Goal: Task Accomplishment & Management: Manage account settings

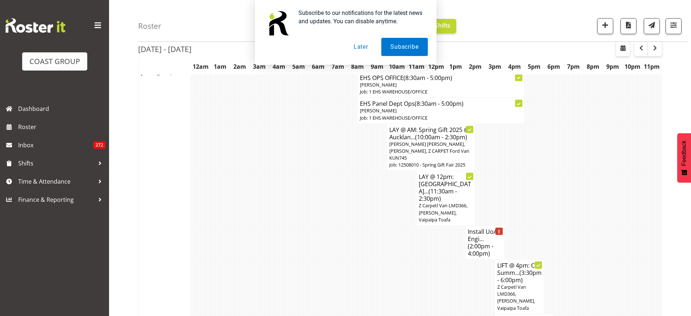
scroll to position [1635, 0]
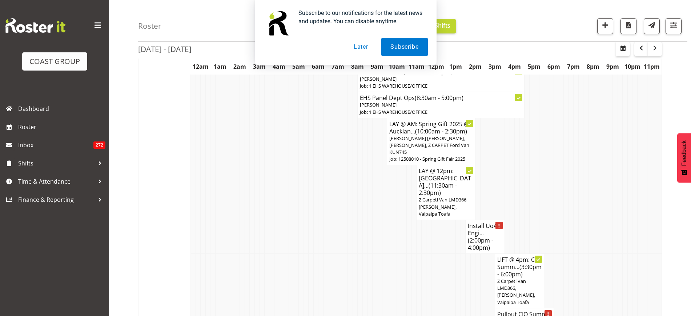
click at [362, 46] on button "Later" at bounding box center [360, 47] width 33 height 18
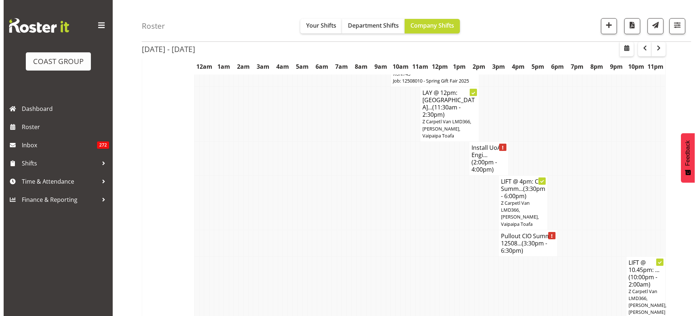
scroll to position [1726, 0]
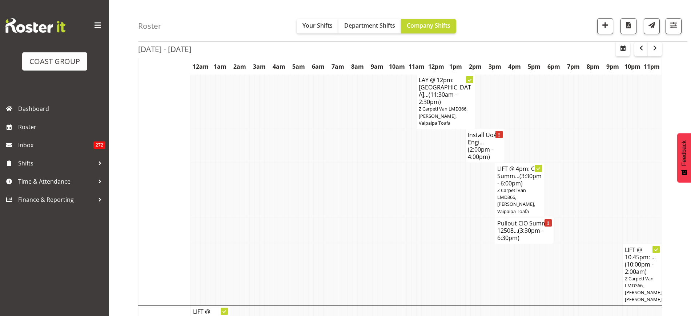
click at [476, 131] on h4 "Install UoA Engi... (2:00pm - 4:00pm)" at bounding box center [485, 145] width 35 height 29
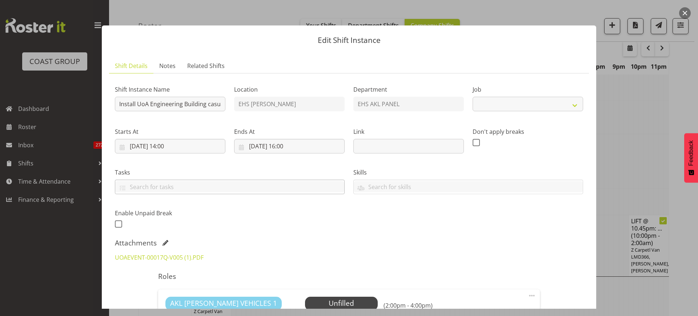
select select "8652"
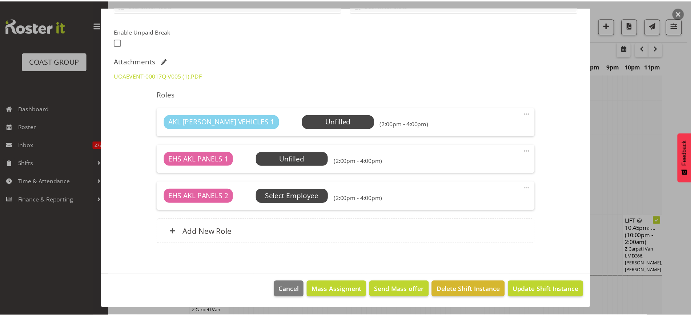
scroll to position [91, 0]
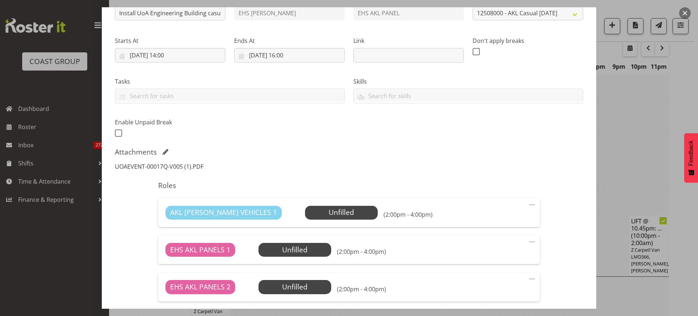
click at [184, 166] on link "UOAEVENT-00017Q-V005 (1).PDF" at bounding box center [159, 166] width 89 height 8
click at [686, 14] on button "button" at bounding box center [685, 13] width 12 height 12
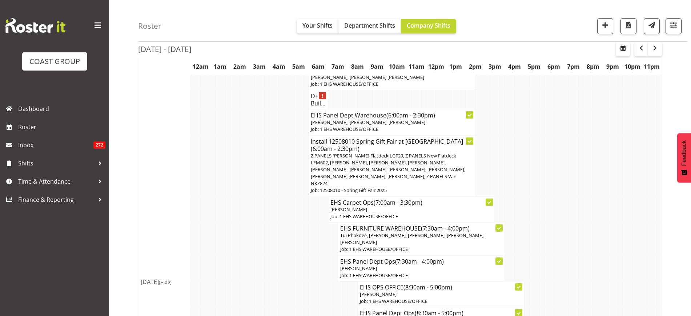
scroll to position [1408, 0]
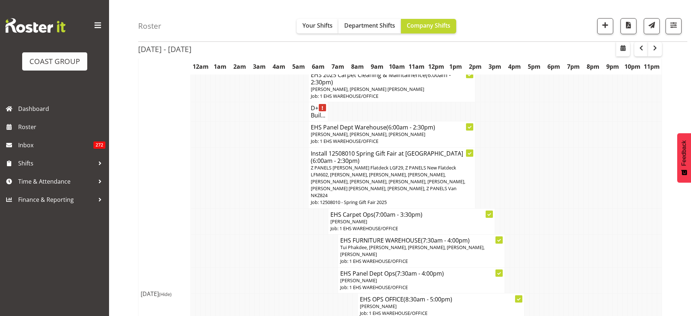
click at [353, 164] on span "Z PANELS [PERSON_NAME] Flatdeck LGF29, Z PANELS New Flatdeck LFM602, [PERSON_NA…" at bounding box center [388, 181] width 154 height 35
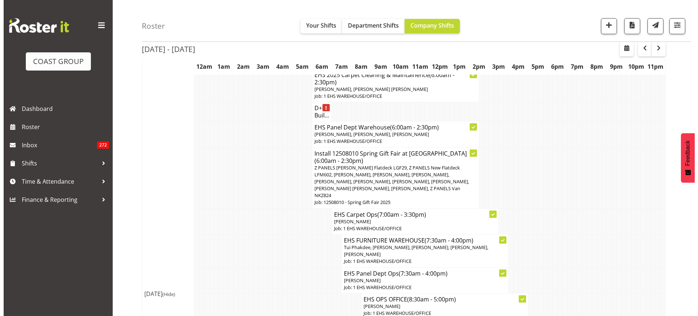
scroll to position [1405, 0]
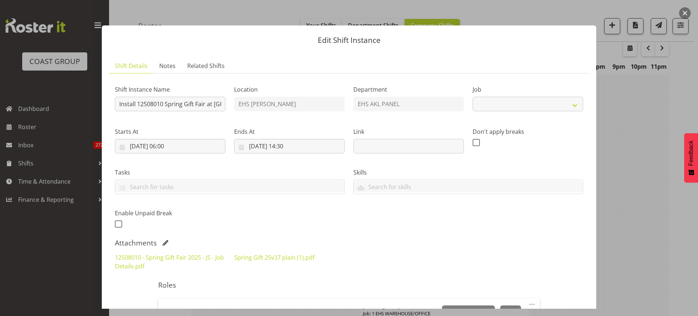
select select "8514"
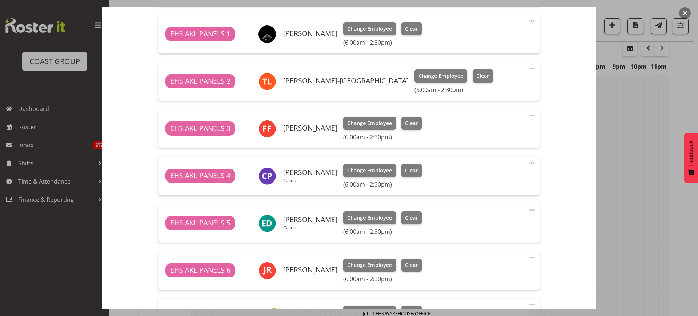
scroll to position [375, 0]
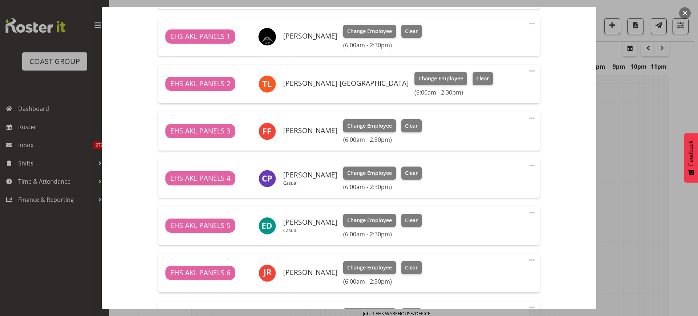
click at [684, 15] on button "button" at bounding box center [685, 13] width 12 height 12
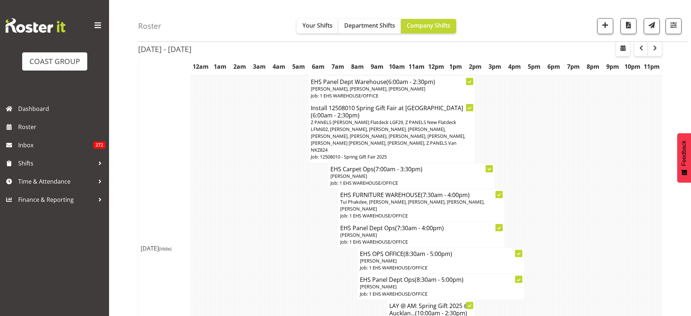
scroll to position [1408, 0]
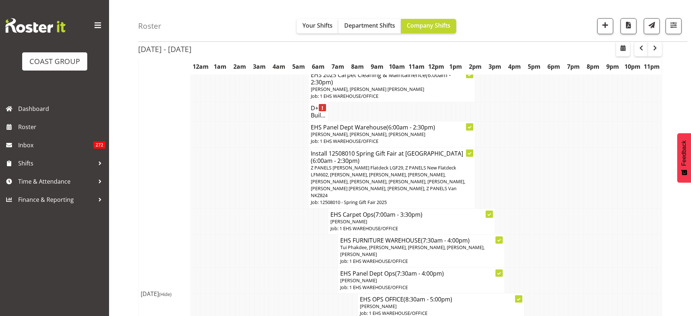
click at [379, 167] on span "Z PANELS [PERSON_NAME] Flatdeck LGF29, Z PANELS New Flatdeck LFM602, [PERSON_NA…" at bounding box center [388, 181] width 154 height 35
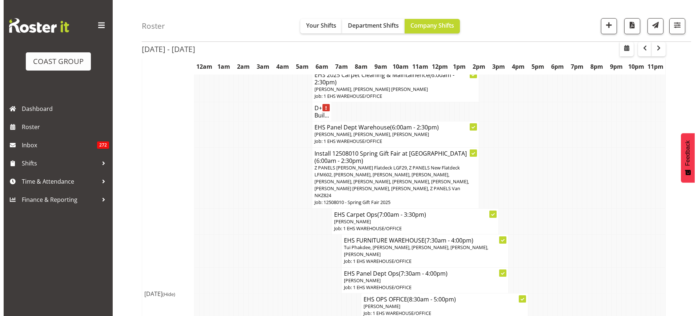
scroll to position [1405, 0]
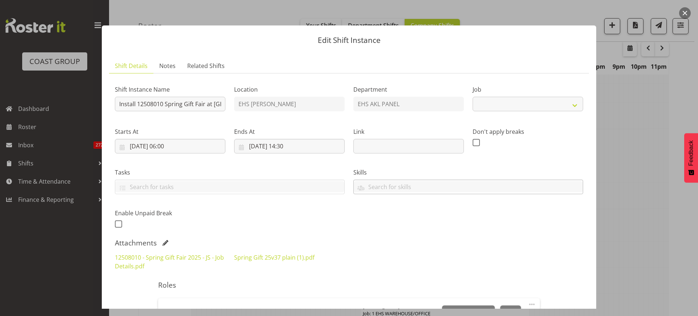
select select "8514"
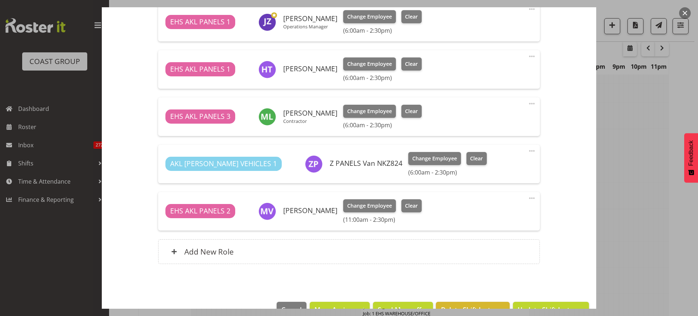
scroll to position [681, 0]
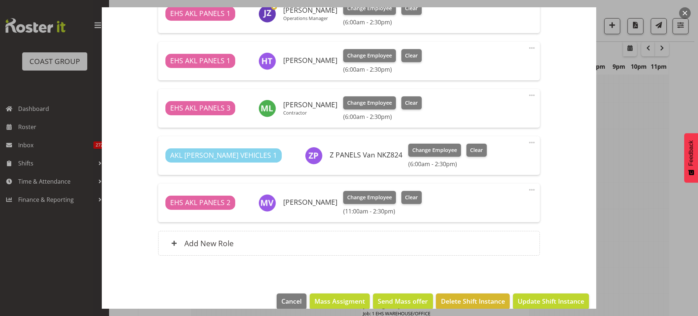
click at [527, 188] on span at bounding box center [531, 189] width 9 height 9
click at [492, 207] on link "Edit" at bounding box center [501, 205] width 70 height 13
select select "7"
select select "2025"
select select "11"
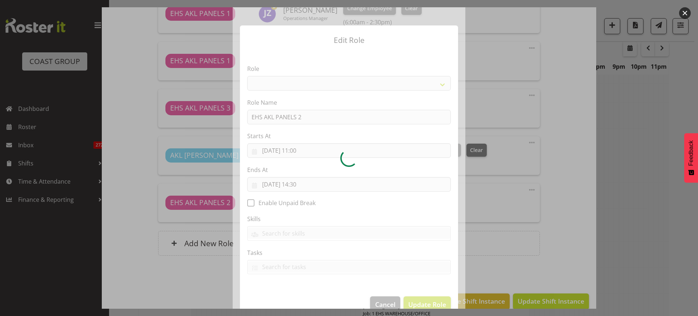
select select "188"
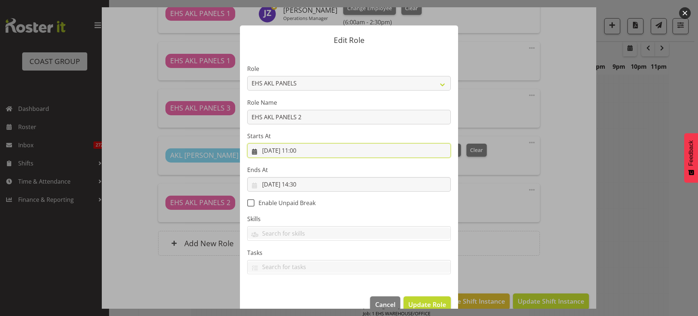
click at [322, 153] on input "[DATE] 11:00" at bounding box center [348, 150] width 203 height 15
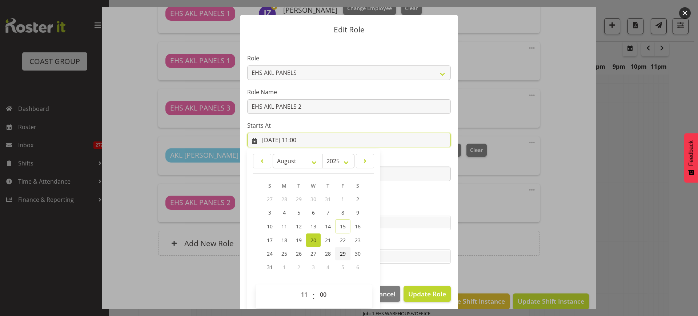
scroll to position [15, 0]
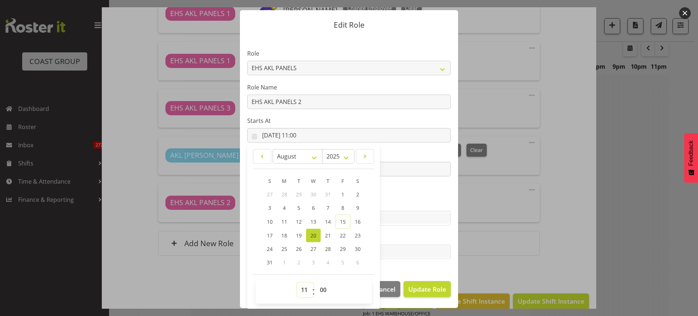
click at [300, 290] on select "00 01 02 03 04 05 06 07 08 09 10 11 12 13 14 15 16 17 18 19 20 21 22 23" at bounding box center [305, 289] width 16 height 15
select select "6"
click at [297, 282] on select "00 01 02 03 04 05 06 07 08 09 10 11 12 13 14 15 16 17 18 19 20 21 22 23" at bounding box center [305, 289] width 16 height 15
type input "[DATE] 06:00"
click at [410, 288] on span "Update Role" at bounding box center [427, 288] width 38 height 9
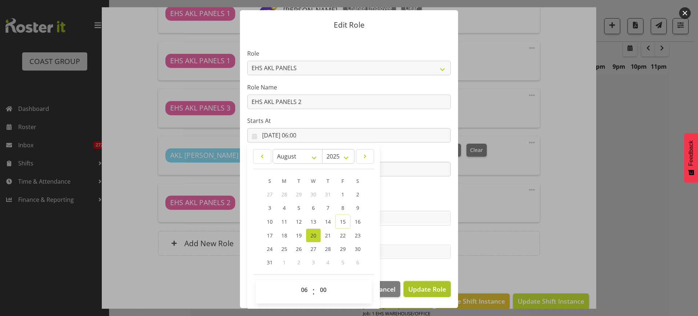
select select
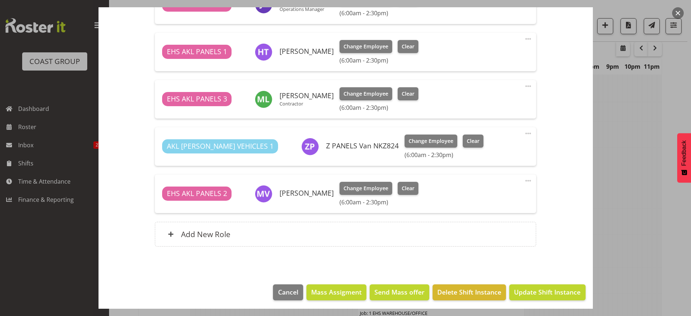
scroll to position [693, 0]
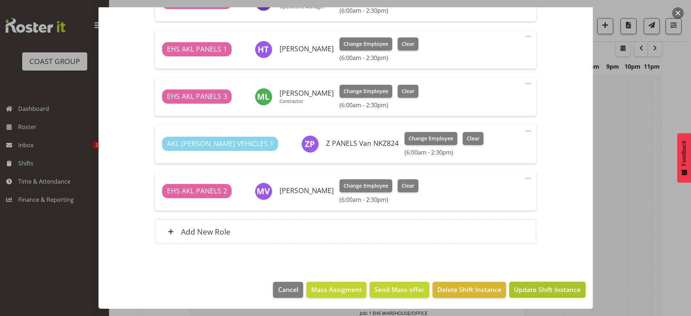
click at [522, 288] on span "Update Shift Instance" at bounding box center [547, 288] width 66 height 9
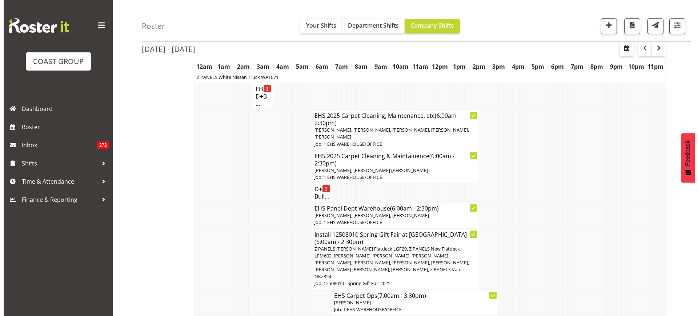
scroll to position [1359, 0]
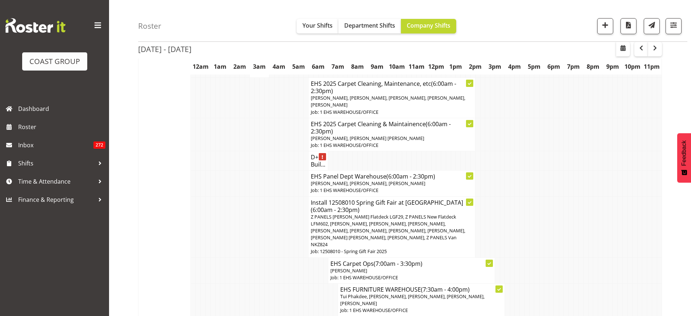
click at [426, 218] on span "Z PANELS [PERSON_NAME] Flatdeck LGF29, Z PANELS New Flatdeck LFM602, [PERSON_NA…" at bounding box center [388, 230] width 154 height 35
select select
select select "7"
select select "2025"
select select "14"
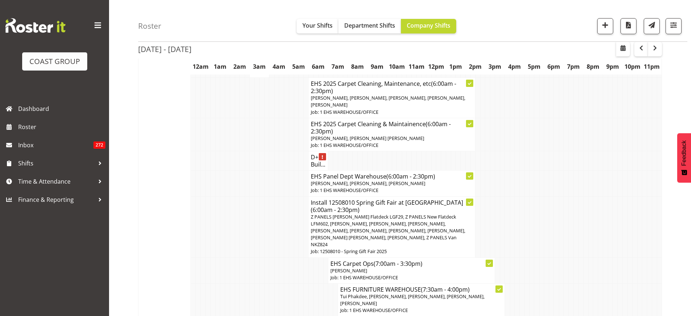
select select "30"
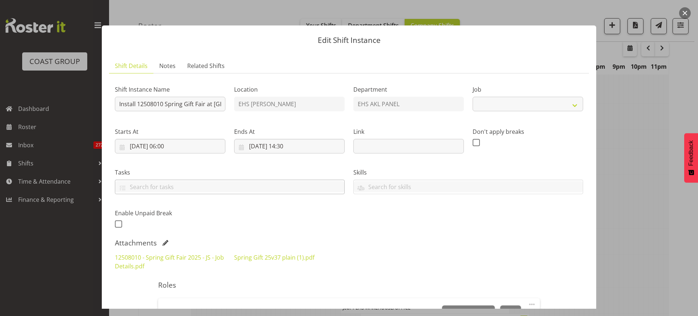
select select "8514"
click at [310, 148] on input "[DATE] 14:30" at bounding box center [289, 146] width 110 height 15
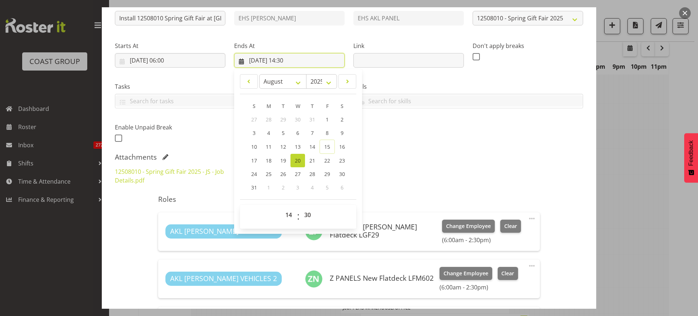
scroll to position [91, 0]
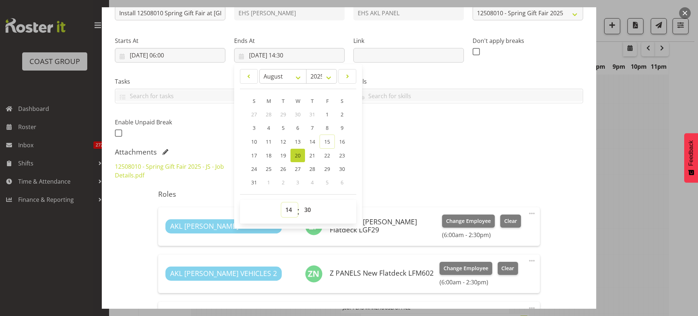
click at [288, 213] on select "00 01 02 03 04 05 06 07 08 09 10 11 12 13 14 15 16 17 18 19 20 21 22 23" at bounding box center [289, 209] width 16 height 15
select select "16"
click at [281, 202] on select "00 01 02 03 04 05 06 07 08 09 10 11 12 13 14 15 16 17 18 19 20 21 22 23" at bounding box center [289, 209] width 16 height 15
type input "[DATE] 16:30"
click at [307, 210] on select "00 01 02 03 04 05 06 07 08 09 10 11 12 13 14 15 16 17 18 19 20 21 22 23 24 25 2…" at bounding box center [308, 209] width 16 height 15
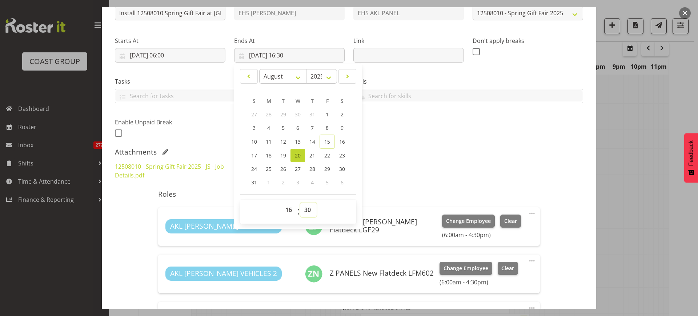
select select "0"
click at [300, 202] on select "00 01 02 03 04 05 06 07 08 09 10 11 12 13 14 15 16 17 18 19 20 21 22 23 24 25 2…" at bounding box center [308, 209] width 16 height 15
type input "[DATE] 16:00"
click at [491, 130] on div "Shift Instance Name Install 12508010 Spring Gift Fair at [GEOGRAPHIC_DATA] Loca…" at bounding box center [348, 63] width 477 height 159
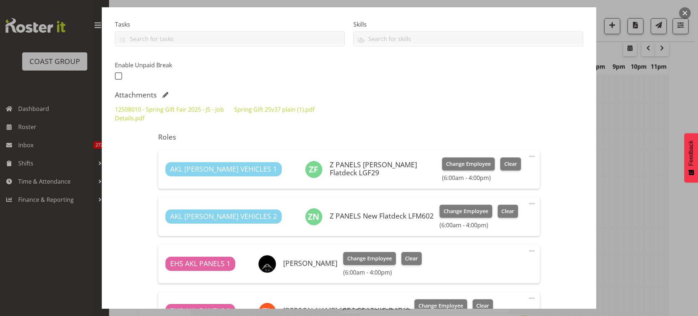
scroll to position [12, 0]
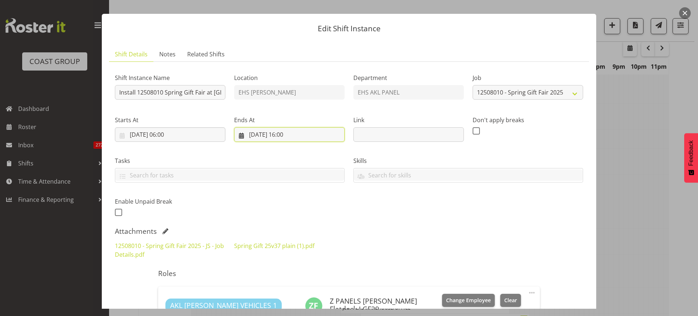
click at [310, 136] on input "[DATE] 16:00" at bounding box center [289, 134] width 110 height 15
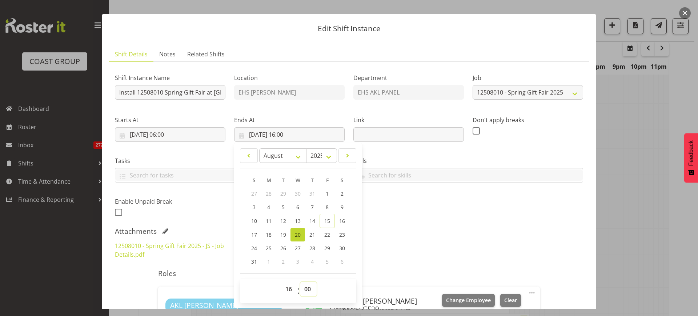
click at [308, 287] on select "00 01 02 03 04 05 06 07 08 09 10 11 12 13 14 15 16 17 18 19 20 21 22 23 24 25 2…" at bounding box center [308, 289] width 16 height 15
select select "30"
click at [300, 282] on select "00 01 02 03 04 05 06 07 08 09 10 11 12 13 14 15 16 17 18 19 20 21 22 23 24 25 2…" at bounding box center [308, 289] width 16 height 15
type input "[DATE] 16:30"
click at [475, 218] on div "Shift Instance Name Install 12508010 Spring Gift Fair at [GEOGRAPHIC_DATA] Loca…" at bounding box center [348, 142] width 477 height 159
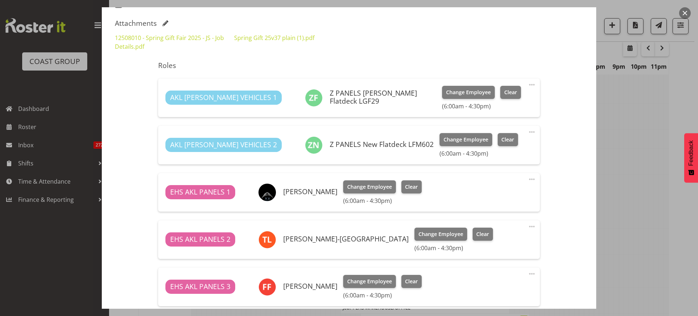
scroll to position [284, 0]
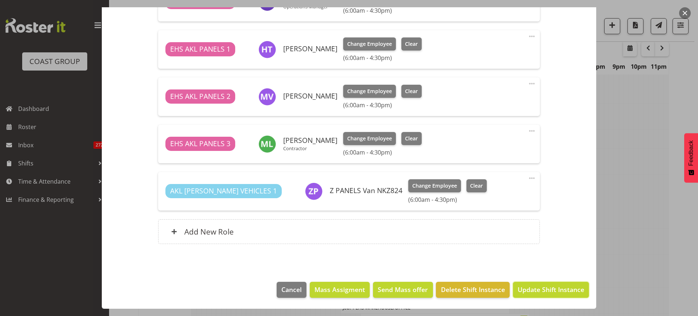
click at [539, 290] on span "Update Shift Instance" at bounding box center [550, 288] width 66 height 9
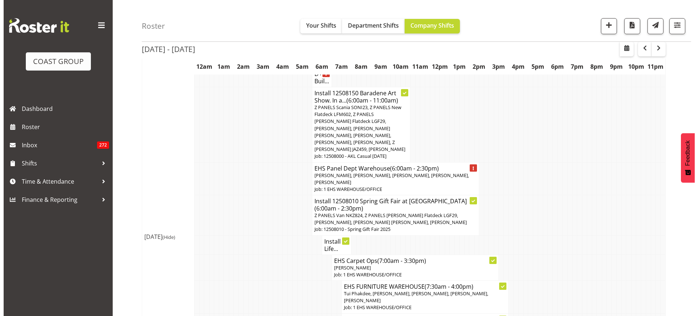
scroll to position [814, 0]
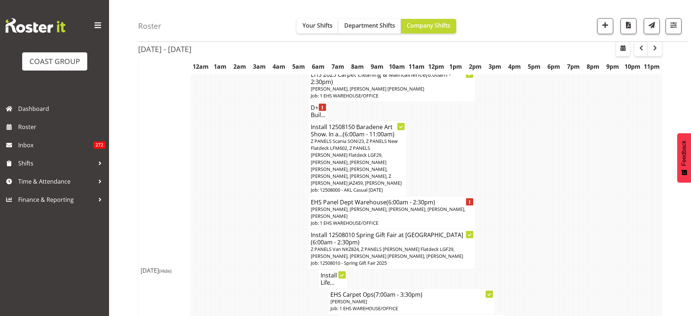
click at [370, 153] on span "Z PANELS Scania SONI23, Z PANELS New Flatdeck LFM602, Z PANELS [PERSON_NAME] Fl…" at bounding box center [356, 162] width 91 height 48
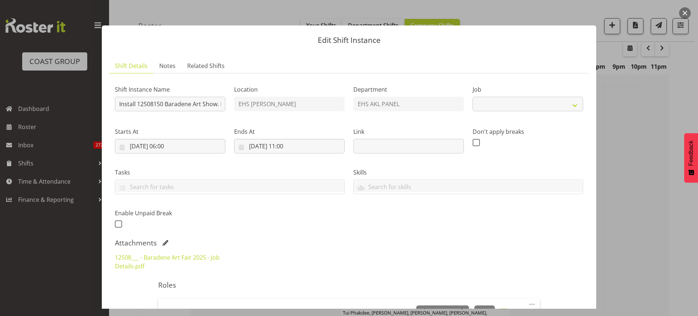
select select "8652"
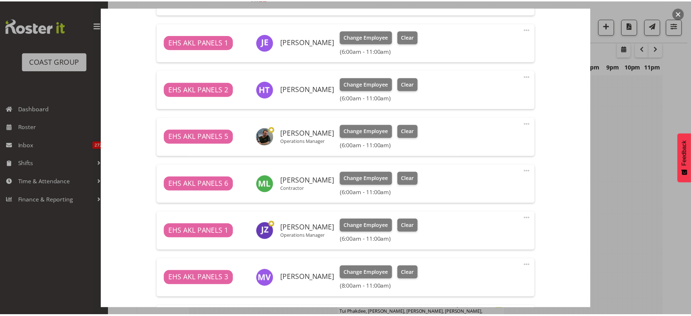
scroll to position [280, 0]
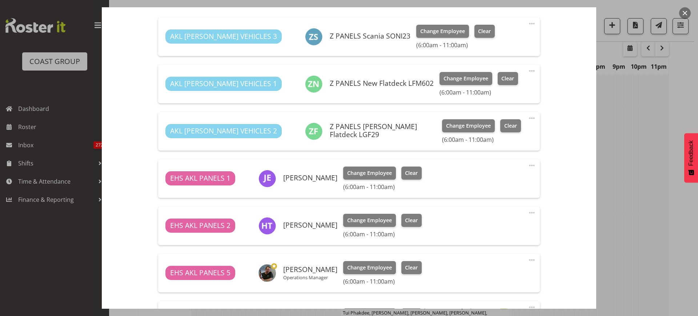
click at [681, 13] on button "button" at bounding box center [685, 13] width 12 height 12
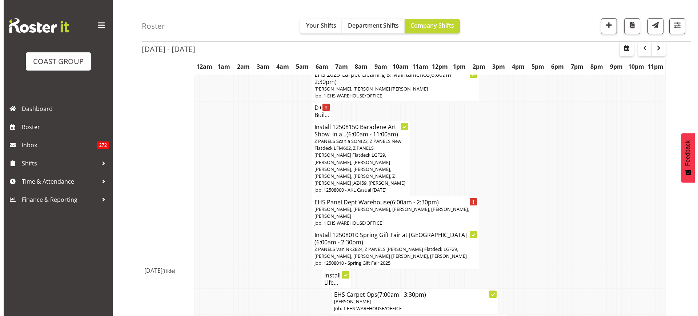
scroll to position [859, 0]
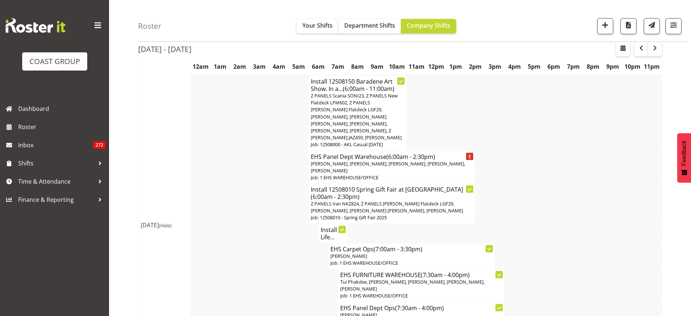
click at [402, 200] on span "Z PANELS Van NKZ824, Z PANELS [PERSON_NAME] Flatdeck LGF29, [PERSON_NAME], [PER…" at bounding box center [387, 206] width 152 height 13
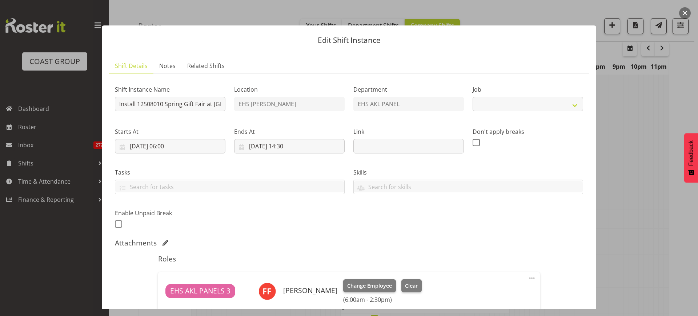
select select "8514"
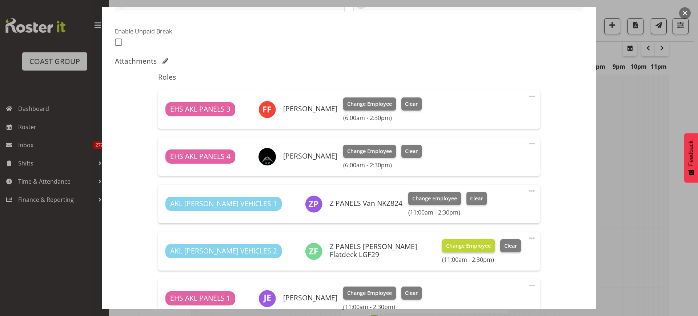
scroll to position [227, 0]
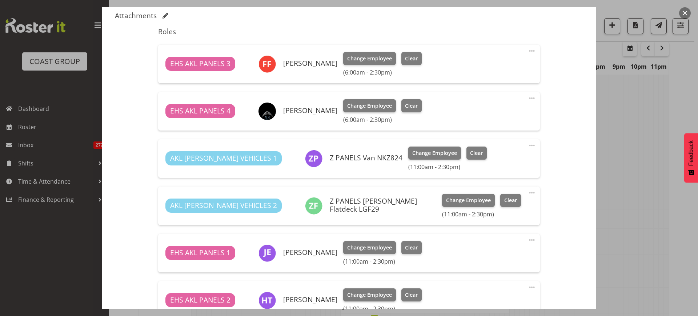
click at [527, 51] on span at bounding box center [531, 51] width 9 height 9
click at [483, 68] on link "Edit" at bounding box center [501, 66] width 70 height 13
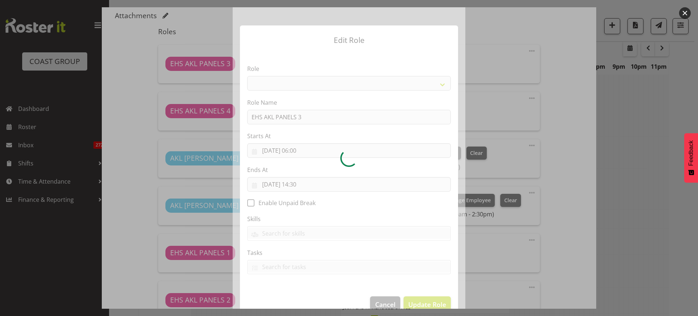
select select "188"
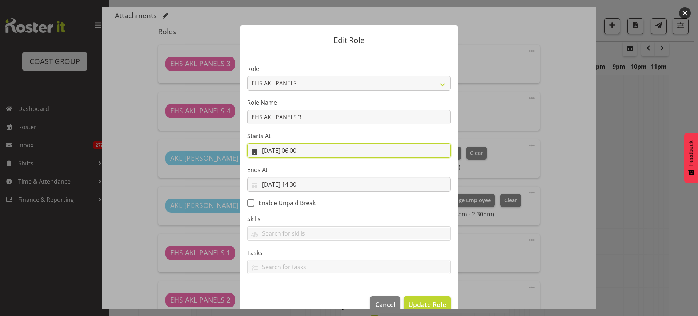
click at [322, 151] on input "[DATE] 06:00" at bounding box center [348, 150] width 203 height 15
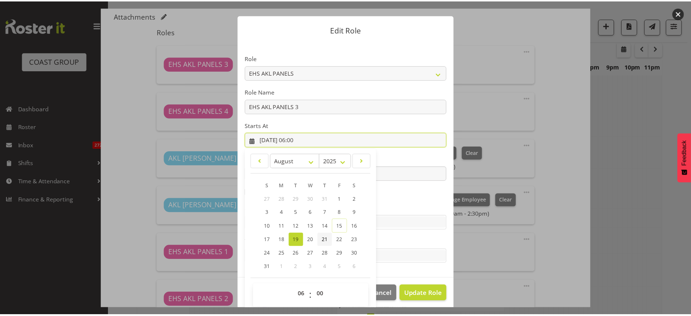
scroll to position [15, 0]
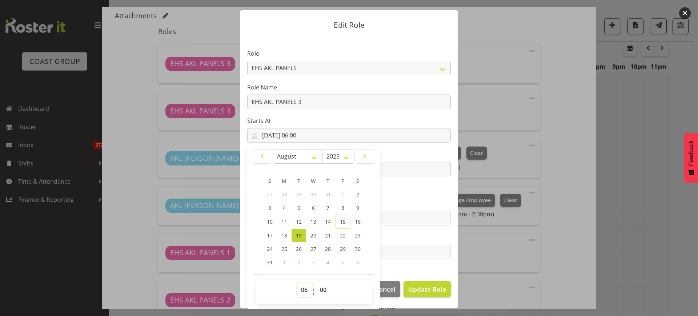
click at [301, 289] on select "00 01 02 03 04 05 06 07 08 09 10 11 12 13 14 15 16 17 18 19 20 21 22 23" at bounding box center [305, 289] width 16 height 15
select select "11"
click at [297, 282] on select "00 01 02 03 04 05 06 07 08 09 10 11 12 13 14 15 16 17 18 19 20 21 22 23" at bounding box center [305, 289] width 16 height 15
type input "[DATE] 11:00"
click at [418, 289] on span "Update Role" at bounding box center [427, 288] width 38 height 9
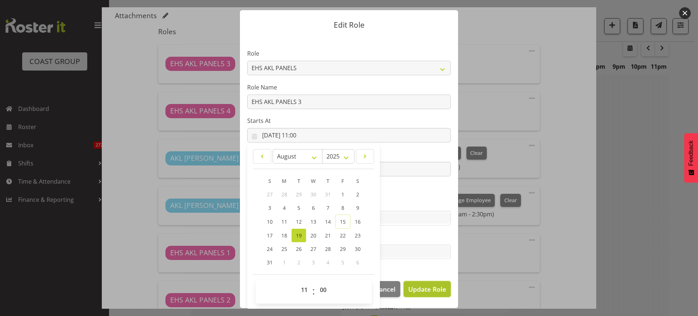
select select
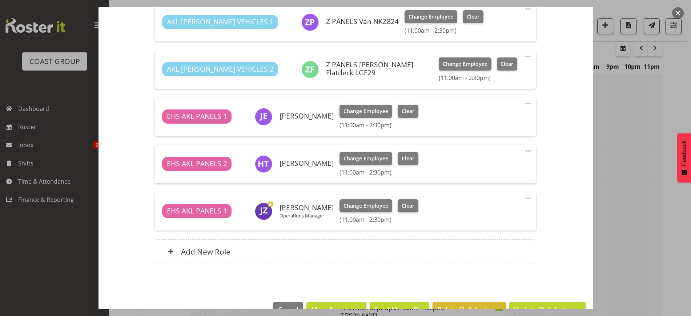
scroll to position [383, 0]
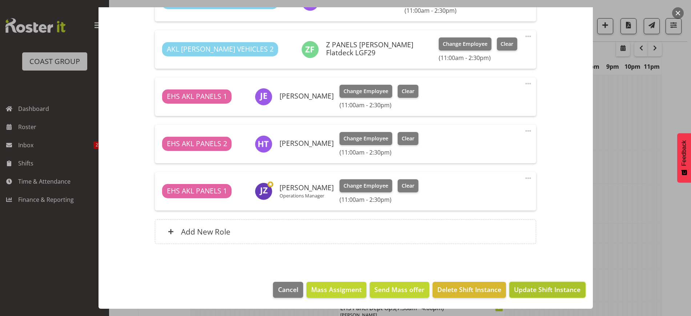
click at [530, 290] on span "Update Shift Instance" at bounding box center [547, 288] width 66 height 9
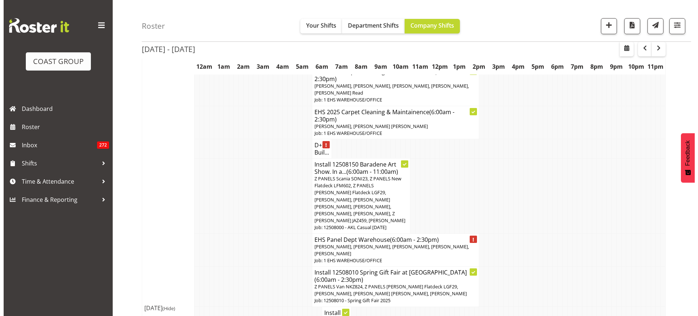
scroll to position [772, 0]
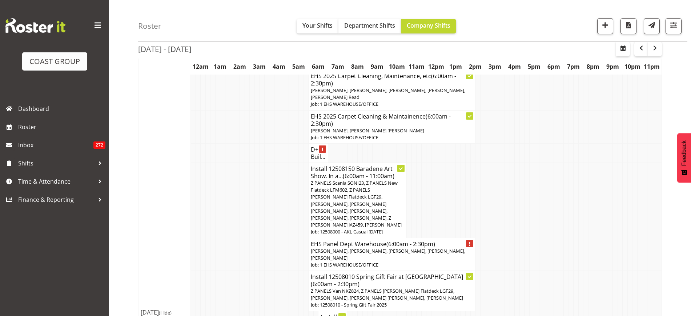
click at [365, 198] on span "Z PANELS Scania SONI23, Z PANELS New Flatdeck LFM602, Z PANELS [PERSON_NAME] Fl…" at bounding box center [356, 203] width 91 height 48
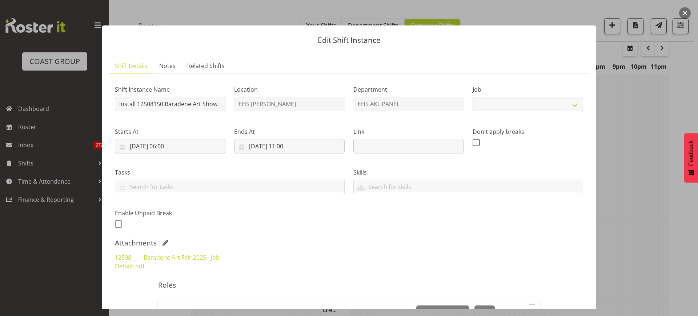
select select "8652"
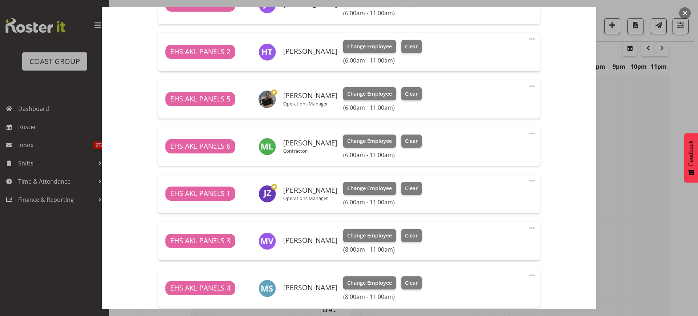
scroll to position [590, 0]
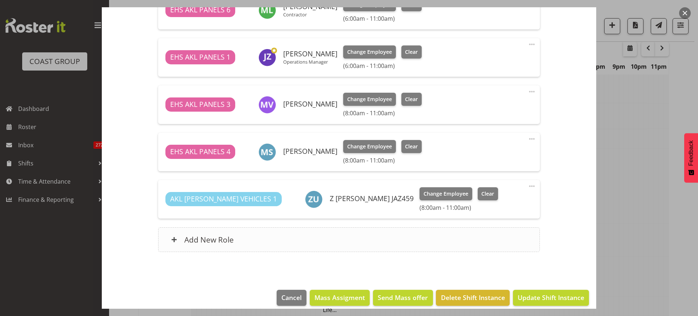
click at [377, 243] on div "Add New Role" at bounding box center [348, 239] width 381 height 25
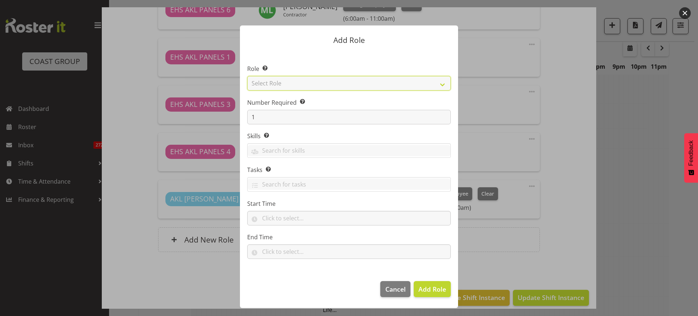
click at [443, 85] on select "Select Role ACCOUNT MANAGER ACCOUNT MANAGER DW ACCOUNTS [PERSON_NAME] VEHICLES …" at bounding box center [348, 83] width 203 height 15
select select "188"
click at [247, 76] on select "Select Role ACCOUNT MANAGER ACCOUNT MANAGER DW ACCOUNTS [PERSON_NAME] VEHICLES …" at bounding box center [348, 83] width 203 height 15
click at [430, 287] on span "Add Role" at bounding box center [432, 288] width 28 height 9
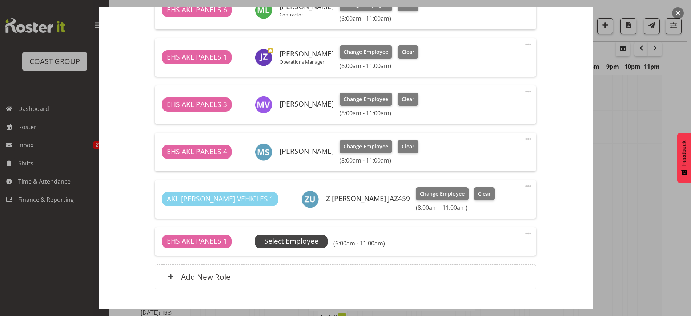
click at [309, 243] on span "Select Employee" at bounding box center [291, 241] width 54 height 11
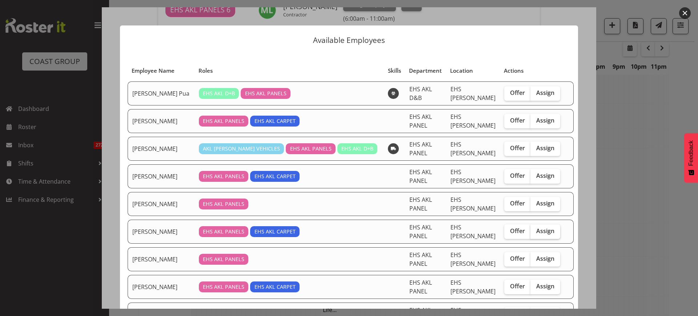
click at [536, 227] on span "Assign" at bounding box center [545, 230] width 18 height 7
click at [535, 229] on input "Assign" at bounding box center [532, 231] width 5 height 5
checkbox input "true"
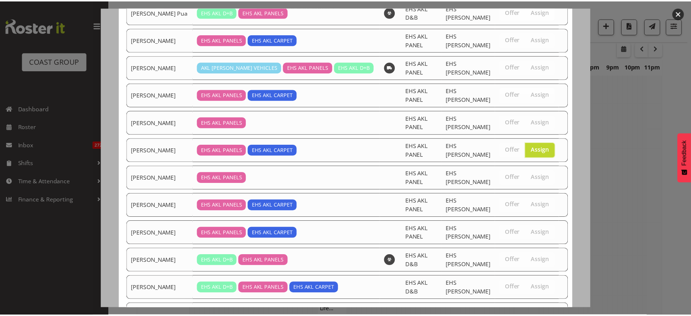
scroll to position [136, 0]
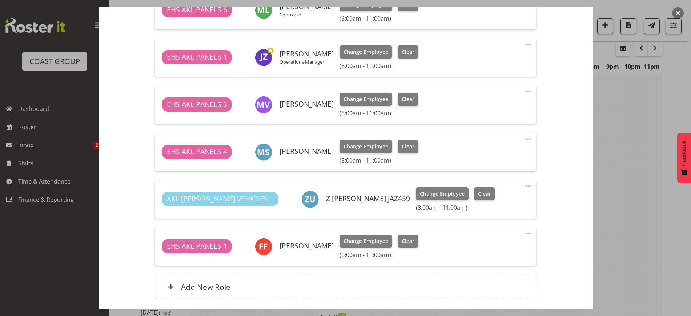
scroll to position [454, 0]
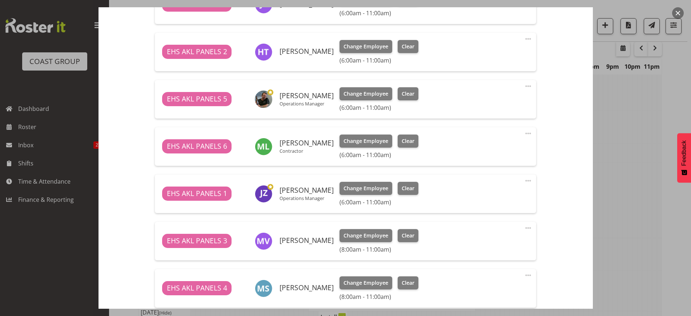
click at [524, 134] on span at bounding box center [528, 133] width 9 height 9
click at [490, 177] on link "Delete" at bounding box center [497, 175] width 70 height 13
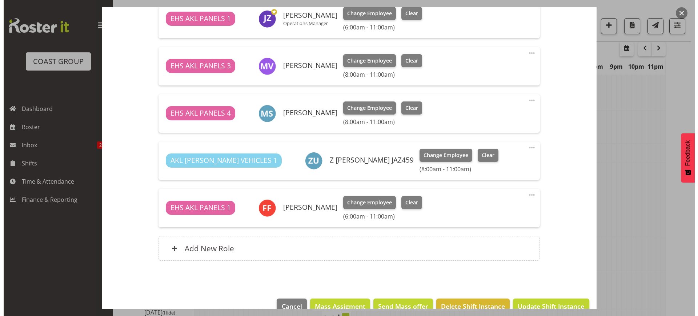
scroll to position [590, 0]
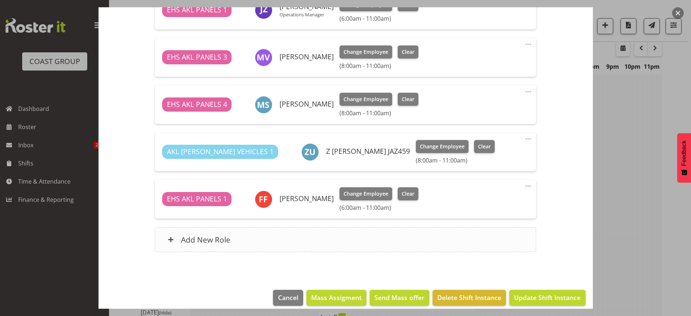
click at [447, 238] on div "Add New Role" at bounding box center [345, 239] width 381 height 25
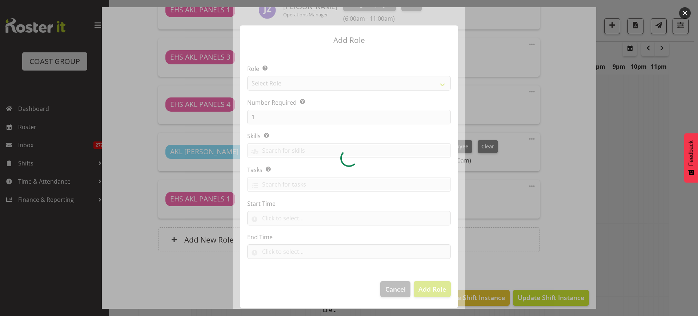
click at [443, 84] on div at bounding box center [349, 157] width 233 height 301
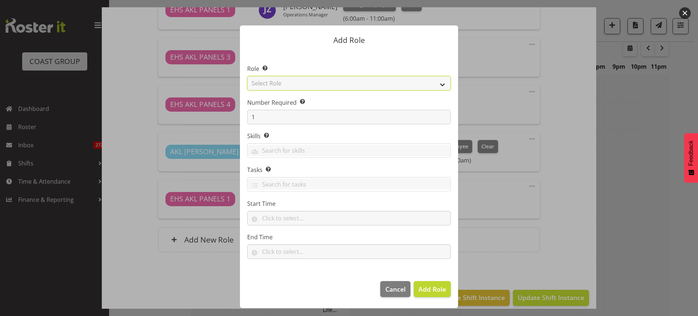
click at [444, 85] on select "Select Role ACCOUNT MANAGER ACCOUNT MANAGER DW ACCOUNTS [PERSON_NAME] VEHICLES …" at bounding box center [348, 83] width 203 height 15
select select "188"
click at [247, 76] on select "Select Role ACCOUNT MANAGER ACCOUNT MANAGER DW ACCOUNTS [PERSON_NAME] VEHICLES …" at bounding box center [348, 83] width 203 height 15
click at [429, 286] on span "Add Role" at bounding box center [432, 288] width 28 height 9
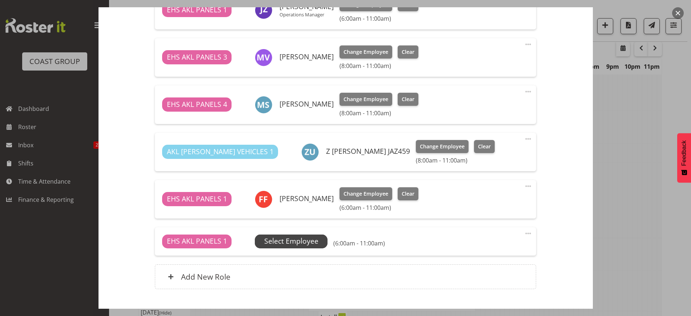
click at [311, 245] on span "Select Employee" at bounding box center [291, 241] width 54 height 11
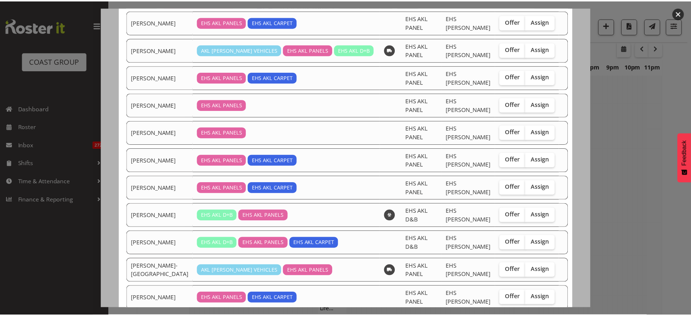
scroll to position [111, 0]
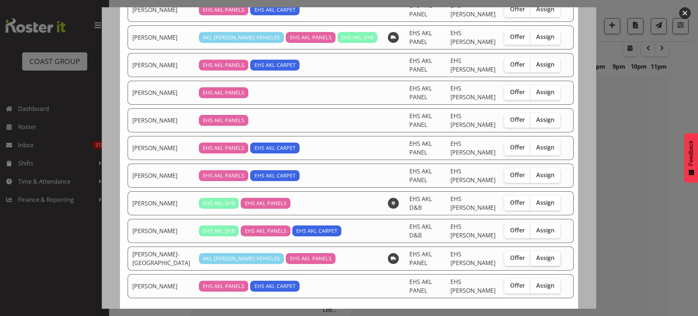
click at [536, 254] on span "Assign" at bounding box center [545, 257] width 18 height 7
click at [531, 255] on input "Assign" at bounding box center [532, 257] width 5 height 5
checkbox input "true"
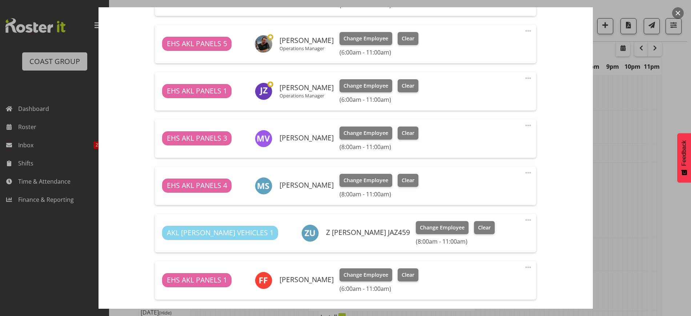
scroll to position [646, 0]
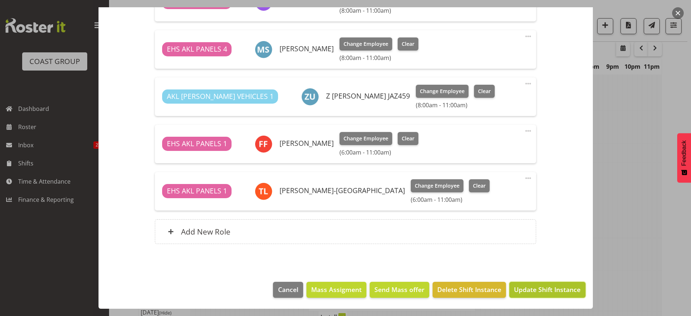
click at [526, 295] on button "Update Shift Instance" at bounding box center [547, 290] width 76 height 16
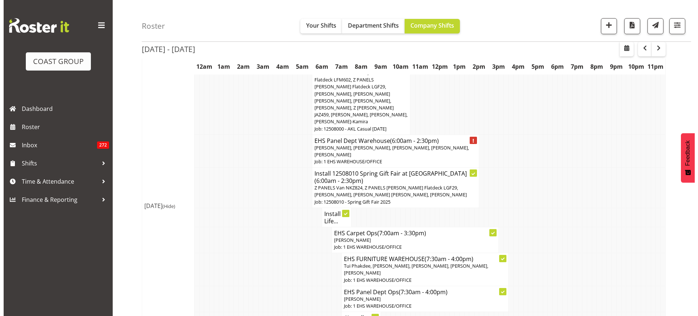
scroll to position [859, 0]
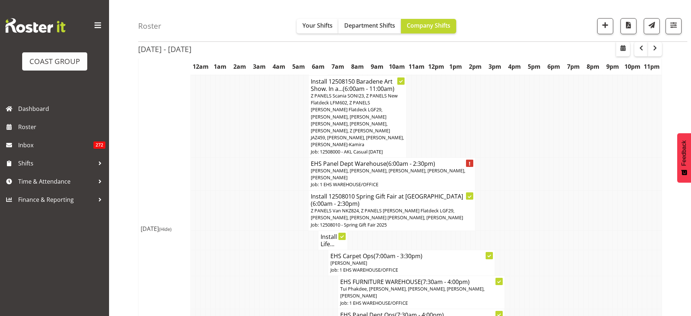
click at [441, 167] on p "[PERSON_NAME], [PERSON_NAME], [PERSON_NAME], [PERSON_NAME], [PERSON_NAME]" at bounding box center [392, 174] width 162 height 14
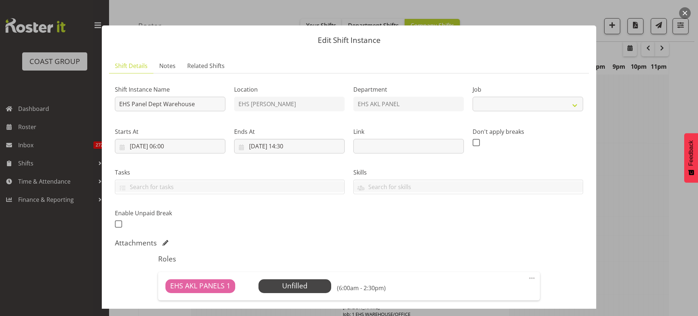
select select "69"
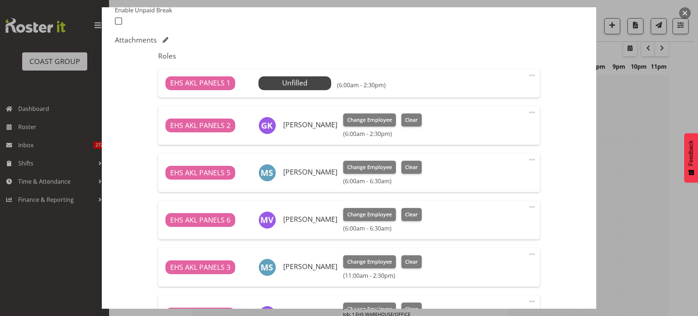
scroll to position [182, 0]
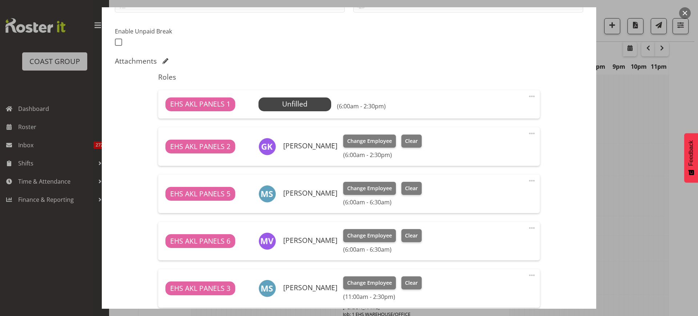
click at [527, 96] on span at bounding box center [531, 96] width 9 height 9
click at [511, 133] on link "Delete" at bounding box center [501, 138] width 70 height 13
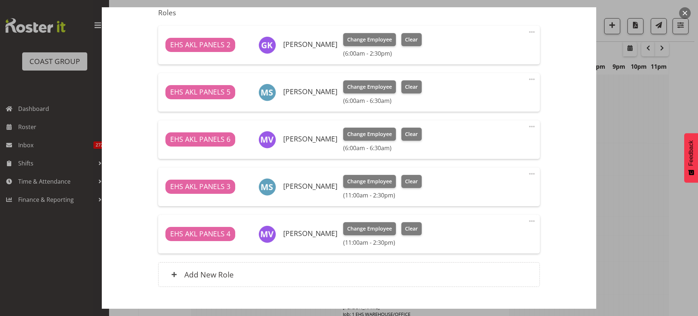
scroll to position [289, 0]
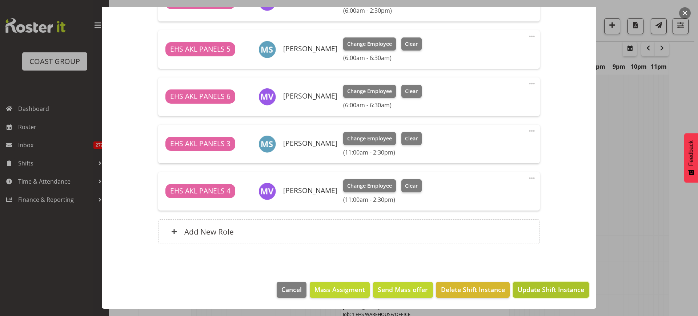
click at [540, 290] on span "Update Shift Instance" at bounding box center [550, 288] width 66 height 9
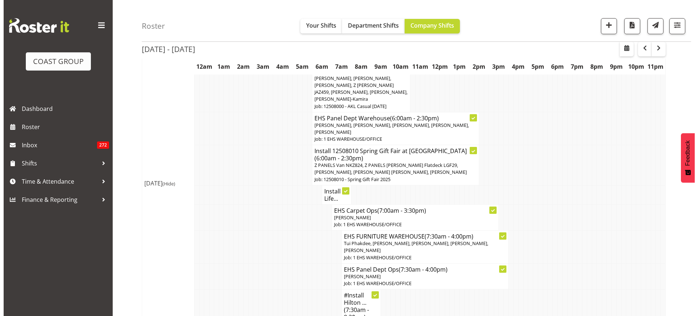
scroll to position [859, 0]
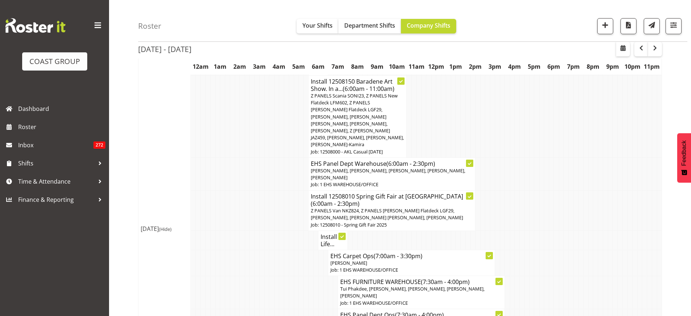
click at [433, 207] on span "Z PANELS Van NKZ824, Z PANELS [PERSON_NAME] Flatdeck LGF29, [PERSON_NAME], [PER…" at bounding box center [387, 213] width 152 height 13
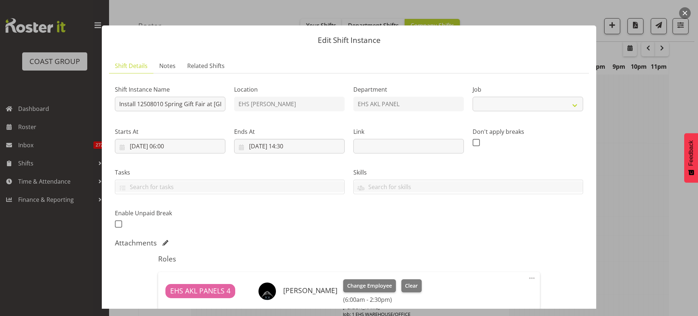
select select "8514"
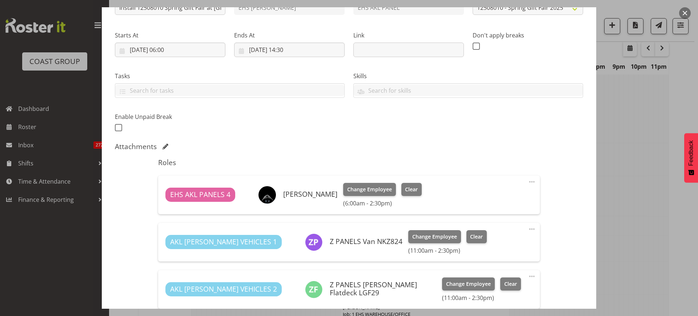
scroll to position [91, 0]
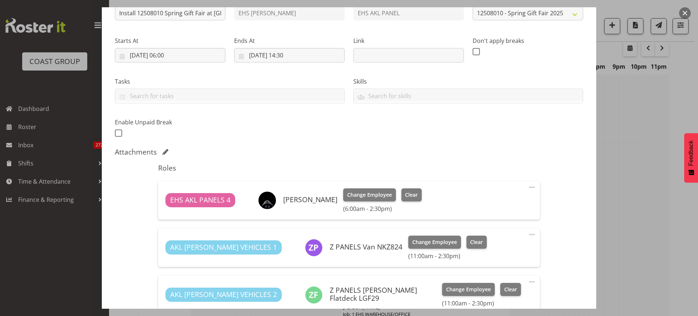
click at [686, 15] on button "button" at bounding box center [685, 13] width 12 height 12
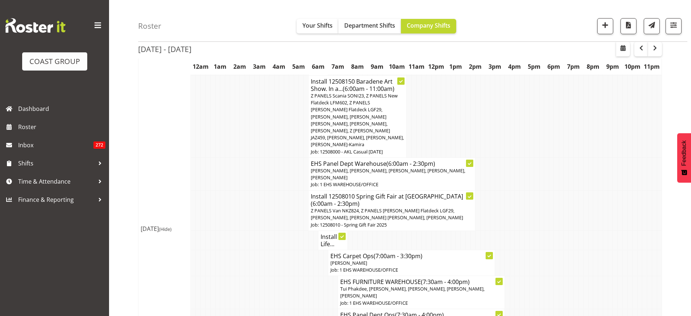
click at [372, 118] on span "Z PANELS Scania SONI23, Z PANELS New Flatdeck LFM602, Z PANELS [PERSON_NAME] Fl…" at bounding box center [357, 119] width 93 height 55
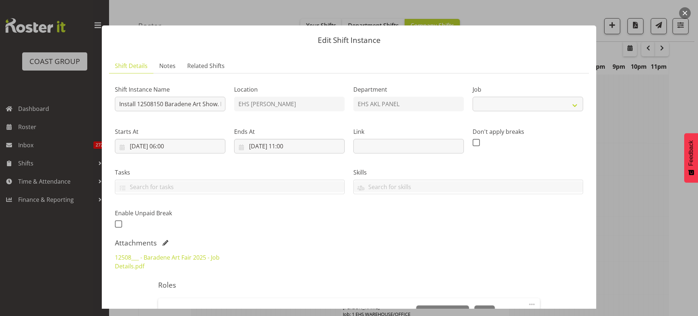
select select "8652"
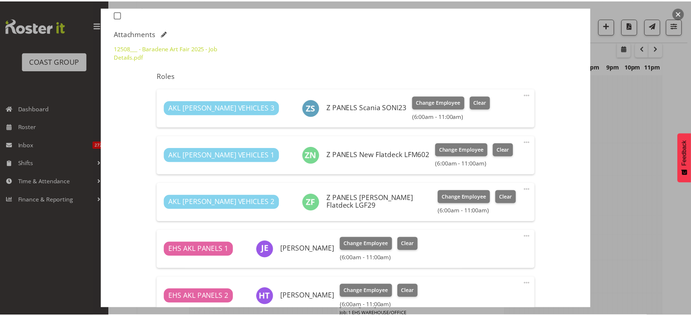
scroll to position [227, 0]
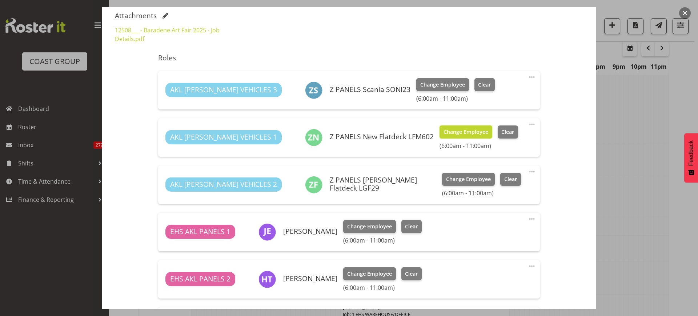
click at [443, 134] on span "Change Employee" at bounding box center [465, 132] width 45 height 8
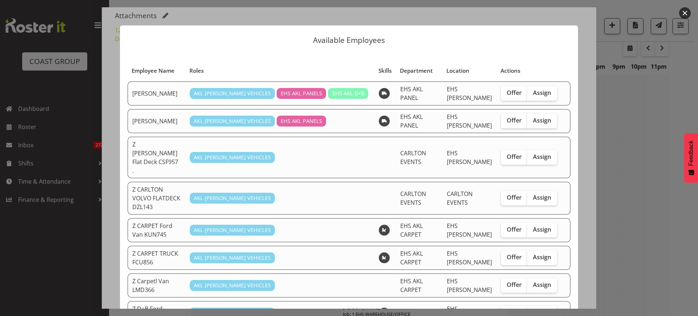
click at [684, 14] on button "button" at bounding box center [685, 13] width 12 height 12
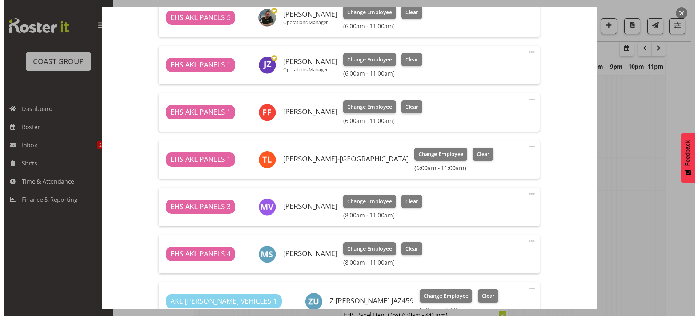
scroll to position [464, 0]
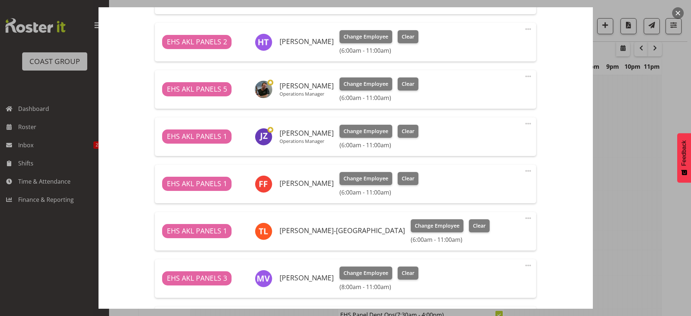
click at [678, 13] on button "button" at bounding box center [678, 13] width 12 height 12
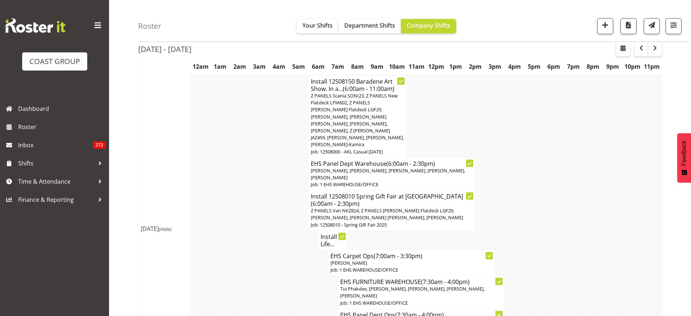
click at [401, 207] on span "Z PANELS Van NKZ824, Z PANELS [PERSON_NAME] Flatdeck LGF29, [PERSON_NAME], [PER…" at bounding box center [387, 213] width 152 height 13
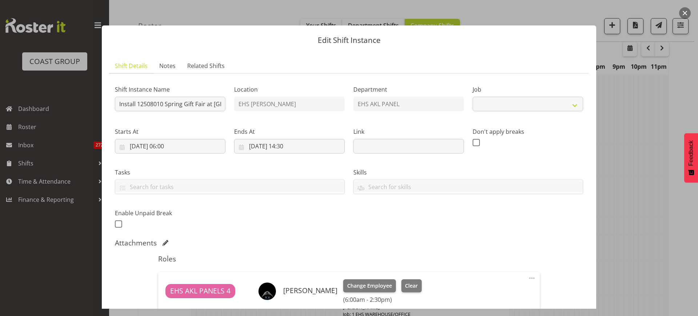
select select "8514"
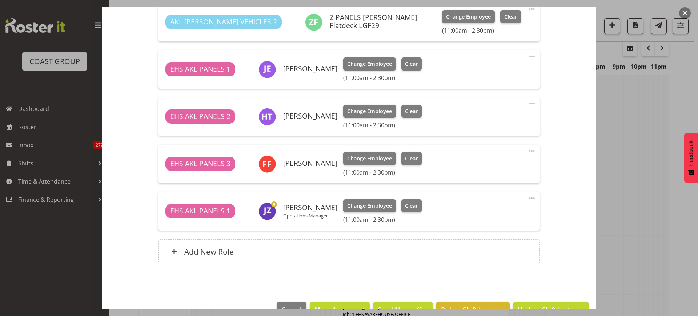
scroll to position [182, 0]
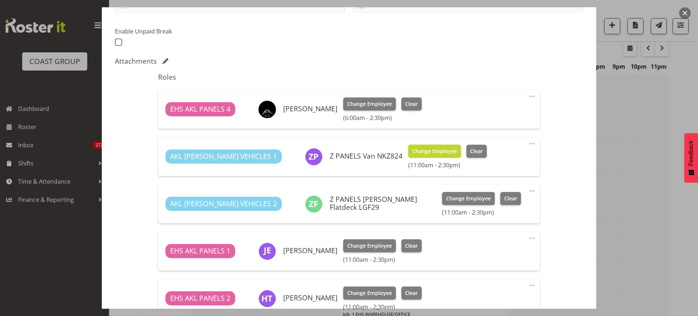
click at [412, 152] on span "Change Employee" at bounding box center [434, 151] width 45 height 8
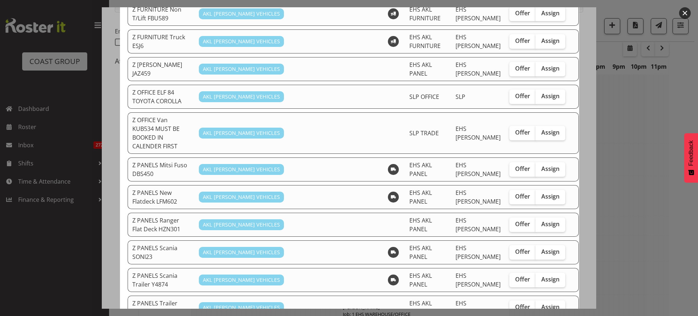
scroll to position [454, 0]
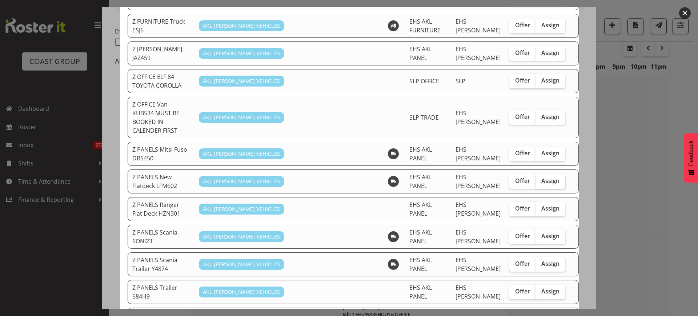
click at [541, 177] on span "Assign" at bounding box center [550, 180] width 18 height 7
click at [535, 178] on input "Assign" at bounding box center [537, 180] width 5 height 5
checkbox input "true"
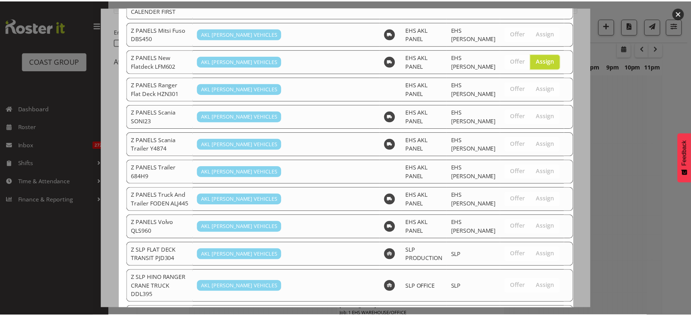
scroll to position [730, 0]
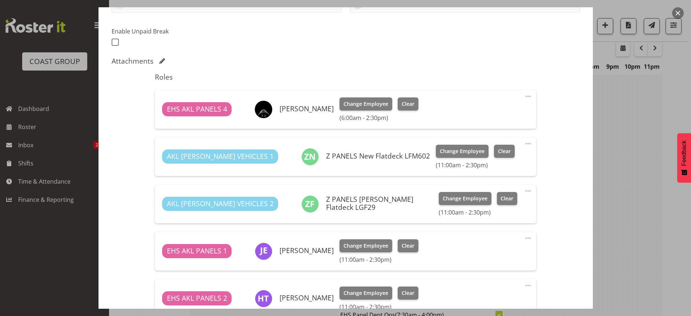
scroll to position [383, 0]
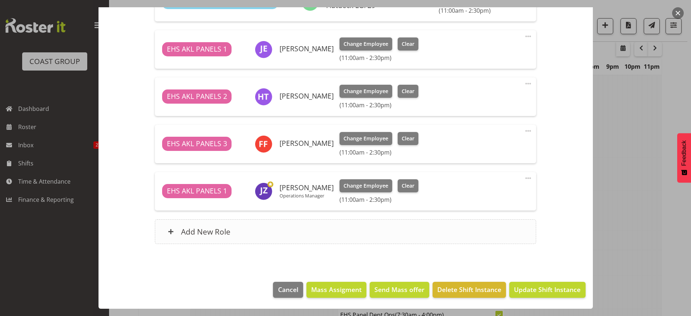
click at [367, 229] on div "Add New Role" at bounding box center [345, 231] width 381 height 25
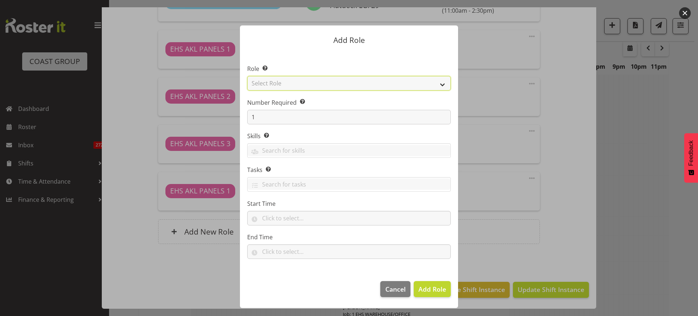
click at [442, 84] on select "Select Role ACCOUNT MANAGER ACCOUNT MANAGER DW ACCOUNTS [PERSON_NAME] VEHICLES …" at bounding box center [348, 83] width 203 height 15
select select "81"
click at [247, 76] on select "Select Role ACCOUNT MANAGER ACCOUNT MANAGER DW ACCOUNTS [PERSON_NAME] VEHICLES …" at bounding box center [348, 83] width 203 height 15
click at [429, 289] on span "Add Role" at bounding box center [432, 288] width 28 height 9
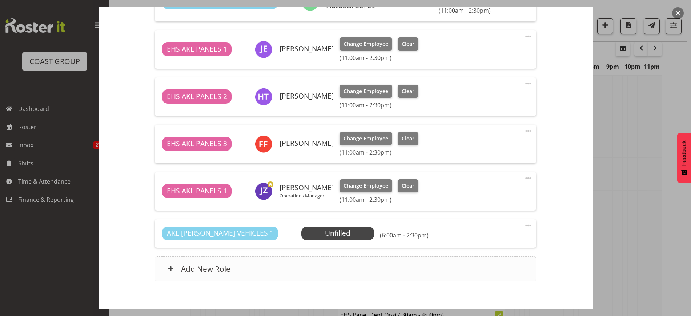
click at [411, 269] on div "Add New Role" at bounding box center [345, 268] width 381 height 25
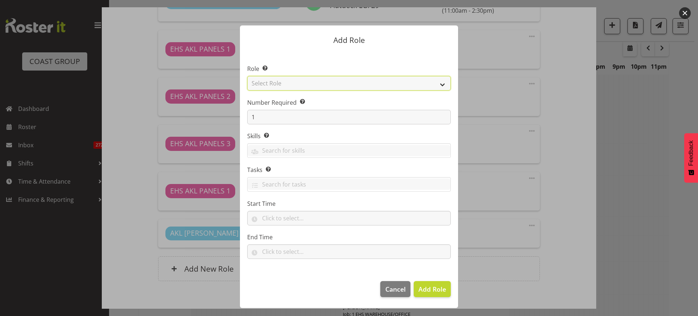
click at [443, 84] on select "Select Role ACCOUNT MANAGER ACCOUNT MANAGER DW ACCOUNTS [PERSON_NAME] VEHICLES …" at bounding box center [348, 83] width 203 height 15
select select "188"
click at [247, 76] on select "Select Role ACCOUNT MANAGER ACCOUNT MANAGER DW ACCOUNTS [PERSON_NAME] VEHICLES …" at bounding box center [348, 83] width 203 height 15
click at [435, 286] on span "Add Role" at bounding box center [432, 288] width 28 height 9
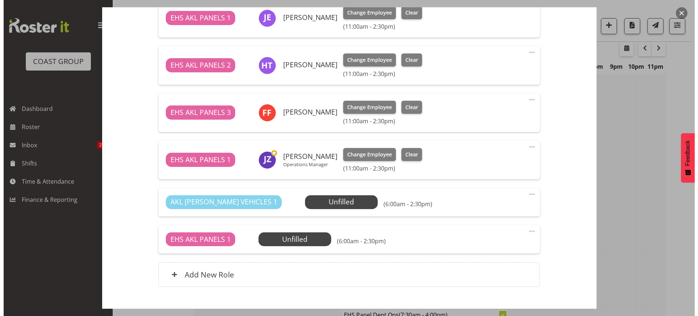
scroll to position [429, 0]
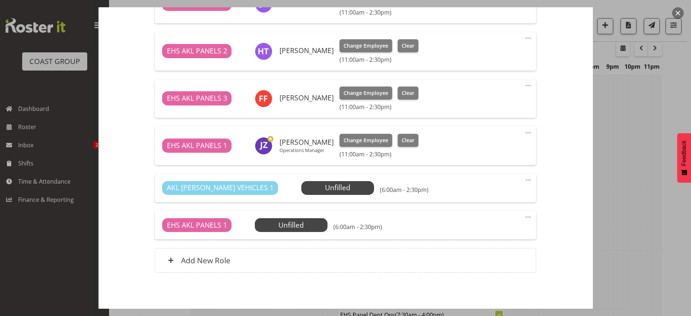
click at [524, 181] on span at bounding box center [528, 179] width 9 height 9
click at [476, 194] on link "Edit" at bounding box center [497, 195] width 70 height 13
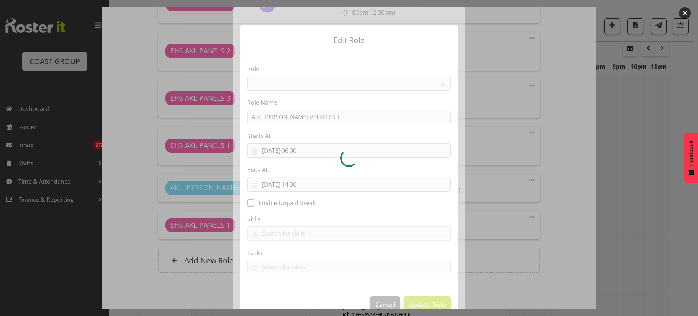
select select "81"
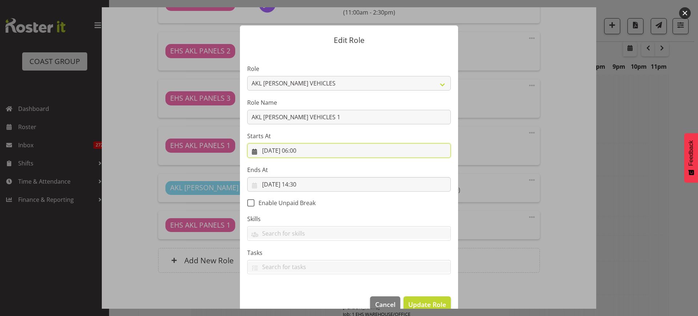
click at [320, 151] on input "[DATE] 06:00" at bounding box center [348, 150] width 203 height 15
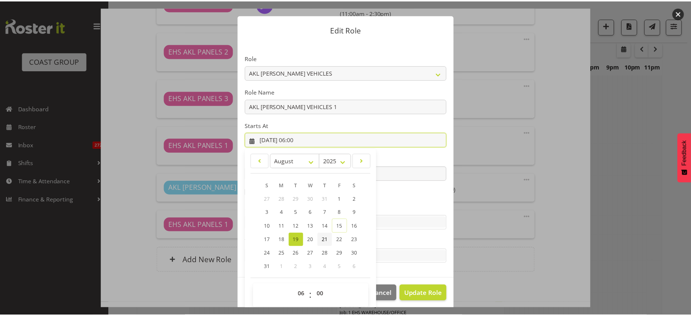
scroll to position [15, 0]
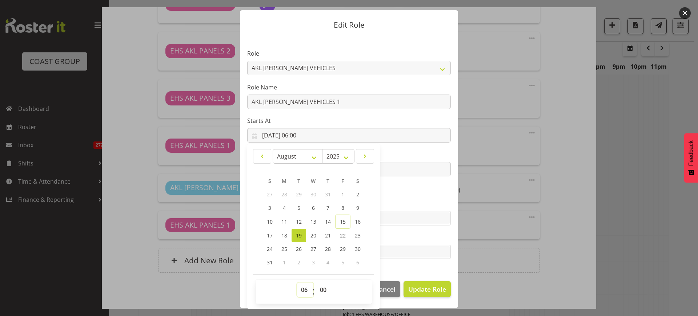
click at [299, 287] on select "00 01 02 03 04 05 06 07 08 09 10 11 12 13 14 15 16 17 18 19 20 21 22 23" at bounding box center [305, 289] width 16 height 15
select select "11"
click at [297, 282] on select "00 01 02 03 04 05 06 07 08 09 10 11 12 13 14 15 16 17 18 19 20 21 22 23" at bounding box center [305, 289] width 16 height 15
type input "[DATE] 11:00"
click at [414, 286] on span "Update Role" at bounding box center [427, 288] width 38 height 9
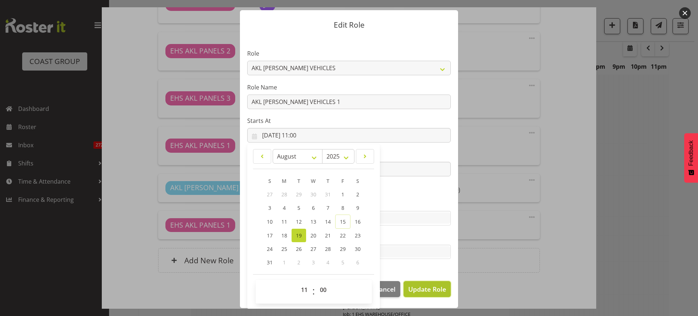
select select
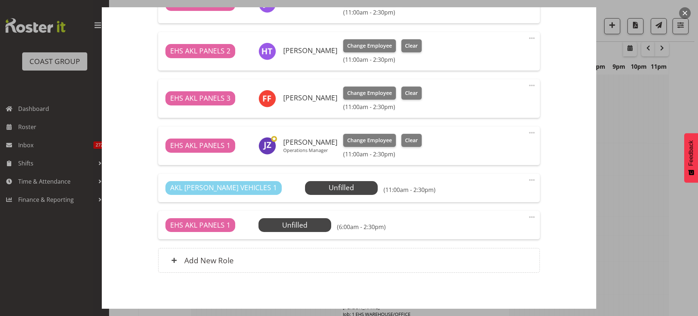
scroll to position [0, 0]
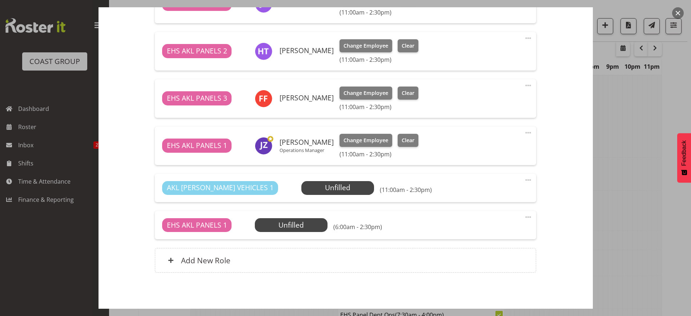
click at [524, 217] on span at bounding box center [528, 217] width 9 height 9
click at [482, 231] on link "Edit" at bounding box center [497, 232] width 70 height 13
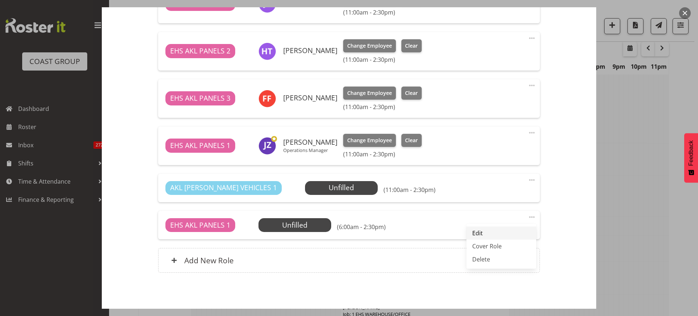
select select "7"
select select "2025"
select select "6"
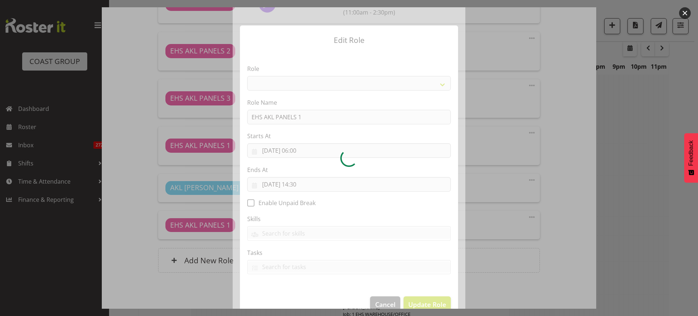
select select "188"
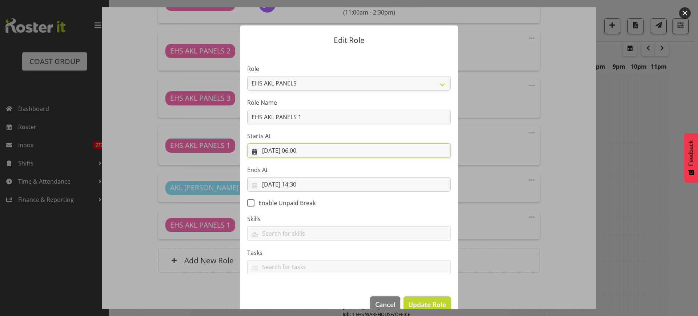
click at [320, 150] on input "[DATE] 06:00" at bounding box center [348, 150] width 203 height 15
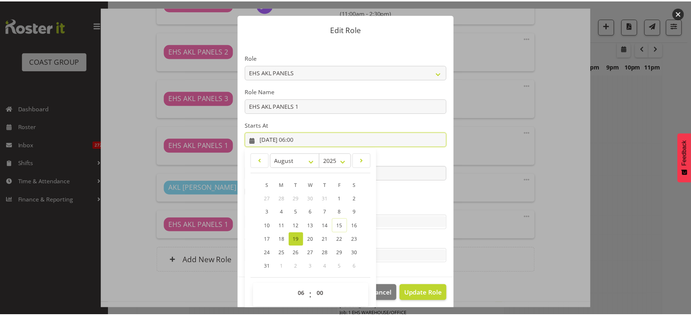
scroll to position [15, 0]
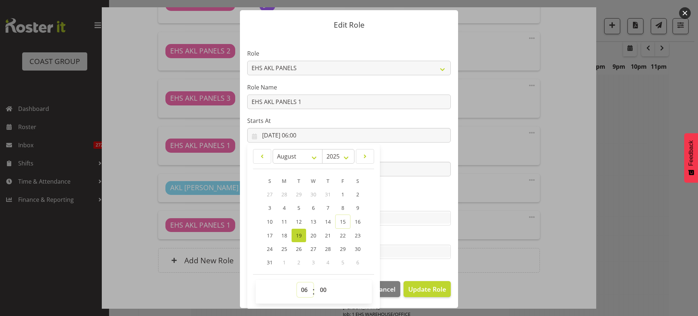
click at [301, 289] on select "00 01 02 03 04 05 06 07 08 09 10 11 12 13 14 15 16 17 18 19 20 21 22 23" at bounding box center [305, 289] width 16 height 15
select select "11"
click at [297, 282] on select "00 01 02 03 04 05 06 07 08 09 10 11 12 13 14 15 16 17 18 19 20 21 22 23" at bounding box center [305, 289] width 16 height 15
type input "[DATE] 11:00"
click at [417, 290] on span "Update Role" at bounding box center [427, 288] width 38 height 9
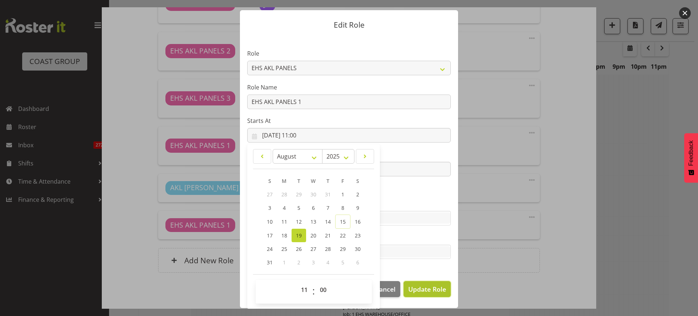
select select
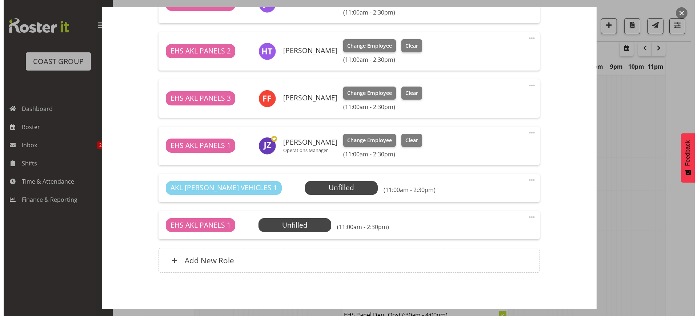
scroll to position [0, 0]
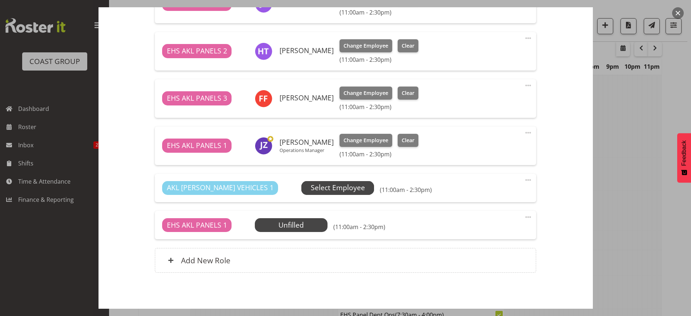
click at [311, 187] on span "Select Employee" at bounding box center [338, 187] width 54 height 11
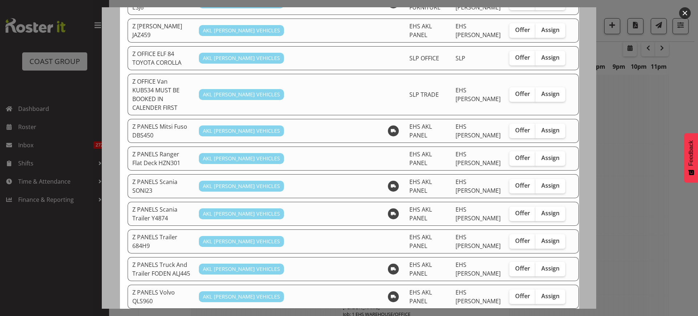
scroll to position [476, 0]
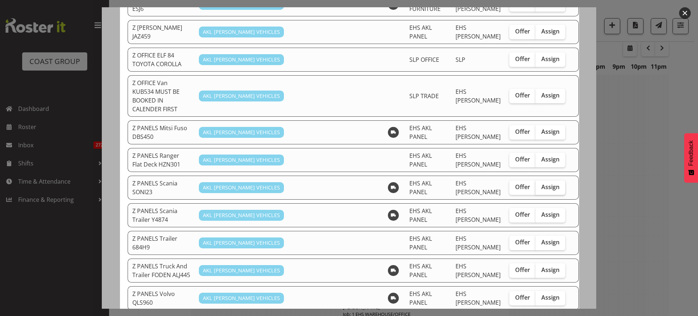
click at [541, 183] on span "Assign" at bounding box center [550, 186] width 18 height 7
click at [540, 185] on input "Assign" at bounding box center [537, 187] width 5 height 5
checkbox input "true"
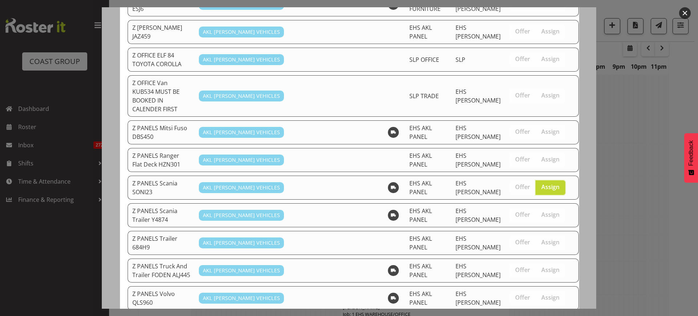
scroll to position [703, 0]
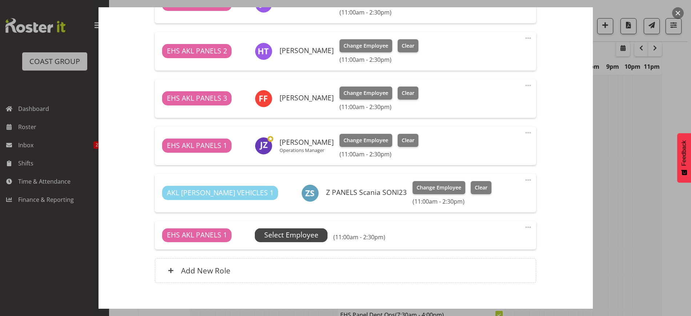
click at [291, 237] on span "Select Employee" at bounding box center [291, 235] width 54 height 11
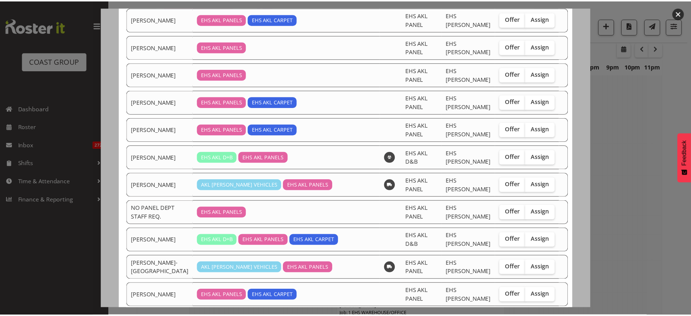
scroll to position [161, 0]
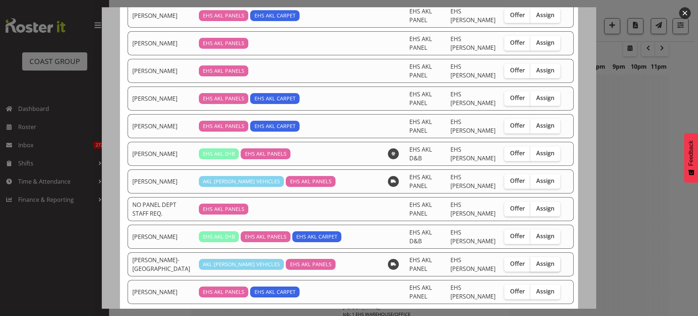
click at [536, 260] on span "Assign" at bounding box center [545, 263] width 18 height 7
click at [533, 261] on input "Assign" at bounding box center [532, 263] width 5 height 5
checkbox input "true"
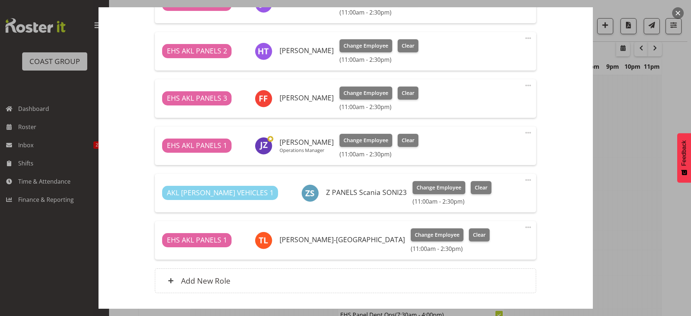
scroll to position [478, 0]
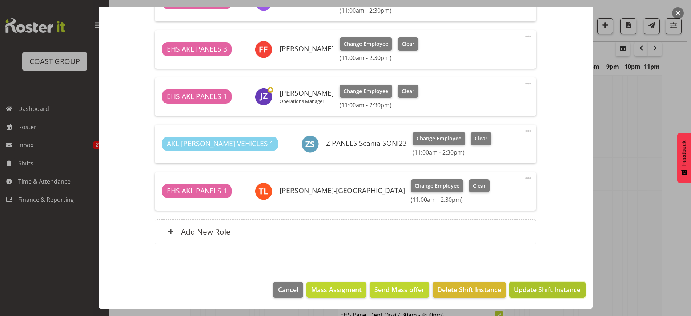
click at [526, 290] on span "Update Shift Instance" at bounding box center [547, 288] width 66 height 9
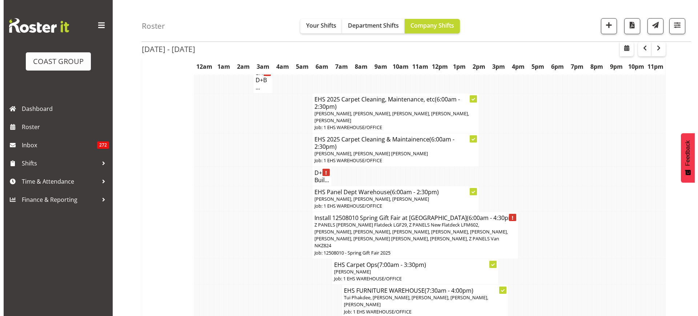
scroll to position [1359, 0]
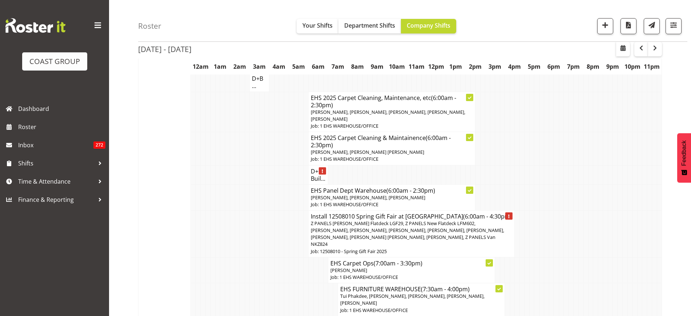
click at [395, 220] on span "Z PANELS [PERSON_NAME] Flatdeck LGF29, Z PANELS New Flatdeck LFM602, [PERSON_NA…" at bounding box center [407, 234] width 193 height 28
click at [449, 220] on span "Z PANELS [PERSON_NAME] Flatdeck LGF29, Z PANELS New Flatdeck LFM602, [PERSON_NA…" at bounding box center [407, 234] width 193 height 28
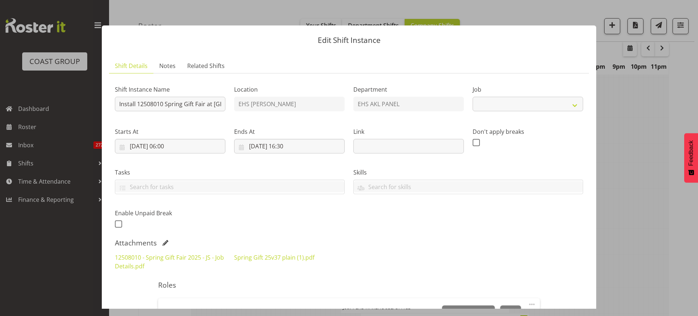
select select
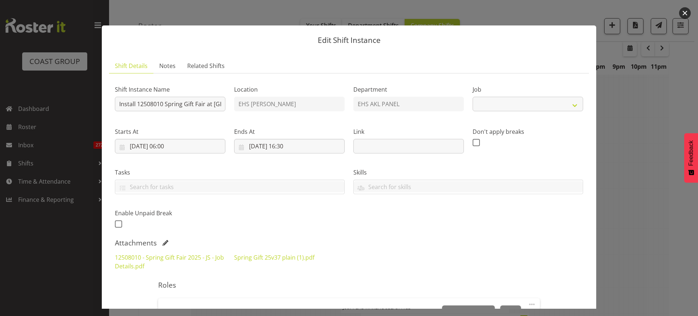
select select "8514"
click at [323, 148] on input "[DATE] 16:30" at bounding box center [289, 146] width 110 height 15
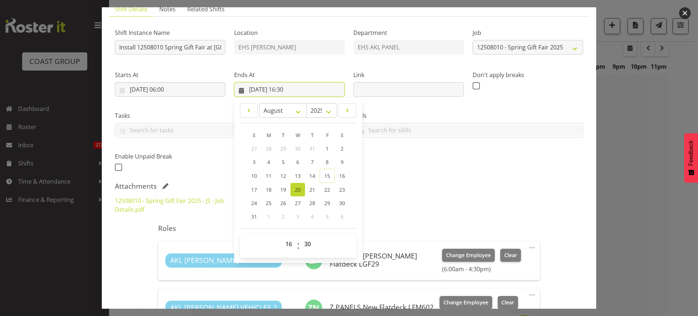
scroll to position [136, 0]
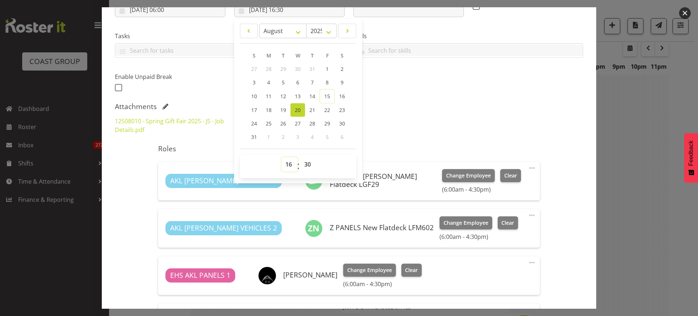
click at [286, 166] on select "00 01 02 03 04 05 06 07 08 09 10 11 12 13 14 15 16 17 18 19 20 21 22 23" at bounding box center [289, 164] width 16 height 15
select select "14"
click at [281, 157] on select "00 01 02 03 04 05 06 07 08 09 10 11 12 13 14 15 16 17 18 19 20 21 22 23" at bounding box center [289, 164] width 16 height 15
type input "[DATE] 14:30"
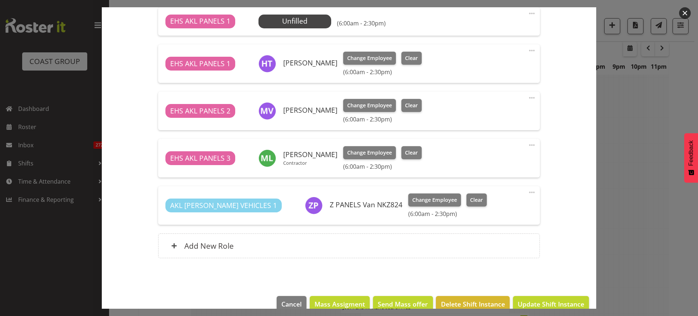
scroll to position [683, 0]
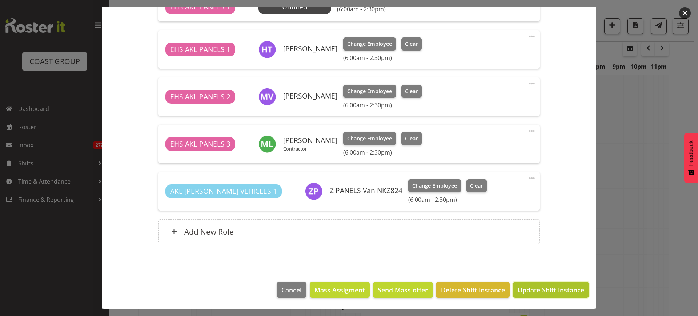
click at [529, 289] on span "Update Shift Instance" at bounding box center [550, 289] width 66 height 9
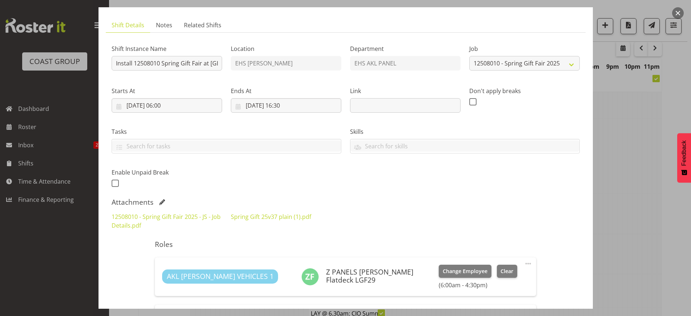
scroll to position [0, 0]
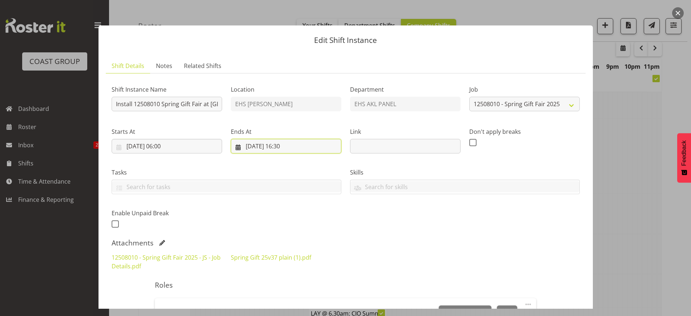
click at [306, 148] on input "[DATE] 16:30" at bounding box center [286, 146] width 110 height 15
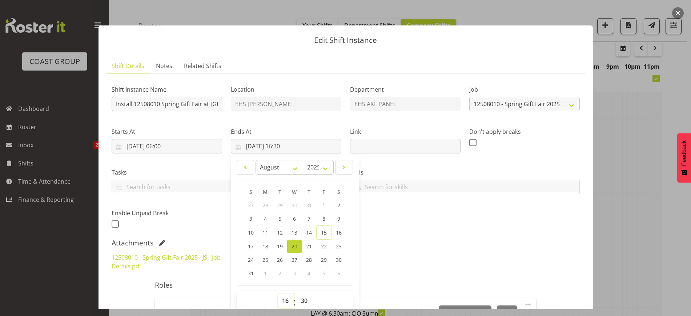
click at [284, 301] on select "00 01 02 03 04 05 06 07 08 09 10 11 12 13 14 15 16 17 18 19 20 21 22 23" at bounding box center [286, 300] width 16 height 15
select select "14"
click at [278, 293] on select "00 01 02 03 04 05 06 07 08 09 10 11 12 13 14 15 16 17 18 19 20 21 22 23" at bounding box center [286, 300] width 16 height 15
type input "[DATE] 14:30"
click at [461, 212] on div "Shift Instance Name Install 12508010 Spring Gift Fair at [GEOGRAPHIC_DATA] Loca…" at bounding box center [345, 154] width 477 height 159
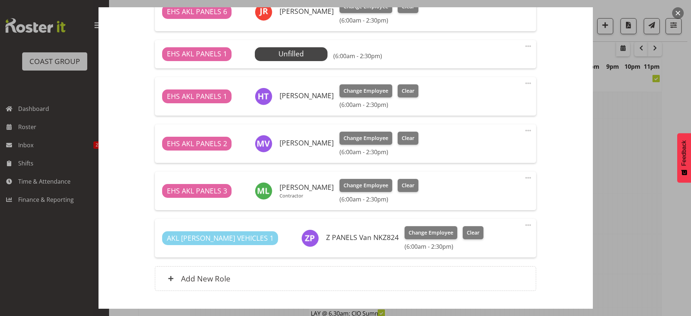
scroll to position [683, 0]
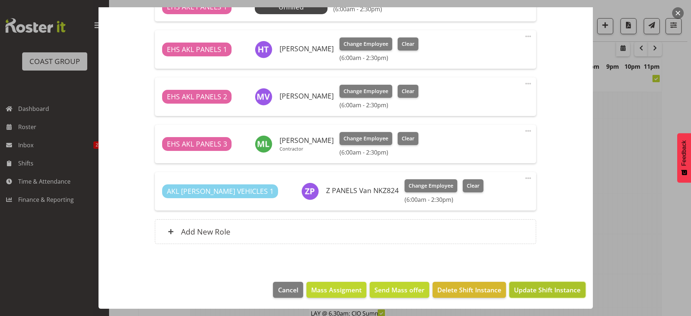
click at [534, 288] on span "Update Shift Instance" at bounding box center [547, 289] width 66 height 9
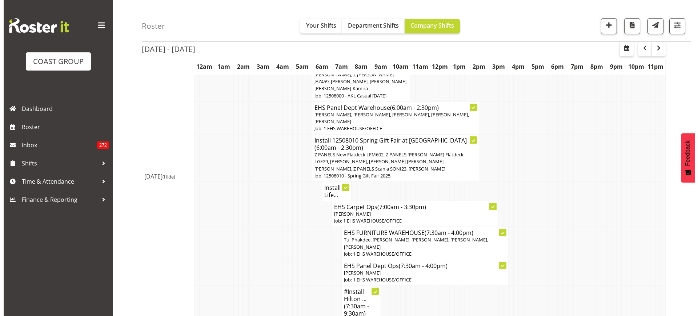
scroll to position [950, 0]
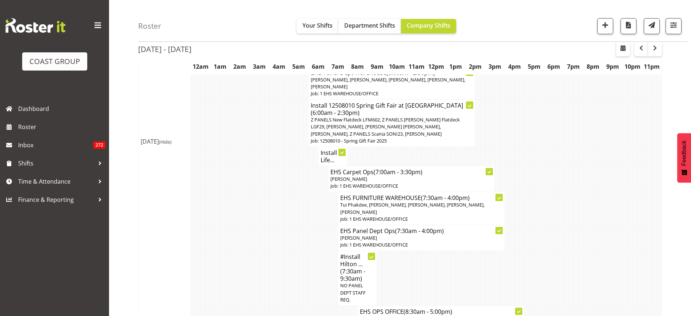
click at [328, 149] on h4 "Install Life..." at bounding box center [332, 156] width 25 height 15
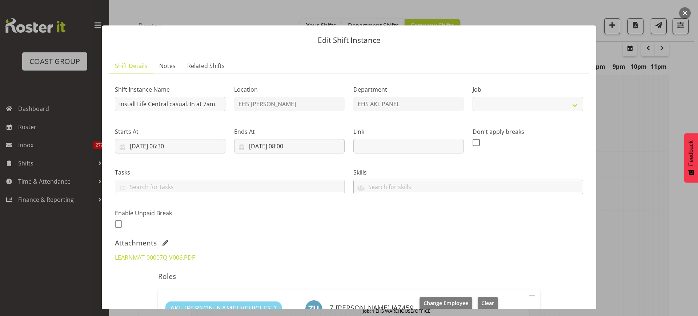
select select "8652"
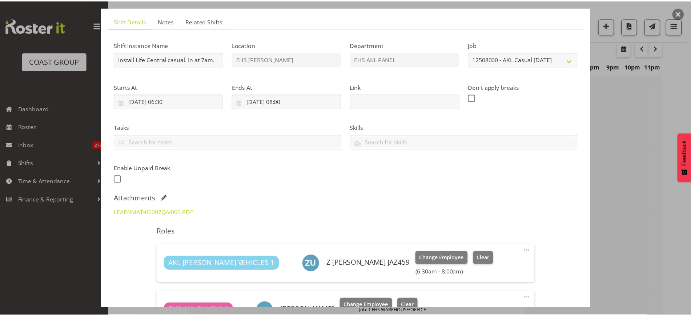
scroll to position [0, 0]
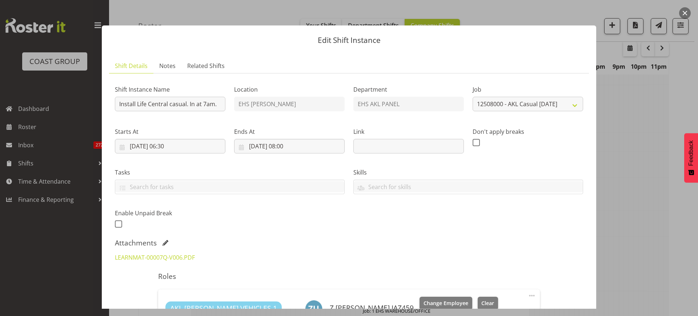
click at [683, 12] on button "button" at bounding box center [685, 13] width 12 height 12
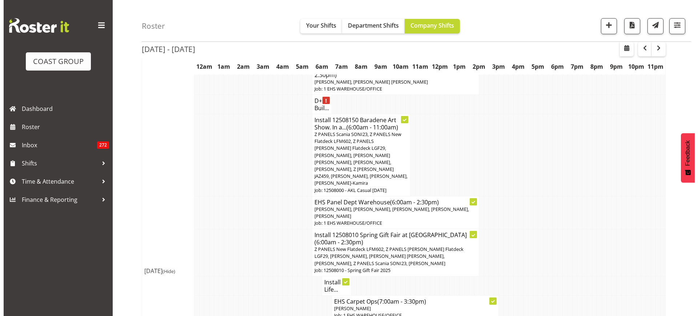
scroll to position [814, 0]
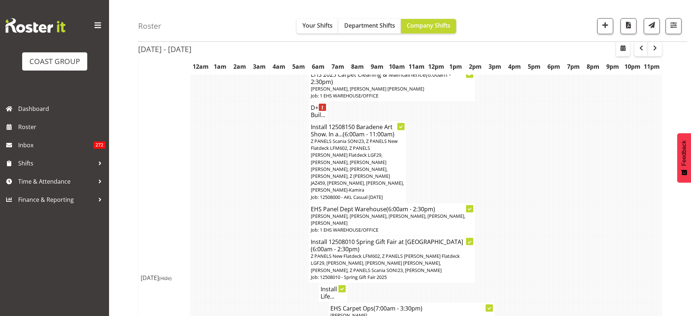
click at [363, 161] on span "Z PANELS Scania SONI23, Z PANELS New Flatdeck LFM602, Z PANELS [PERSON_NAME] Fl…" at bounding box center [357, 165] width 93 height 55
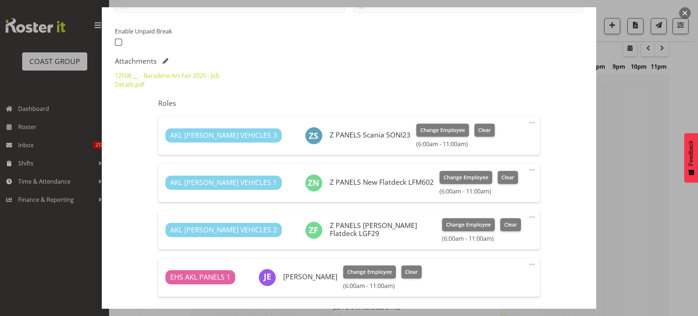
select select "8652"
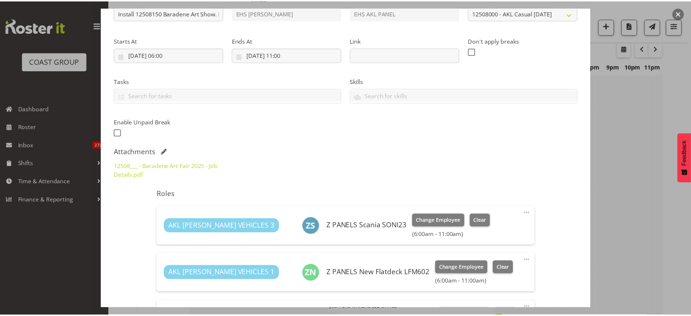
scroll to position [91, 0]
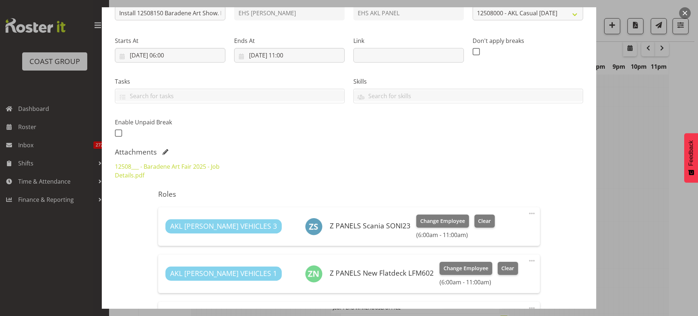
click at [684, 11] on button "button" at bounding box center [685, 13] width 12 height 12
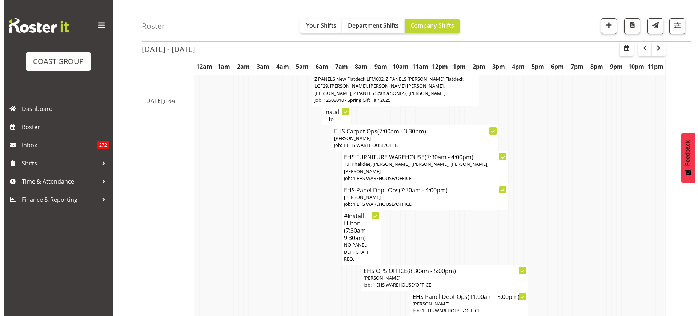
scroll to position [995, 0]
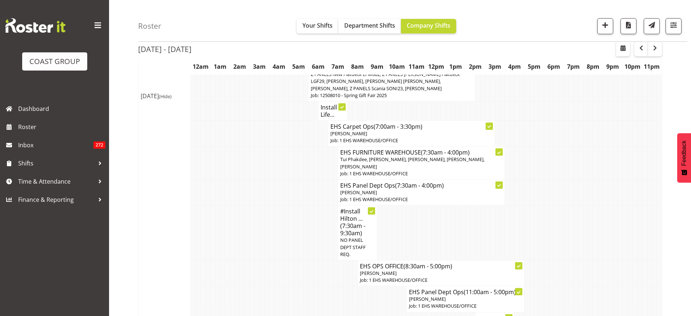
click at [327, 104] on h4 "Install Life..." at bounding box center [332, 111] width 25 height 15
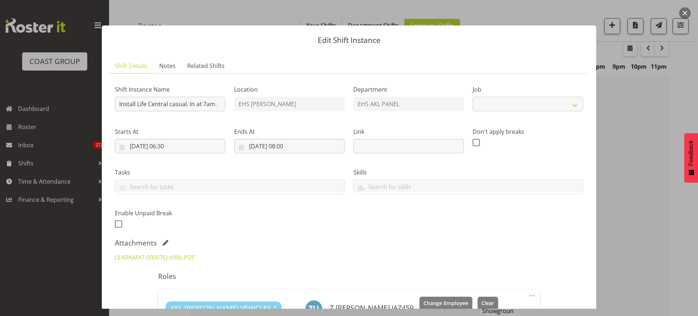
select select "8652"
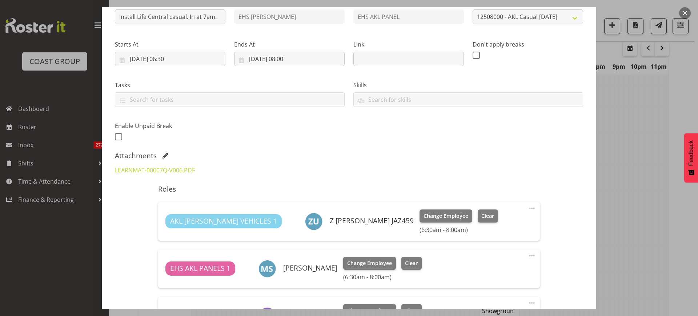
scroll to position [136, 0]
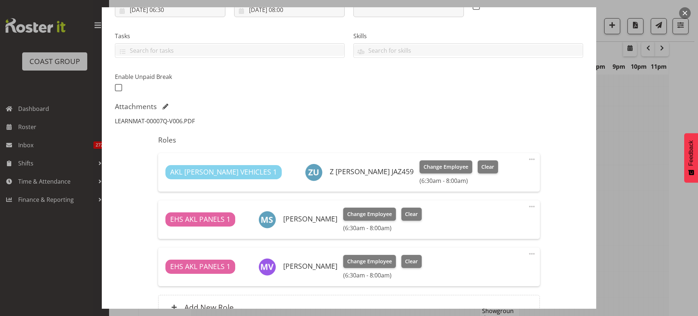
click at [164, 121] on link "LEARNMAT-00007Q-V006.PDF" at bounding box center [155, 121] width 80 height 8
click at [527, 253] on span at bounding box center [531, 253] width 9 height 9
click at [477, 296] on link "Delete" at bounding box center [501, 295] width 70 height 13
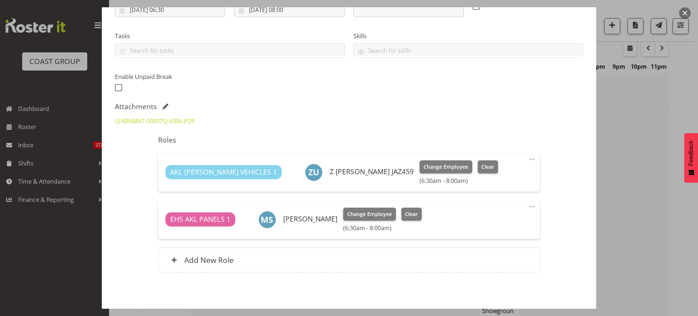
scroll to position [165, 0]
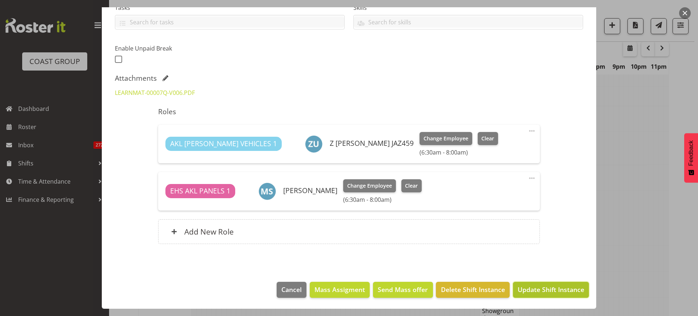
click at [551, 290] on span "Update Shift Instance" at bounding box center [550, 288] width 66 height 9
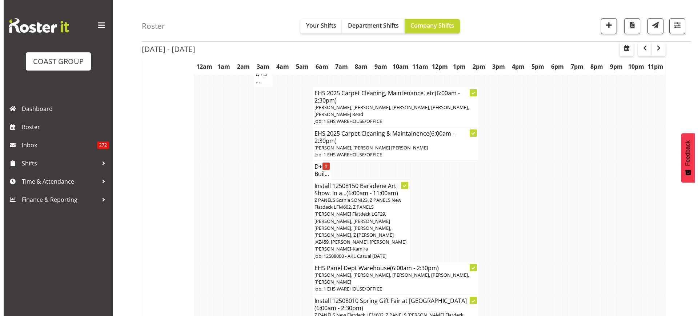
scroll to position [768, 0]
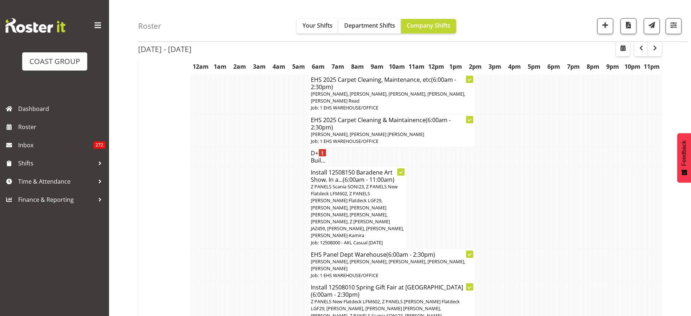
click at [359, 211] on span "Z PANELS Scania SONI23, Z PANELS New Flatdeck LFM602, Z PANELS [PERSON_NAME] Fl…" at bounding box center [357, 210] width 93 height 55
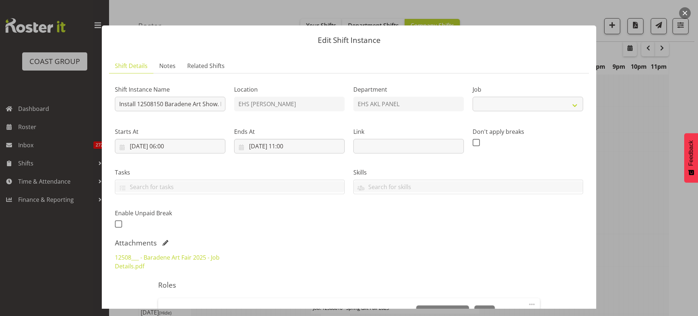
select select "8652"
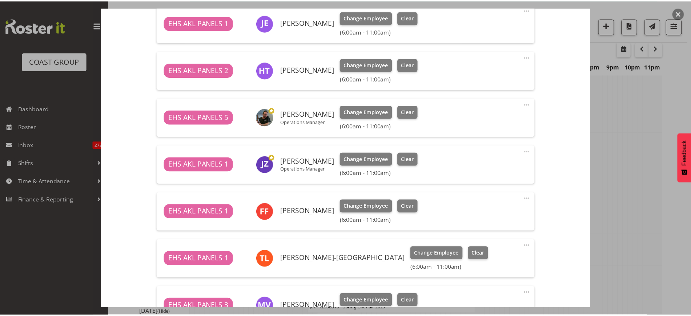
scroll to position [545, 0]
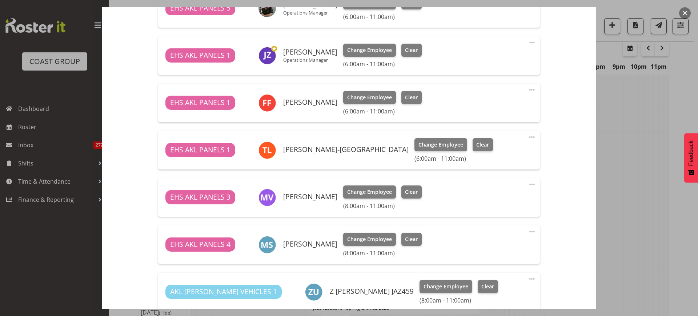
click at [527, 183] on span at bounding box center [531, 184] width 9 height 9
click at [492, 203] on link "Edit" at bounding box center [501, 200] width 70 height 13
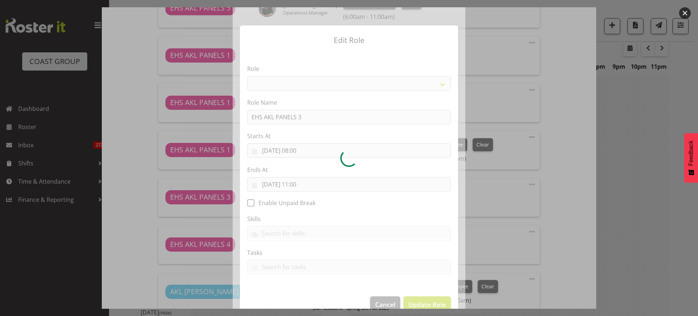
select select "188"
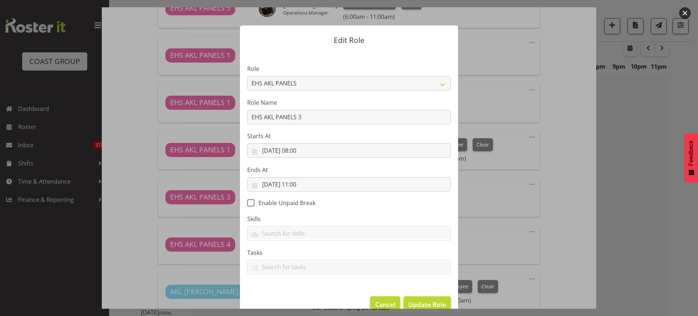
click at [387, 302] on span "Cancel" at bounding box center [385, 303] width 20 height 9
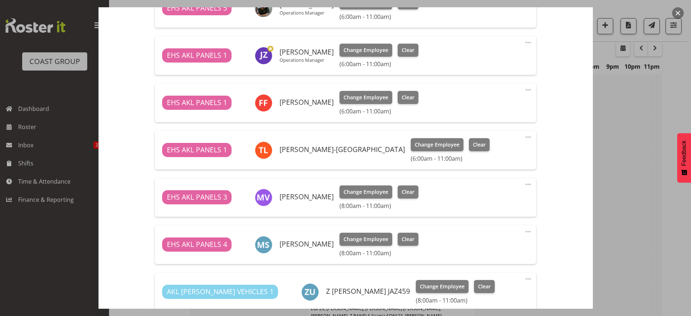
click at [679, 14] on button "button" at bounding box center [678, 13] width 12 height 12
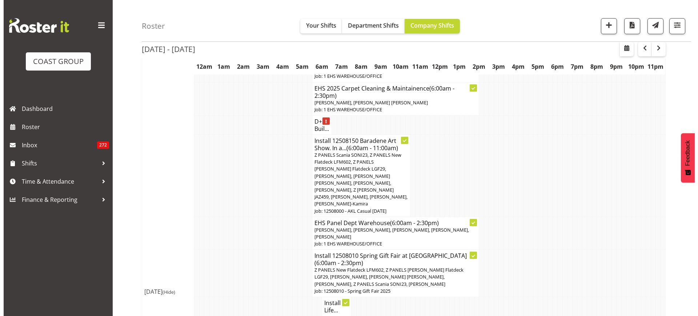
scroll to position [814, 0]
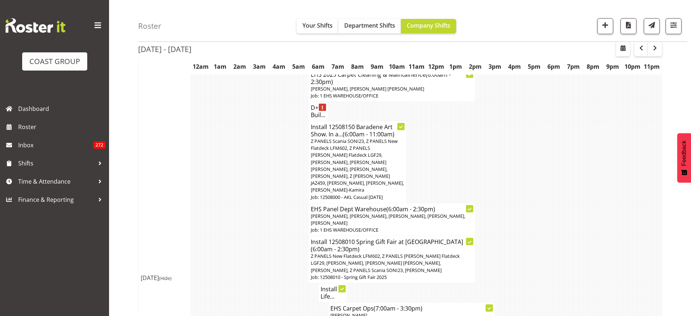
click at [387, 213] on span "[PERSON_NAME], [PERSON_NAME], [PERSON_NAME], [PERSON_NAME], [PERSON_NAME]" at bounding box center [388, 219] width 154 height 13
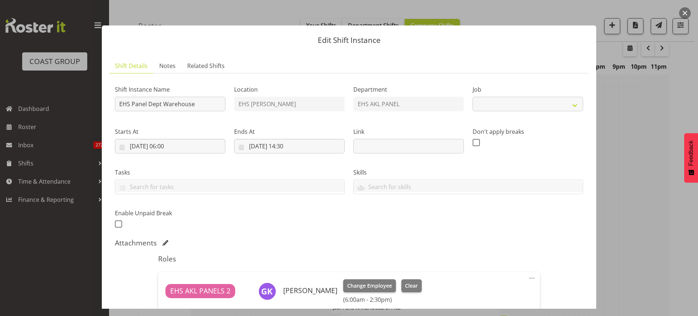
select select "69"
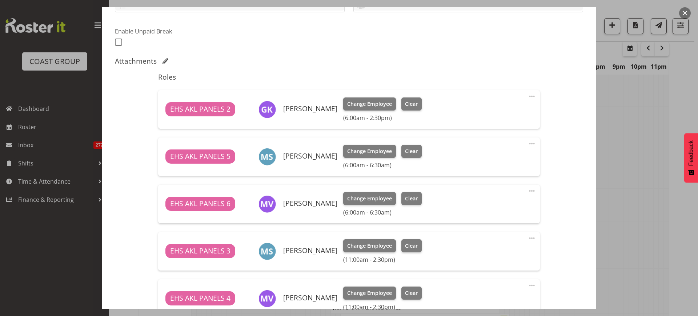
click at [527, 190] on span at bounding box center [531, 190] width 9 height 9
click at [501, 230] on link "Delete" at bounding box center [501, 232] width 70 height 13
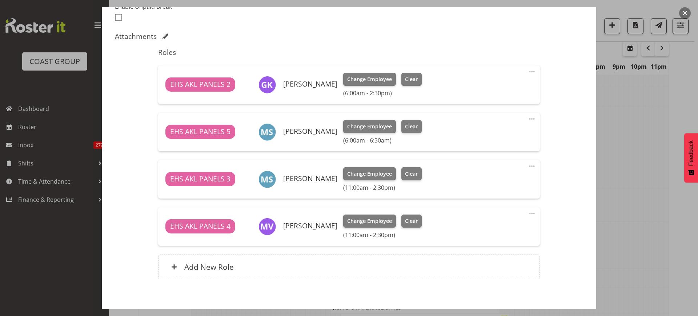
scroll to position [242, 0]
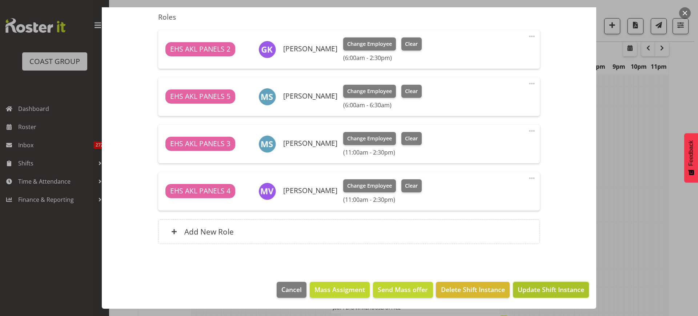
click at [527, 292] on span "Update Shift Instance" at bounding box center [550, 288] width 66 height 9
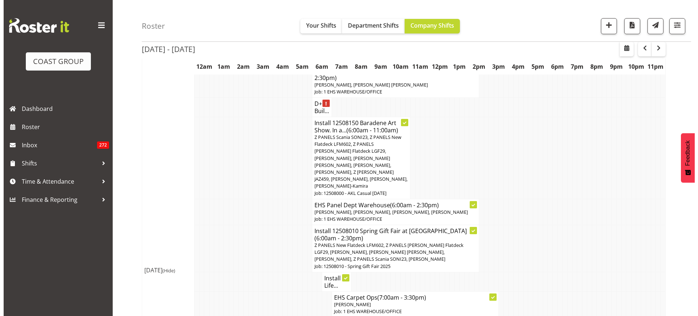
scroll to position [814, 0]
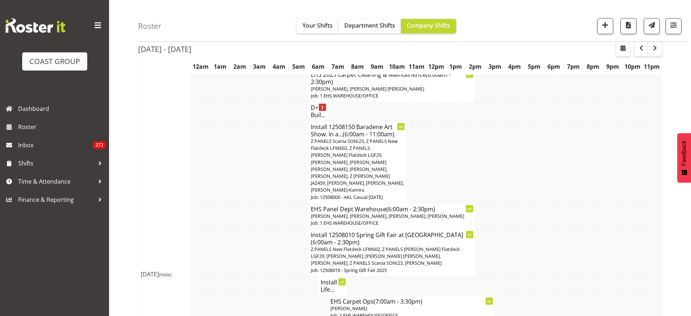
click at [351, 147] on span "Z PANELS Scania SONI23, Z PANELS New Flatdeck LFM602, Z PANELS [PERSON_NAME] Fl…" at bounding box center [357, 165] width 93 height 55
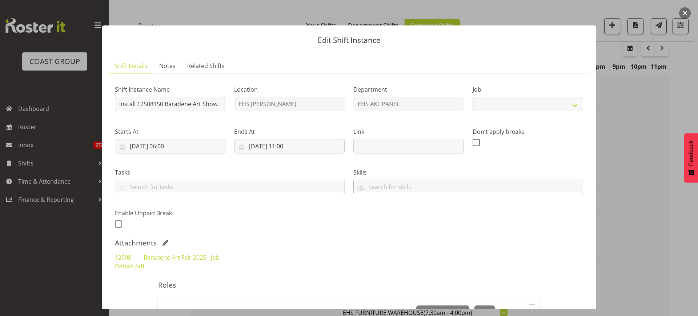
select select "8652"
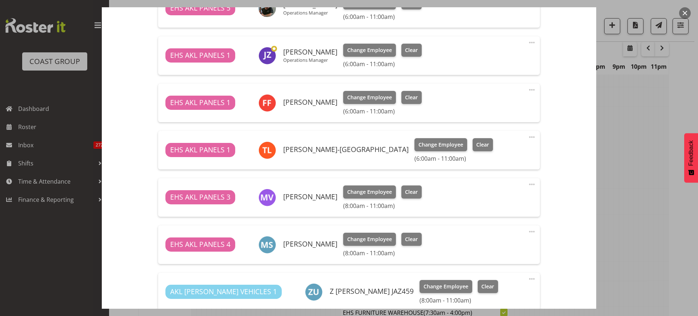
scroll to position [590, 0]
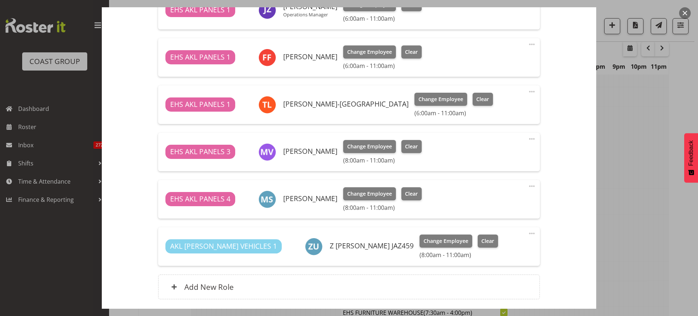
click at [527, 139] on span at bounding box center [531, 138] width 9 height 9
click at [486, 155] on link "Edit" at bounding box center [501, 154] width 70 height 13
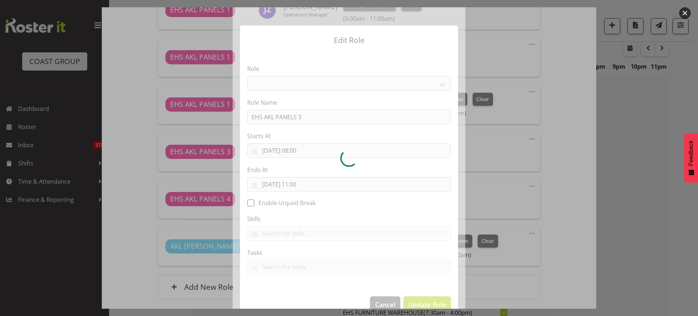
select select "188"
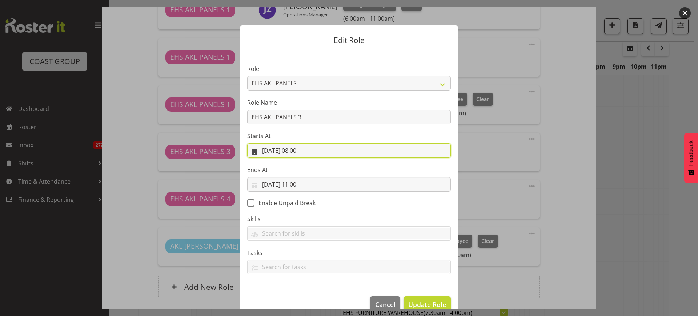
click at [321, 151] on input "[DATE] 08:00" at bounding box center [348, 150] width 203 height 15
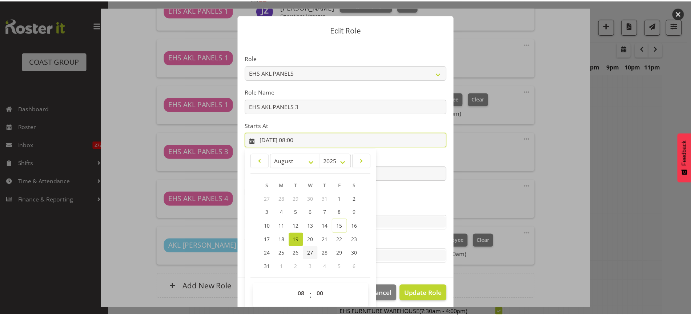
scroll to position [15, 0]
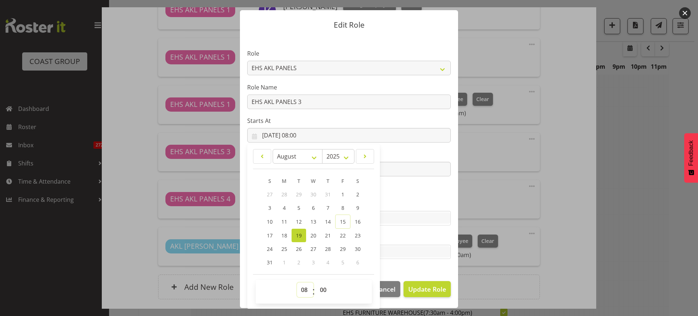
click at [300, 289] on select "00 01 02 03 04 05 06 07 08 09 10 11 12 13 14 15 16 17 18 19 20 21 22 23" at bounding box center [305, 289] width 16 height 15
select select "6"
click at [297, 282] on select "00 01 02 03 04 05 06 07 08 09 10 11 12 13 14 15 16 17 18 19 20 21 22 23" at bounding box center [305, 289] width 16 height 15
type input "[DATE] 06:00"
click at [421, 290] on span "Update Role" at bounding box center [427, 288] width 38 height 9
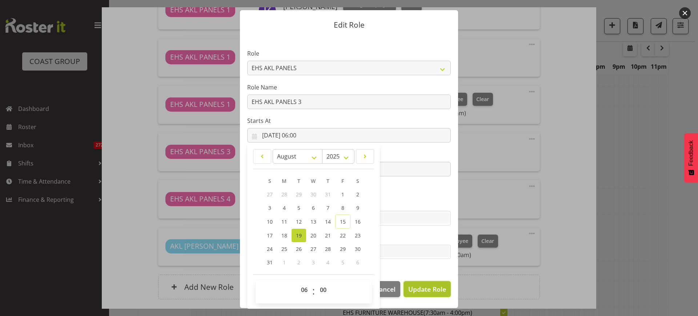
select select
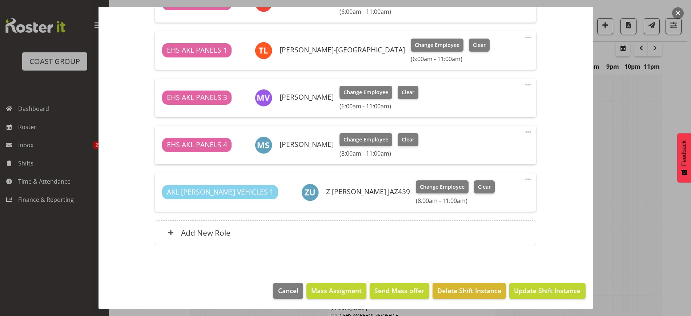
scroll to position [646, 0]
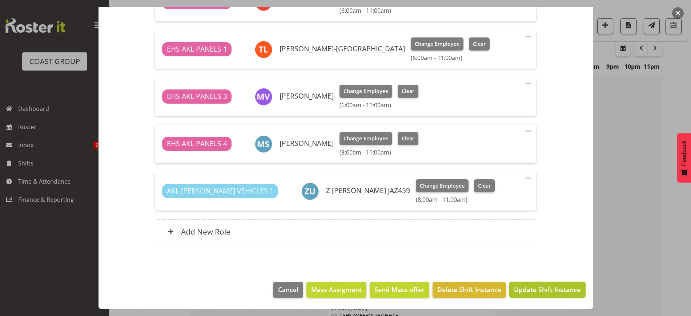
click at [526, 291] on span "Update Shift Instance" at bounding box center [547, 288] width 66 height 9
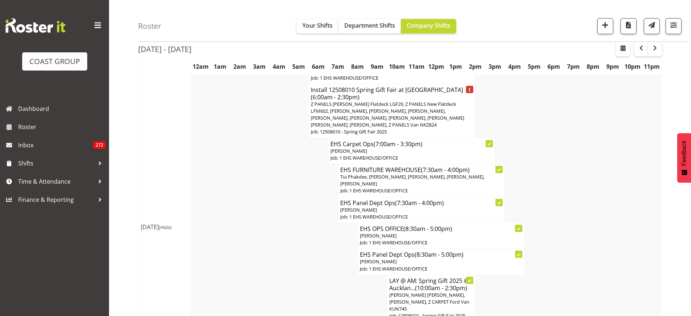
scroll to position [1450, 0]
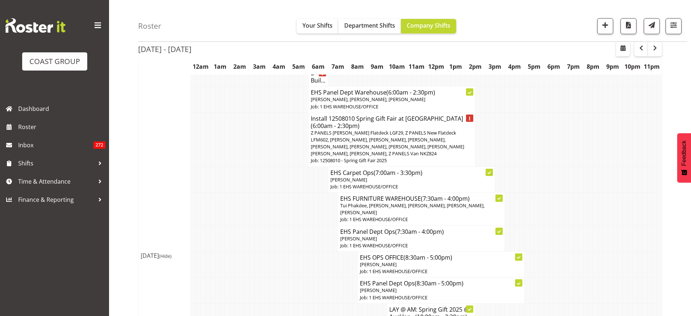
click at [367, 129] on span "Z PANELS [PERSON_NAME] Flatdeck LGF29, Z PANELS New Flatdeck LFM602, [PERSON_NA…" at bounding box center [387, 143] width 153 height 28
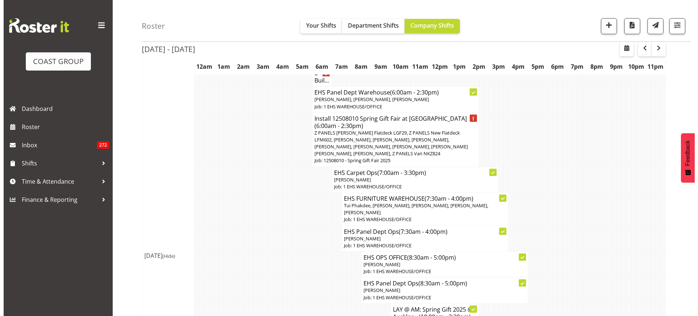
scroll to position [1446, 0]
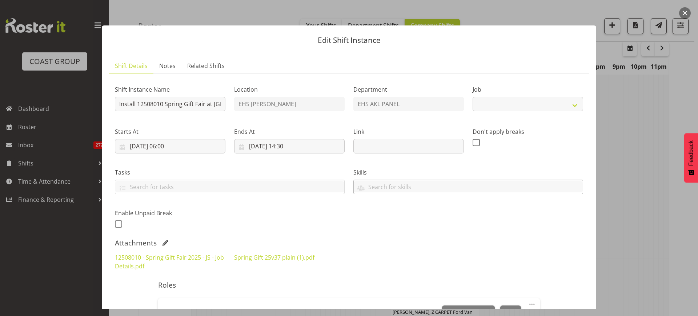
select select "8514"
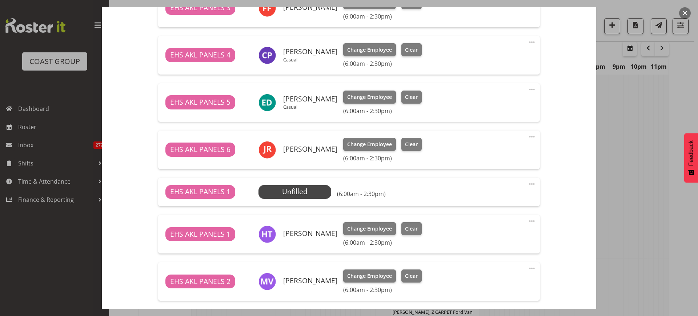
scroll to position [500, 0]
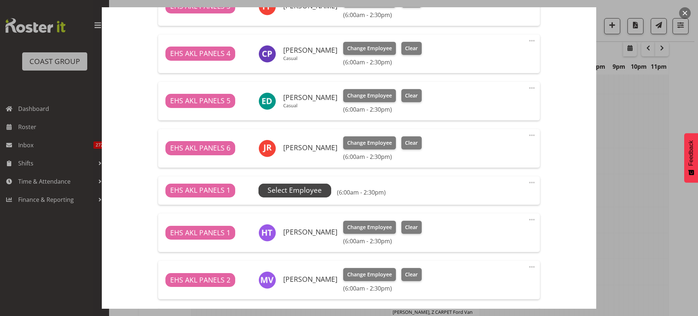
click at [297, 191] on span "Select Employee" at bounding box center [294, 190] width 54 height 11
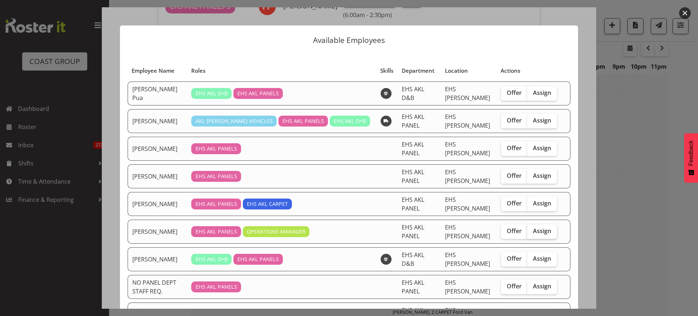
click at [533, 232] on span "Assign" at bounding box center [542, 230] width 18 height 7
click at [532, 232] on input "Assign" at bounding box center [529, 231] width 5 height 5
checkbox input "true"
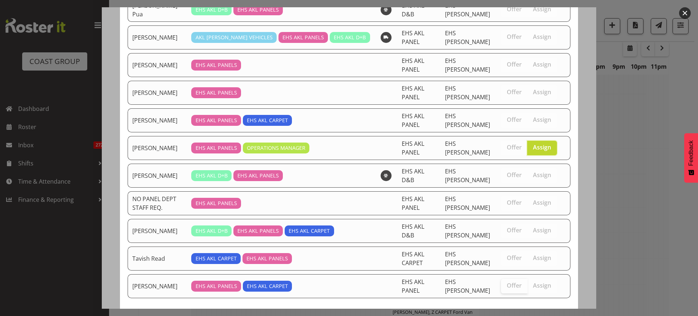
scroll to position [118, 0]
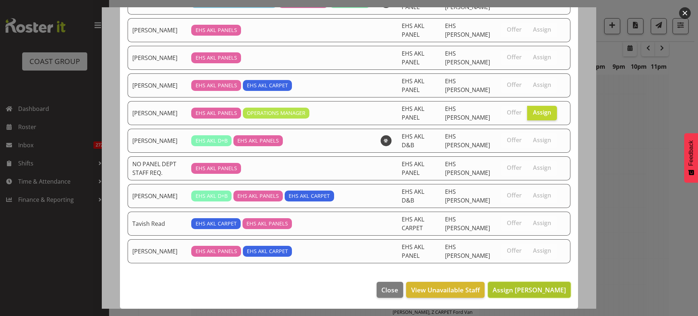
click at [521, 291] on span "Assign [PERSON_NAME]" at bounding box center [528, 289] width 73 height 9
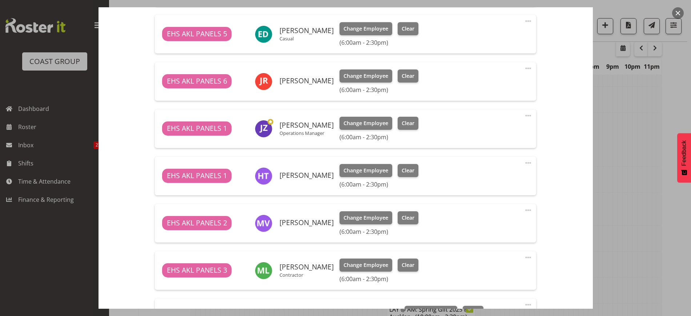
scroll to position [681, 0]
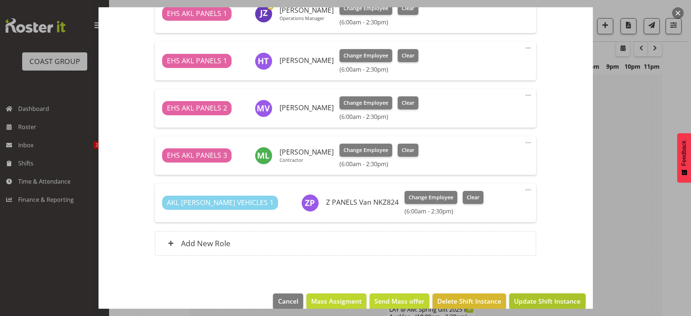
click at [525, 301] on span "Update Shift Instance" at bounding box center [547, 300] width 66 height 9
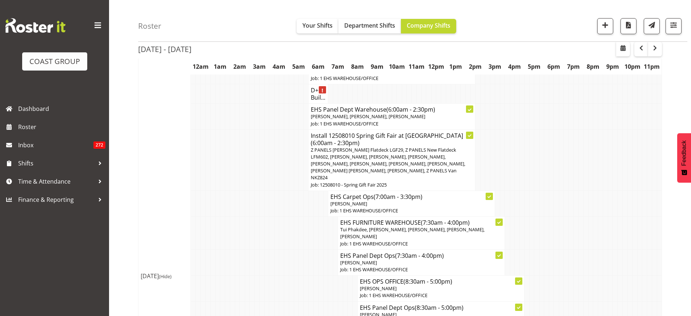
scroll to position [1404, 0]
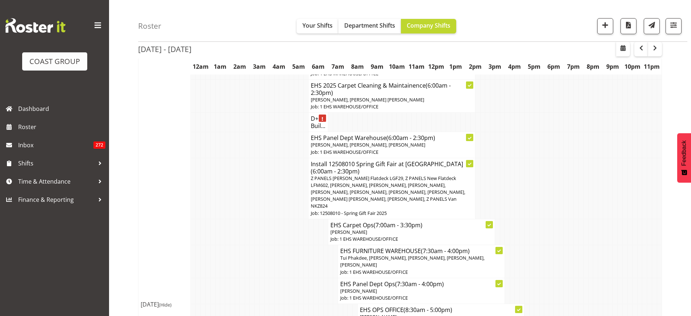
click at [379, 175] on span "Z PANELS [PERSON_NAME] Flatdeck LGF29, Z PANELS New Flatdeck LFM602, [PERSON_NA…" at bounding box center [388, 192] width 154 height 35
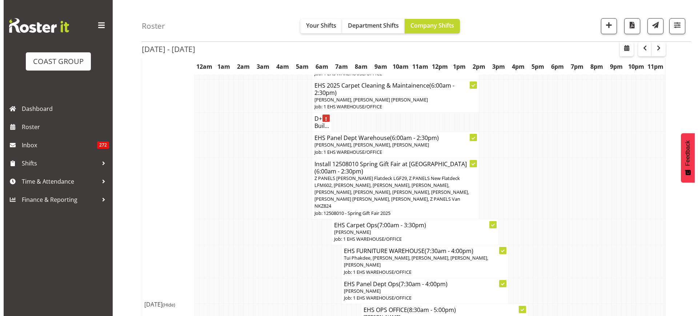
scroll to position [1401, 0]
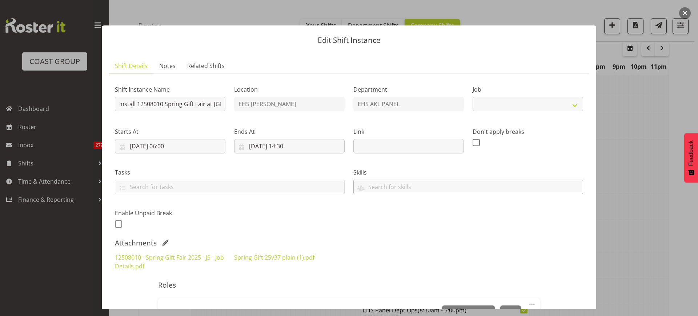
select select "8514"
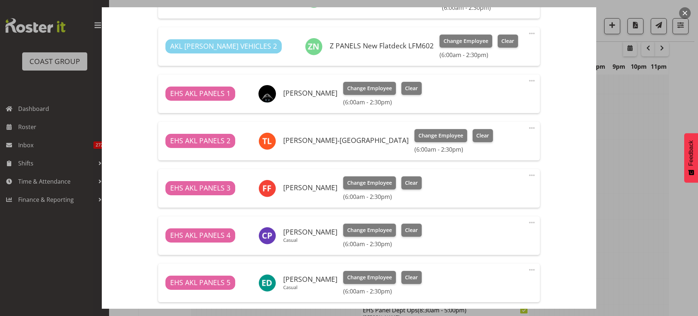
scroll to position [363, 0]
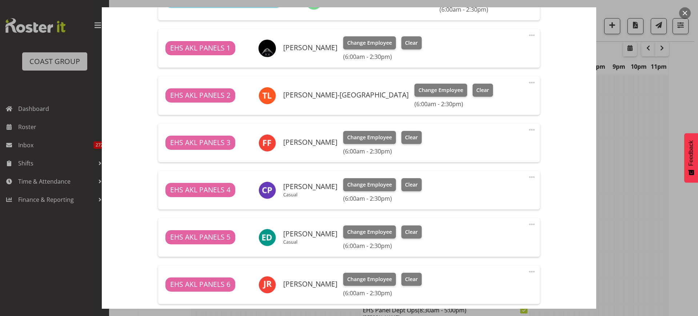
click at [527, 130] on span at bounding box center [531, 129] width 9 height 9
click at [500, 145] on link "Edit" at bounding box center [501, 145] width 70 height 13
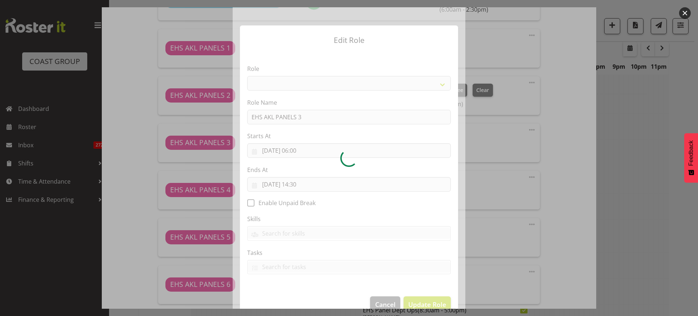
select select "188"
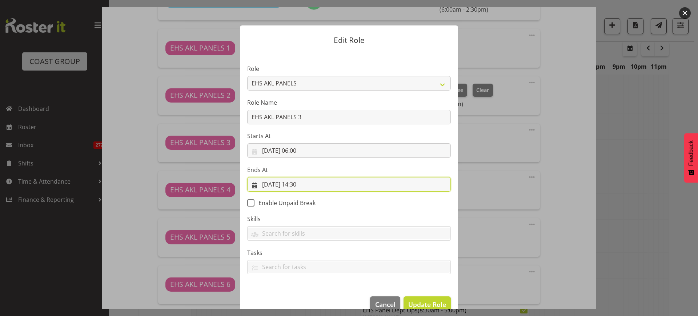
click at [337, 185] on input "[DATE] 14:30" at bounding box center [348, 184] width 203 height 15
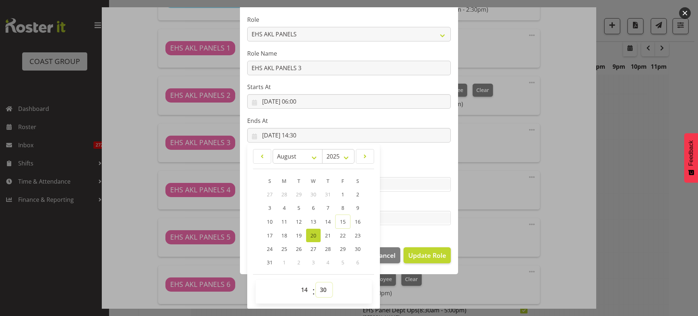
click at [321, 288] on select "00 01 02 03 04 05 06 07 08 09 10 11 12 13 14 15 16 17 18 19 20 21 22 23 24 25 2…" at bounding box center [324, 289] width 16 height 15
click at [435, 204] on label "Tasks" at bounding box center [348, 203] width 203 height 9
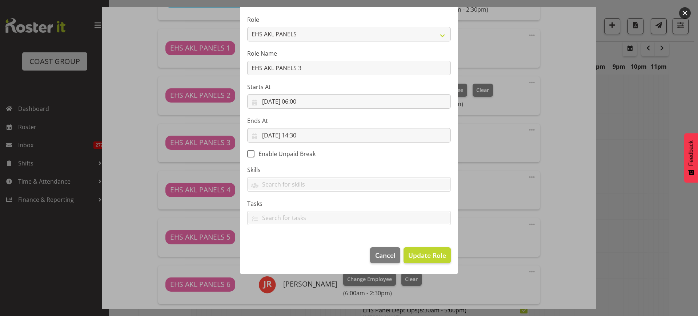
scroll to position [15, 0]
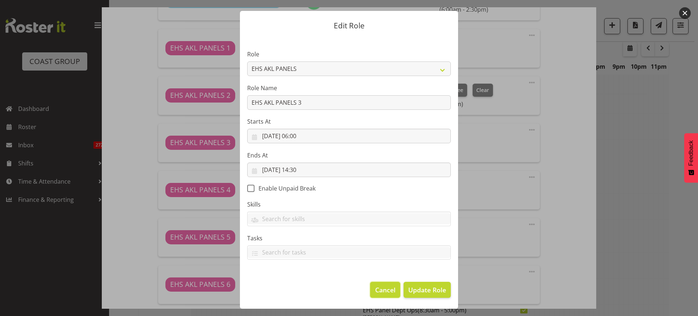
click at [388, 289] on span "Cancel" at bounding box center [385, 289] width 20 height 9
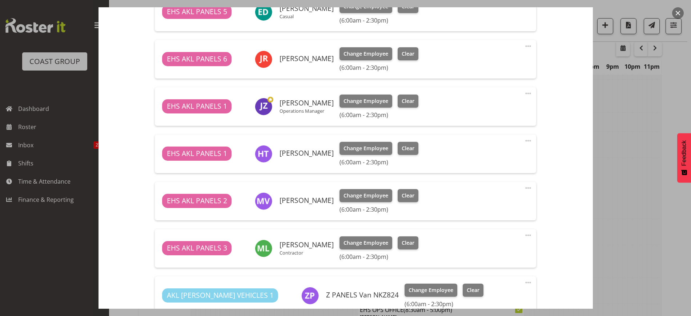
scroll to position [636, 0]
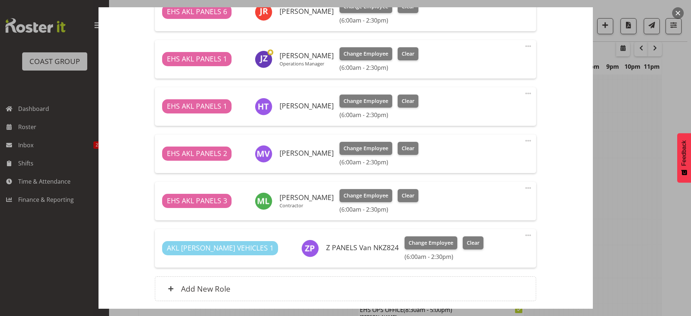
click at [524, 92] on span at bounding box center [528, 93] width 9 height 9
click at [486, 112] on link "Edit" at bounding box center [497, 109] width 70 height 13
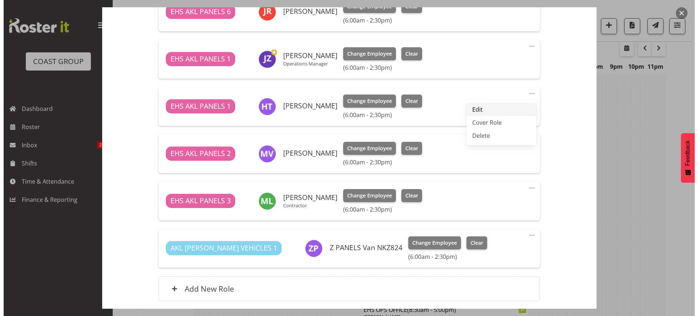
scroll to position [1401, 0]
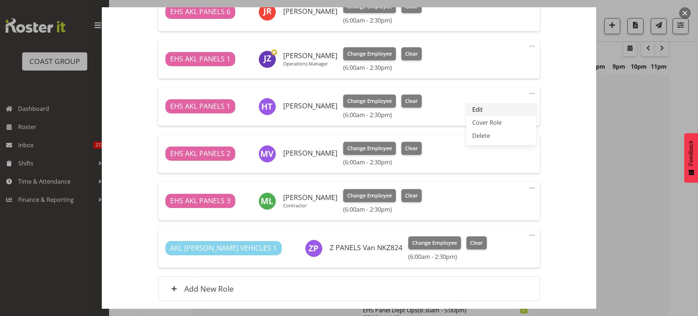
select select "7"
select select "2025"
select select "14"
select select "30"
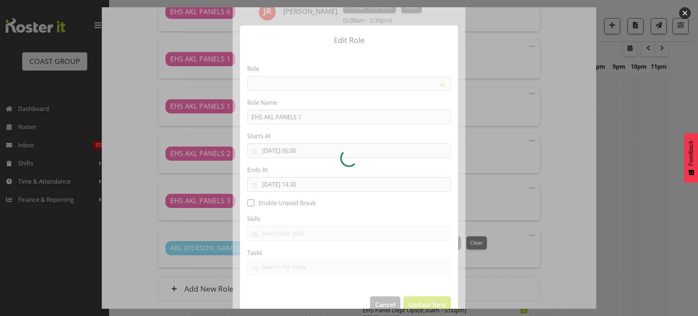
select select "188"
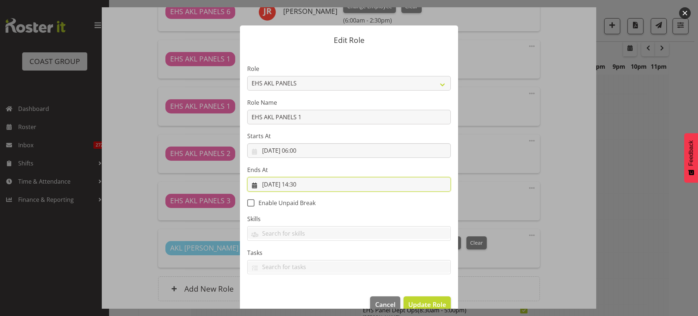
click at [333, 185] on input "[DATE] 14:30" at bounding box center [348, 184] width 203 height 15
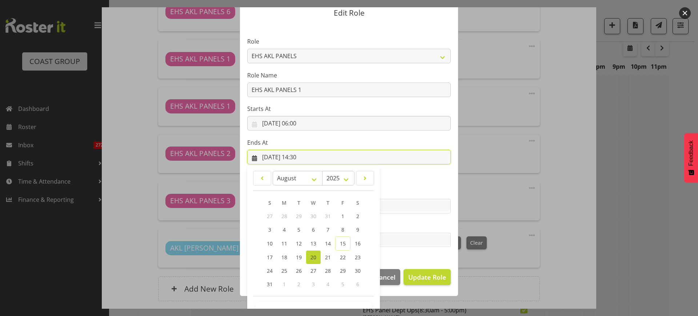
scroll to position [49, 0]
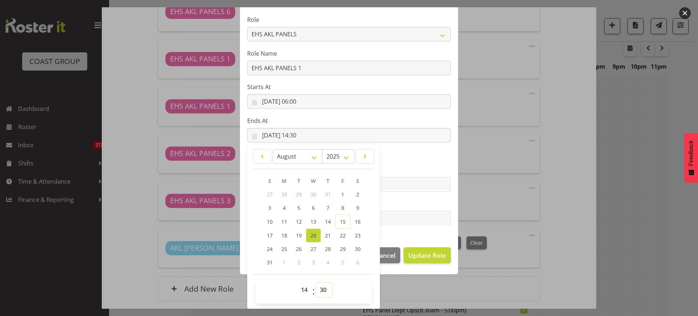
click at [320, 289] on select "00 01 02 03 04 05 06 07 08 09 10 11 12 13 14 15 16 17 18 19 20 21 22 23 24 25 2…" at bounding box center [324, 289] width 16 height 15
select select "0"
click at [316, 282] on select "00 01 02 03 04 05 06 07 08 09 10 11 12 13 14 15 16 17 18 19 20 21 22 23 24 25 2…" at bounding box center [324, 289] width 16 height 15
type input "[DATE] 14:00"
click at [420, 254] on span "Update Role" at bounding box center [427, 254] width 38 height 9
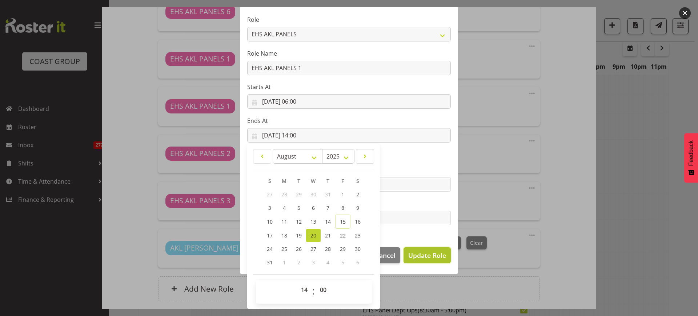
select select
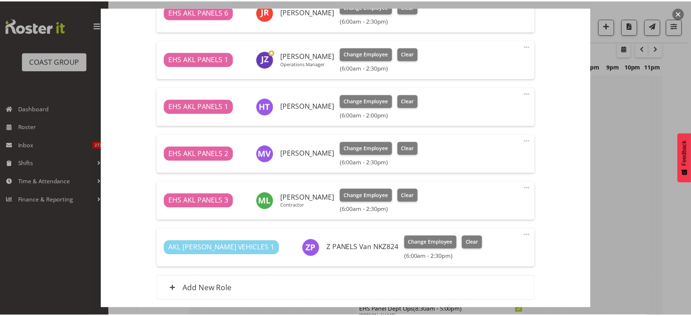
scroll to position [0, 0]
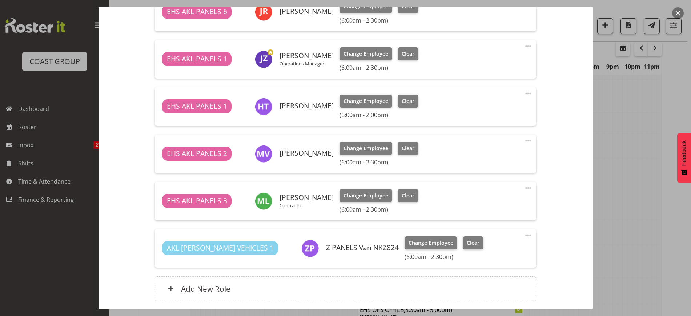
click at [524, 138] on span at bounding box center [528, 140] width 9 height 9
click at [498, 158] on link "Edit" at bounding box center [497, 156] width 70 height 13
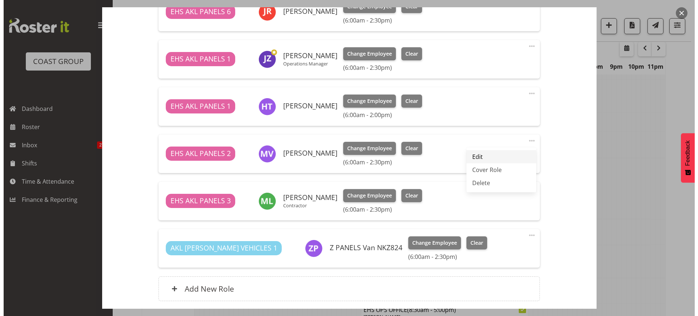
scroll to position [1401, 0]
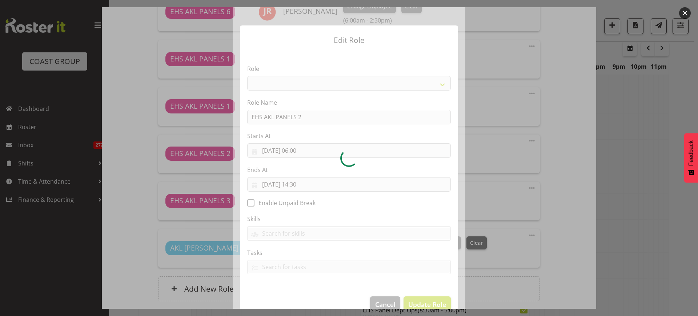
select select "188"
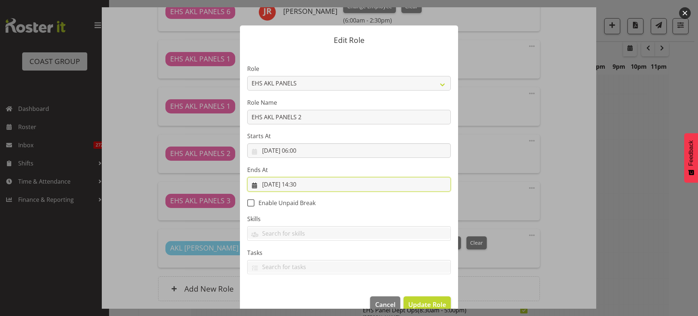
click at [343, 185] on input "[DATE] 14:30" at bounding box center [348, 184] width 203 height 15
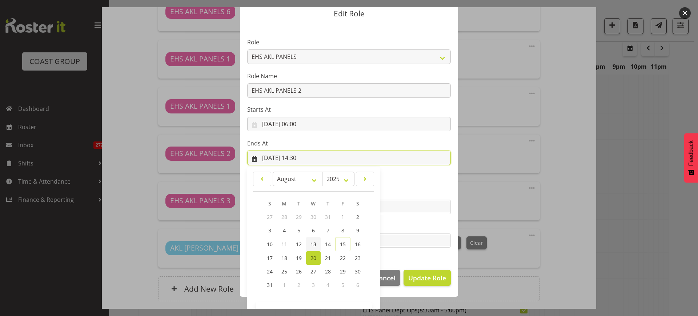
scroll to position [49, 0]
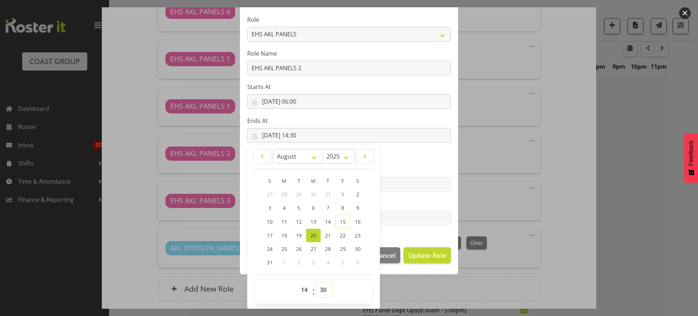
click at [319, 288] on select "00 01 02 03 04 05 06 07 08 09 10 11 12 13 14 15 16 17 18 19 20 21 22 23 24 25 2…" at bounding box center [324, 289] width 16 height 15
select select "0"
click at [316, 282] on select "00 01 02 03 04 05 06 07 08 09 10 11 12 13 14 15 16 17 18 19 20 21 22 23 24 25 2…" at bounding box center [324, 289] width 16 height 15
type input "[DATE] 14:00"
click at [419, 254] on span "Update Role" at bounding box center [427, 254] width 38 height 9
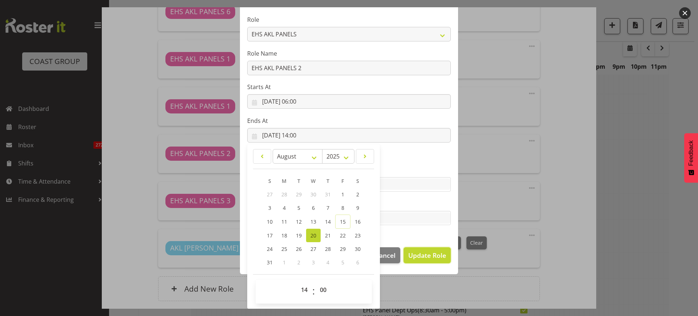
select select
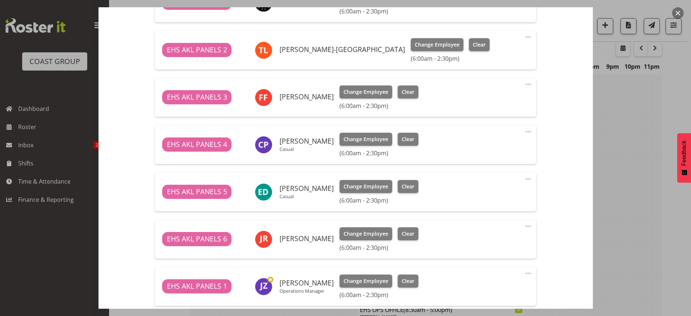
scroll to position [363, 0]
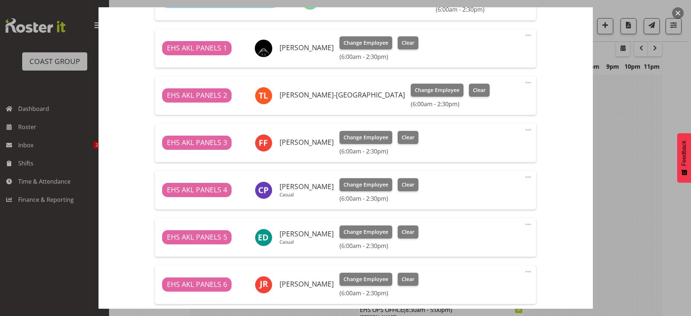
click at [524, 83] on span at bounding box center [528, 82] width 9 height 9
click at [488, 99] on link "Edit" at bounding box center [497, 98] width 70 height 13
select select "7"
select select "2025"
select select "14"
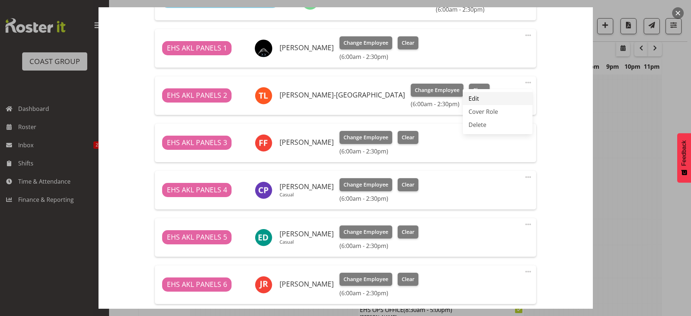
select select "30"
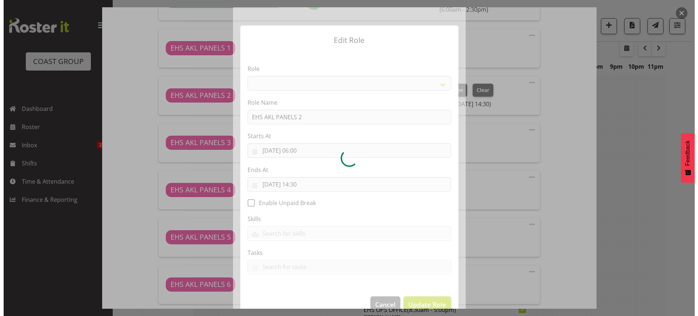
scroll to position [1401, 0]
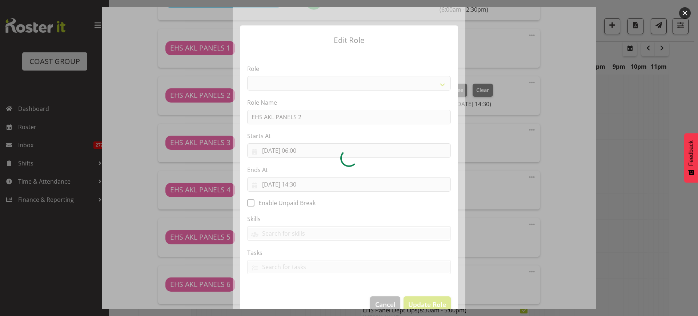
select select "188"
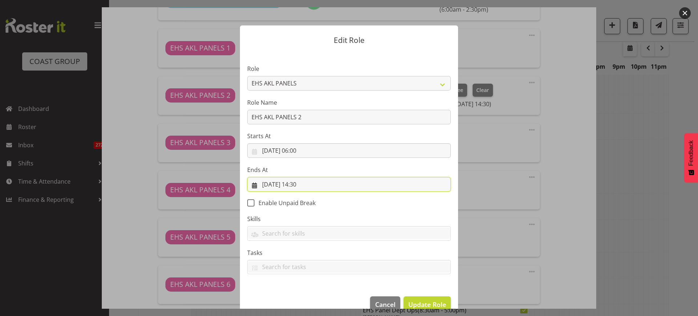
click at [329, 185] on input "[DATE] 14:30" at bounding box center [348, 184] width 203 height 15
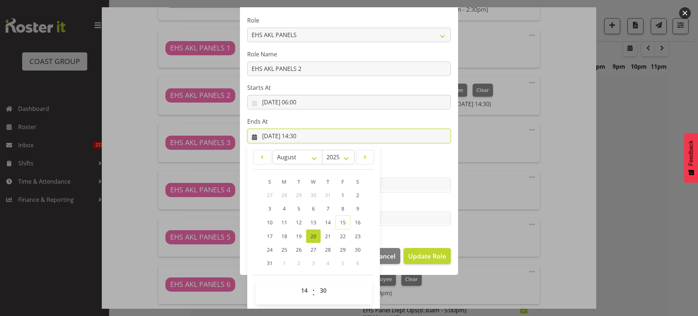
scroll to position [49, 0]
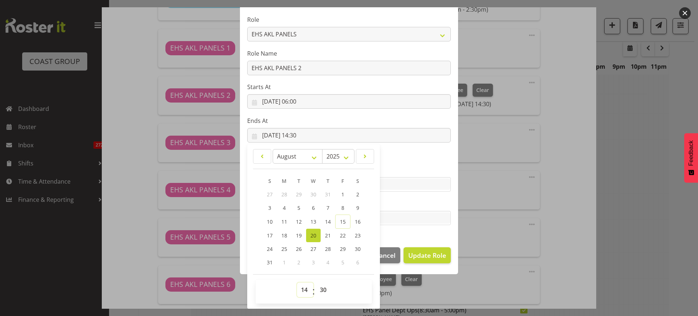
click at [300, 286] on select "00 01 02 03 04 05 06 07 08 09 10 11 12 13 14 15 16 17 18 19 20 21 22 23" at bounding box center [305, 289] width 16 height 15
select select "15"
click at [297, 282] on select "00 01 02 03 04 05 06 07 08 09 10 11 12 13 14 15 16 17 18 19 20 21 22 23" at bounding box center [305, 289] width 16 height 15
type input "[DATE] 15:30"
drag, startPoint x: 417, startPoint y: 253, endPoint x: 427, endPoint y: 243, distance: 13.6
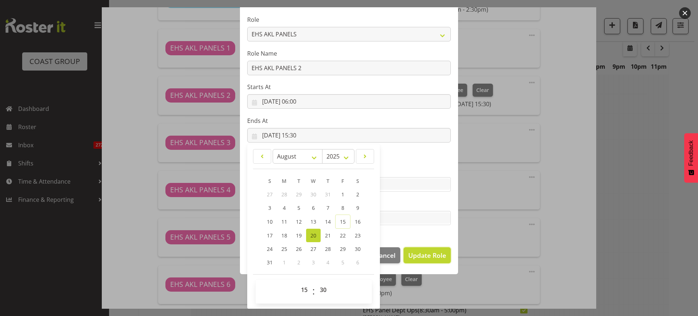
click at [417, 253] on span "Update Role" at bounding box center [427, 254] width 38 height 9
select select
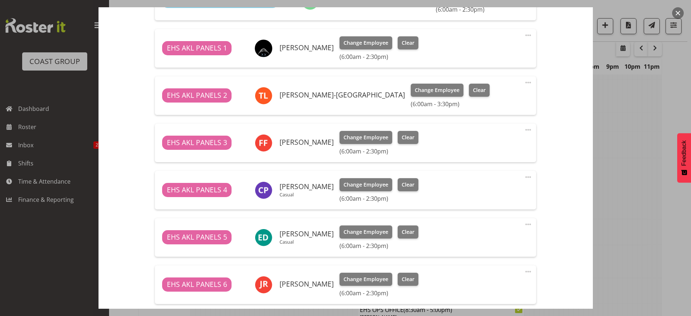
scroll to position [0, 0]
click at [524, 127] on span at bounding box center [528, 129] width 9 height 9
click at [498, 144] on link "Edit" at bounding box center [497, 145] width 70 height 13
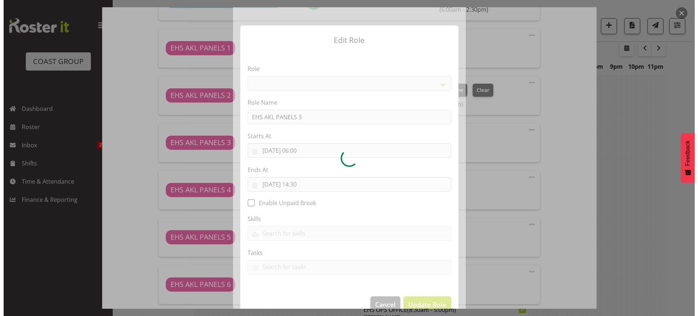
scroll to position [1401, 0]
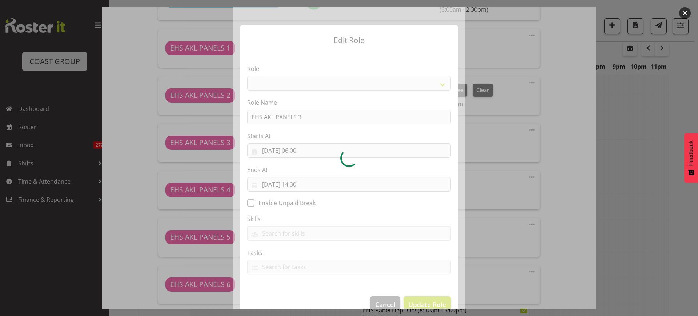
select select "188"
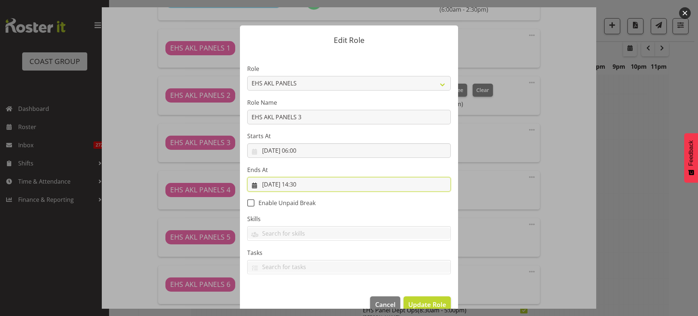
click at [338, 183] on input "[DATE] 14:30" at bounding box center [348, 184] width 203 height 15
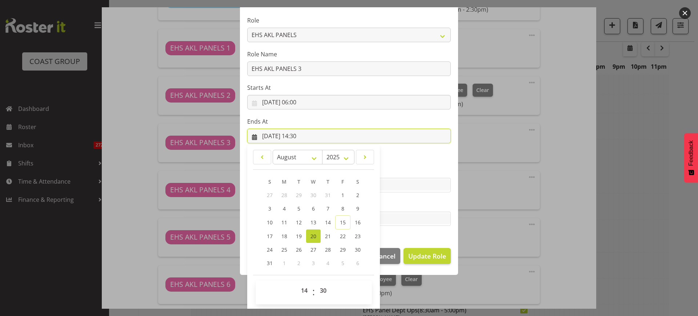
scroll to position [49, 0]
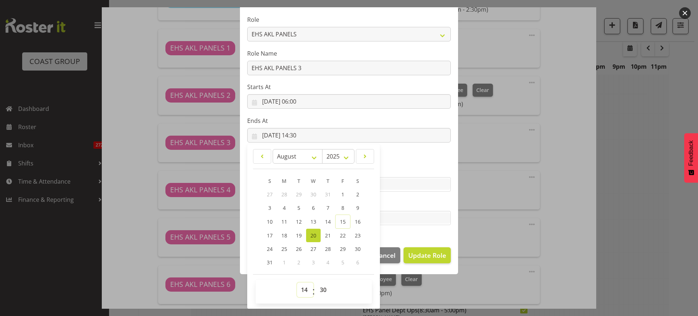
click at [302, 290] on select "00 01 02 03 04 05 06 07 08 09 10 11 12 13 14 15 16 17 18 19 20 21 22 23" at bounding box center [305, 289] width 16 height 15
select select "15"
click at [297, 282] on select "00 01 02 03 04 05 06 07 08 09 10 11 12 13 14 15 16 17 18 19 20 21 22 23" at bounding box center [305, 289] width 16 height 15
type input "[DATE] 15:30"
click at [428, 254] on span "Update Role" at bounding box center [427, 254] width 38 height 9
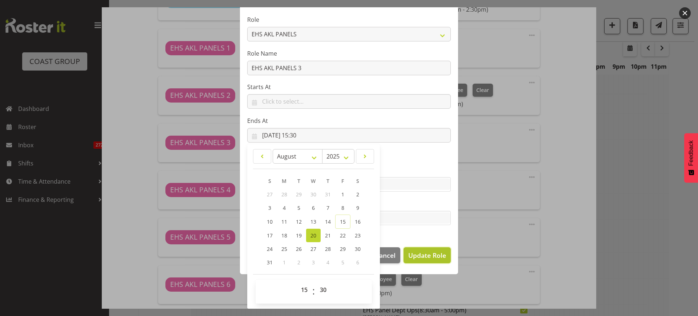
select select
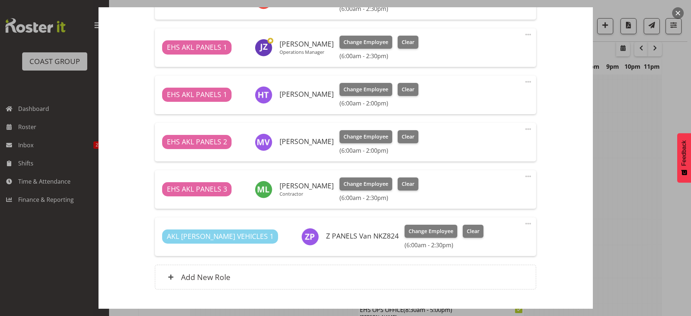
scroll to position [693, 0]
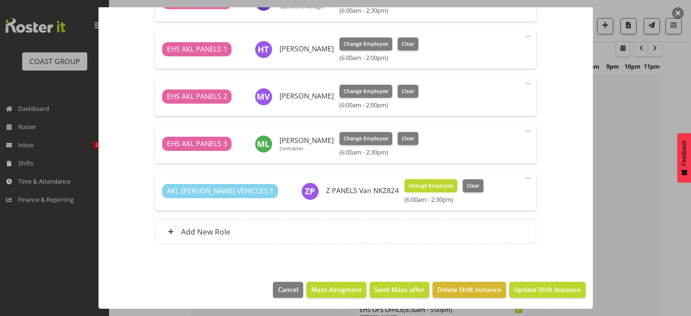
click at [408, 188] on span "Change Employee" at bounding box center [430, 186] width 45 height 8
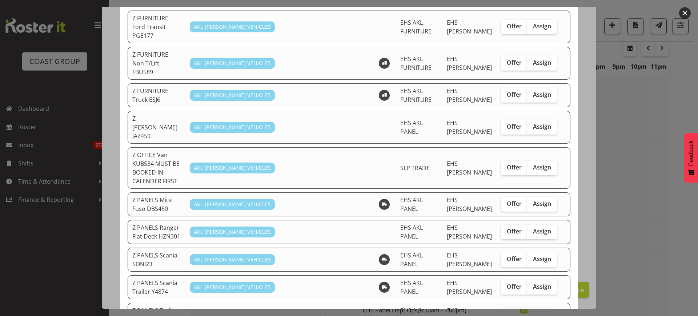
scroll to position [363, 0]
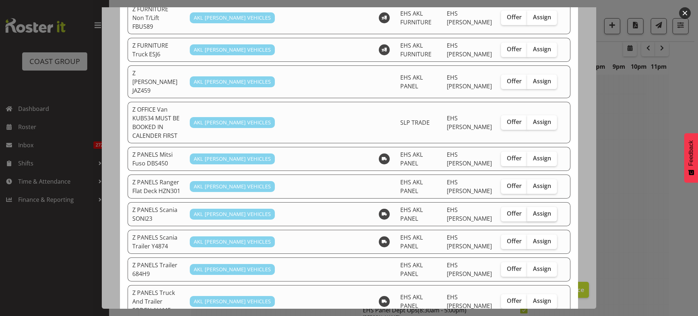
click at [533, 210] on span "Assign" at bounding box center [542, 213] width 18 height 7
click at [529, 211] on input "Assign" at bounding box center [529, 213] width 5 height 5
checkbox input "true"
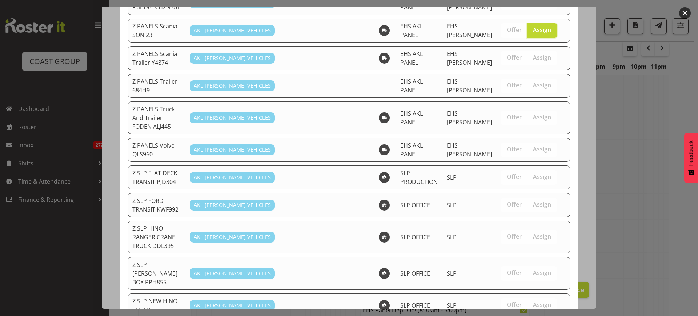
scroll to position [570, 0]
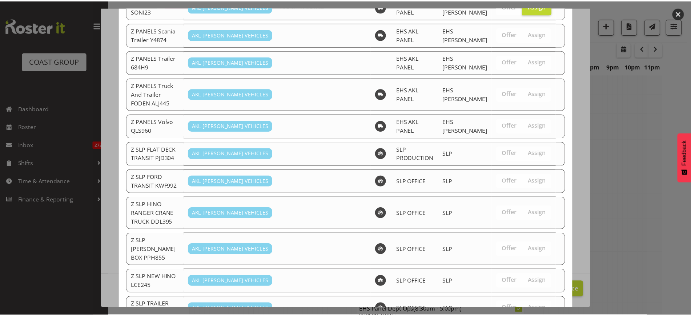
scroll to position [1404, 0]
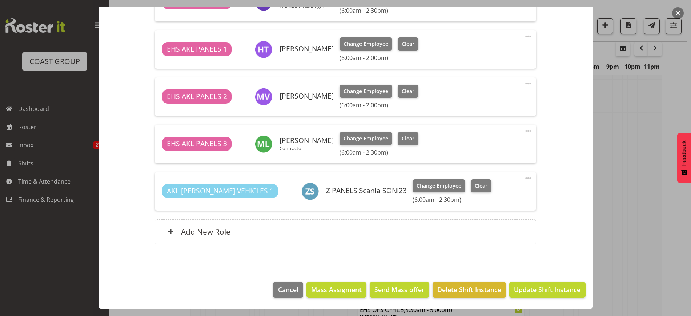
click at [524, 177] on span at bounding box center [528, 178] width 9 height 9
click at [483, 194] on link "Edit" at bounding box center [497, 193] width 70 height 13
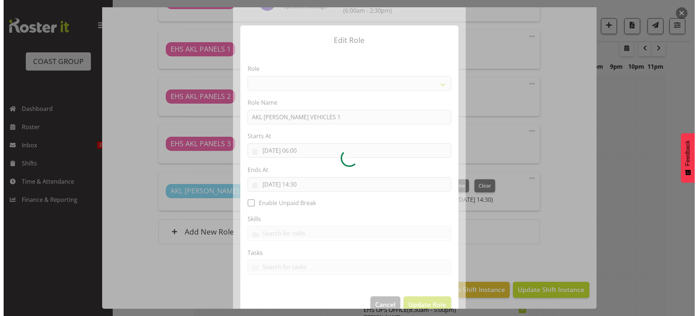
scroll to position [1401, 0]
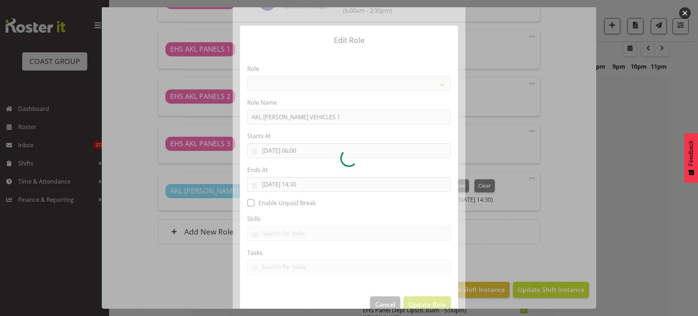
select select "81"
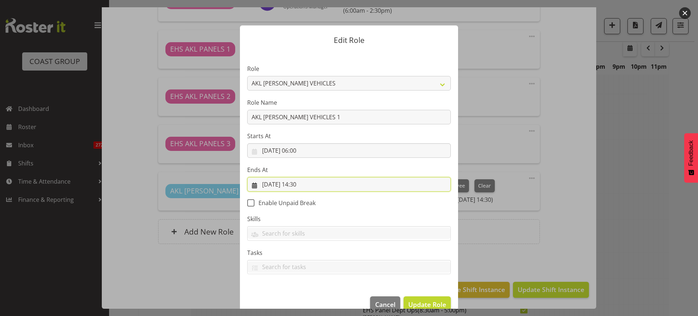
click at [348, 185] on input "[DATE] 14:30" at bounding box center [348, 184] width 203 height 15
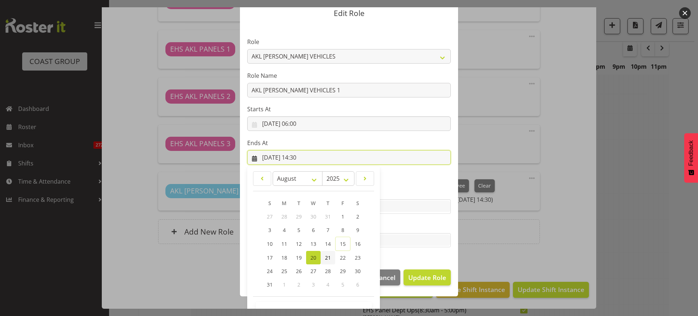
scroll to position [49, 0]
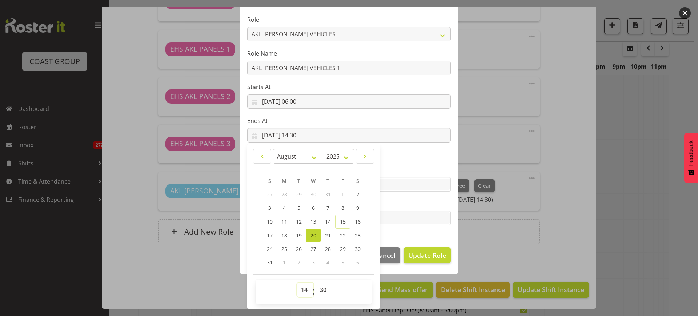
click at [301, 289] on select "00 01 02 03 04 05 06 07 08 09 10 11 12 13 14 15 16 17 18 19 20 21 22 23" at bounding box center [305, 289] width 16 height 15
select select "15"
click at [297, 282] on select "00 01 02 03 04 05 06 07 08 09 10 11 12 13 14 15 16 17 18 19 20 21 22 23" at bounding box center [305, 289] width 16 height 15
type input "[DATE] 15:30"
click at [423, 253] on span "Update Role" at bounding box center [427, 254] width 38 height 9
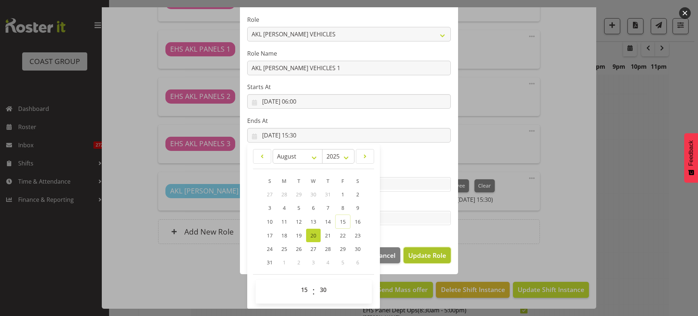
select select
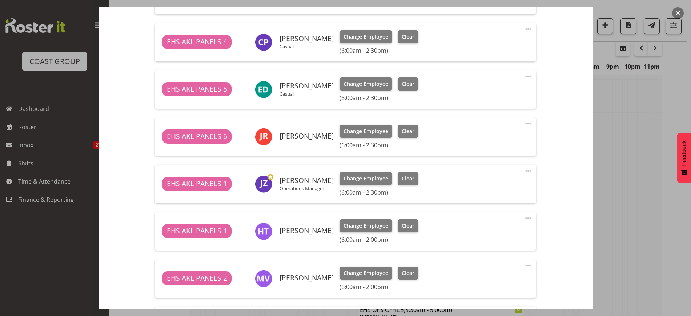
scroll to position [693, 0]
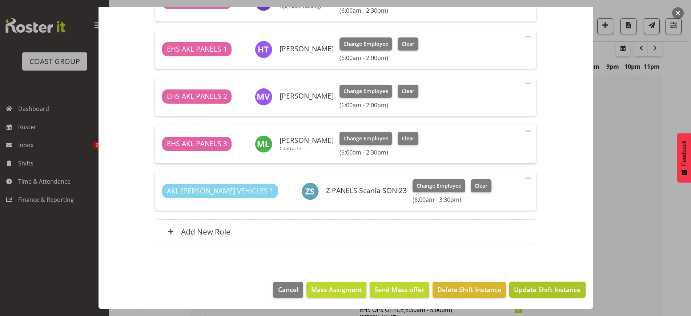
click at [539, 290] on span "Update Shift Instance" at bounding box center [547, 288] width 66 height 9
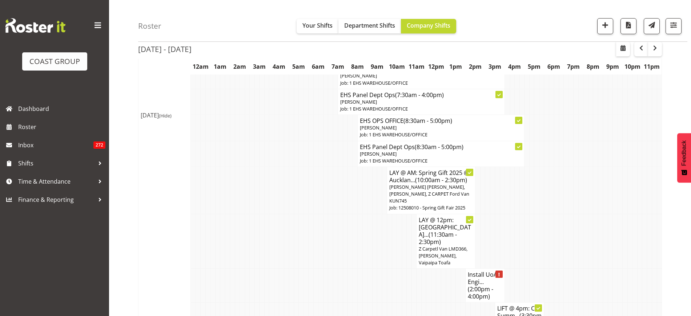
scroll to position [1631, 0]
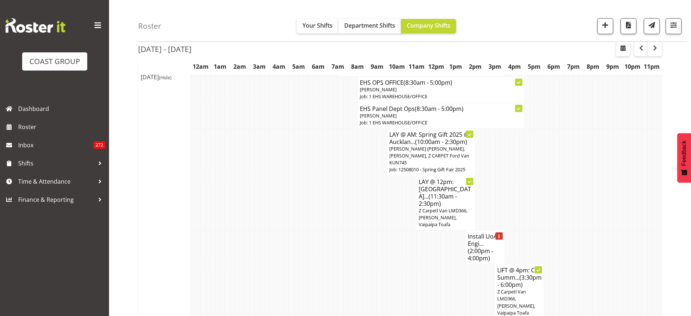
click at [482, 247] on span "(2:00pm - 4:00pm)" at bounding box center [480, 254] width 25 height 15
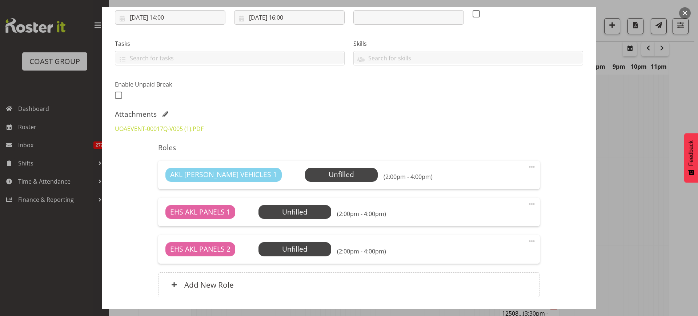
scroll to position [136, 0]
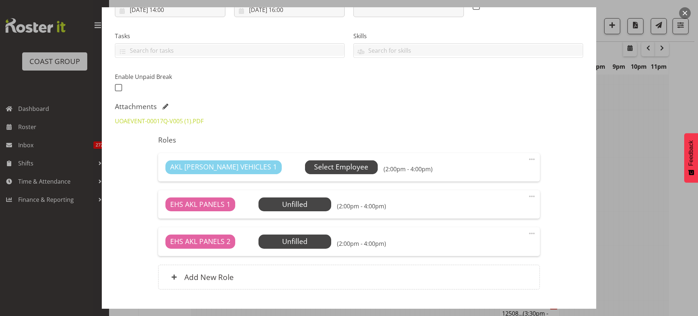
select select "8652"
click at [326, 167] on span "Select Employee" at bounding box center [341, 167] width 54 height 11
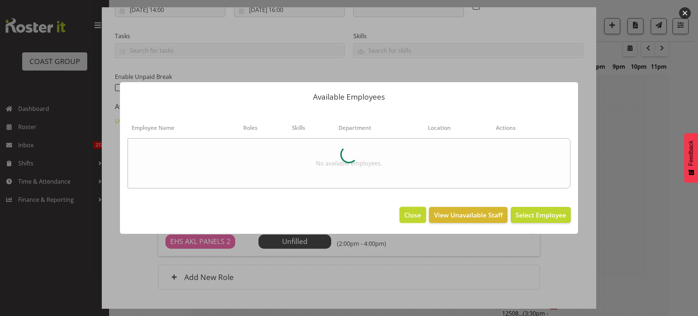
click at [412, 211] on span "Close" at bounding box center [412, 214] width 17 height 9
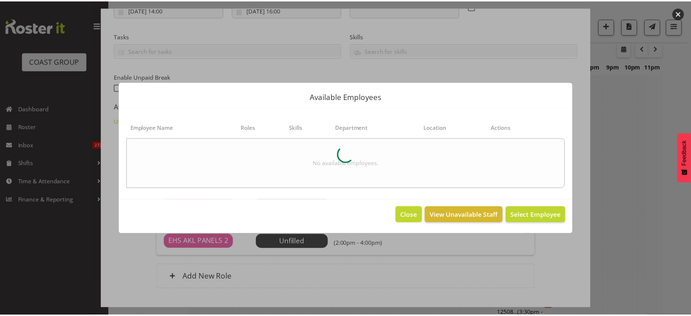
scroll to position [1631, 0]
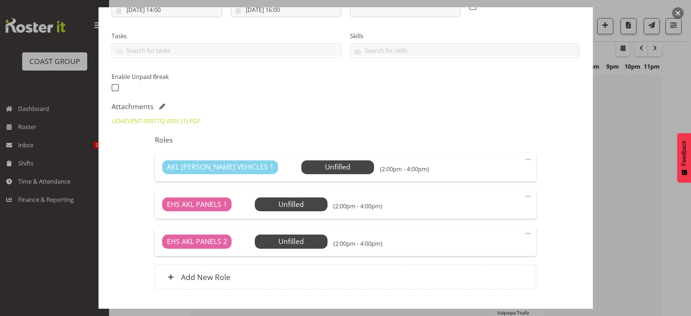
click at [678, 13] on button "button" at bounding box center [678, 13] width 12 height 12
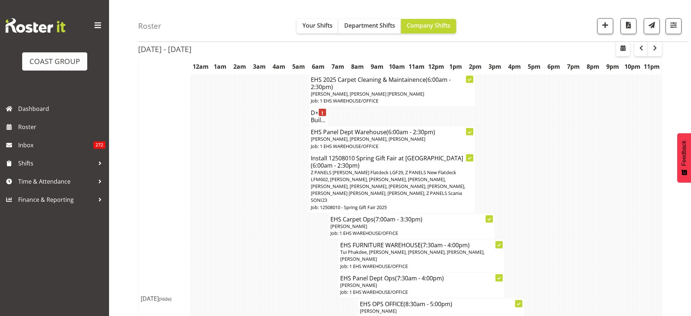
scroll to position [1404, 0]
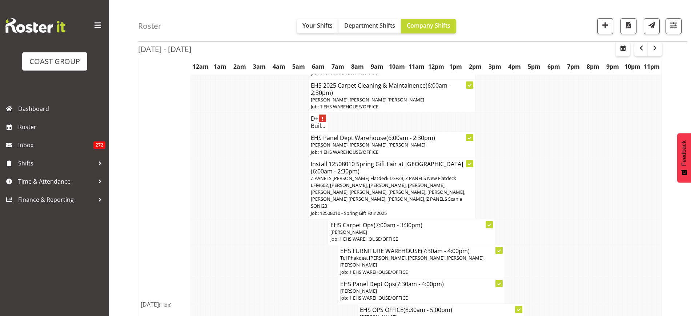
click at [374, 175] on span "Z PANELS [PERSON_NAME] Flatdeck LGF29, Z PANELS New Flatdeck LFM602, [PERSON_NA…" at bounding box center [388, 192] width 154 height 35
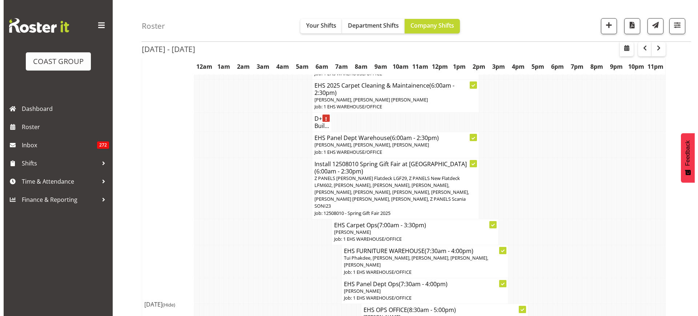
scroll to position [1401, 0]
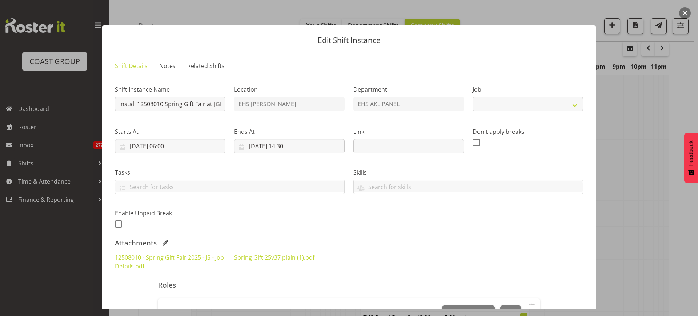
select select "8514"
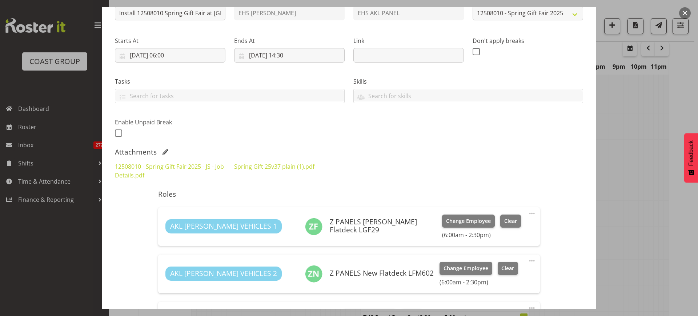
scroll to position [136, 0]
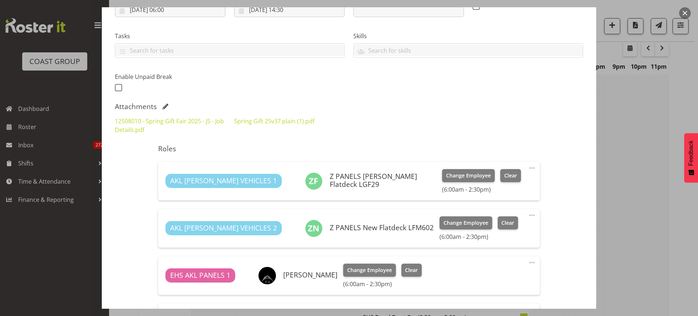
click at [527, 214] on span at bounding box center [531, 215] width 9 height 9
click at [480, 230] on link "Edit" at bounding box center [501, 231] width 70 height 13
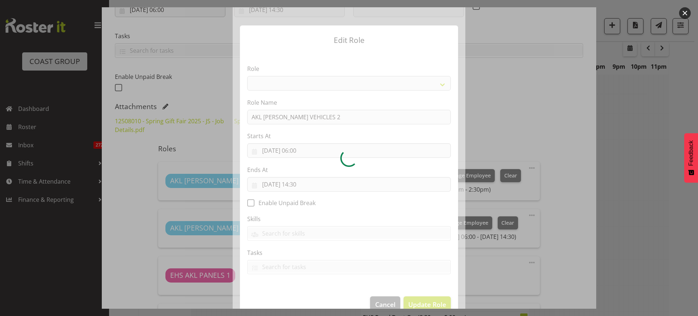
select select "81"
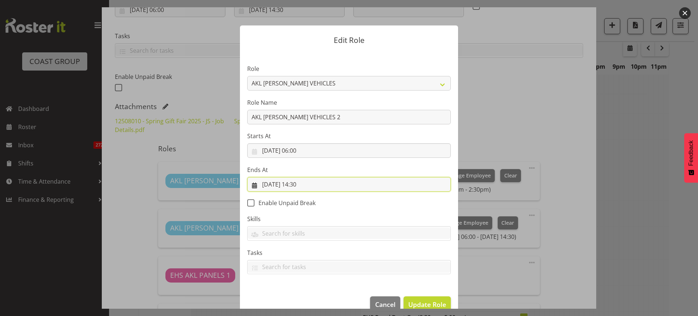
click at [331, 185] on input "[DATE] 14:30" at bounding box center [348, 184] width 203 height 15
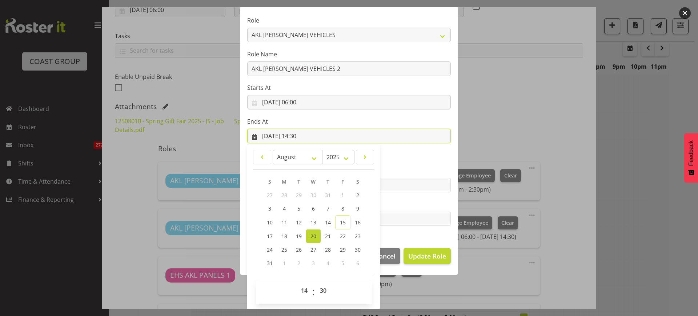
scroll to position [49, 0]
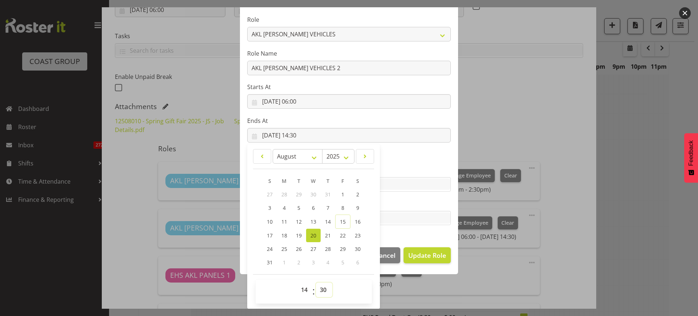
click at [320, 291] on select "00 01 02 03 04 05 06 07 08 09 10 11 12 13 14 15 16 17 18 19 20 21 22 23 24 25 2…" at bounding box center [324, 289] width 16 height 15
select select "0"
click at [316, 282] on select "00 01 02 03 04 05 06 07 08 09 10 11 12 13 14 15 16 17 18 19 20 21 22 23 24 25 2…" at bounding box center [324, 289] width 16 height 15
type input "[DATE] 14:00"
click at [421, 253] on span "Update Role" at bounding box center [427, 254] width 38 height 9
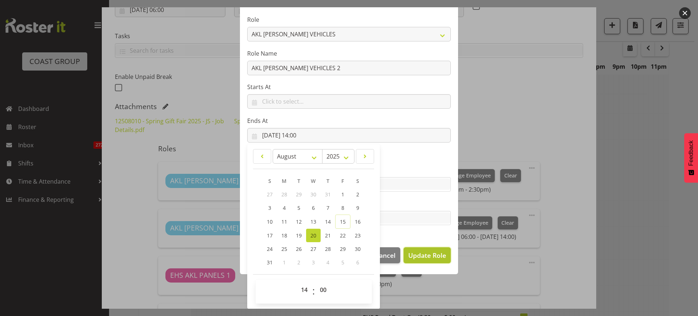
select select
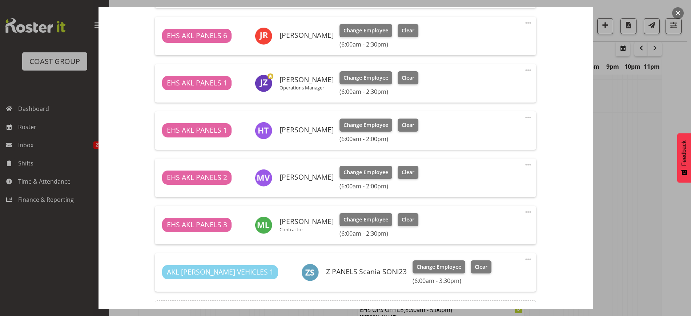
scroll to position [681, 0]
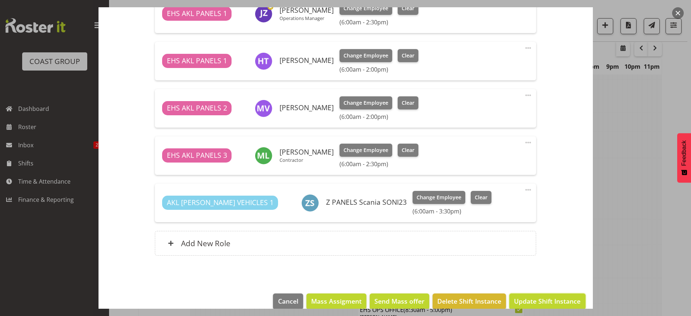
click at [522, 303] on span "Update Shift Instance" at bounding box center [547, 300] width 66 height 9
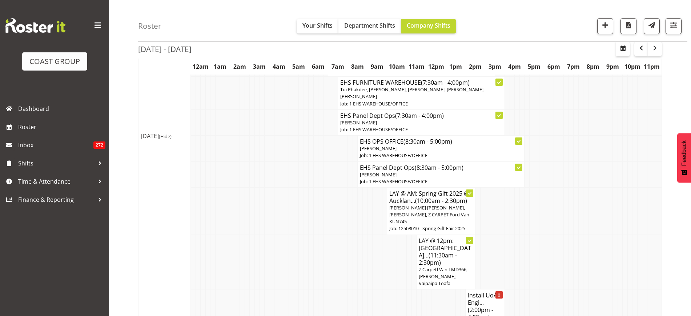
scroll to position [1586, 0]
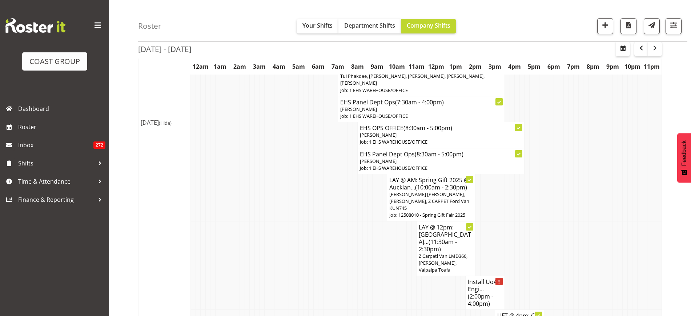
click at [478, 292] on span "(2:00pm - 4:00pm)" at bounding box center [480, 299] width 25 height 15
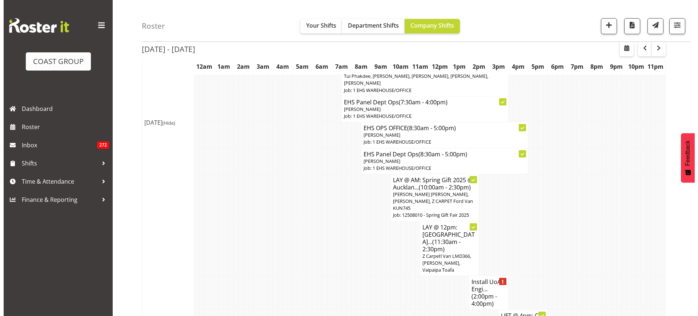
scroll to position [1583, 0]
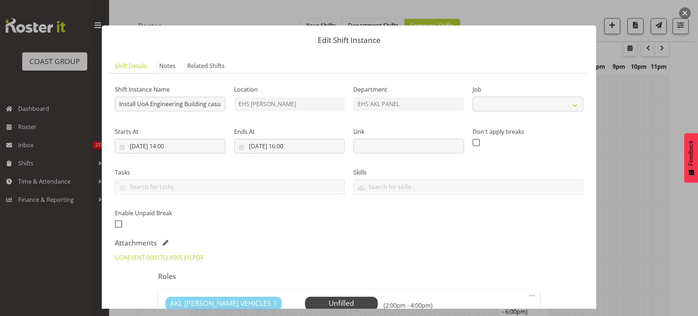
select select "8652"
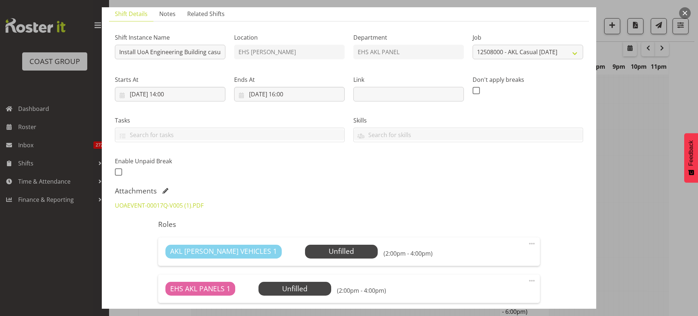
scroll to position [136, 0]
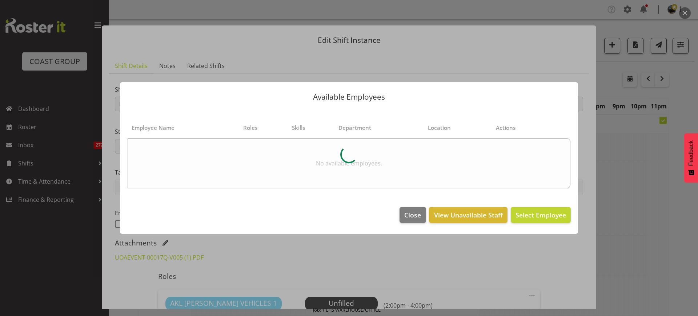
select select "8652"
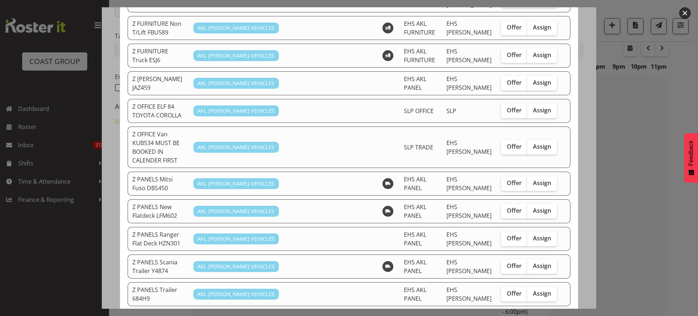
scroll to position [318, 0]
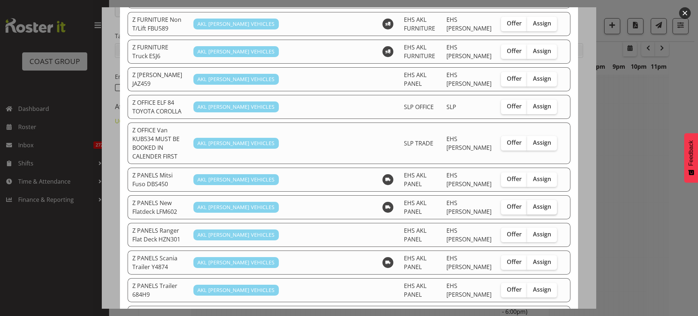
click at [534, 203] on span "Assign" at bounding box center [542, 206] width 18 height 7
click at [532, 204] on input "Assign" at bounding box center [529, 206] width 5 height 5
checkbox input "true"
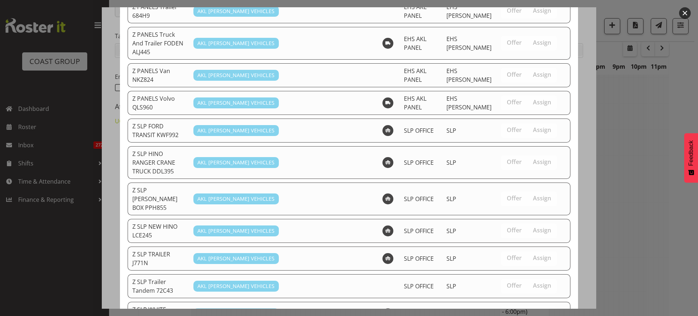
scroll to position [607, 0]
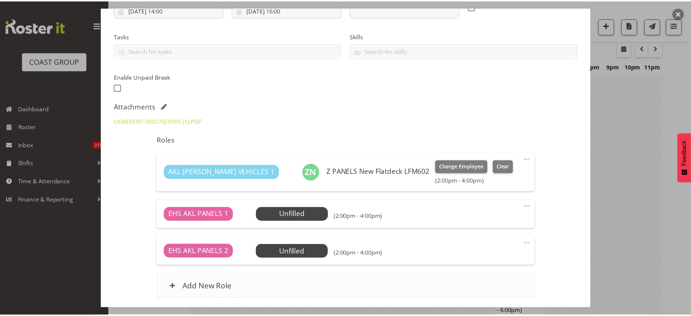
scroll to position [1586, 0]
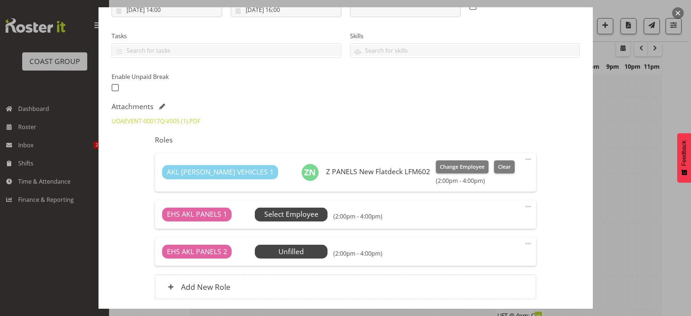
click at [291, 211] on span "Select Employee" at bounding box center [291, 214] width 54 height 11
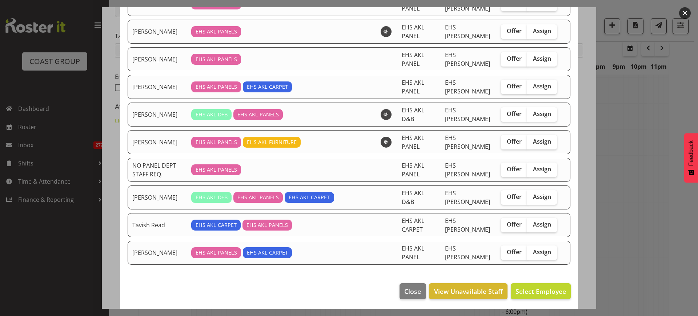
scroll to position [146, 0]
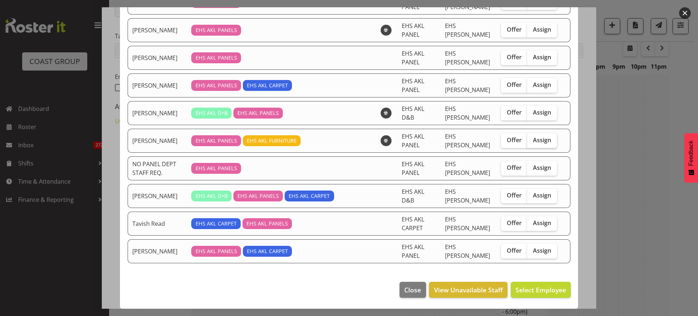
click at [533, 138] on span "Assign" at bounding box center [542, 139] width 18 height 7
click at [532, 138] on input "Assign" at bounding box center [529, 140] width 5 height 5
checkbox input "true"
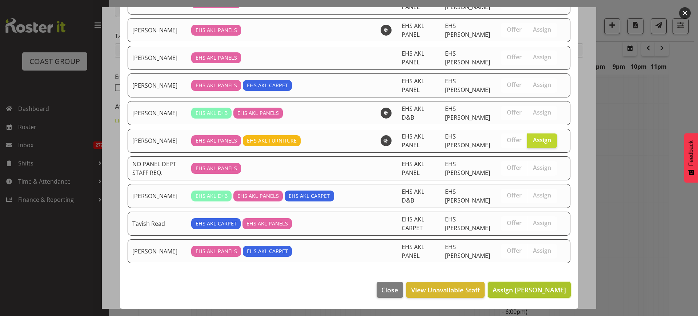
click at [502, 287] on span "Assign Matthieu Vendrely" at bounding box center [528, 289] width 73 height 9
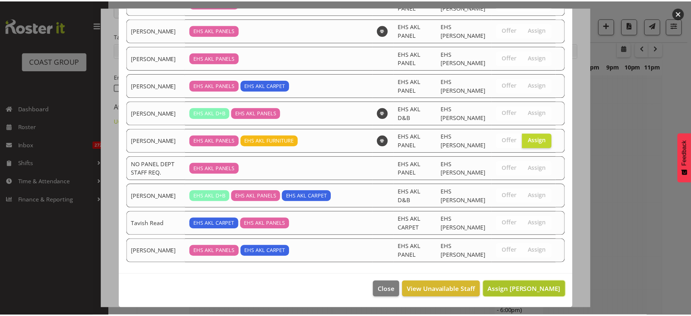
scroll to position [1586, 0]
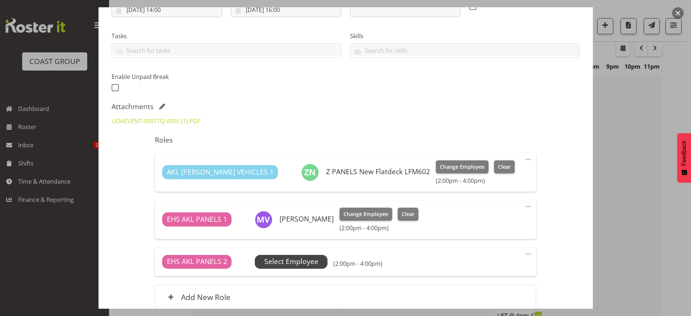
click at [290, 261] on span "Select Employee" at bounding box center [291, 261] width 54 height 11
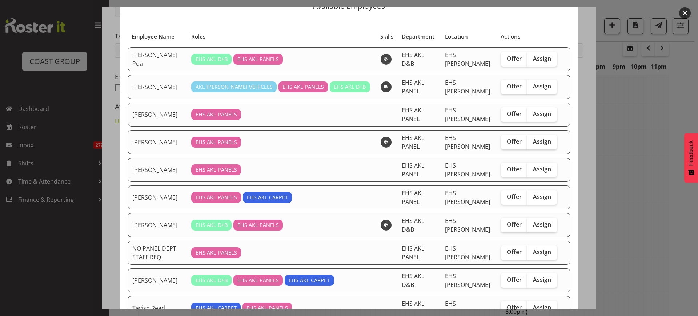
scroll to position [45, 0]
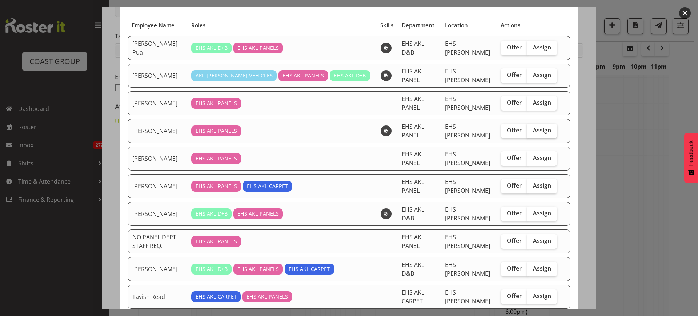
click at [534, 133] on span "Assign" at bounding box center [542, 129] width 18 height 7
click at [532, 133] on input "Assign" at bounding box center [529, 130] width 5 height 5
checkbox input "true"
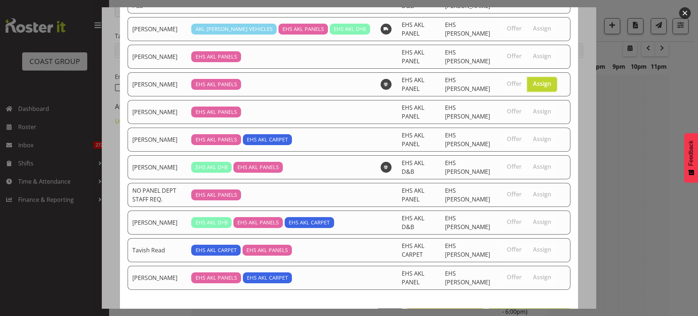
scroll to position [118, 0]
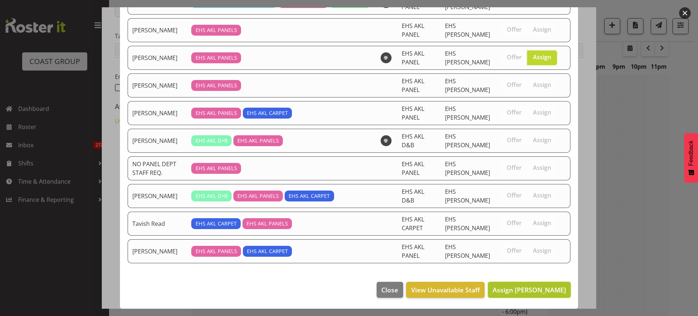
click at [506, 291] on span "Assign Hemi Tomlinson" at bounding box center [528, 289] width 73 height 9
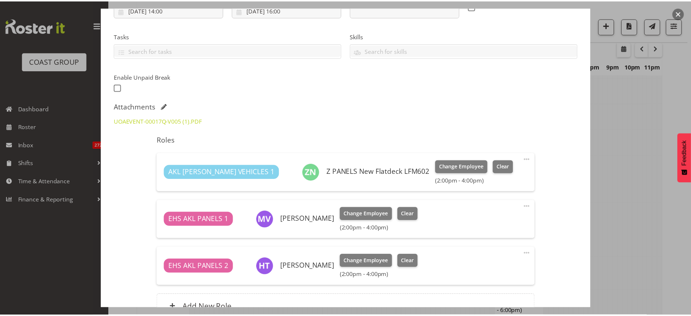
scroll to position [1586, 0]
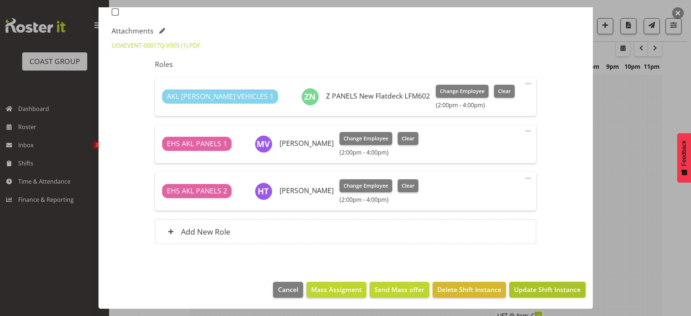
click at [521, 292] on span "Update Shift Instance" at bounding box center [547, 288] width 66 height 9
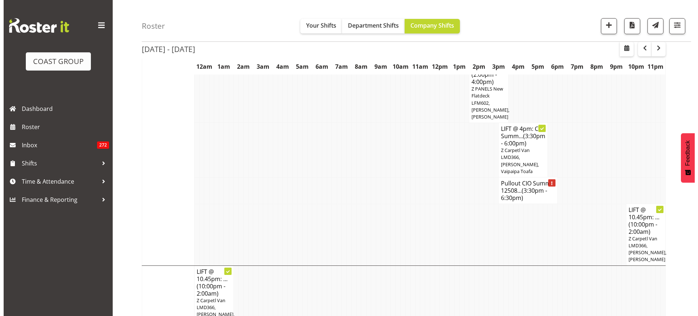
scroll to position [1813, 0]
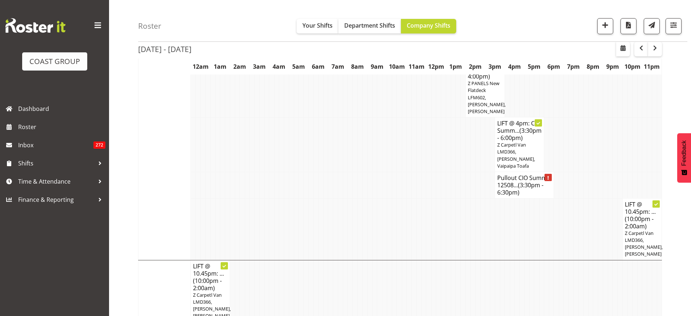
click at [516, 174] on h4 "Pullout CIO Summit 12508... (3:30pm - 6:30pm)" at bounding box center [524, 185] width 54 height 22
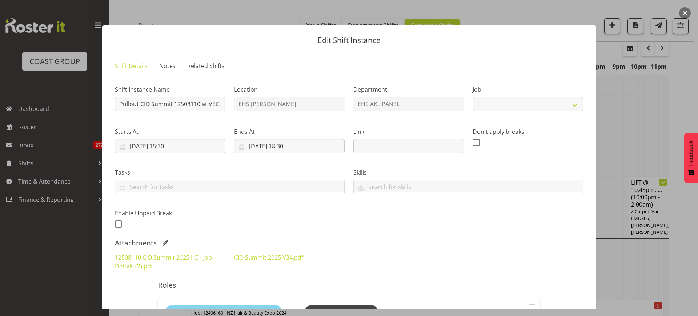
select select "9443"
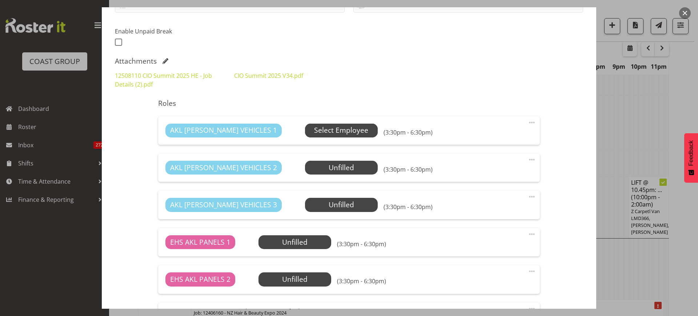
click at [320, 131] on span "Select Employee" at bounding box center [341, 130] width 54 height 11
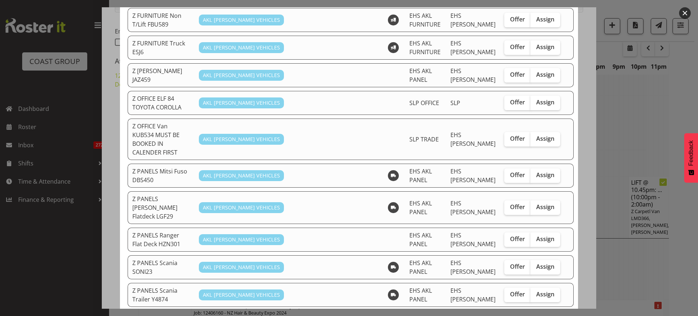
scroll to position [454, 0]
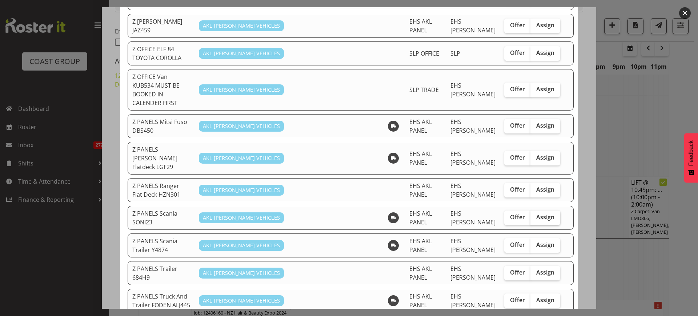
click at [541, 213] on span "Assign" at bounding box center [545, 216] width 18 height 7
click at [535, 215] on input "Assign" at bounding box center [532, 217] width 5 height 5
checkbox input "true"
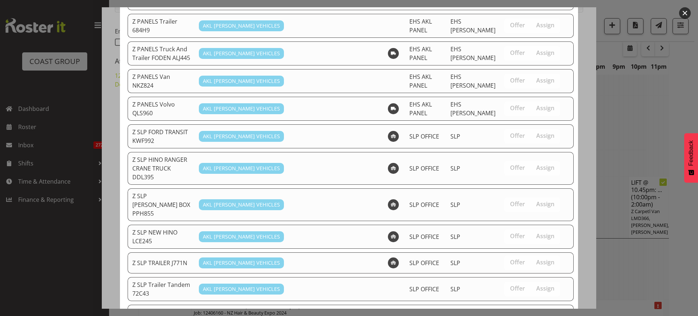
scroll to position [717, 0]
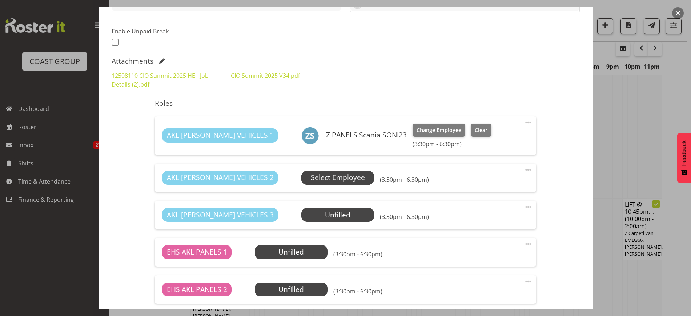
click at [311, 177] on span "Select Employee" at bounding box center [338, 177] width 54 height 11
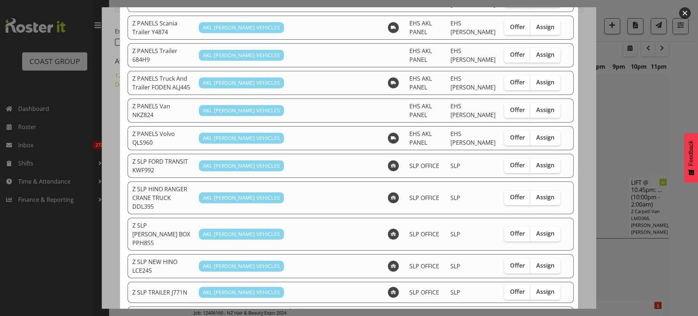
scroll to position [690, 0]
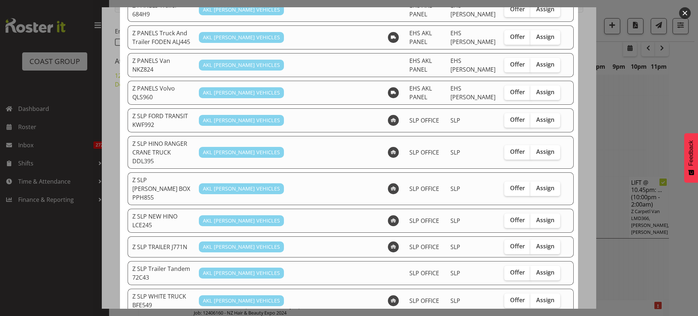
click at [683, 11] on button "button" at bounding box center [685, 13] width 12 height 12
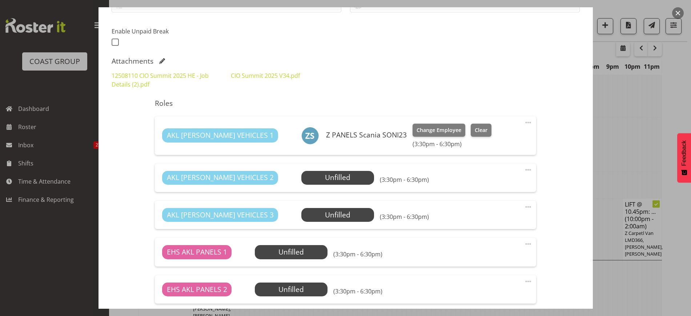
click at [524, 169] on span at bounding box center [528, 169] width 9 height 9
click at [495, 187] on link "Edit" at bounding box center [497, 185] width 70 height 13
select select "7"
select select "2025"
select select "15"
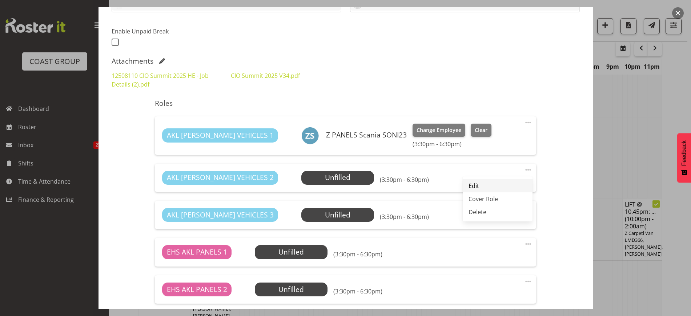
select select "30"
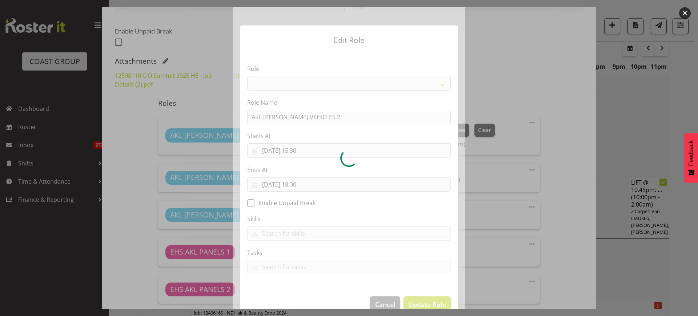
select select "81"
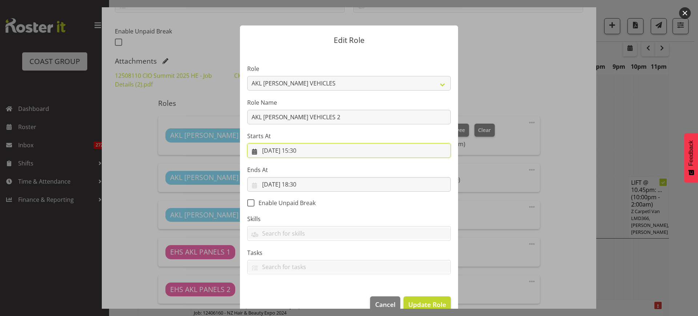
click at [325, 149] on input "[DATE] 15:30" at bounding box center [348, 150] width 203 height 15
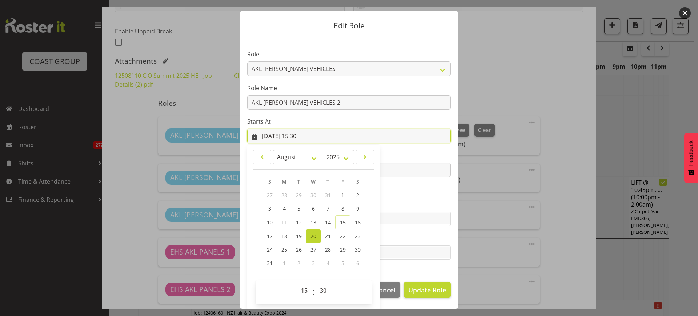
scroll to position [15, 0]
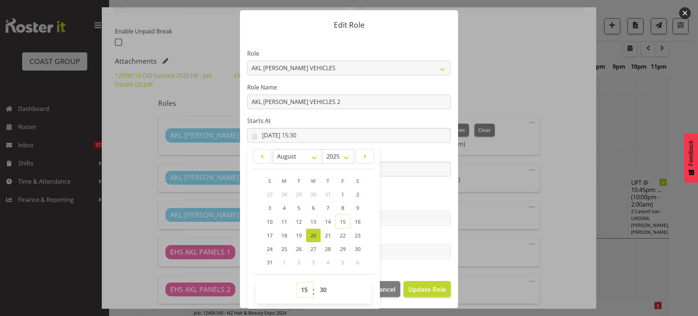
click at [301, 289] on select "00 01 02 03 04 05 06 07 08 09 10 11 12 13 14 15 16 17 18 19 20 21 22 23" at bounding box center [305, 289] width 16 height 15
select select "16"
click at [297, 282] on select "00 01 02 03 04 05 06 07 08 09 10 11 12 13 14 15 16 17 18 19 20 21 22 23" at bounding box center [305, 289] width 16 height 15
type input "[DATE] 16:30"
click at [321, 287] on select "00 01 02 03 04 05 06 07 08 09 10 11 12 13 14 15 16 17 18 19 20 21 22 23 24 25 2…" at bounding box center [324, 289] width 16 height 15
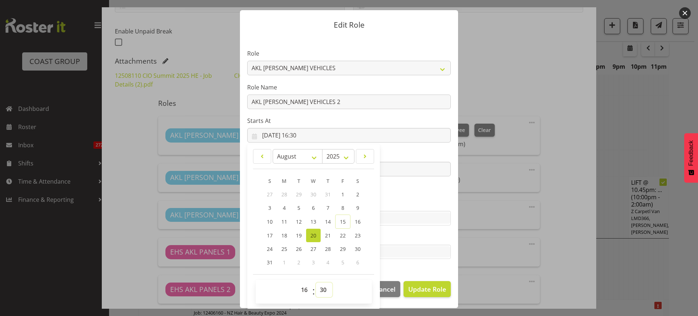
select select "0"
click at [316, 282] on select "00 01 02 03 04 05 06 07 08 09 10 11 12 13 14 15 16 17 18 19 20 21 22 23 24 25 2…" at bounding box center [324, 289] width 16 height 15
type input "[DATE] 16:00"
click at [426, 288] on span "Update Role" at bounding box center [427, 288] width 38 height 9
select select
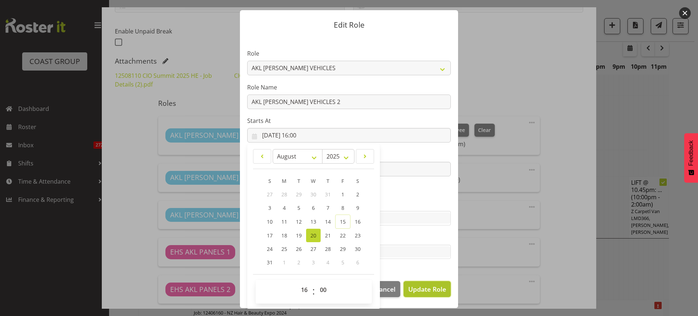
select select
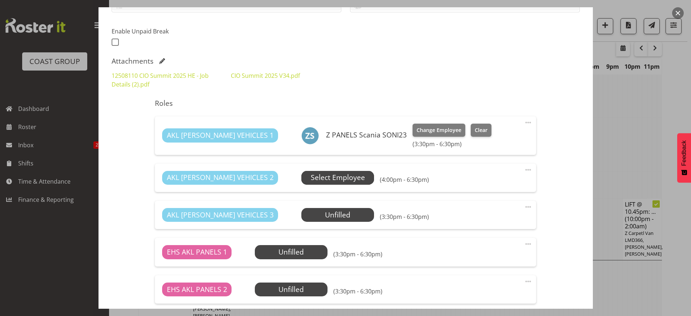
click at [311, 181] on span "Select Employee" at bounding box center [338, 177] width 54 height 11
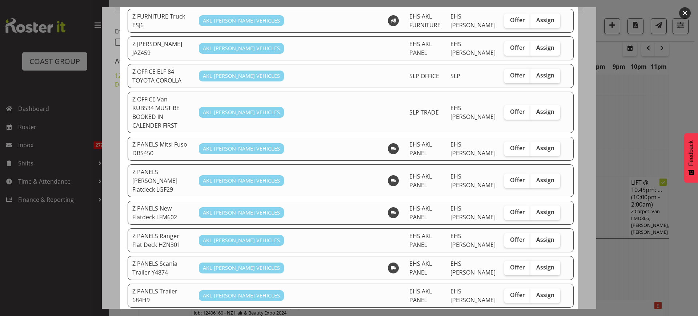
scroll to position [454, 0]
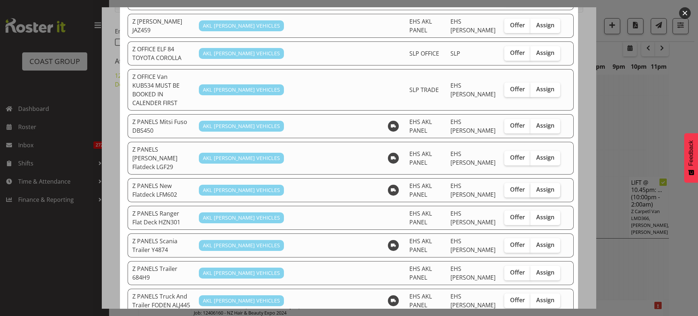
click at [536, 186] on span "Assign" at bounding box center [545, 189] width 18 height 7
click at [532, 187] on input "Assign" at bounding box center [532, 189] width 5 height 5
checkbox input "true"
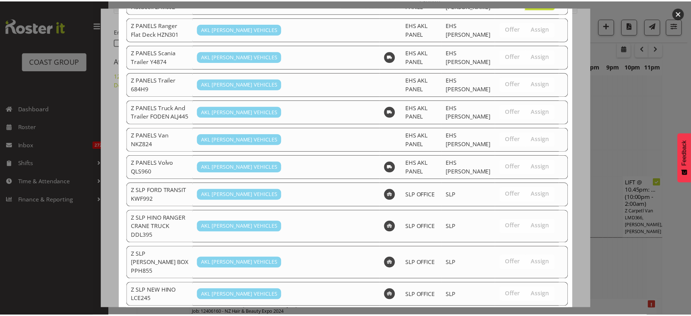
scroll to position [717, 0]
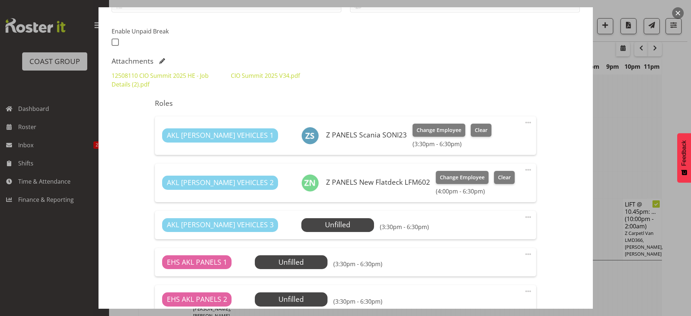
scroll to position [272, 0]
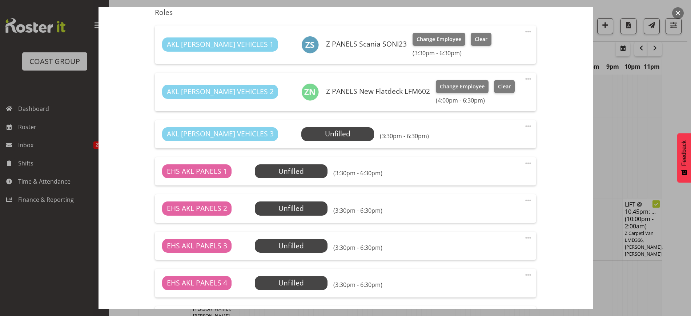
click at [524, 125] on span at bounding box center [528, 126] width 9 height 9
click at [494, 165] on link "Delete" at bounding box center [497, 168] width 70 height 13
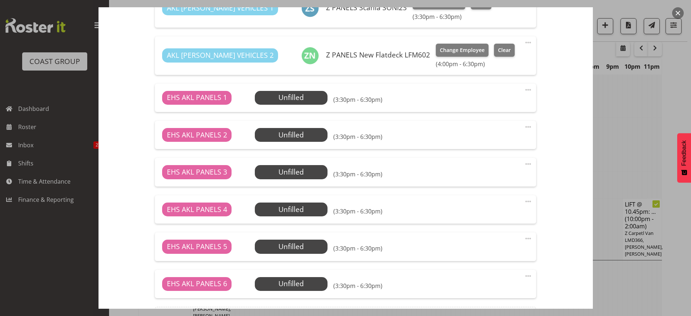
scroll to position [363, 0]
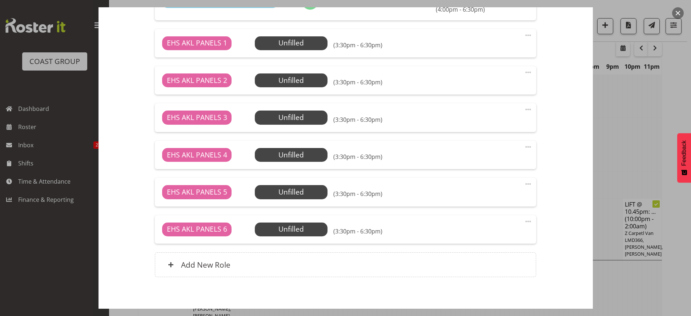
click at [524, 184] on span at bounding box center [528, 183] width 9 height 9
click at [501, 224] on link "Delete" at bounding box center [497, 225] width 70 height 13
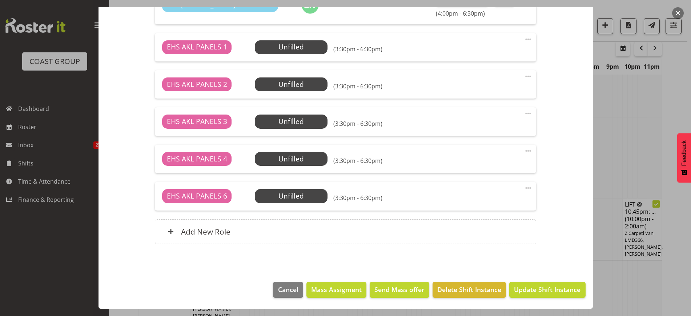
scroll to position [359, 0]
click at [524, 189] on span at bounding box center [528, 187] width 9 height 9
click at [502, 228] on link "Delete" at bounding box center [497, 229] width 70 height 13
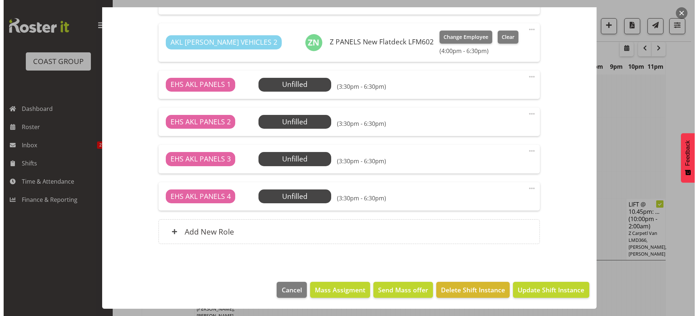
scroll to position [322, 0]
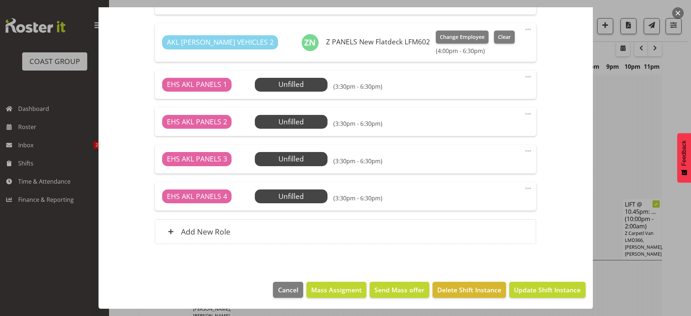
click at [524, 150] on span at bounding box center [528, 150] width 9 height 9
click at [498, 166] on link "Edit" at bounding box center [497, 166] width 70 height 13
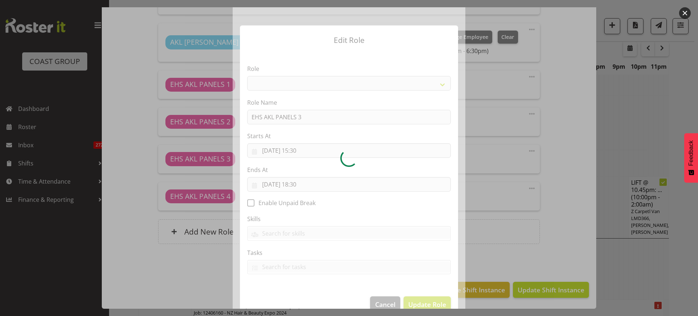
select select "188"
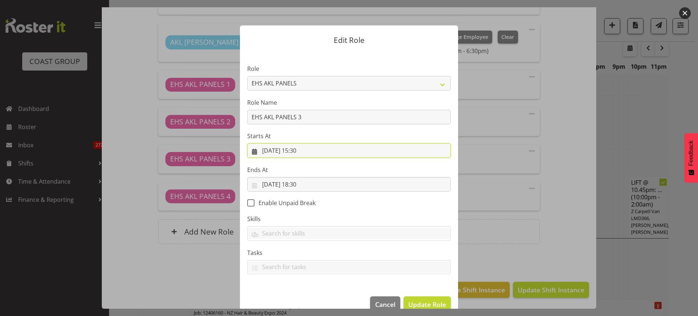
click at [346, 155] on input "[DATE] 15:30" at bounding box center [348, 150] width 203 height 15
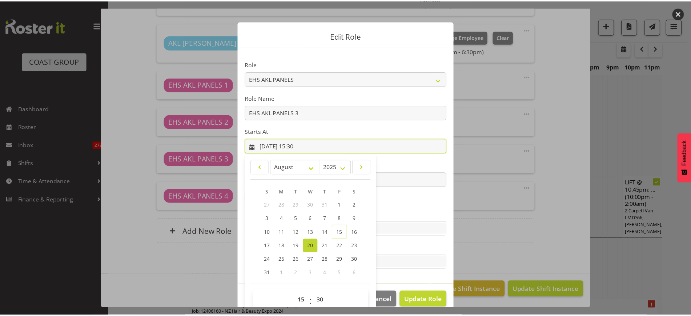
scroll to position [15, 0]
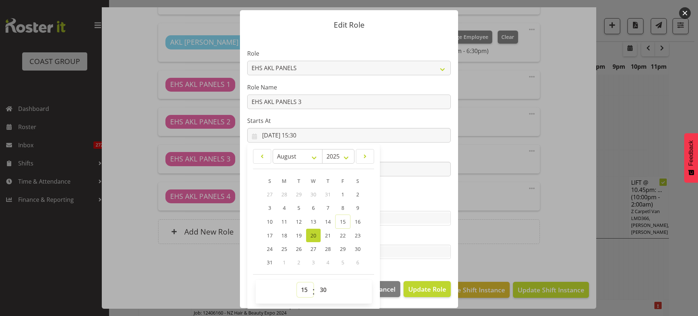
click at [301, 290] on select "00 01 02 03 04 05 06 07 08 09 10 11 12 13 14 15 16 17 18 19 20 21 22 23" at bounding box center [305, 289] width 16 height 15
select select "16"
click at [297, 282] on select "00 01 02 03 04 05 06 07 08 09 10 11 12 13 14 15 16 17 18 19 20 21 22 23" at bounding box center [305, 289] width 16 height 15
type input "[DATE] 16:30"
click at [319, 287] on select "00 01 02 03 04 05 06 07 08 09 10 11 12 13 14 15 16 17 18 19 20 21 22 23 24 25 2…" at bounding box center [324, 289] width 16 height 15
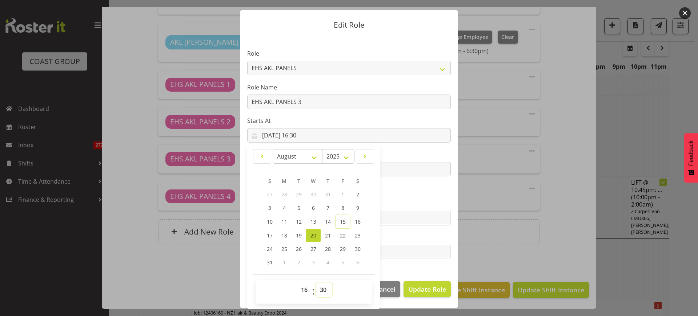
select select "0"
click at [316, 282] on select "00 01 02 03 04 05 06 07 08 09 10 11 12 13 14 15 16 17 18 19 20 21 22 23 24 25 2…" at bounding box center [324, 289] width 16 height 15
type input "[DATE] 16:00"
click at [415, 289] on span "Update Role" at bounding box center [427, 288] width 38 height 9
select select
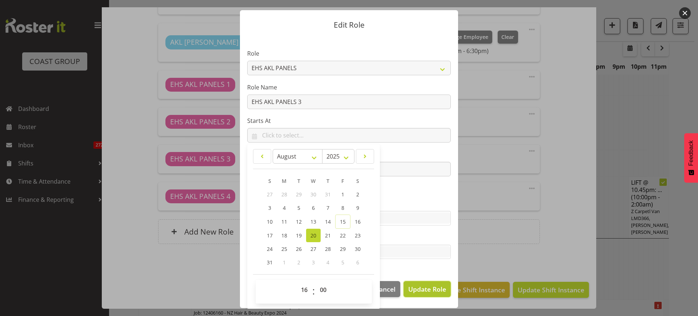
select select
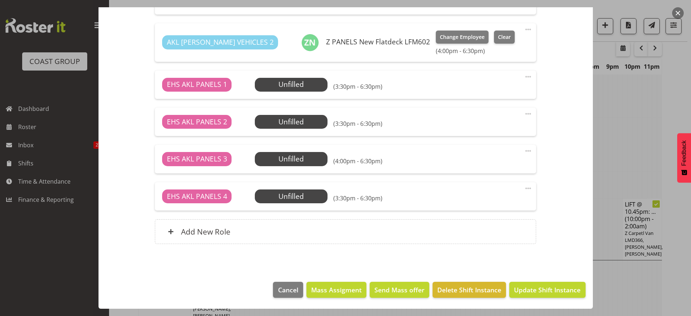
click at [524, 187] on span at bounding box center [528, 188] width 9 height 9
click at [493, 203] on link "Edit" at bounding box center [497, 204] width 70 height 13
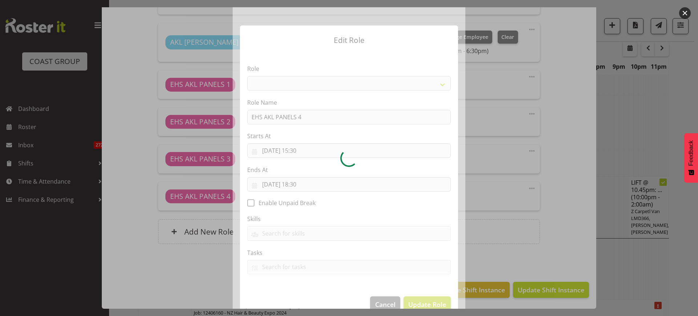
select select "188"
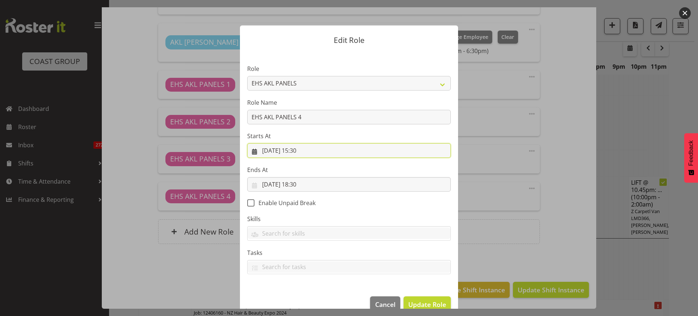
click at [317, 149] on input "[DATE] 15:30" at bounding box center [348, 150] width 203 height 15
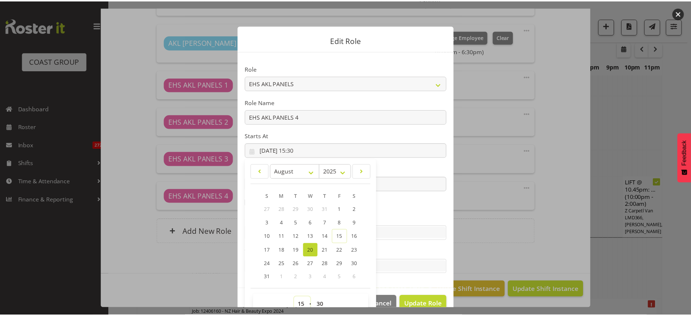
scroll to position [4, 0]
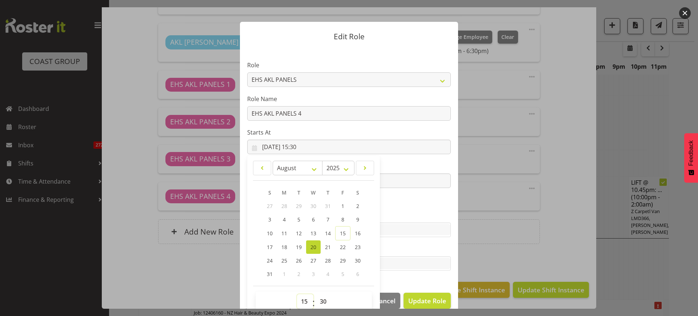
click at [300, 304] on select "00 01 02 03 04 05 06 07 08 09 10 11 12 13 14 15 16 17 18 19 20 21 22 23" at bounding box center [305, 301] width 16 height 15
select select "16"
click at [297, 294] on select "00 01 02 03 04 05 06 07 08 09 10 11 12 13 14 15 16 17 18 19 20 21 22 23" at bounding box center [305, 301] width 16 height 15
type input "[DATE] 16:30"
click at [321, 300] on select "00 01 02 03 04 05 06 07 08 09 10 11 12 13 14 15 16 17 18 19 20 21 22 23 24 25 2…" at bounding box center [324, 301] width 16 height 15
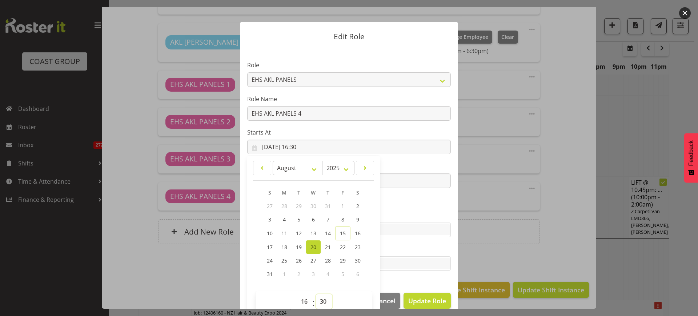
select select "0"
click at [316, 294] on select "00 01 02 03 04 05 06 07 08 09 10 11 12 13 14 15 16 17 18 19 20 21 22 23 24 25 2…" at bounding box center [324, 301] width 16 height 15
type input "[DATE] 16:00"
click at [419, 302] on span "Update Role" at bounding box center [427, 300] width 38 height 9
select select
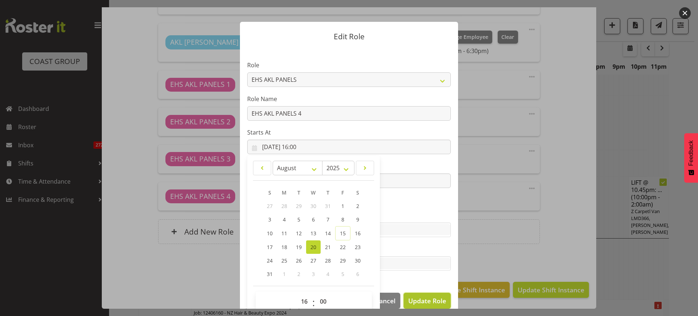
select select
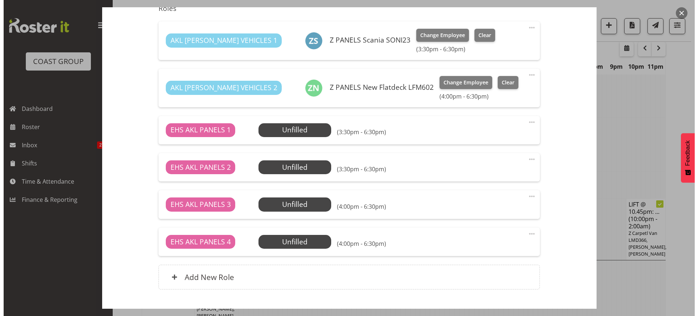
scroll to position [322, 0]
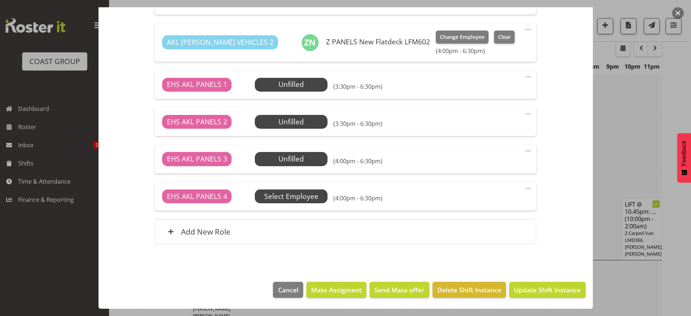
click at [0, 0] on span "Select Employee" at bounding box center [0, 0] width 0 height 0
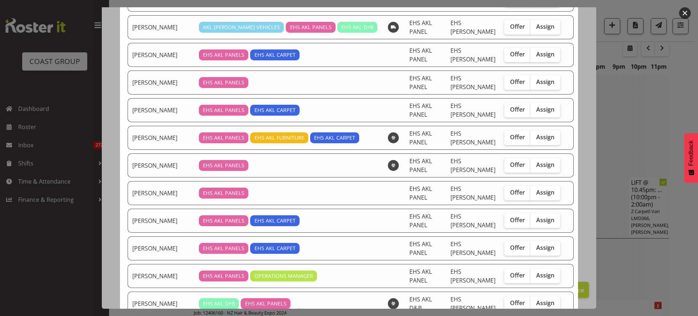
scroll to position [182, 0]
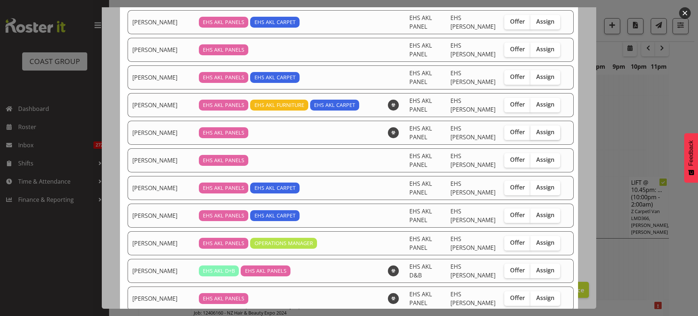
click at [536, 133] on span "Assign" at bounding box center [545, 131] width 18 height 7
click at [532, 133] on input "Assign" at bounding box center [532, 132] width 5 height 5
checkbox input "true"
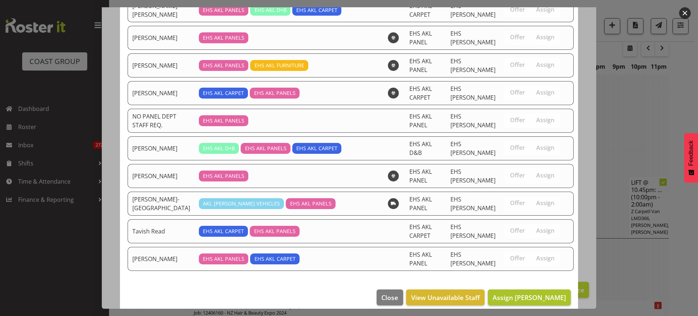
scroll to position [588, 0]
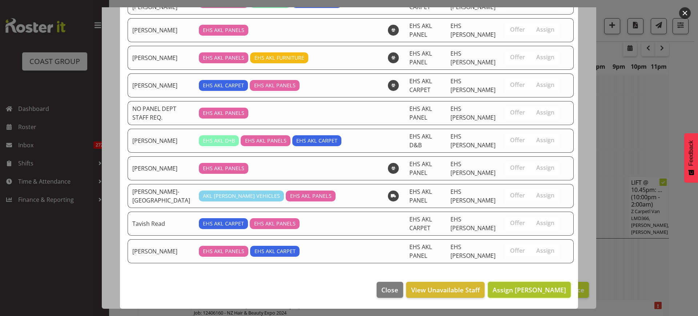
click at [523, 290] on span "Assign Hemi Tomlinson" at bounding box center [528, 289] width 73 height 9
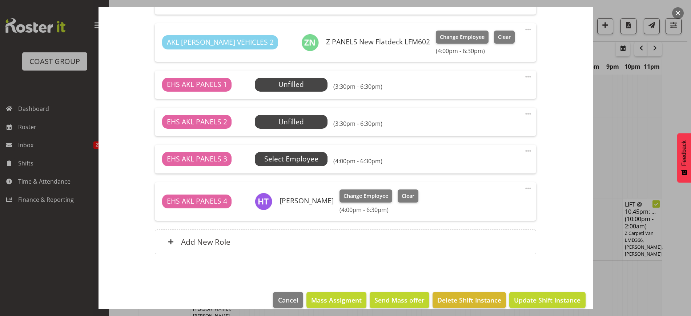
click at [0, 0] on span "Select Employee" at bounding box center [0, 0] width 0 height 0
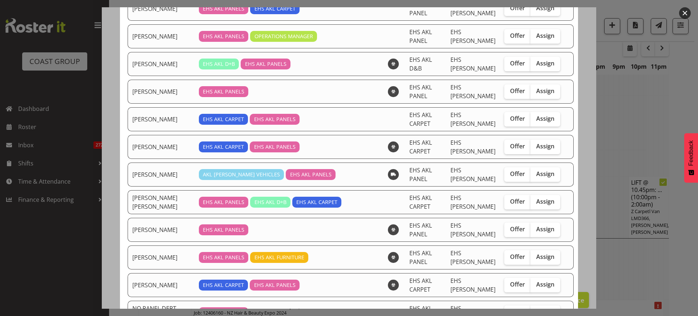
scroll to position [363, 0]
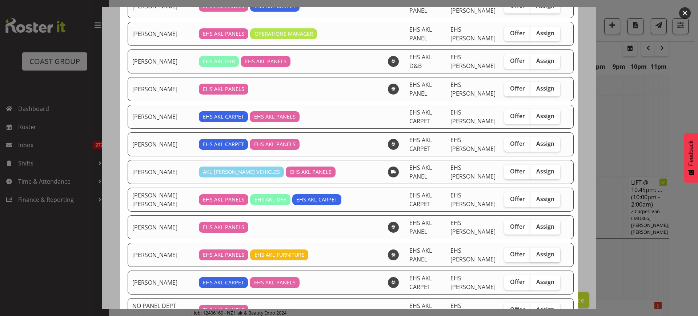
click at [532, 258] on label "Assign" at bounding box center [545, 254] width 30 height 15
click at [532, 256] on input "Assign" at bounding box center [532, 254] width 5 height 5
checkbox input "true"
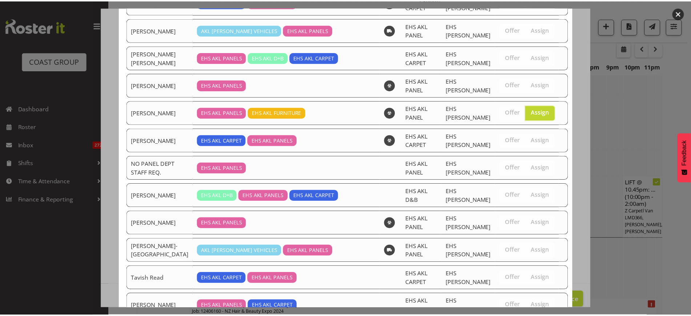
scroll to position [560, 0]
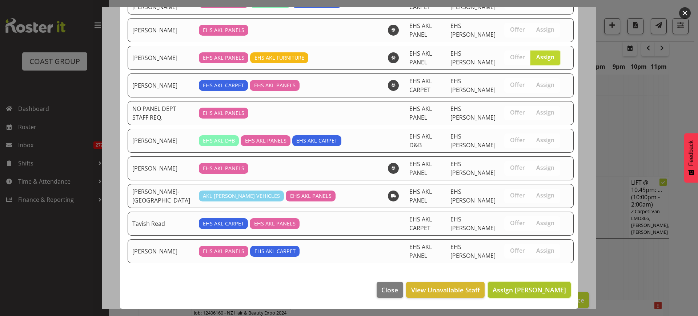
click at [518, 295] on button "Assign Matthieu Vendrely" at bounding box center [529, 290] width 83 height 16
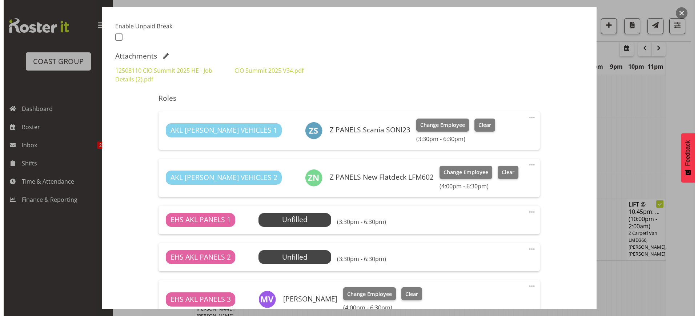
scroll to position [186, 0]
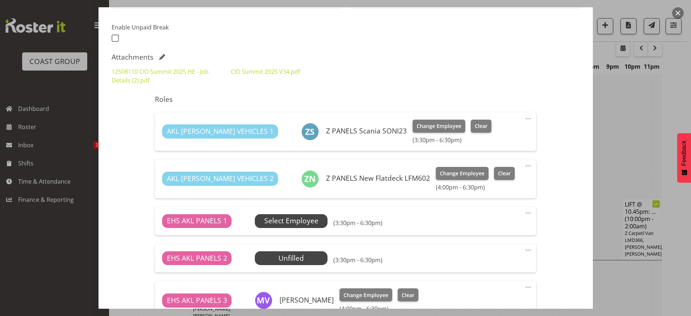
click at [298, 217] on span "Select Employee" at bounding box center [291, 220] width 54 height 11
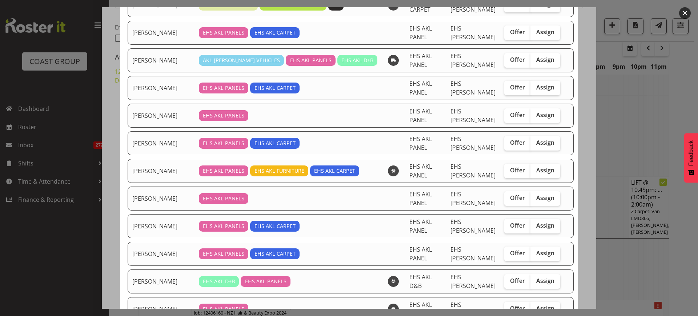
scroll to position [136, 0]
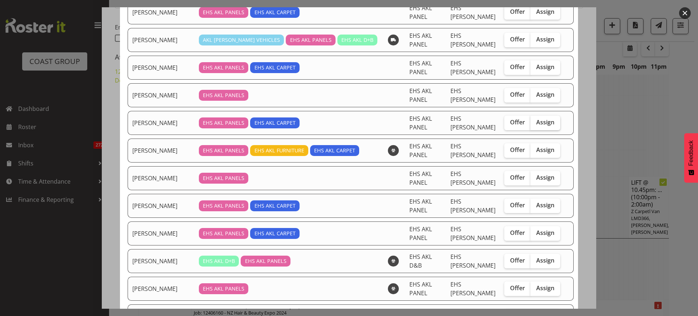
click at [536, 123] on span "Assign" at bounding box center [545, 121] width 18 height 7
click at [534, 123] on input "Assign" at bounding box center [532, 122] width 5 height 5
checkbox input "true"
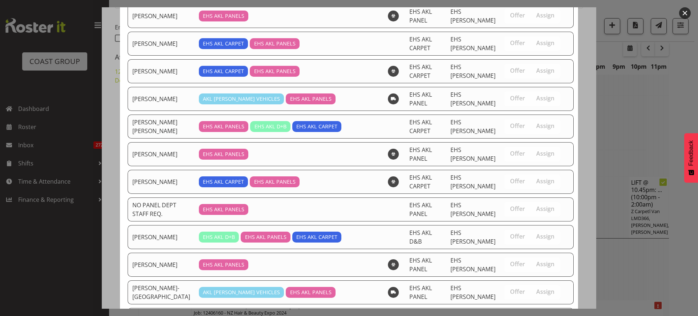
scroll to position [505, 0]
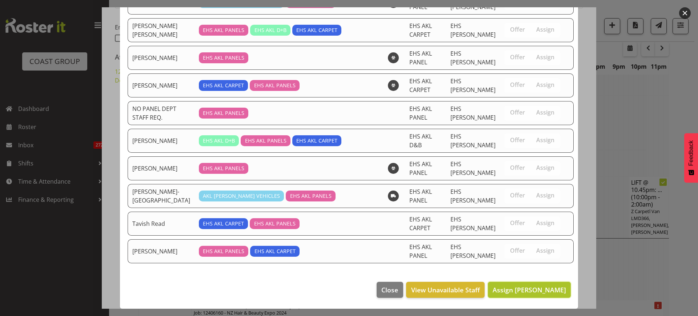
click at [515, 291] on span "Assign [PERSON_NAME]" at bounding box center [528, 289] width 73 height 9
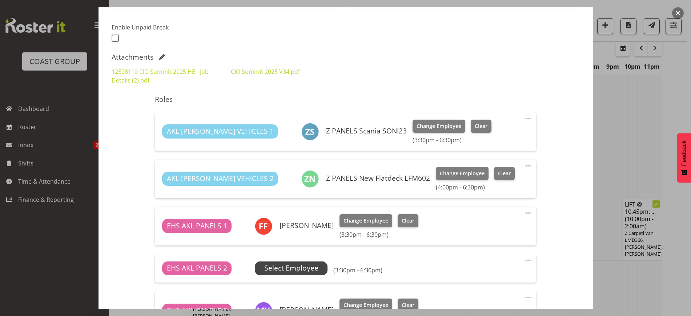
click at [301, 267] on span "Select Employee" at bounding box center [291, 268] width 54 height 11
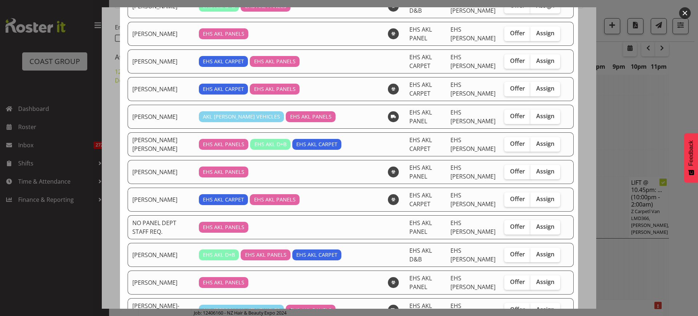
scroll to position [454, 0]
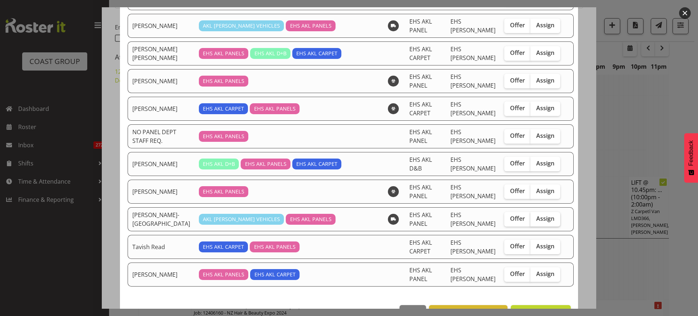
click at [536, 217] on span "Assign" at bounding box center [545, 218] width 18 height 7
click at [534, 217] on input "Assign" at bounding box center [532, 218] width 5 height 5
checkbox input "true"
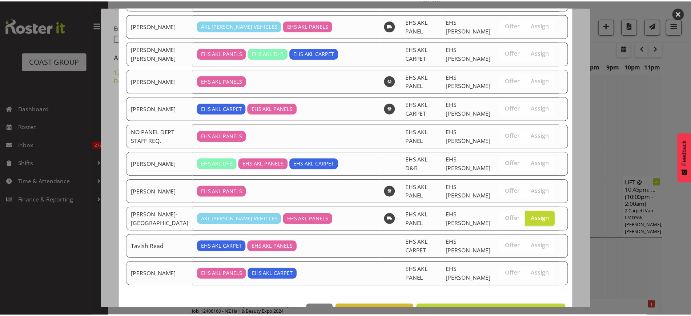
scroll to position [477, 0]
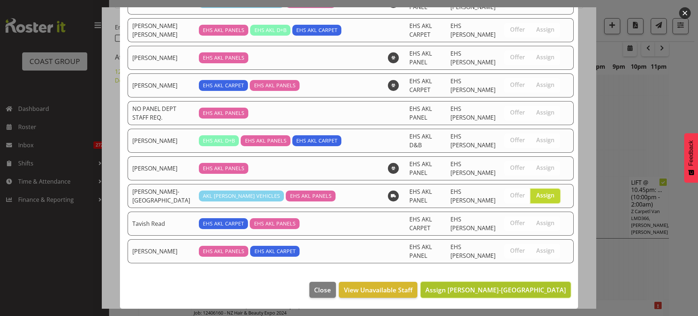
click at [490, 290] on span "Assign [PERSON_NAME]-[GEOGRAPHIC_DATA]" at bounding box center [495, 289] width 141 height 9
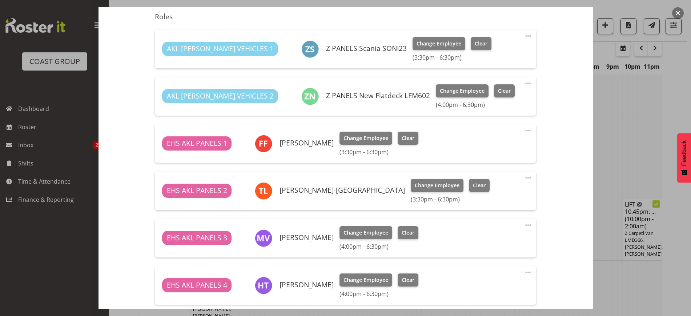
scroll to position [362, 0]
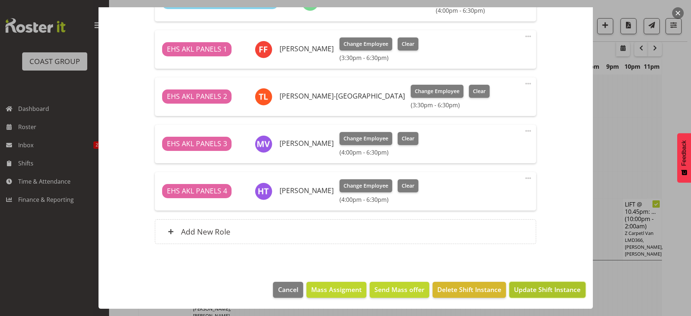
click at [525, 287] on span "Update Shift Instance" at bounding box center [547, 288] width 66 height 9
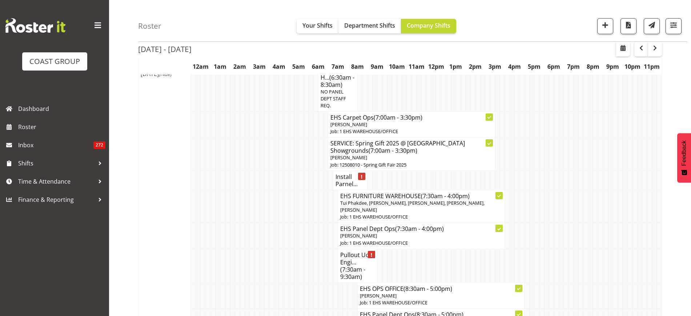
scroll to position [2403, 0]
click at [346, 171] on h4 "Install Parnel..." at bounding box center [350, 178] width 30 height 15
select select
select select "7"
select select "2025"
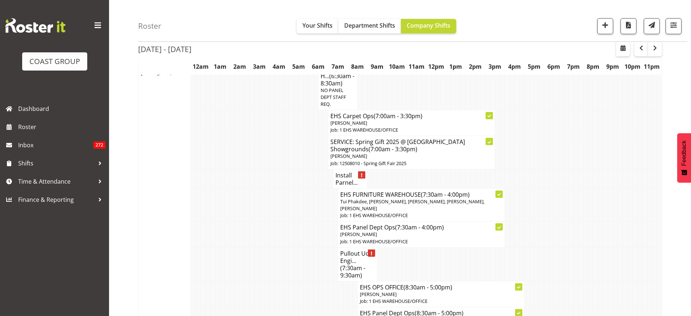
select select "9"
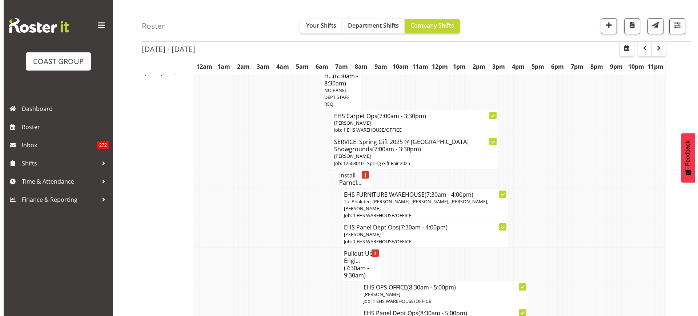
scroll to position [2389, 0]
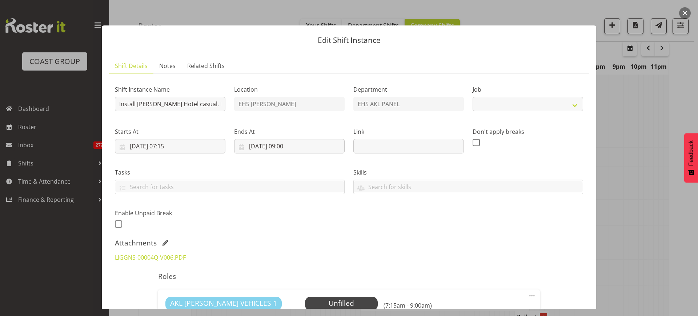
select select "8652"
click at [311, 149] on input "21/08/2025, 09:00" at bounding box center [289, 146] width 110 height 15
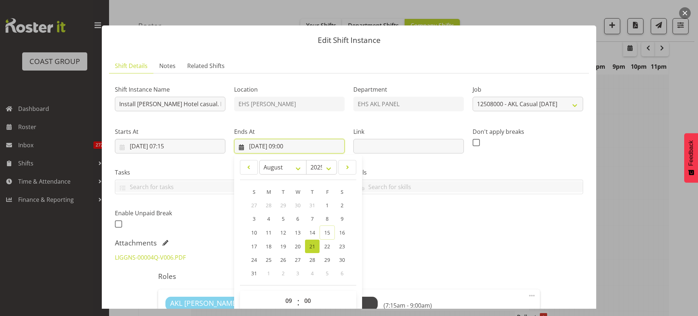
scroll to position [91, 0]
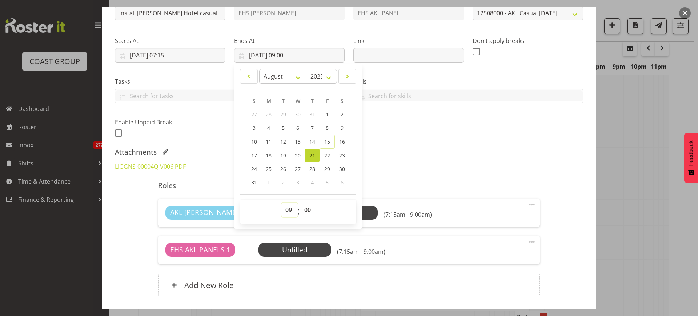
click at [285, 208] on select "00 01 02 03 04 05 06 07 08 09 10 11 12 13 14 15 16 17 18 19 20 21 22 23" at bounding box center [289, 209] width 16 height 15
select select "8"
click at [281, 202] on select "00 01 02 03 04 05 06 07 08 09 10 11 12 13 14 15 16 17 18 19 20 21 22 23" at bounding box center [289, 209] width 16 height 15
type input "21/08/2025, 08:00"
click at [303, 206] on select "00 01 02 03 04 05 06 07 08 09 10 11 12 13 14 15 16 17 18 19 20 21 22 23 24 25 2…" at bounding box center [308, 209] width 16 height 15
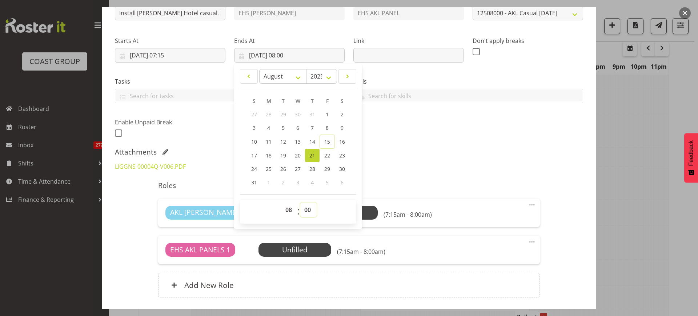
select select "30"
click at [300, 202] on select "00 01 02 03 04 05 06 07 08 09 10 11 12 13 14 15 16 17 18 19 20 21 22 23 24 25 2…" at bounding box center [308, 209] width 16 height 15
type input "21/08/2025, 08:30"
click at [411, 158] on div "LIGGNS-00004Q-V006.PDF" at bounding box center [348, 166] width 477 height 17
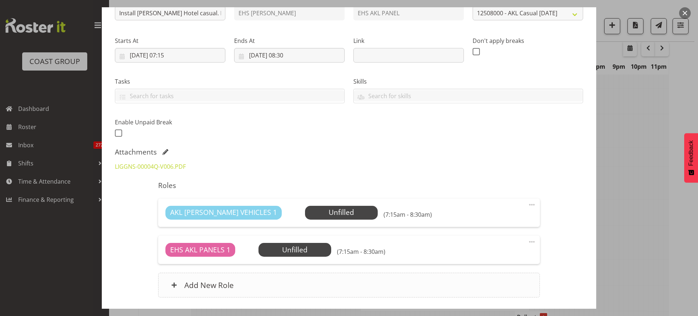
click at [294, 287] on div "Add New Role" at bounding box center [348, 284] width 381 height 25
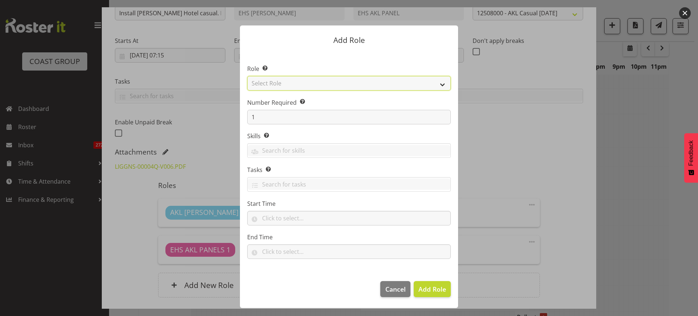
click at [441, 82] on select "Select Role ACCOUNT MANAGER ACCOUNT MANAGER DW ACCOUNTS [PERSON_NAME] VEHICLES …" at bounding box center [348, 83] width 203 height 15
select select "188"
click at [247, 76] on select "Select Role ACCOUNT MANAGER ACCOUNT MANAGER DW ACCOUNTS [PERSON_NAME] VEHICLES …" at bounding box center [348, 83] width 203 height 15
click at [430, 286] on span "Add Role" at bounding box center [432, 288] width 28 height 9
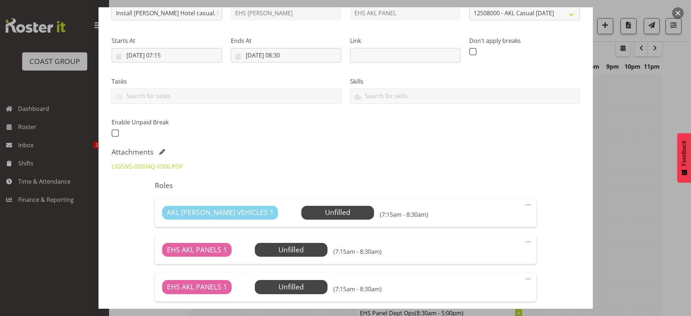
click at [524, 276] on span at bounding box center [528, 278] width 9 height 9
click at [500, 291] on link "Edit" at bounding box center [497, 294] width 70 height 13
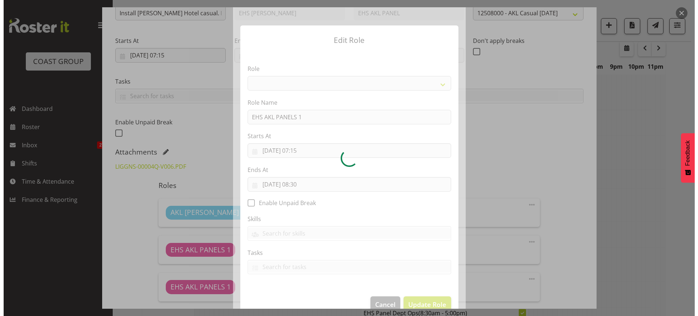
scroll to position [2389, 0]
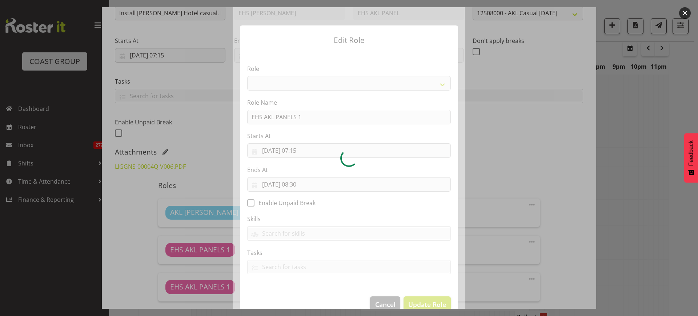
select select "188"
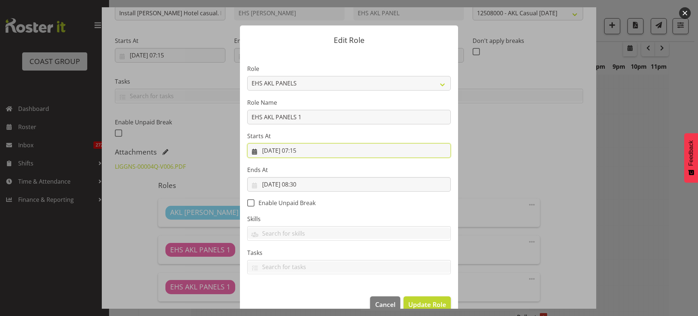
click at [319, 150] on input "21/08/2025, 07:15" at bounding box center [348, 150] width 203 height 15
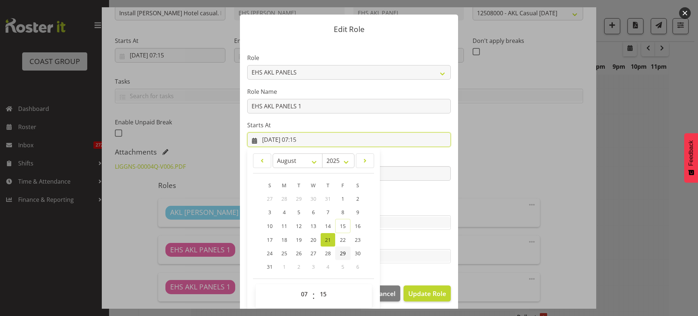
scroll to position [15, 0]
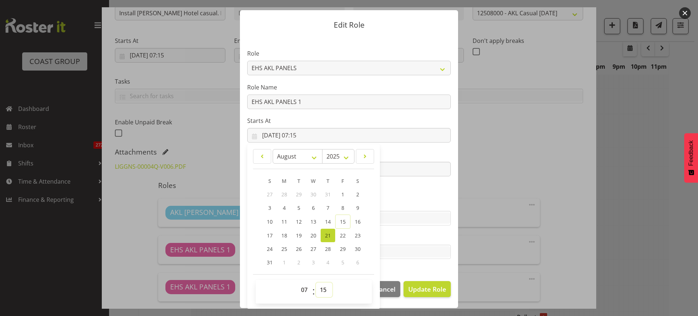
click at [320, 288] on select "00 01 02 03 04 05 06 07 08 09 10 11 12 13 14 15 16 17 18 19 20 21 22 23 24 25 2…" at bounding box center [324, 289] width 16 height 15
select select "0"
click at [316, 282] on select "00 01 02 03 04 05 06 07 08 09 10 11 12 13 14 15 16 17 18 19 20 21 22 23 24 25 2…" at bounding box center [324, 289] width 16 height 15
type input "21/08/2025, 07:00"
click at [419, 290] on span "Update Role" at bounding box center [427, 288] width 38 height 9
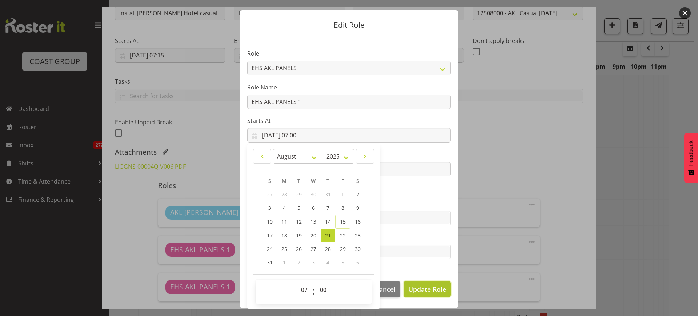
select select
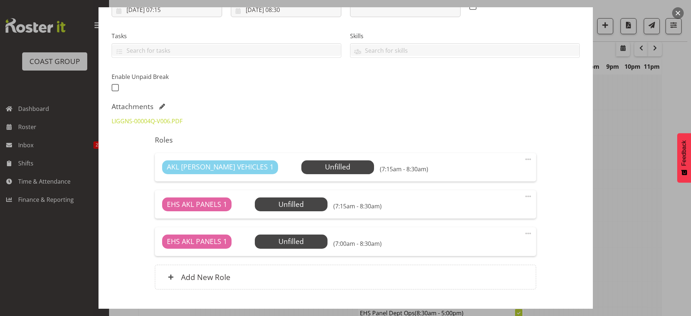
scroll to position [182, 0]
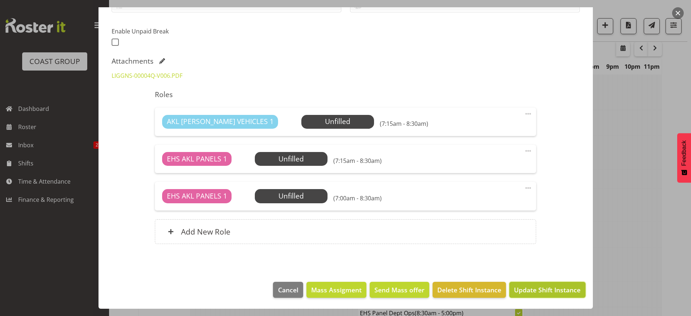
click at [528, 294] on span "Update Shift Instance" at bounding box center [547, 289] width 66 height 9
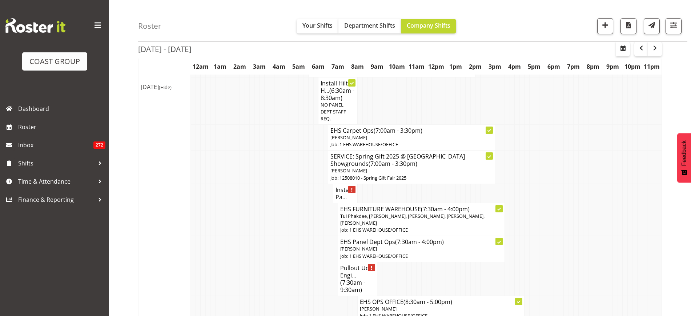
scroll to position [2403, 0]
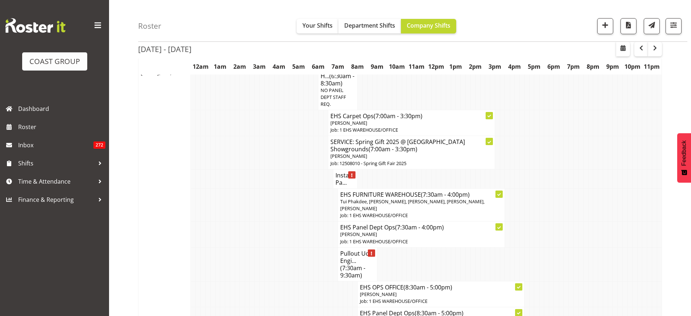
click at [351, 264] on span "(7:30am - 9:30am)" at bounding box center [352, 271] width 25 height 15
select select
select select "7"
select select "2025"
select select "7"
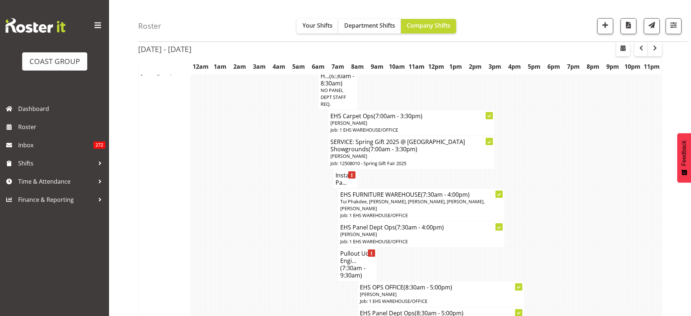
select select "30"
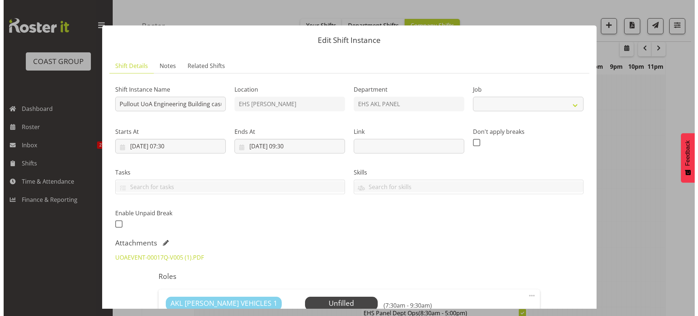
scroll to position [2389, 0]
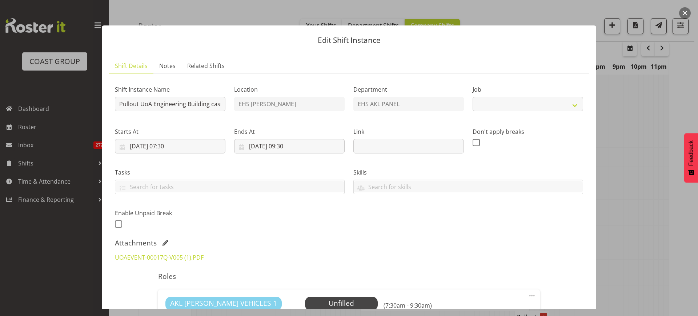
select select "8652"
click at [201, 145] on input "21/08/2025, 07:30" at bounding box center [170, 146] width 110 height 15
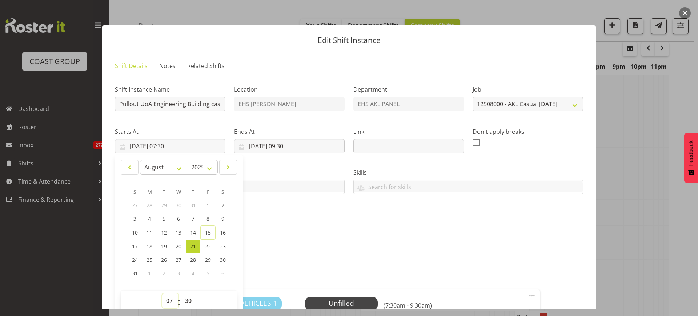
click at [168, 301] on select "00 01 02 03 04 05 06 07 08 09 10 11 12 13 14 15 16 17 18 19 20 21 22 23" at bounding box center [170, 300] width 16 height 15
select select "8"
click at [162, 293] on select "00 01 02 03 04 05 06 07 08 09 10 11 12 13 14 15 16 17 18 19 20 21 22 23" at bounding box center [170, 300] width 16 height 15
type input "21/08/2025, 08:30"
click at [322, 149] on input "21/08/2025, 09:30" at bounding box center [289, 146] width 110 height 15
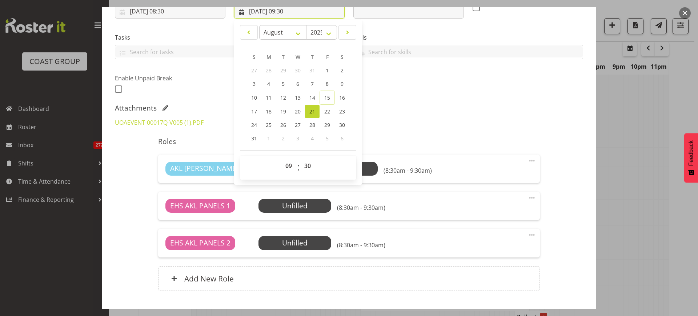
scroll to position [136, 0]
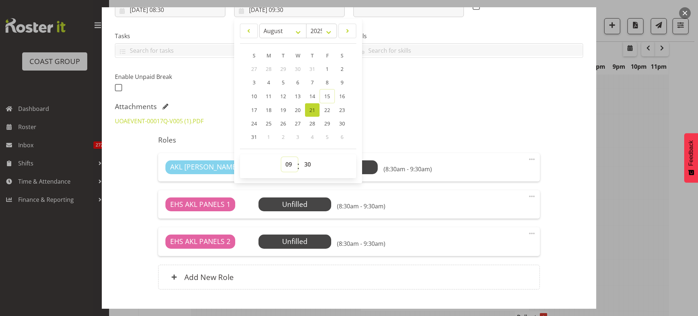
click at [285, 163] on select "00 01 02 03 04 05 06 07 08 09 10 11 12 13 14 15 16 17 18 19 20 21 22 23" at bounding box center [289, 164] width 16 height 15
select select "10"
click at [281, 157] on select "00 01 02 03 04 05 06 07 08 09 10 11 12 13 14 15 16 17 18 19 20 21 22 23" at bounding box center [289, 164] width 16 height 15
type input "21/08/2025, 10:30"
click at [429, 129] on div "UOAEVENT-00017Q-V005 (1).PDF" at bounding box center [348, 120] width 477 height 17
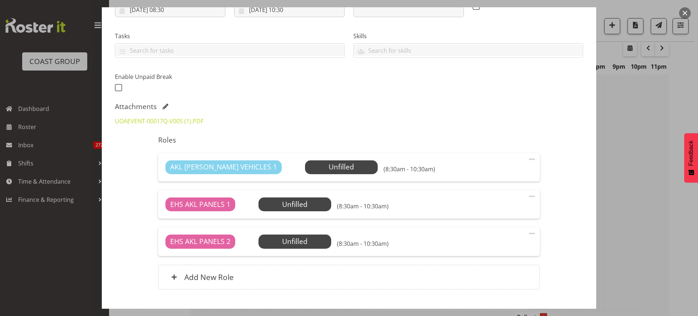
click at [527, 233] on span at bounding box center [531, 233] width 9 height 9
click at [504, 245] on link "Edit" at bounding box center [501, 249] width 70 height 13
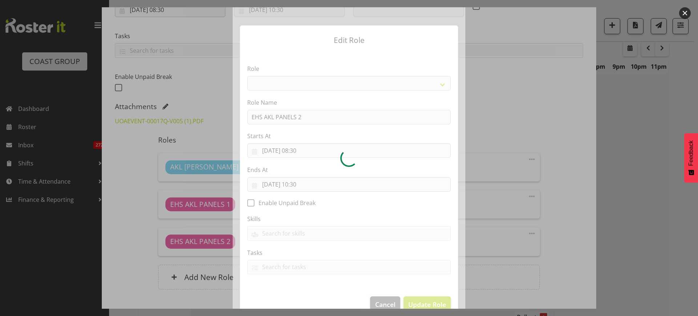
select select "188"
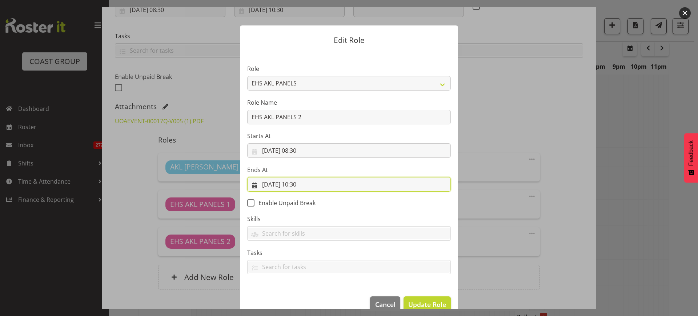
click at [329, 187] on input "21/08/2025, 10:30" at bounding box center [348, 184] width 203 height 15
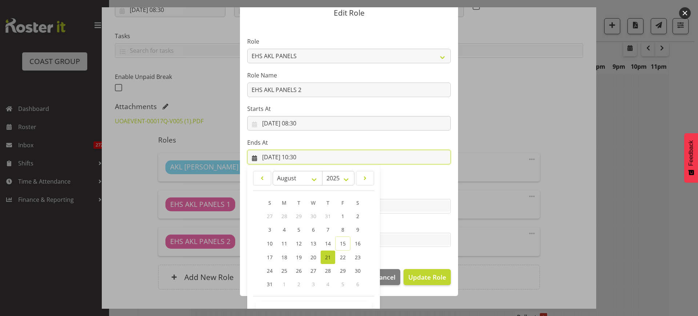
scroll to position [49, 0]
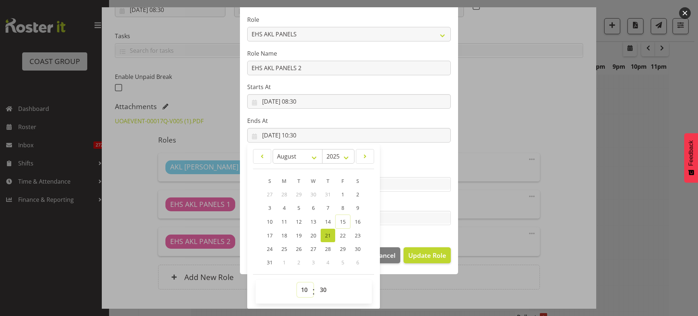
click at [300, 288] on select "00 01 02 03 04 05 06 07 08 09 10 11 12 13 14 15 16 17 18 19 20 21 22 23" at bounding box center [305, 289] width 16 height 15
select select "11"
click at [297, 282] on select "00 01 02 03 04 05 06 07 08 09 10 11 12 13 14 15 16 17 18 19 20 21 22 23" at bounding box center [305, 289] width 16 height 15
type input "21/08/2025, 11:30"
click at [319, 289] on select "00 01 02 03 04 05 06 07 08 09 10 11 12 13 14 15 16 17 18 19 20 21 22 23 24 25 2…" at bounding box center [324, 289] width 16 height 15
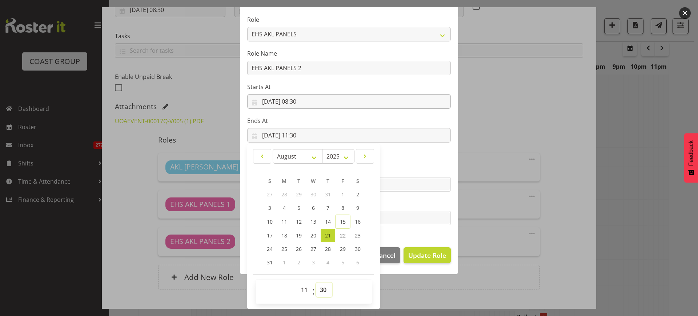
select select "0"
click at [316, 282] on select "00 01 02 03 04 05 06 07 08 09 10 11 12 13 14 15 16 17 18 19 20 21 22 23 24 25 2…" at bounding box center [324, 289] width 16 height 15
type input "21/08/2025, 11:00"
click at [425, 254] on span "Update Role" at bounding box center [427, 254] width 38 height 9
select select
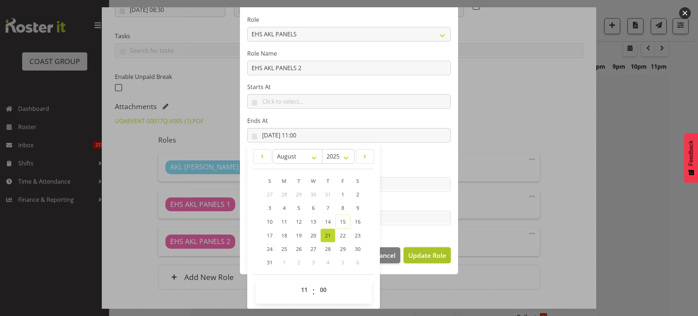
select select
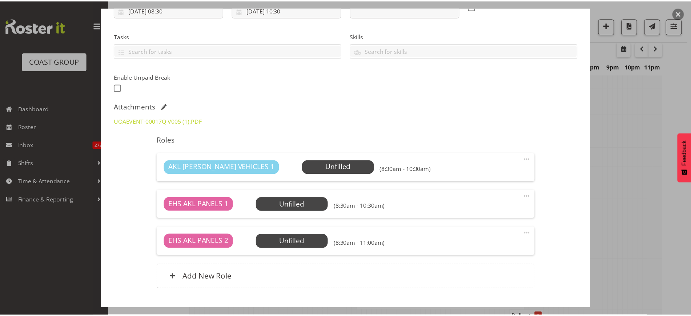
scroll to position [0, 0]
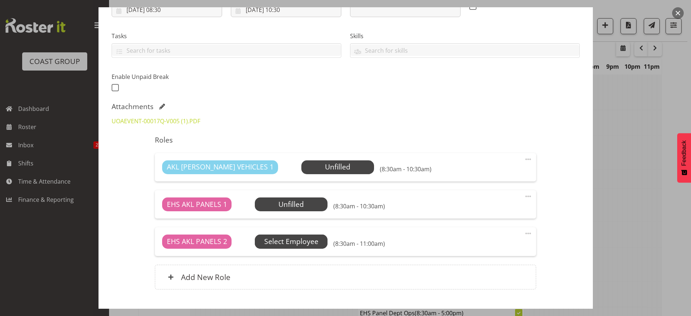
click at [0, 0] on span "Select Employee" at bounding box center [0, 0] width 0 height 0
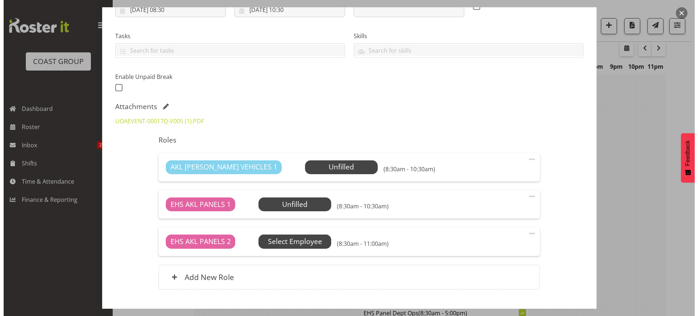
scroll to position [2389, 0]
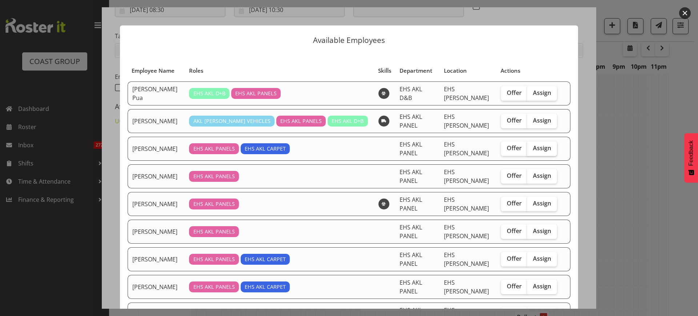
click at [533, 144] on span "Assign" at bounding box center [542, 147] width 18 height 7
click at [532, 146] on input "Assign" at bounding box center [529, 148] width 5 height 5
checkbox input "true"
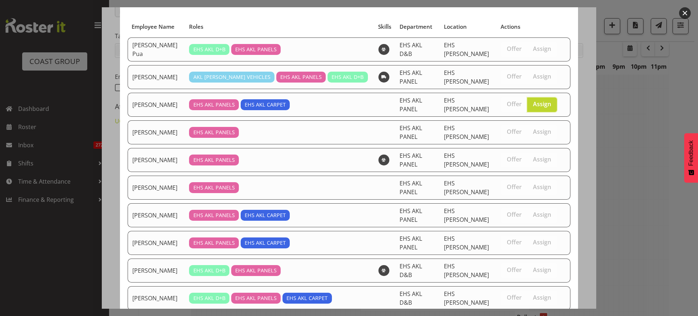
scroll to position [111, 0]
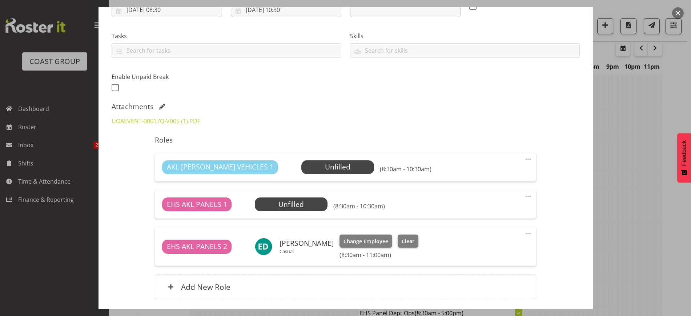
scroll to position [191, 0]
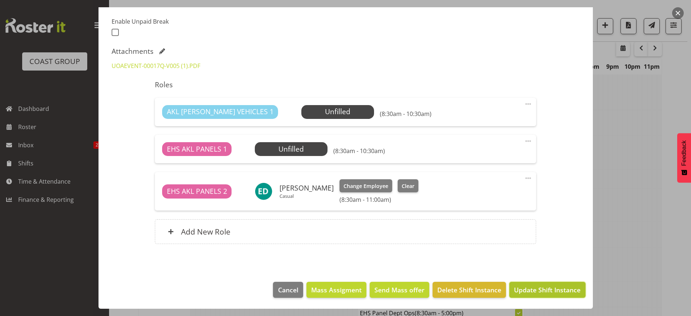
click at [522, 292] on span "Update Shift Instance" at bounding box center [547, 289] width 66 height 9
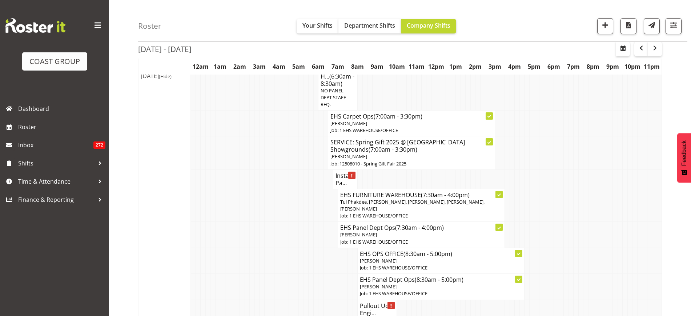
scroll to position [2403, 0]
click at [443, 231] on p "[PERSON_NAME]" at bounding box center [421, 234] width 162 height 7
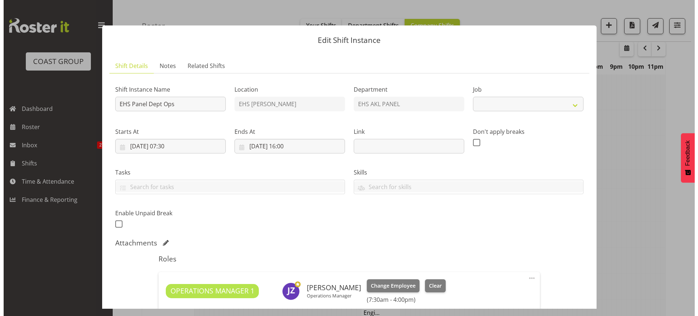
scroll to position [2389, 0]
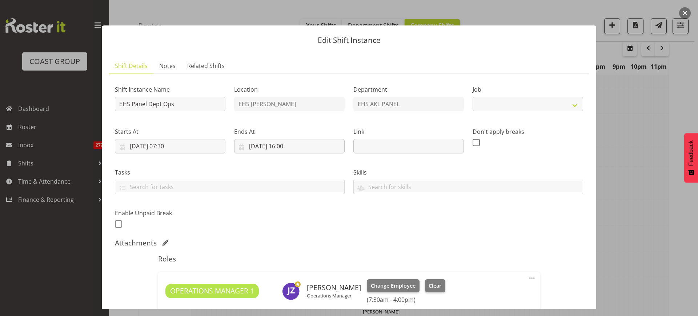
select select "69"
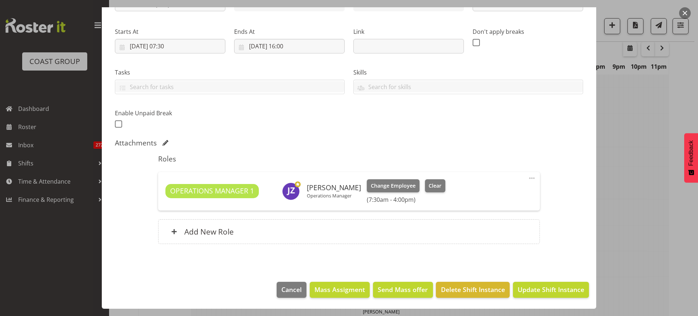
click at [527, 178] on span at bounding box center [531, 178] width 9 height 9
click at [494, 196] on link "Edit" at bounding box center [501, 193] width 70 height 13
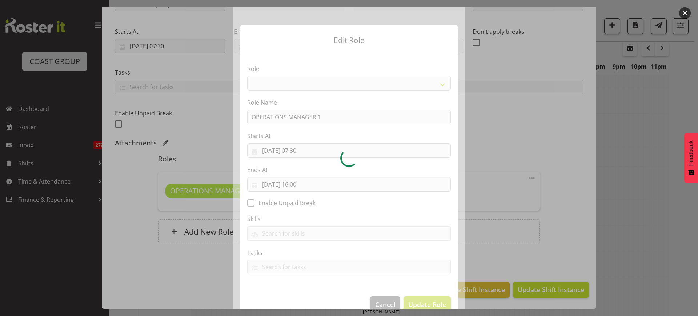
select select "198"
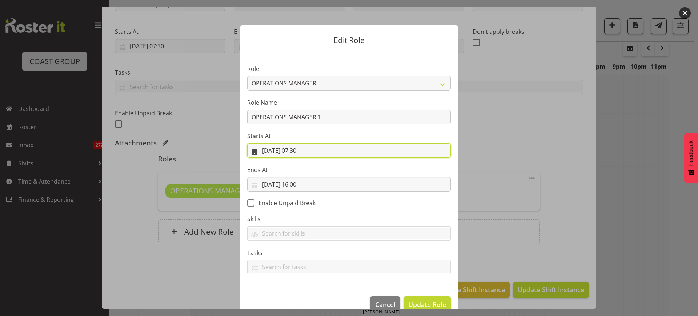
click at [325, 152] on input "21/08/2025, 07:30" at bounding box center [348, 150] width 203 height 15
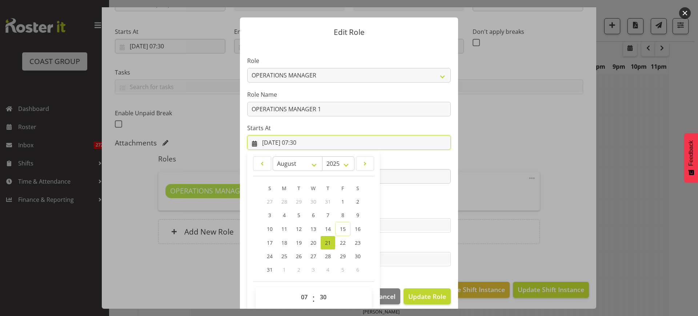
scroll to position [15, 0]
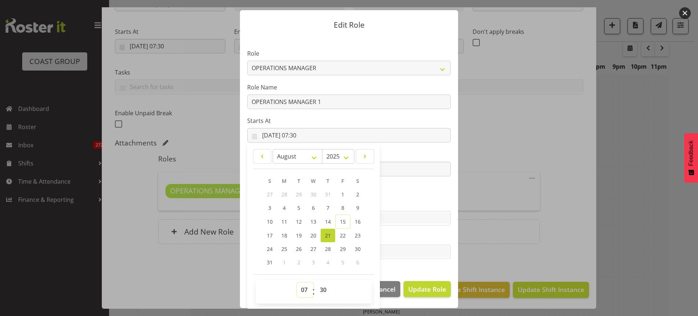
click at [300, 289] on select "00 01 02 03 04 05 06 07 08 09 10 11 12 13 14 15 16 17 18 19 20 21 22 23" at bounding box center [305, 289] width 16 height 15
select select "10"
click at [297, 282] on select "00 01 02 03 04 05 06 07 08 09 10 11 12 13 14 15 16 17 18 19 20 21 22 23" at bounding box center [305, 289] width 16 height 15
type input "21/08/2025, 10:30"
click at [425, 194] on section "Role ACCOUNT MANAGER ACCOUNT MANAGER DW ACCOUNTS AKL DIANNA VEHICLES AKL RYMER …" at bounding box center [349, 155] width 218 height 238
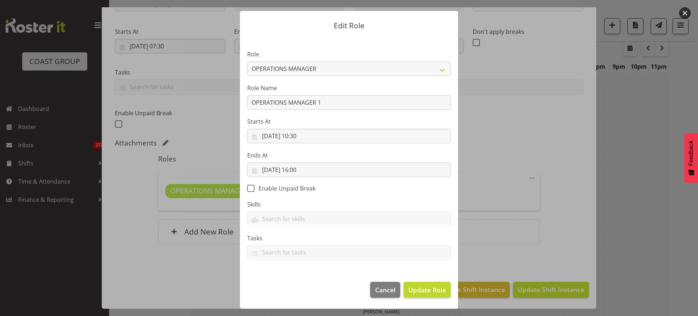
scroll to position [15, 0]
click at [417, 290] on span "Update Role" at bounding box center [427, 289] width 38 height 9
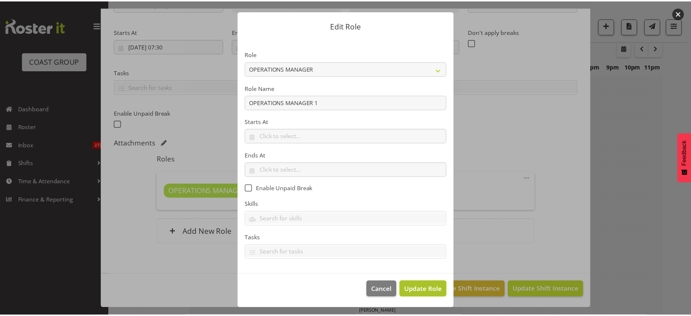
scroll to position [2403, 0]
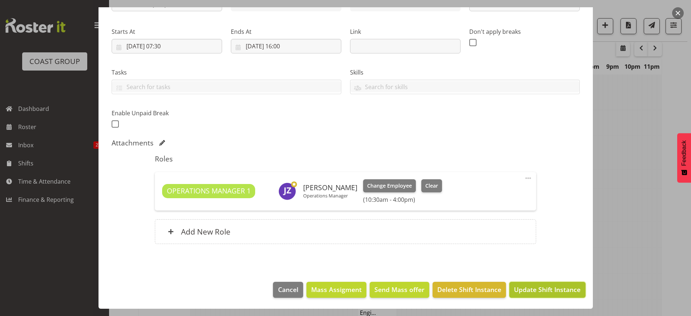
click at [525, 286] on span "Update Shift Instance" at bounding box center [547, 288] width 66 height 9
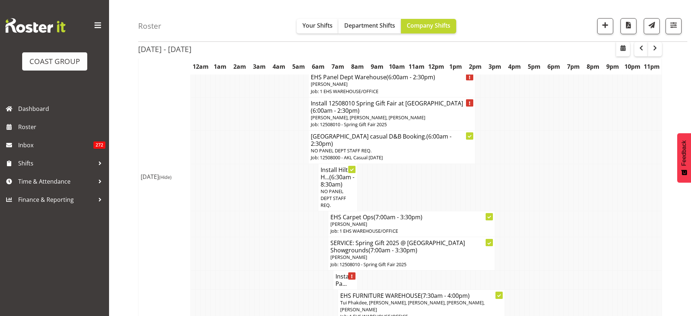
scroll to position [2312, 0]
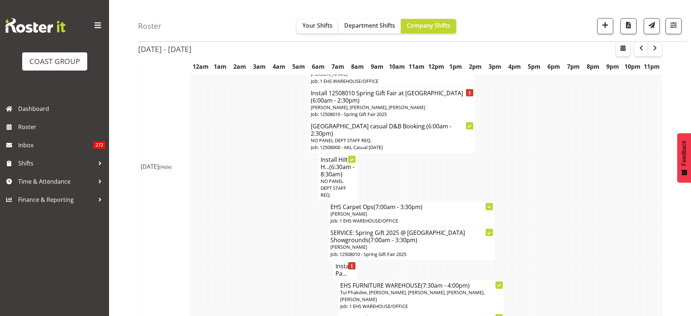
click at [339, 262] on h4 "Install Pa..." at bounding box center [345, 269] width 20 height 15
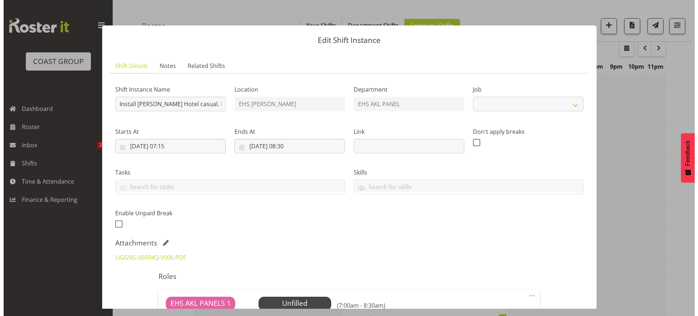
scroll to position [2299, 0]
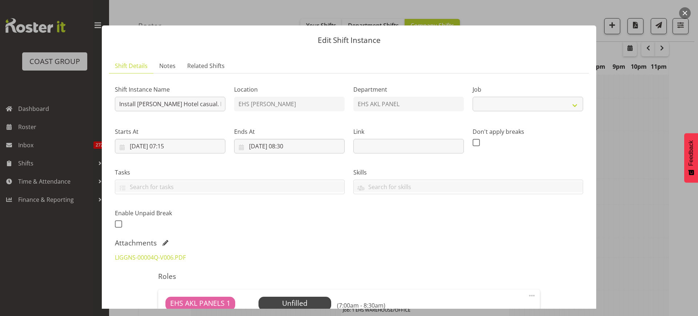
select select "8652"
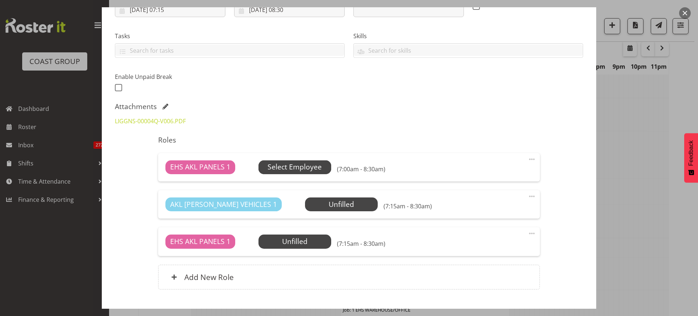
click at [309, 165] on span "Select Employee" at bounding box center [294, 167] width 54 height 11
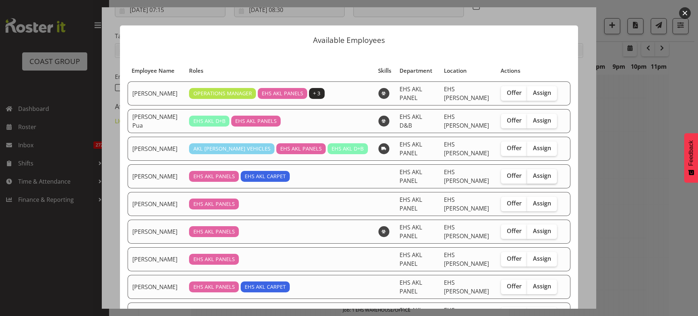
click at [533, 172] on span "Assign" at bounding box center [542, 175] width 18 height 7
click at [531, 173] on input "Assign" at bounding box center [529, 175] width 5 height 5
checkbox input "true"
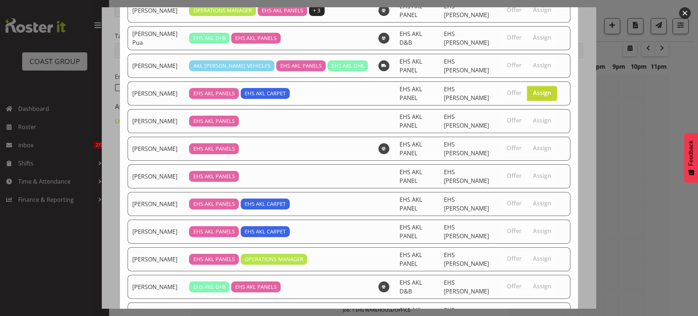
scroll to position [161, 0]
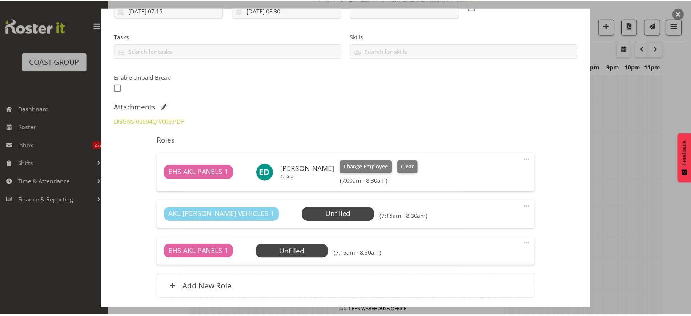
scroll to position [2312, 0]
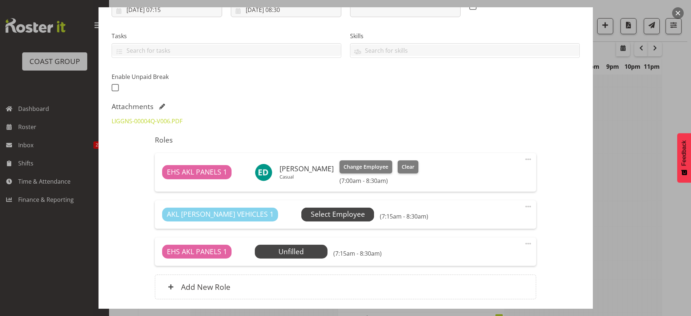
click at [311, 218] on span "Select Employee" at bounding box center [338, 214] width 54 height 11
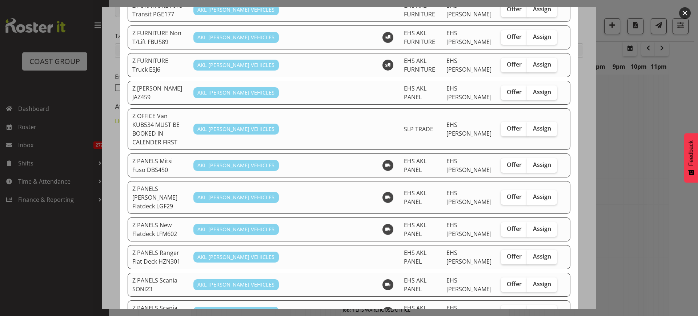
scroll to position [363, 0]
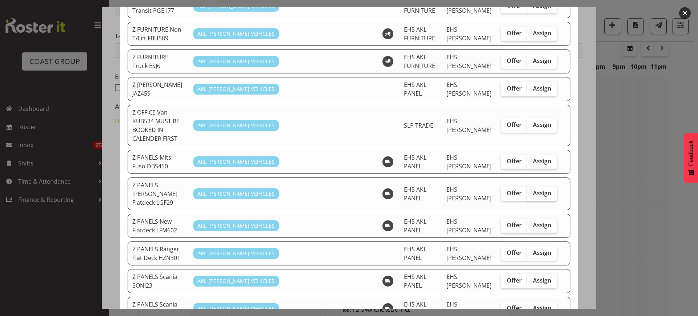
click at [538, 189] on span "Assign" at bounding box center [542, 192] width 18 height 7
click at [532, 191] on input "Assign" at bounding box center [529, 193] width 5 height 5
checkbox input "true"
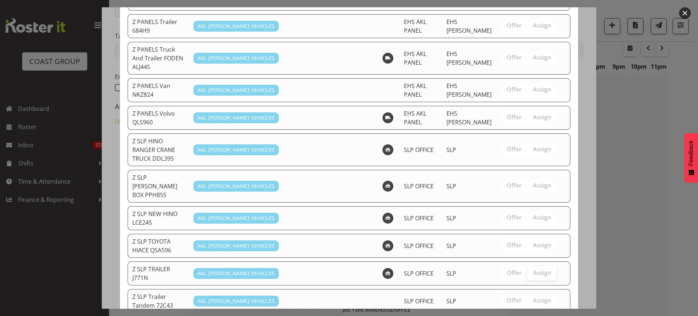
scroll to position [690, 0]
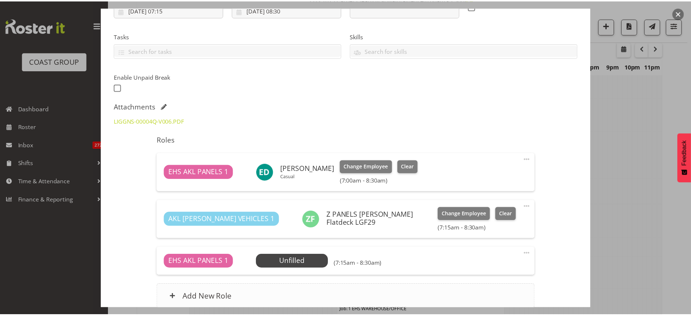
scroll to position [2312, 0]
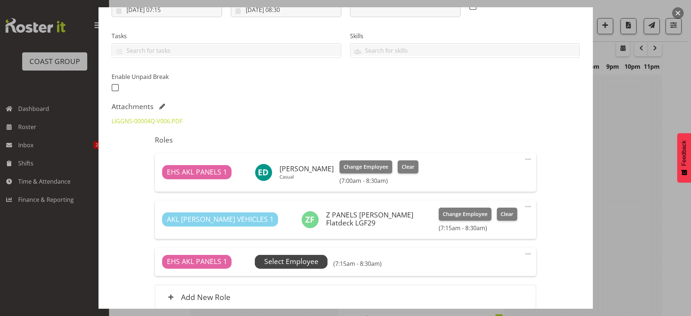
click at [299, 259] on span "Select Employee" at bounding box center [291, 261] width 54 height 11
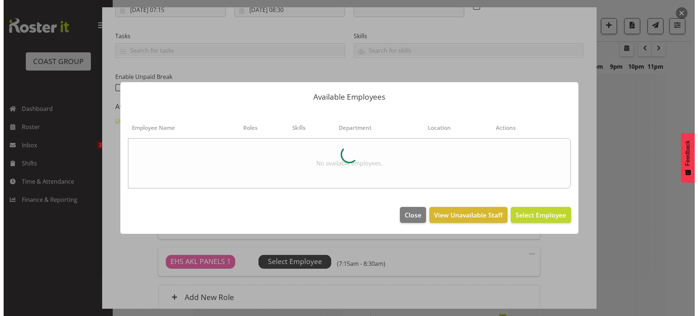
scroll to position [2299, 0]
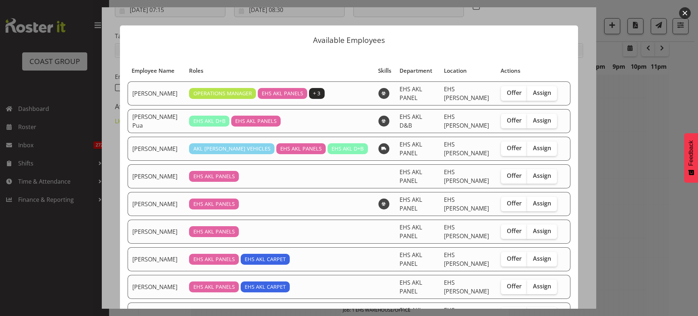
click at [533, 310] on span "Assign" at bounding box center [542, 313] width 18 height 7
click at [529, 311] on input "Assign" at bounding box center [529, 313] width 5 height 5
checkbox input "true"
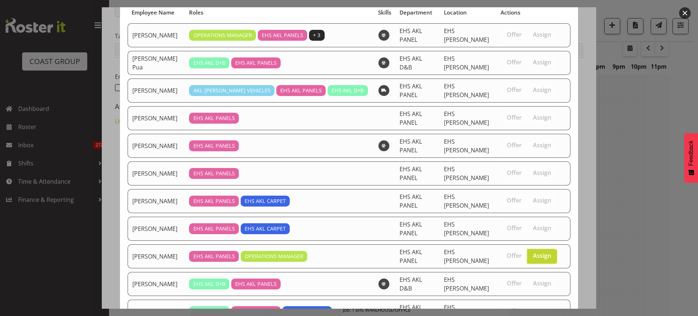
scroll to position [136, 0]
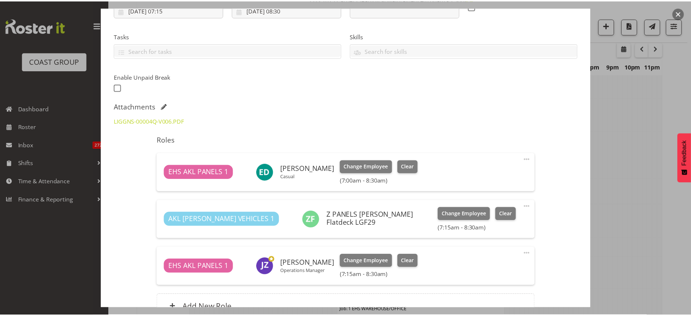
scroll to position [2312, 0]
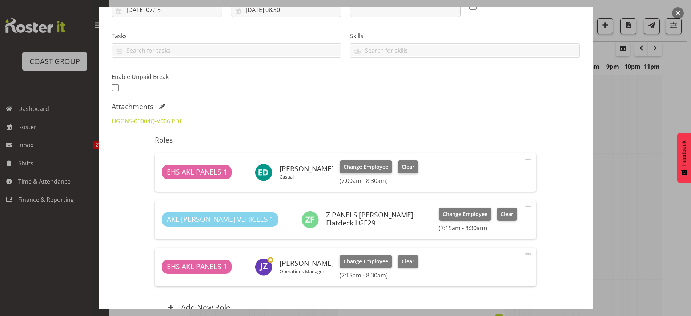
click at [524, 252] on span at bounding box center [528, 253] width 9 height 9
click at [492, 266] on link "Edit" at bounding box center [497, 269] width 70 height 13
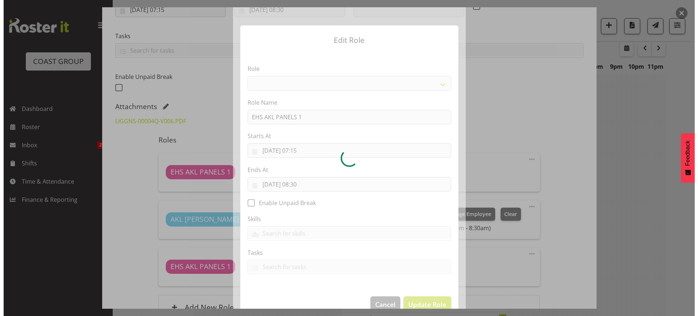
scroll to position [2299, 0]
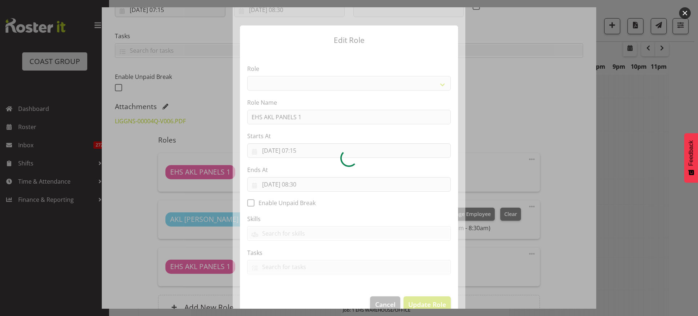
select select "188"
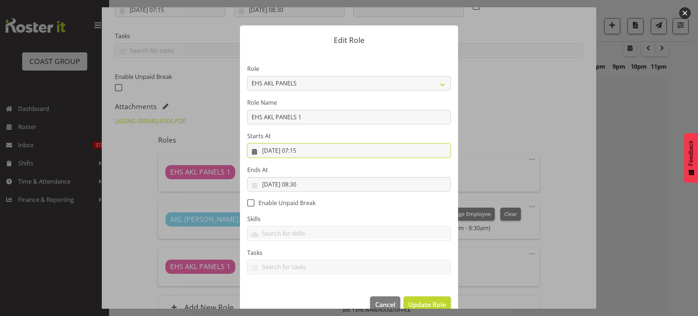
click at [325, 152] on input "21/08/2025, 07:15" at bounding box center [348, 150] width 203 height 15
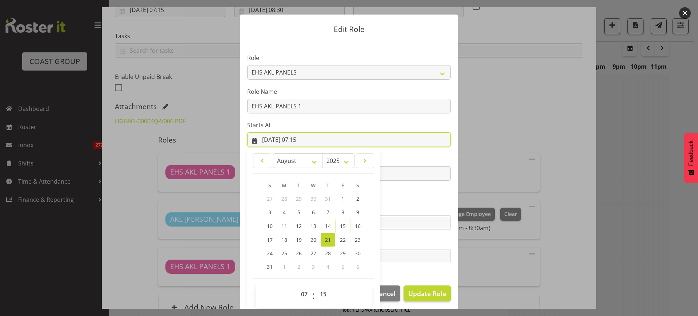
scroll to position [15, 0]
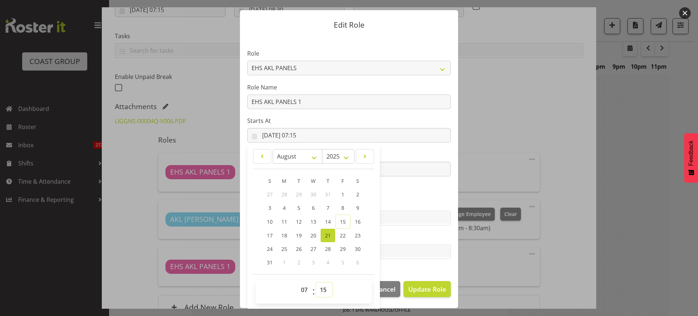
click at [322, 291] on select "00 01 02 03 04 05 06 07 08 09 10 11 12 13 14 15 16 17 18 19 20 21 22 23 24 25 2…" at bounding box center [324, 289] width 16 height 15
select select "0"
click at [316, 282] on select "00 01 02 03 04 05 06 07 08 09 10 11 12 13 14 15 16 17 18 19 20 21 22 23 24 25 2…" at bounding box center [324, 289] width 16 height 15
type input "21/08/2025, 07:00"
click at [420, 289] on span "Update Role" at bounding box center [427, 288] width 38 height 9
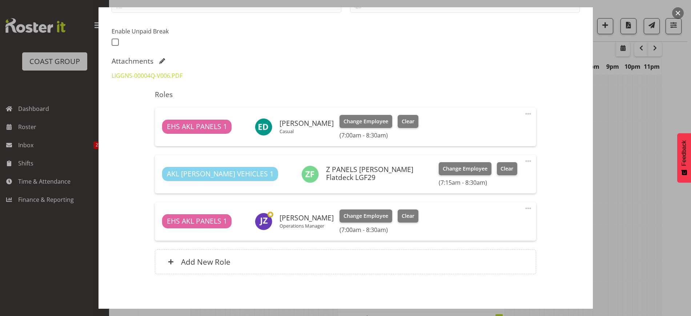
scroll to position [212, 0]
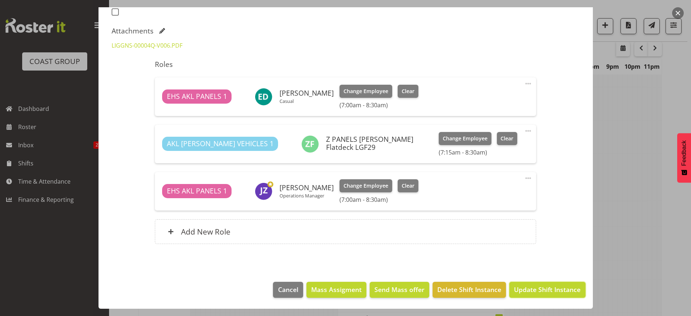
click at [535, 288] on span "Update Shift Instance" at bounding box center [547, 288] width 66 height 9
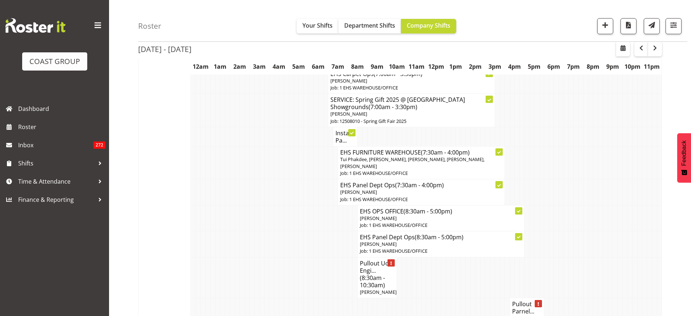
scroll to position [2449, 0]
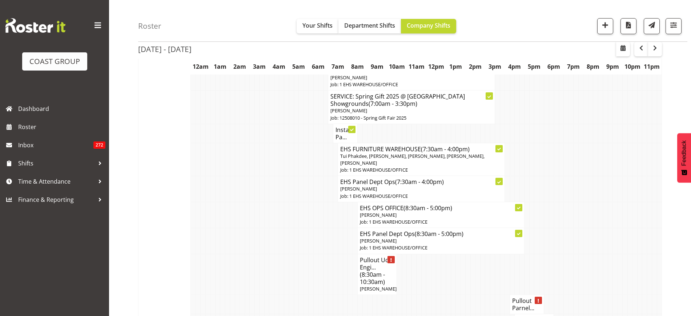
click at [379, 270] on span "(8:30am - 10:30am)" at bounding box center [372, 277] width 25 height 15
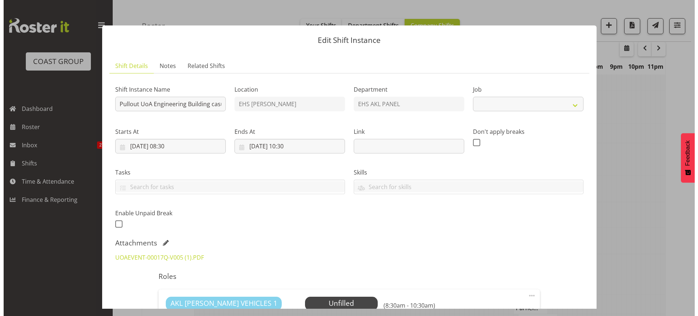
scroll to position [2435, 0]
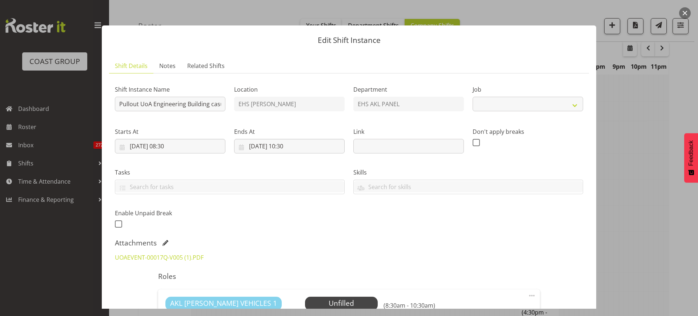
select select "8652"
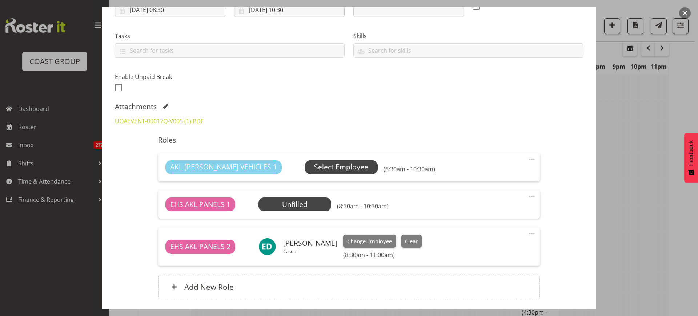
click at [330, 170] on span "Select Employee" at bounding box center [341, 167] width 54 height 11
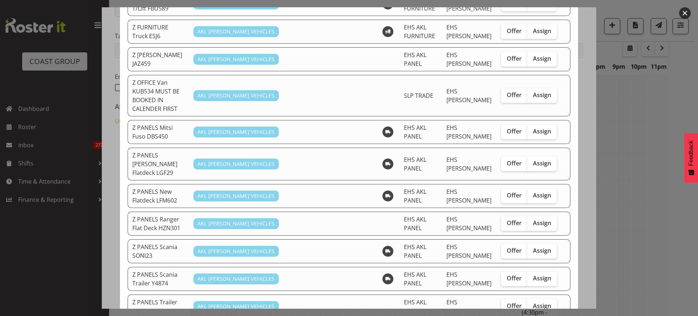
scroll to position [409, 0]
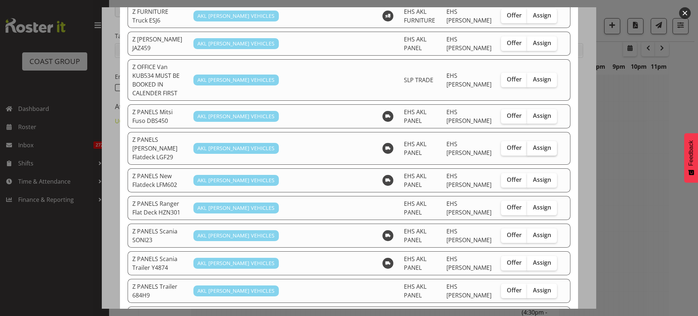
click at [536, 144] on span "Assign" at bounding box center [542, 147] width 18 height 7
click at [532, 145] on input "Assign" at bounding box center [529, 147] width 5 height 5
checkbox input "true"
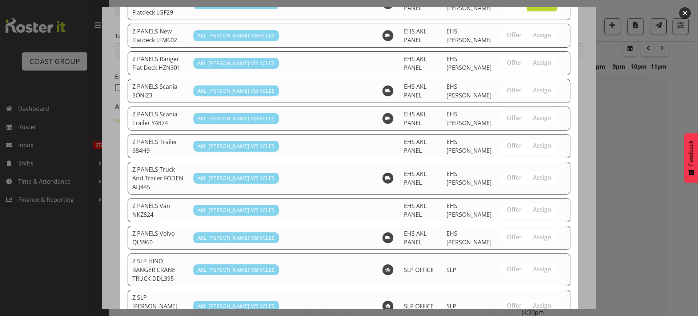
scroll to position [681, 0]
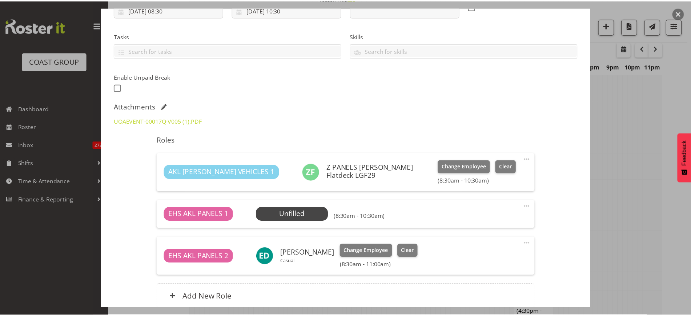
scroll to position [2449, 0]
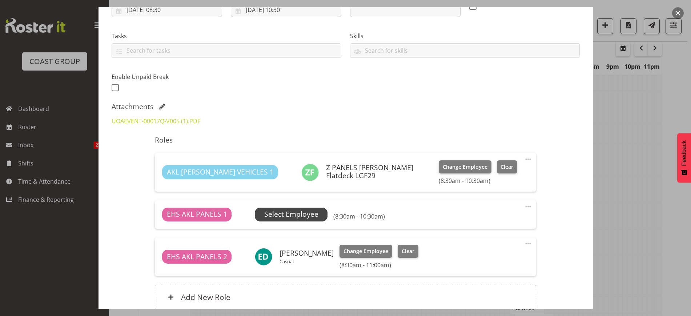
click at [315, 213] on span "Select Employee" at bounding box center [291, 214] width 54 height 11
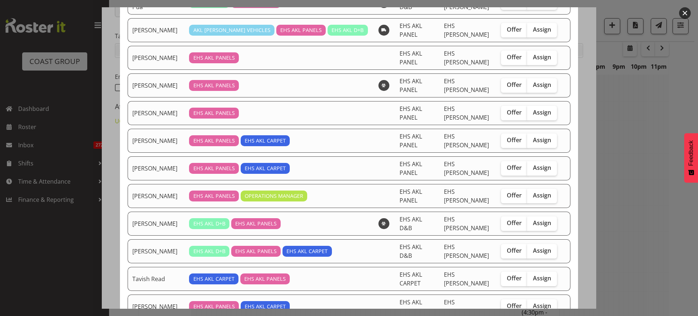
scroll to position [111, 0]
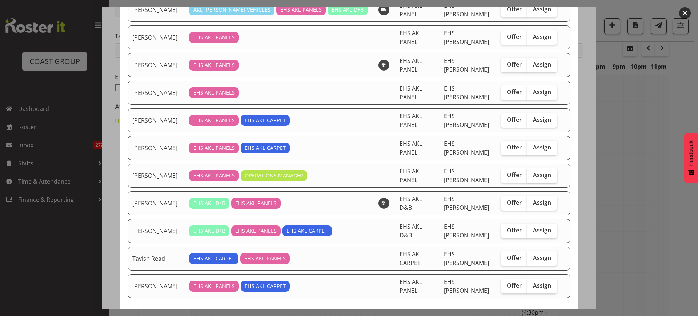
click at [538, 171] on span "Assign" at bounding box center [542, 174] width 18 height 7
click at [532, 173] on input "Assign" at bounding box center [529, 175] width 5 height 5
checkbox input "true"
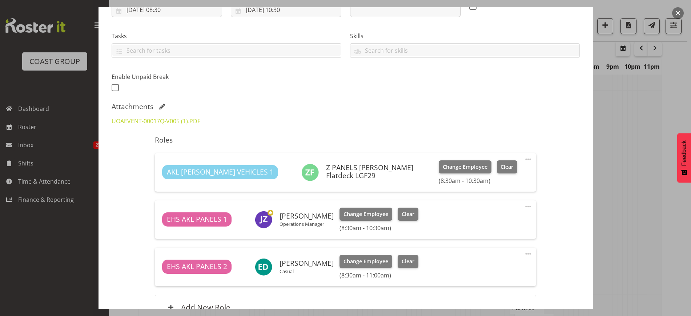
scroll to position [212, 0]
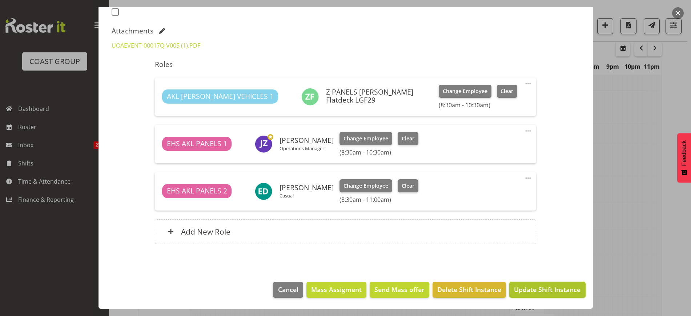
click at [528, 293] on span "Update Shift Instance" at bounding box center [547, 288] width 66 height 9
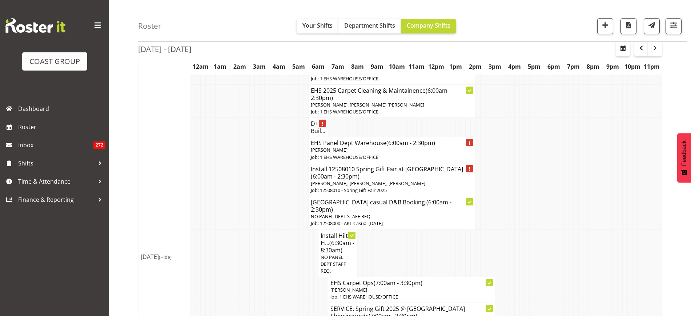
scroll to position [2222, 0]
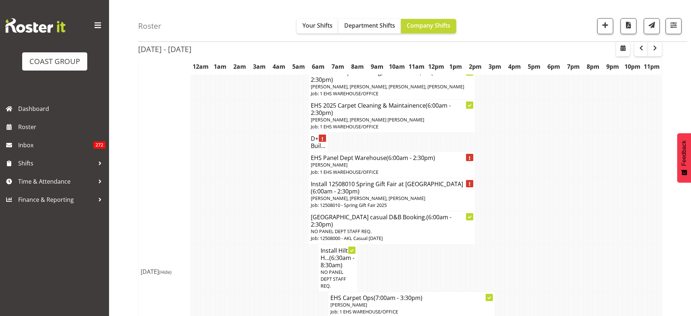
click at [403, 195] on span "[PERSON_NAME], [PERSON_NAME], [PERSON_NAME]" at bounding box center [368, 198] width 114 height 7
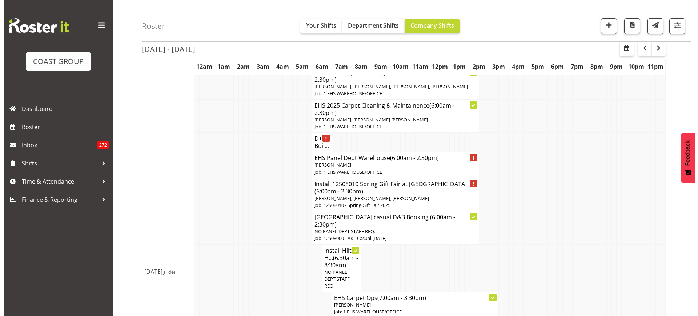
scroll to position [2208, 0]
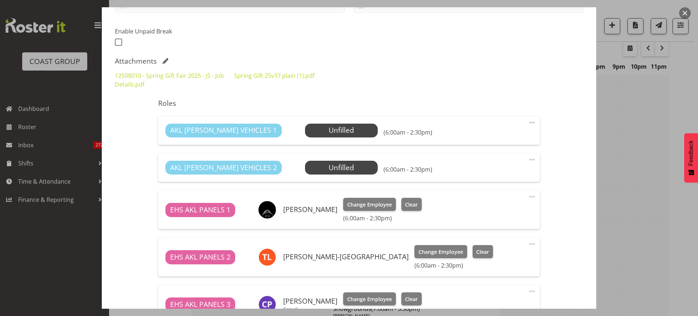
select select "8514"
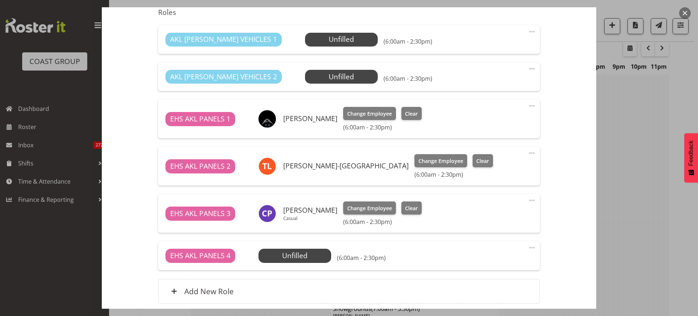
click at [527, 31] on span at bounding box center [531, 31] width 9 height 9
click at [514, 67] on link "Delete" at bounding box center [501, 73] width 70 height 13
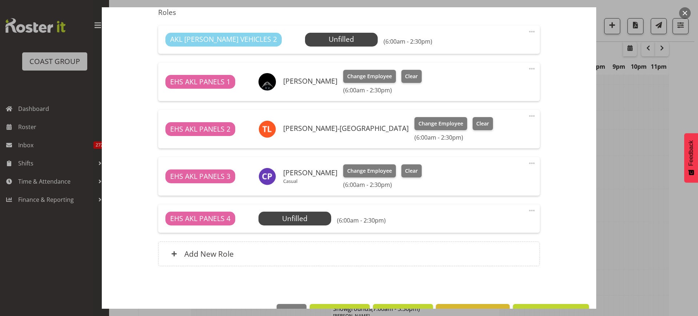
click at [527, 30] on span at bounding box center [531, 31] width 9 height 9
click at [513, 69] on link "Delete" at bounding box center [501, 73] width 70 height 13
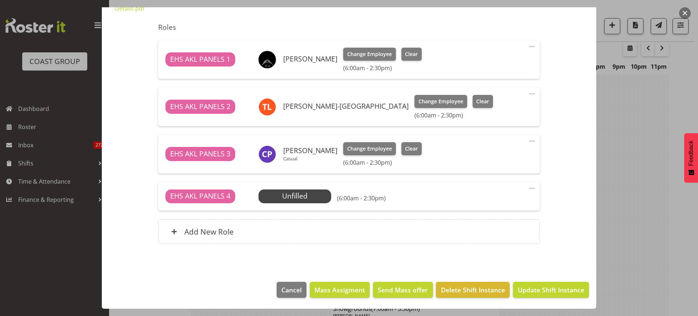
click at [527, 188] on span at bounding box center [531, 188] width 9 height 9
click at [512, 225] on link "Delete" at bounding box center [501, 230] width 70 height 13
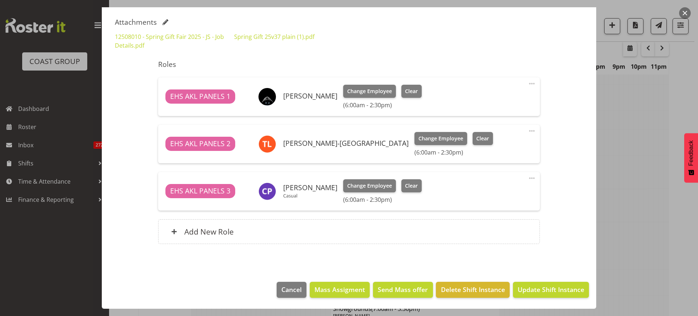
scroll to position [221, 0]
click at [535, 291] on span "Update Shift Instance" at bounding box center [550, 288] width 66 height 9
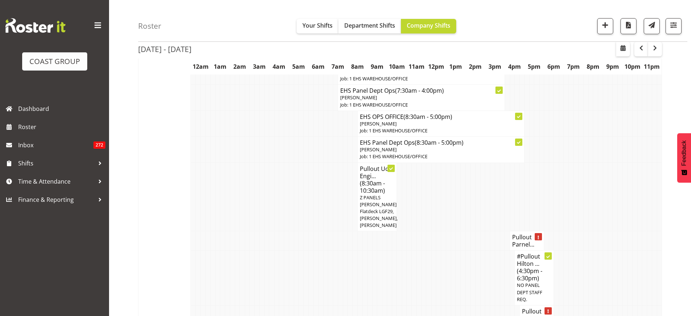
scroll to position [2540, 0]
click at [520, 234] on h4 "Pullout Parnel..." at bounding box center [527, 241] width 30 height 15
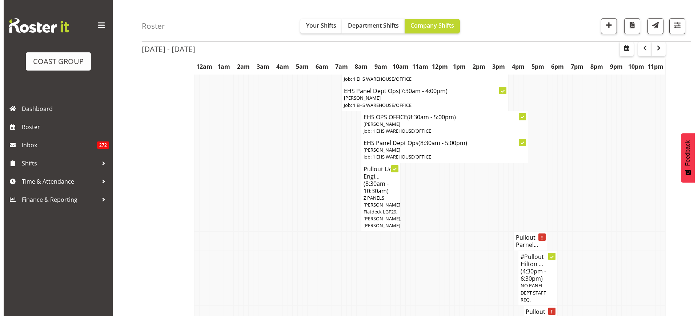
scroll to position [2525, 0]
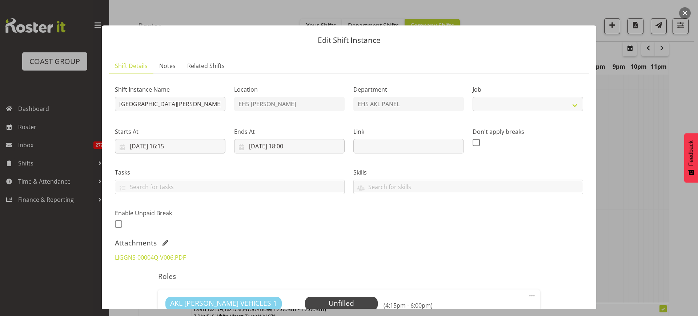
select select "8652"
click at [316, 145] on input "21/08/2025, 18:00" at bounding box center [289, 146] width 110 height 15
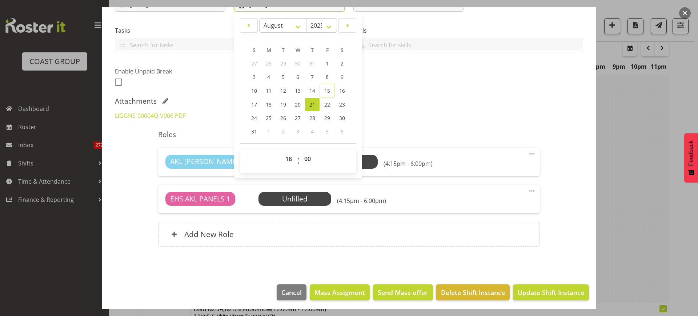
scroll to position [144, 0]
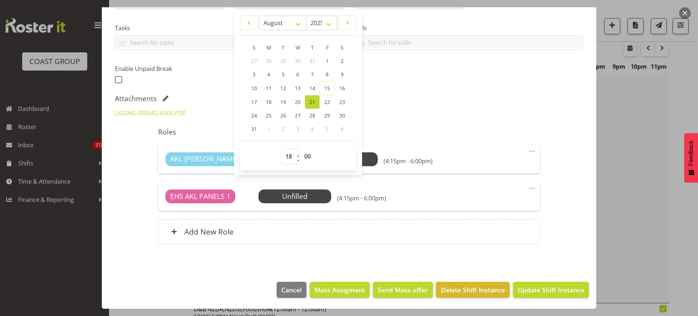
click at [288, 155] on select "00 01 02 03 04 05 06 07 08 09 10 11 12 13 14 15 16 17 18 19 20 21 22 23" at bounding box center [289, 156] width 16 height 15
select select "17"
click at [281, 149] on select "00 01 02 03 04 05 06 07 08 09 10 11 12 13 14 15 16 17 18 19 20 21 22 23" at bounding box center [289, 156] width 16 height 15
type input "21/08/2025, 17:00"
click at [304, 158] on select "00 01 02 03 04 05 06 07 08 09 10 11 12 13 14 15 16 17 18 19 20 21 22 23 24 25 2…" at bounding box center [308, 156] width 16 height 15
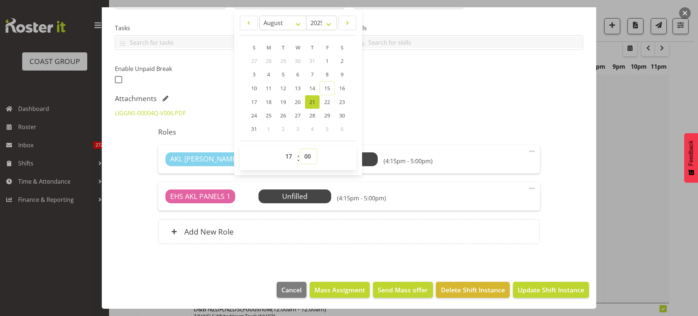
select select "30"
click at [300, 149] on select "00 01 02 03 04 05 06 07 08 09 10 11 12 13 14 15 16 17 18 19 20 21 22 23 24 25 2…" at bounding box center [308, 156] width 16 height 15
type input "21/08/2025, 17:30"
click at [435, 91] on div "Shift Instance Name Pullout Parnell Hotel casual. Out at 5pm. Location EHS RYME…" at bounding box center [349, 94] width 468 height 318
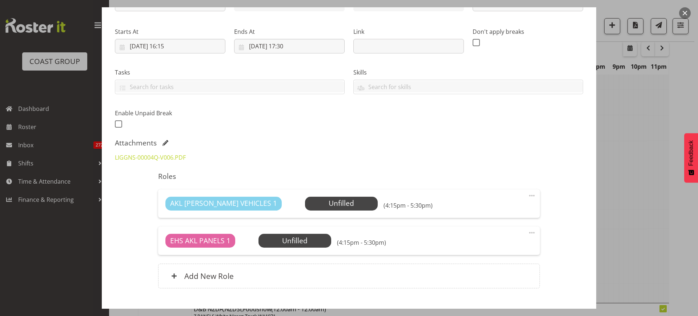
scroll to position [53, 0]
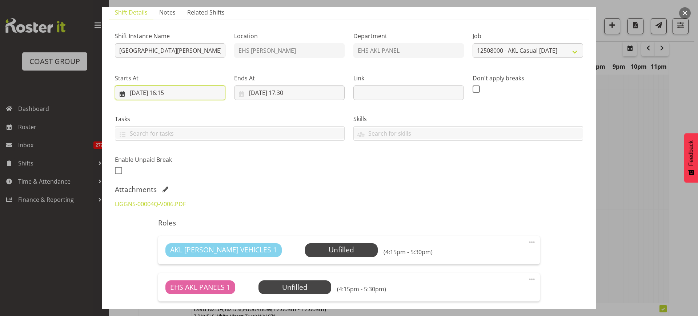
click at [195, 94] on input "21/08/2025, 16:15" at bounding box center [170, 92] width 110 height 15
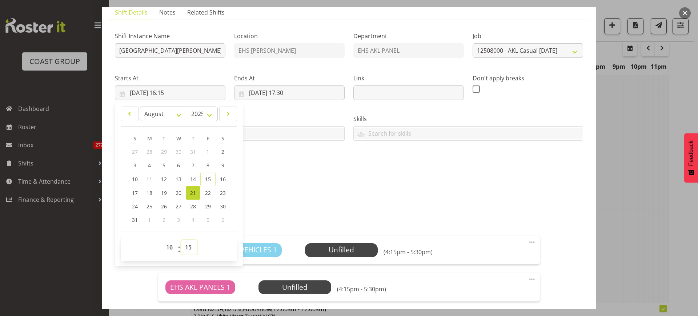
click at [189, 249] on select "00 01 02 03 04 05 06 07 08 09 10 11 12 13 14 15 16 17 18 19 20 21 22 23 24 25 2…" at bounding box center [189, 247] width 16 height 15
click at [434, 182] on div "Shift Instance Name Pullout Parnell Hotel casual. Out at 5pm. Location EHS RYME…" at bounding box center [349, 185] width 468 height 318
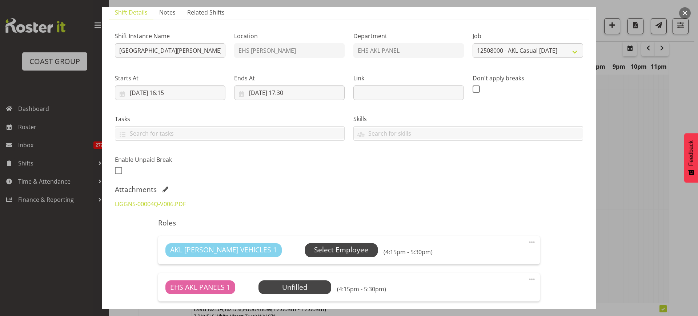
click at [317, 251] on span "Select Employee" at bounding box center [341, 250] width 54 height 11
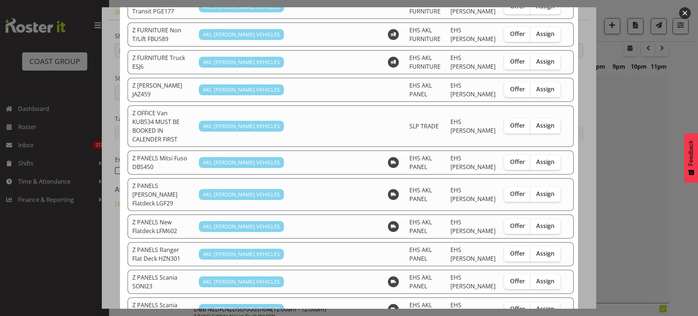
scroll to position [454, 0]
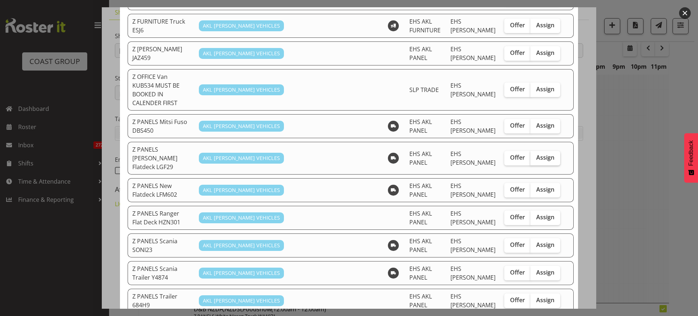
click at [536, 154] on span "Assign" at bounding box center [545, 157] width 18 height 7
click at [535, 155] on input "Assign" at bounding box center [532, 157] width 5 height 5
checkbox input "true"
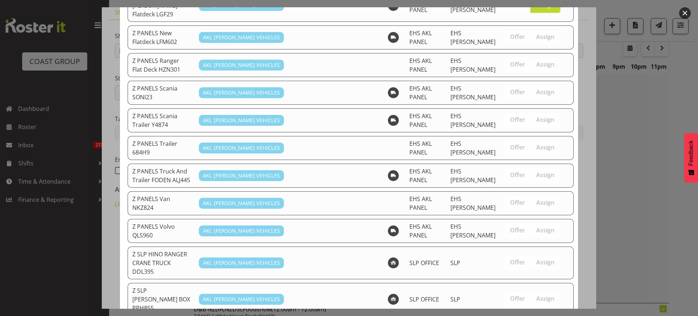
scroll to position [717, 0]
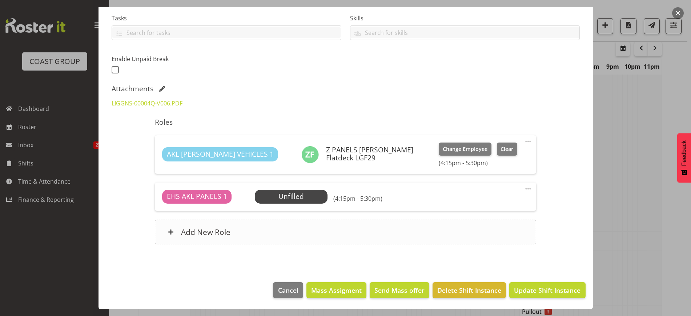
scroll to position [154, 0]
click at [303, 197] on span "Select Employee" at bounding box center [291, 196] width 54 height 11
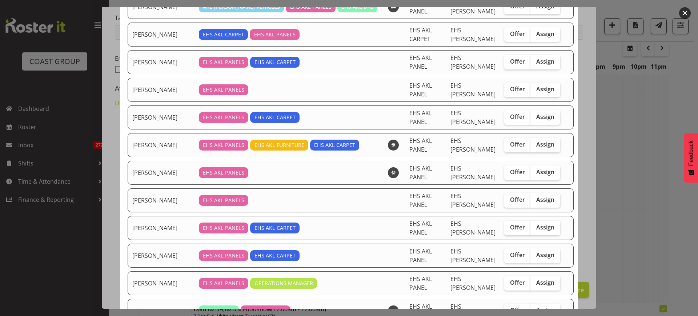
scroll to position [182, 0]
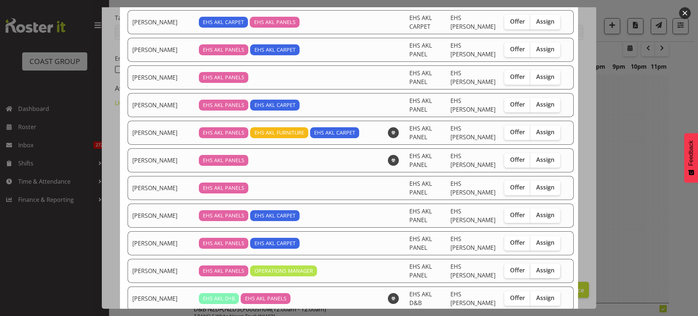
click at [536, 266] on span "Assign" at bounding box center [545, 269] width 18 height 7
click at [532, 268] on input "Assign" at bounding box center [532, 270] width 5 height 5
checkbox input "true"
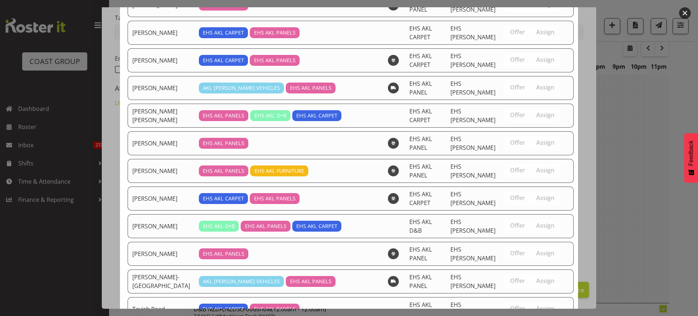
scroll to position [531, 0]
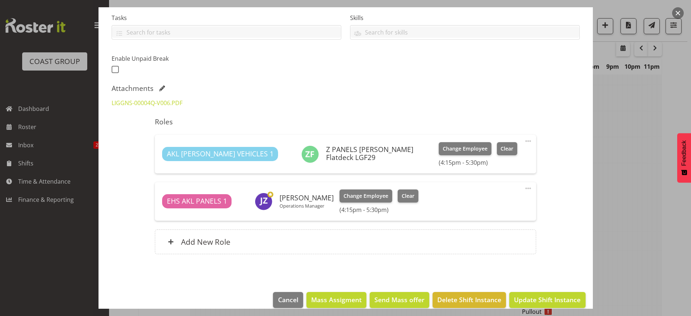
scroll to position [165, 0]
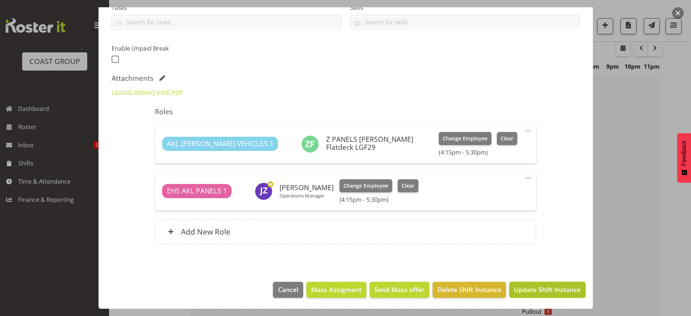
click at [526, 290] on span "Update Shift Instance" at bounding box center [547, 288] width 66 height 9
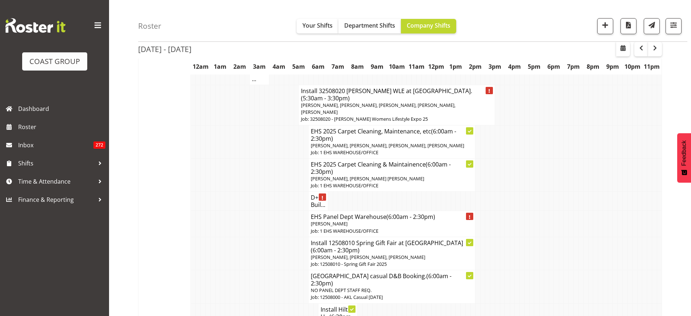
scroll to position [2134, 0]
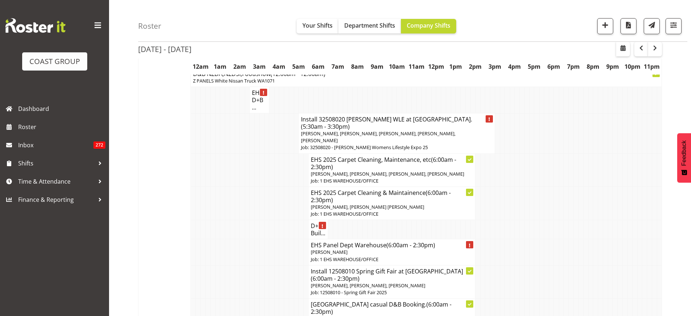
click at [388, 130] on span "[PERSON_NAME], [PERSON_NAME], [PERSON_NAME], [PERSON_NAME], [PERSON_NAME]" at bounding box center [378, 136] width 154 height 13
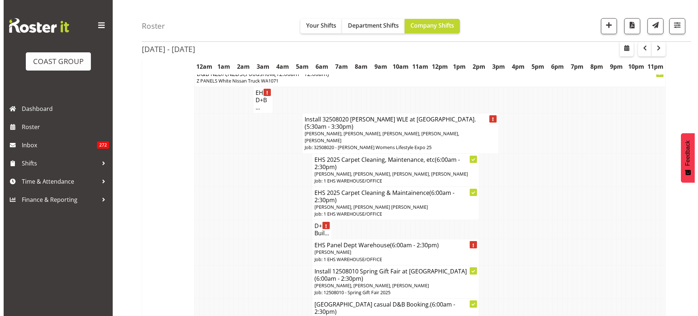
scroll to position [2120, 0]
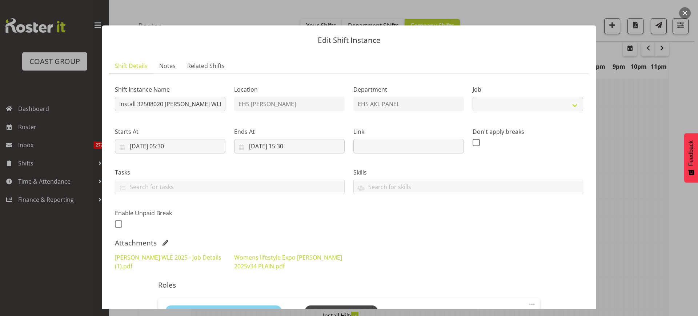
select select "8933"
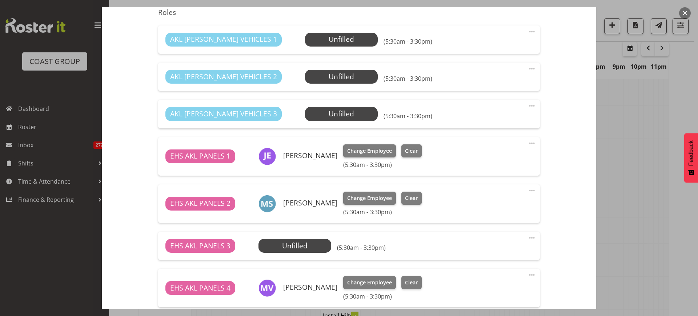
scroll to position [409, 0]
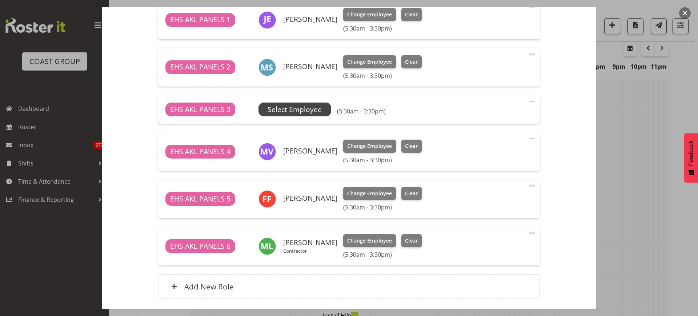
click at [0, 0] on span "Select Employee" at bounding box center [0, 0] width 0 height 0
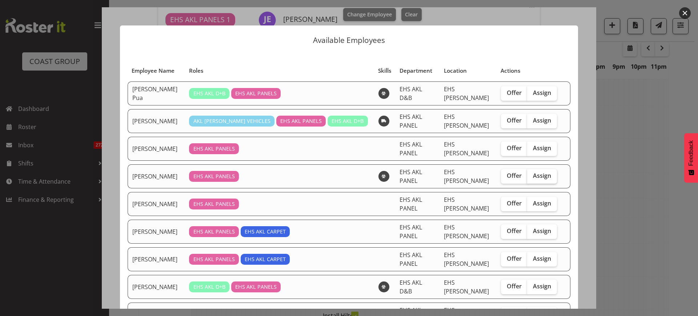
click at [533, 172] on span "Assign" at bounding box center [542, 175] width 18 height 7
click at [528, 173] on input "Assign" at bounding box center [529, 175] width 5 height 5
checkbox input "true"
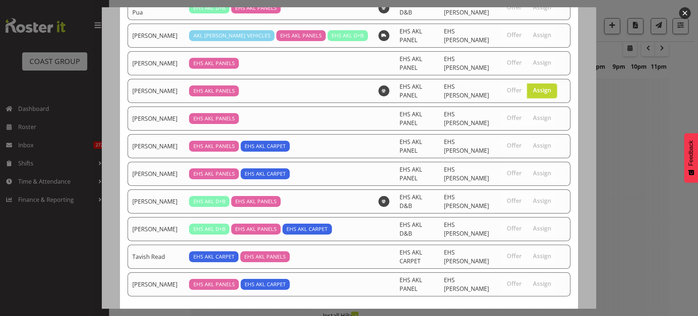
scroll to position [86, 0]
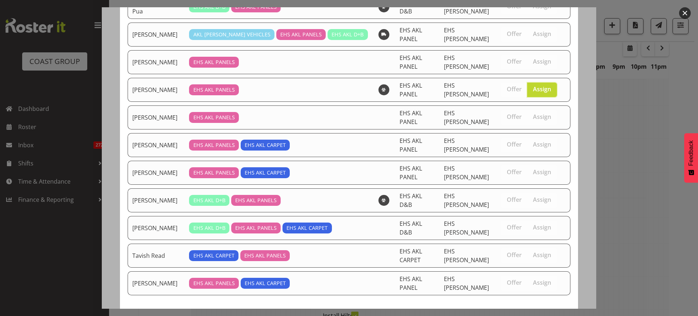
click at [502, 315] on span "Assign Hemi Tomlinson" at bounding box center [528, 321] width 73 height 9
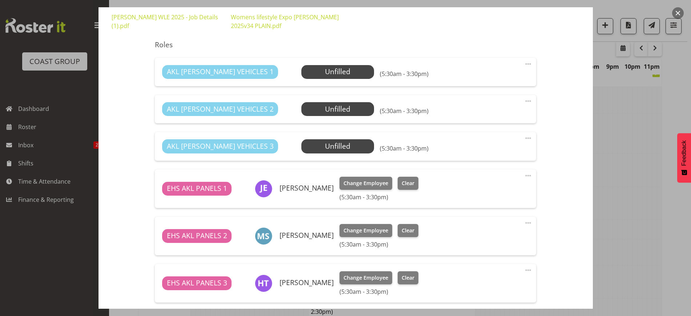
scroll to position [227, 0]
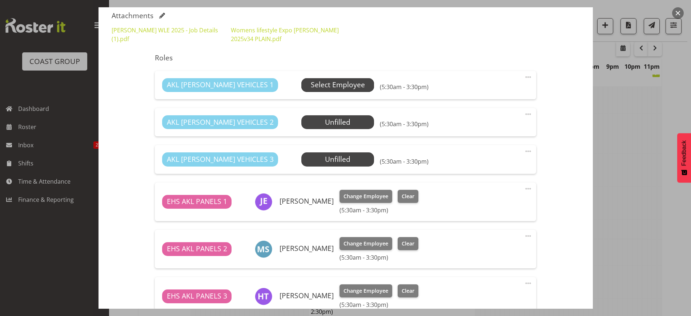
click at [314, 85] on span "Select Employee" at bounding box center [338, 85] width 54 height 11
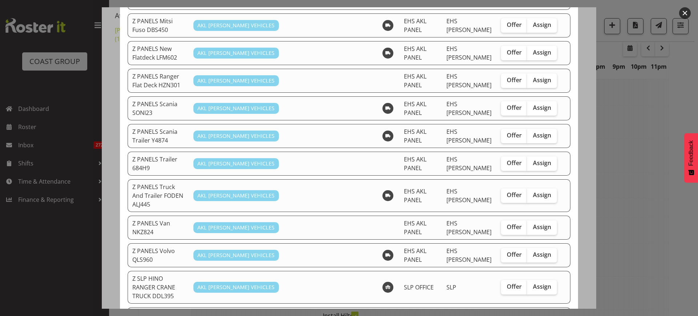
scroll to position [590, 0]
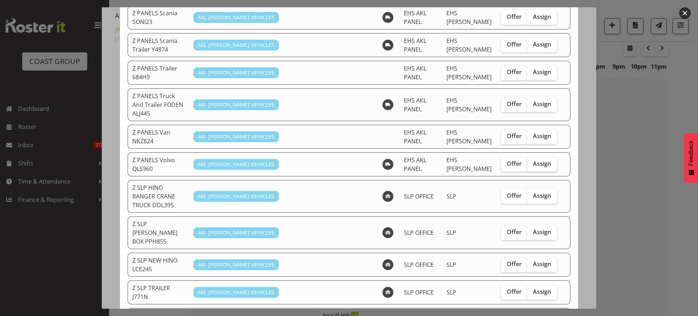
click at [533, 160] on span "Assign" at bounding box center [542, 163] width 18 height 7
click at [532, 161] on input "Assign" at bounding box center [529, 163] width 5 height 5
checkbox input "true"
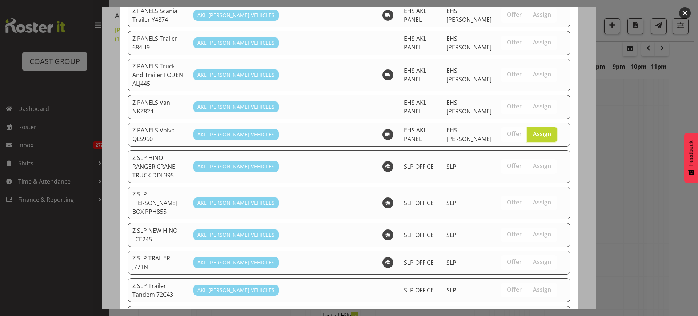
scroll to position [634, 0]
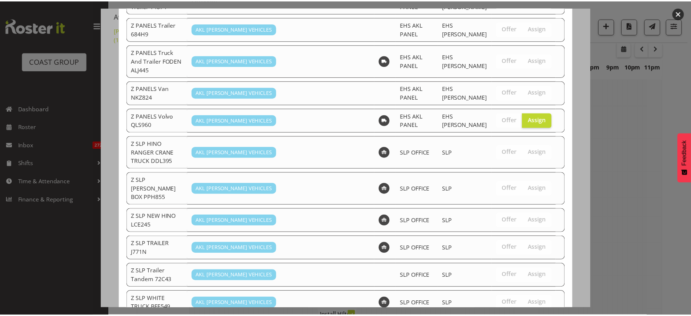
scroll to position [2134, 0]
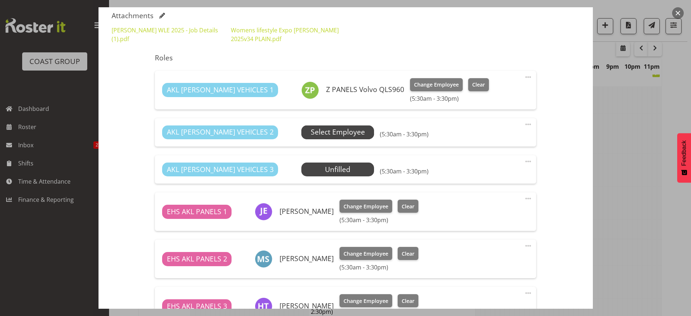
click at [311, 132] on span "Select Employee" at bounding box center [338, 132] width 54 height 11
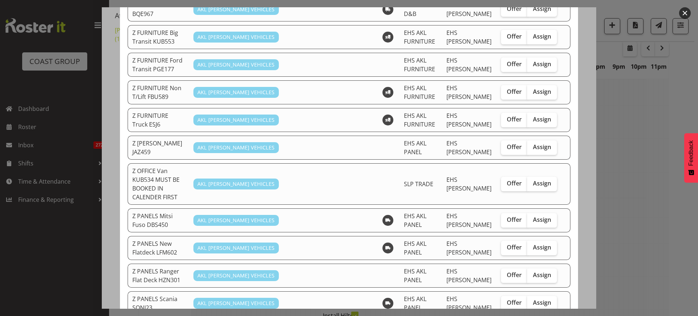
scroll to position [318, 0]
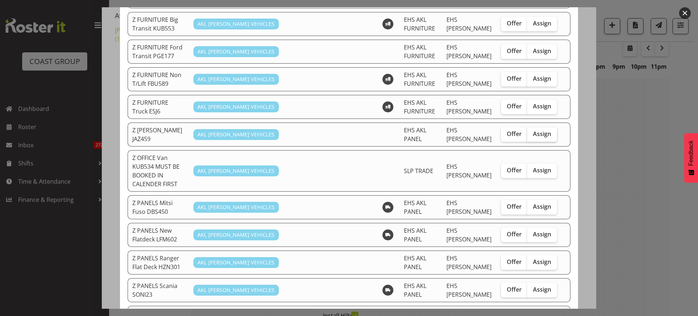
click at [534, 130] on span "Assign" at bounding box center [542, 133] width 18 height 7
click at [532, 132] on input "Assign" at bounding box center [529, 134] width 5 height 5
checkbox input "true"
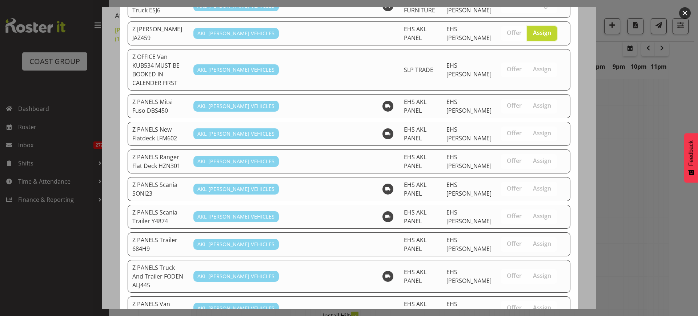
scroll to position [607, 0]
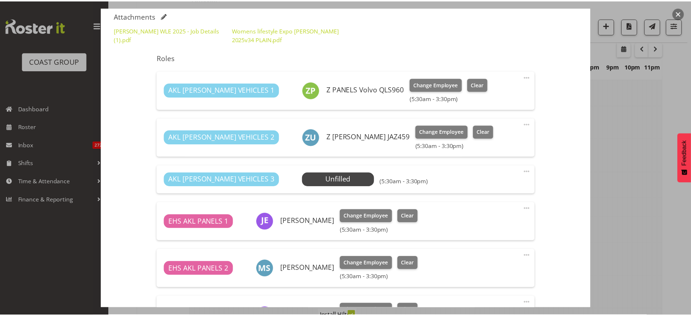
scroll to position [2134, 0]
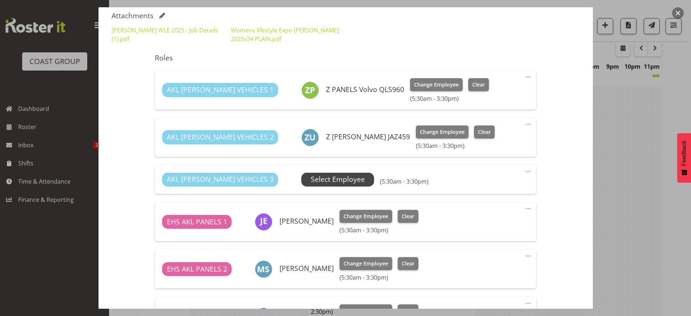
click at [311, 179] on span "Select Employee" at bounding box center [338, 179] width 54 height 11
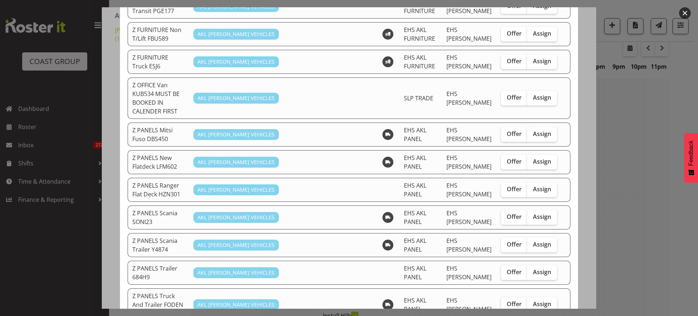
scroll to position [363, 0]
click at [535, 157] on span "Assign" at bounding box center [542, 160] width 18 height 7
click at [532, 159] on input "Assign" at bounding box center [529, 161] width 5 height 5
checkbox input "true"
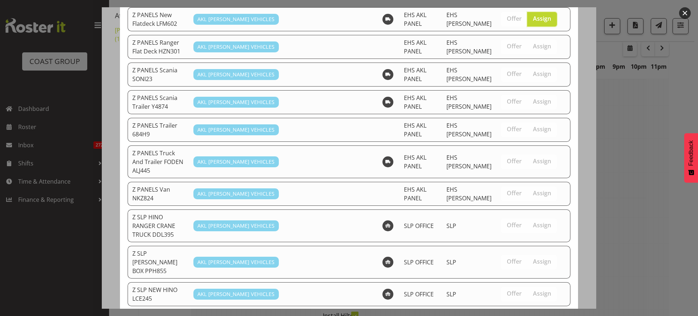
scroll to position [579, 0]
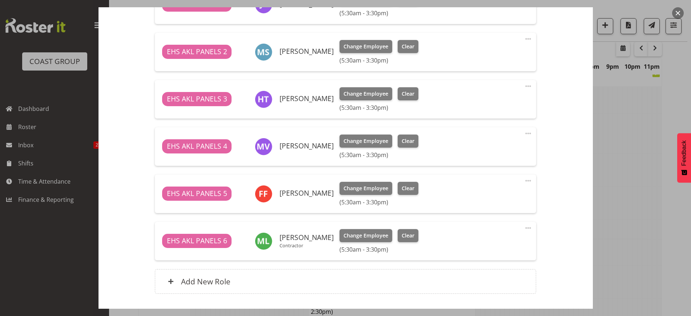
scroll to position [504, 0]
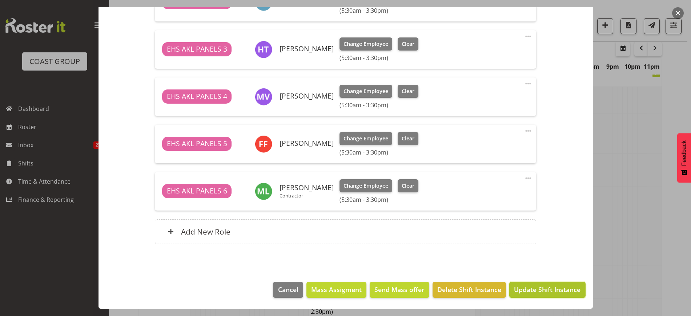
click at [532, 290] on span "Update Shift Instance" at bounding box center [547, 288] width 66 height 9
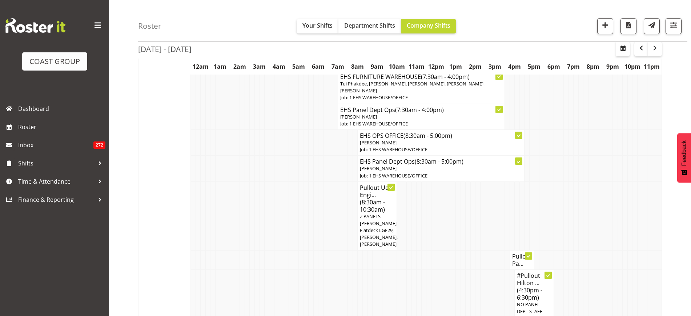
scroll to position [2540, 0]
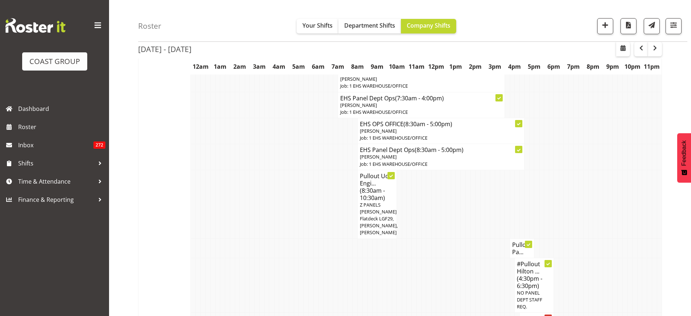
click at [530, 315] on h4 "Pullout Life C..." at bounding box center [537, 322] width 30 height 15
select select
select select "7"
select select "2025"
select select "16"
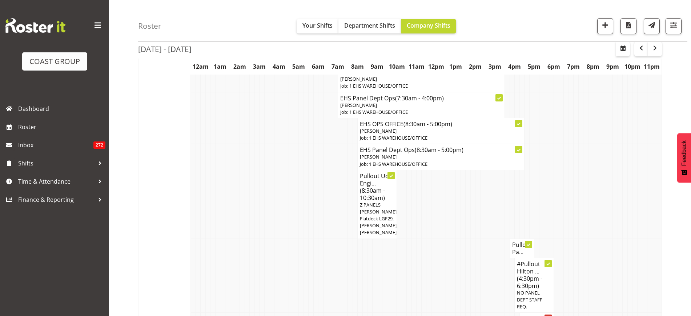
select select "45"
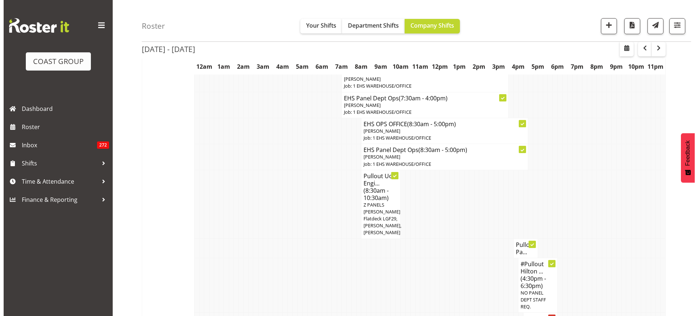
scroll to position [2525, 0]
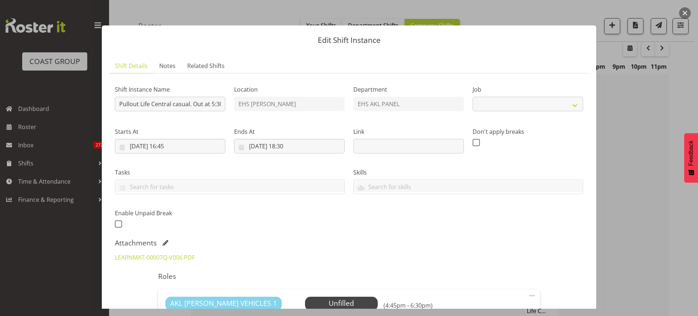
select select "8652"
click at [204, 146] on input "21/08/2025, 16:45" at bounding box center [170, 146] width 110 height 15
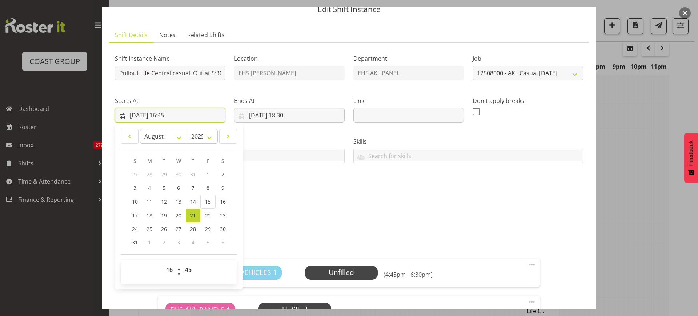
scroll to position [136, 0]
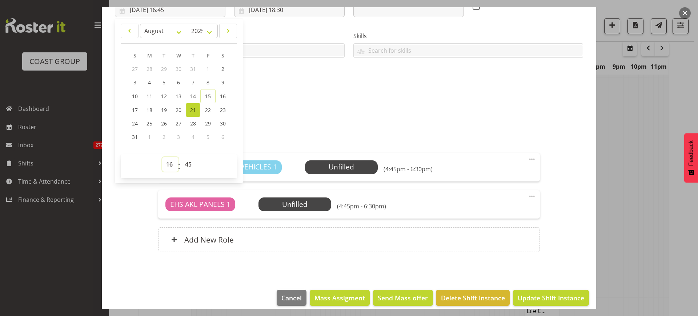
click at [170, 164] on select "00 01 02 03 04 05 06 07 08 09 10 11 12 13 14 15 16 17 18 19 20 21 22 23" at bounding box center [170, 164] width 16 height 15
select select "17"
click at [162, 157] on select "00 01 02 03 04 05 06 07 08 09 10 11 12 13 14 15 16 17 18 19 20 21 22 23" at bounding box center [170, 164] width 16 height 15
type input "21/08/2025, 17:45"
click at [189, 165] on select "00 01 02 03 04 05 06 07 08 09 10 11 12 13 14 15 16 17 18 19 20 21 22 23 24 25 2…" at bounding box center [189, 164] width 16 height 15
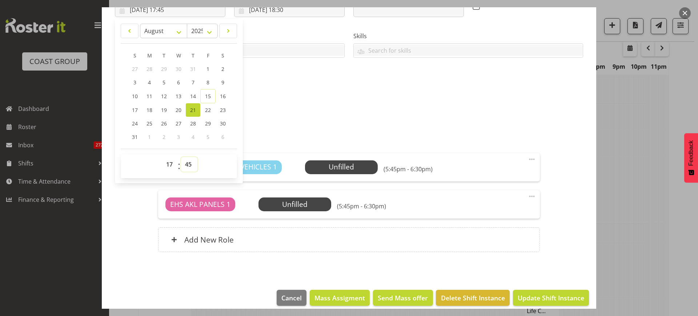
select select "30"
click at [181, 157] on select "00 01 02 03 04 05 06 07 08 09 10 11 12 13 14 15 16 17 18 19 20 21 22 23 24 25 2…" at bounding box center [189, 164] width 16 height 15
type input "21/08/2025, 17:30"
click at [421, 120] on div "LEARNMAT-00007Q-V006.PDF" at bounding box center [348, 120] width 477 height 17
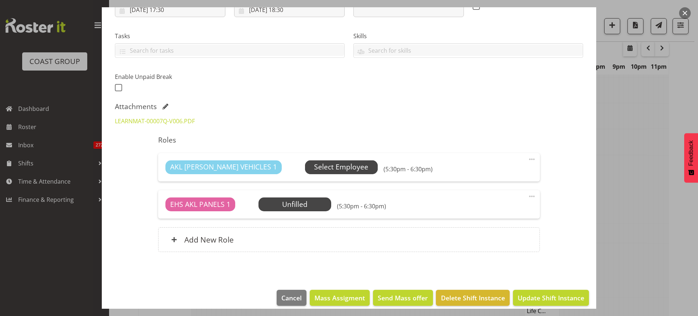
click at [314, 171] on span "Select Employee" at bounding box center [341, 167] width 54 height 11
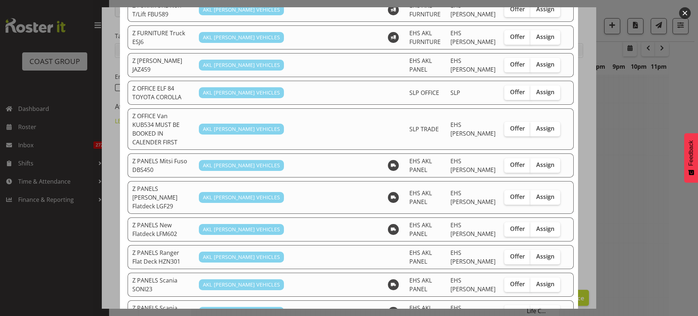
scroll to position [454, 0]
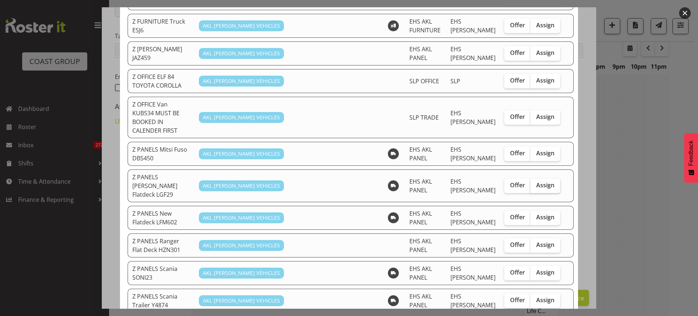
click at [536, 181] on span "Assign" at bounding box center [545, 184] width 18 height 7
click at [530, 183] on input "Assign" at bounding box center [532, 185] width 5 height 5
checkbox input "true"
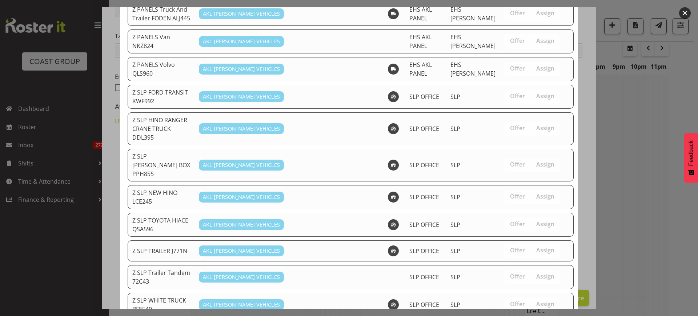
scroll to position [800, 0]
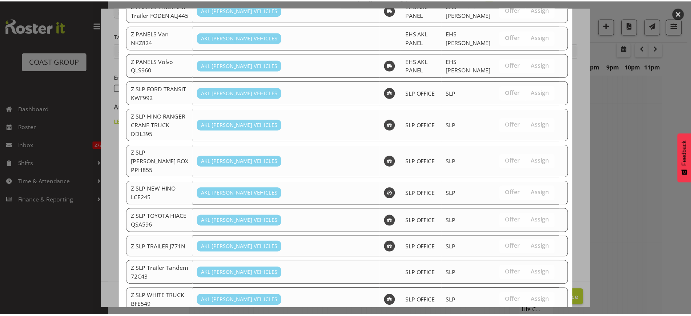
scroll to position [2540, 0]
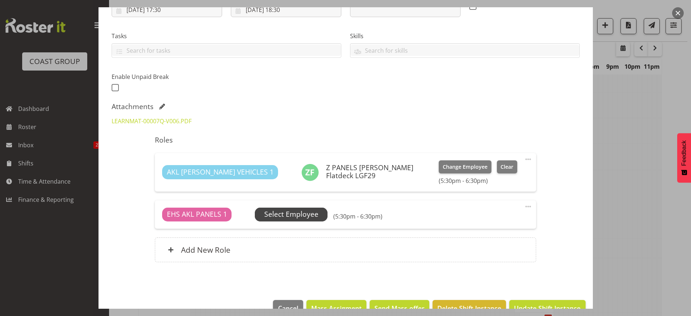
click at [293, 210] on span "Select Employee" at bounding box center [291, 214] width 54 height 11
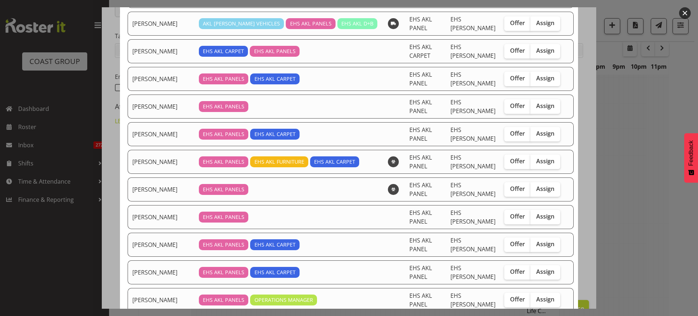
scroll to position [182, 0]
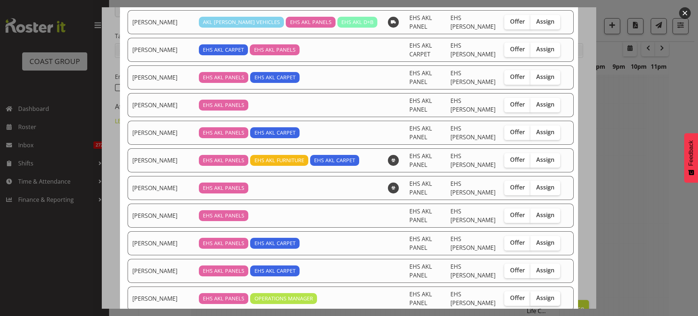
click at [536, 294] on span "Assign" at bounding box center [545, 297] width 18 height 7
click at [534, 295] on input "Assign" at bounding box center [532, 297] width 5 height 5
checkbox input "true"
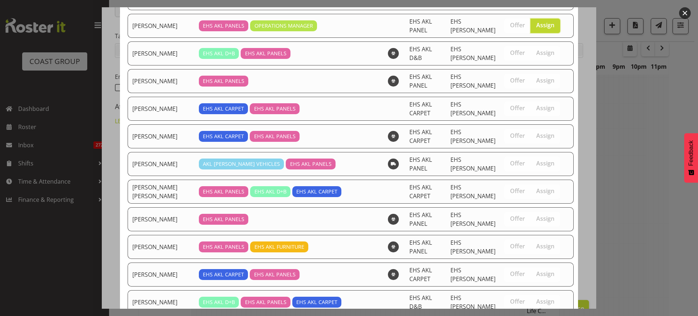
scroll to position [556, 0]
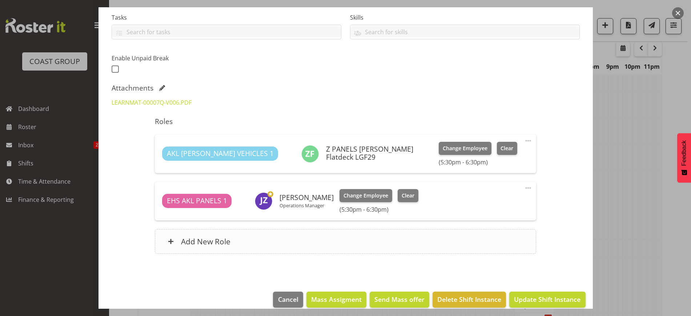
scroll to position [165, 0]
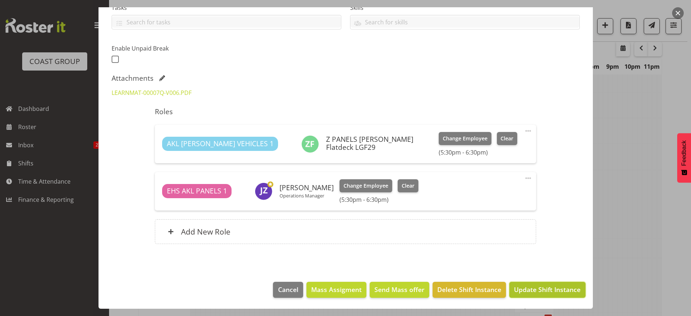
click at [526, 288] on span "Update Shift Instance" at bounding box center [547, 288] width 66 height 9
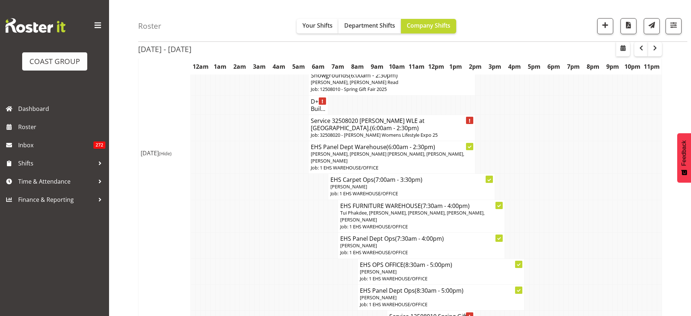
scroll to position [2948, 0]
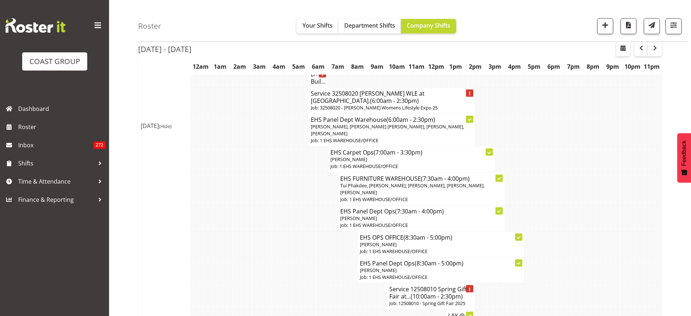
click at [421, 292] on span "(10:00am - 2:30pm)" at bounding box center [437, 296] width 52 height 8
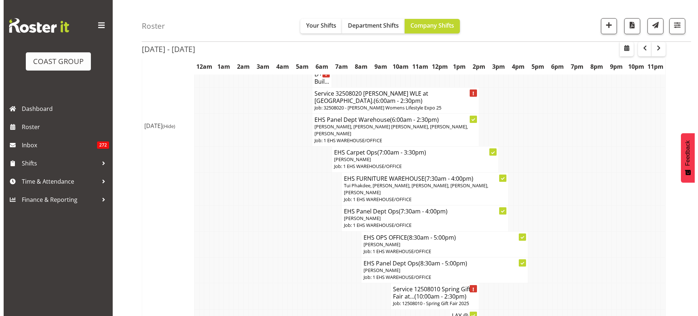
scroll to position [2934, 0]
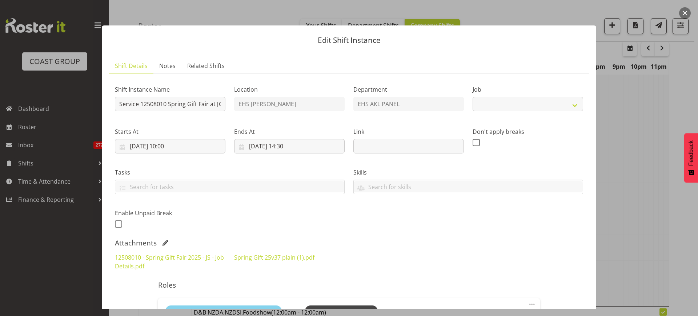
select select "8514"
click at [201, 146] on input "22/08/2025, 10:00" at bounding box center [170, 146] width 110 height 15
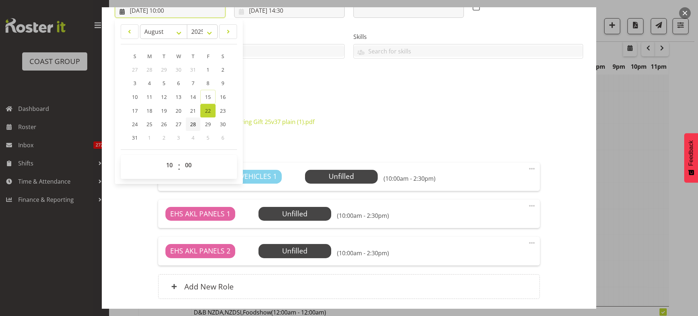
scroll to position [136, 0]
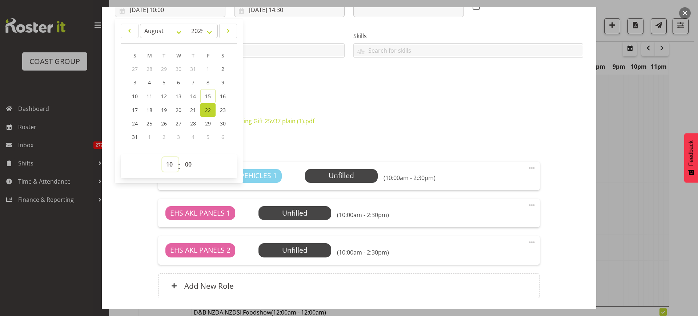
click at [170, 164] on select "00 01 02 03 04 05 06 07 08 09 10 11 12 13 14 15 16 17 18 19 20 21 22 23" at bounding box center [170, 164] width 16 height 15
select select "7"
click at [162, 157] on select "00 01 02 03 04 05 06 07 08 09 10 11 12 13 14 15 16 17 18 19 20 21 22 23" at bounding box center [170, 164] width 16 height 15
type input "22/08/2025, 07:00"
click at [356, 92] on div "Shift Instance Name Service 12508010 Spring Gift Fair at ASG Location EHS RYMER…" at bounding box center [348, 18] width 477 height 159
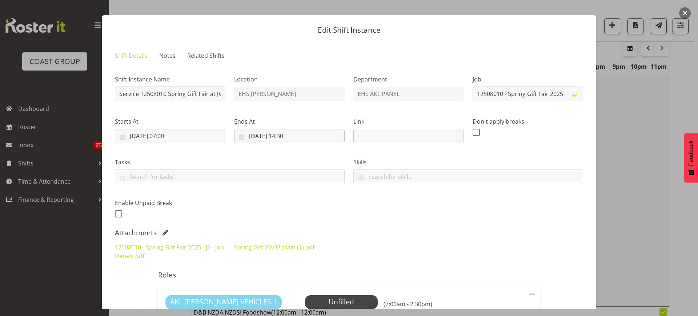
scroll to position [9, 0]
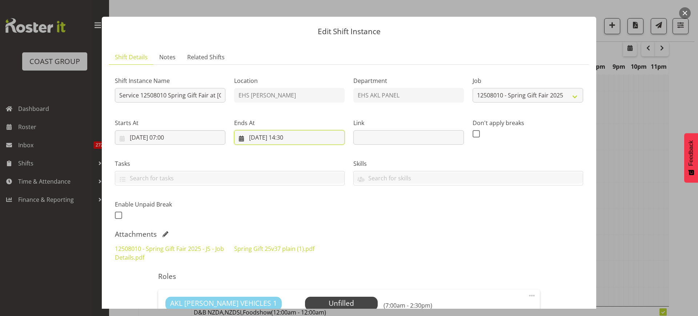
click at [312, 134] on input "22/08/2025, 14:30" at bounding box center [289, 137] width 110 height 15
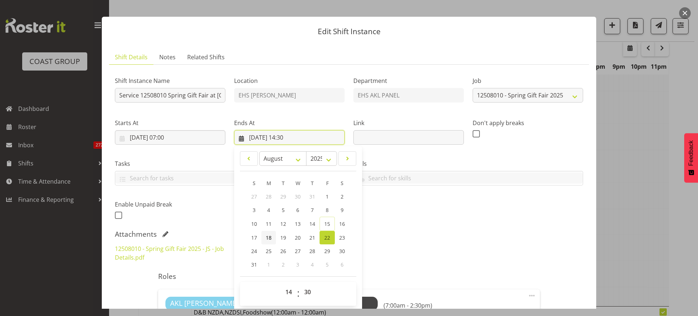
scroll to position [100, 0]
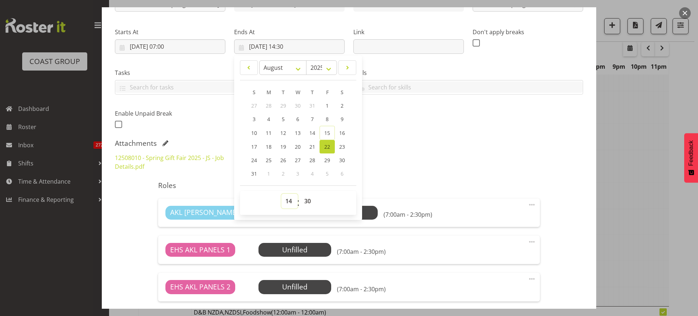
click at [286, 199] on select "00 01 02 03 04 05 06 07 08 09 10 11 12 13 14 15 16 17 18 19 20 21 22 23" at bounding box center [289, 201] width 16 height 15
select select "16"
click at [281, 194] on select "00 01 02 03 04 05 06 07 08 09 10 11 12 13 14 15 16 17 18 19 20 21 22 23" at bounding box center [289, 201] width 16 height 15
type input "22/08/2025, 16:30"
click at [441, 146] on div "Attachments" at bounding box center [349, 143] width 468 height 9
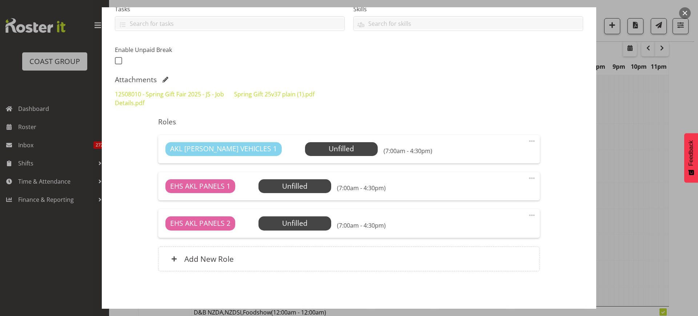
scroll to position [190, 0]
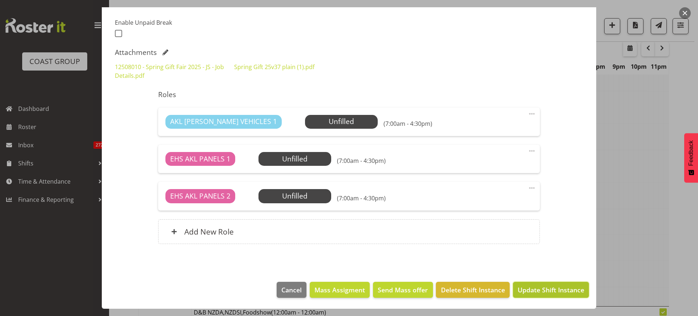
click at [531, 289] on span "Update Shift Instance" at bounding box center [550, 289] width 66 height 9
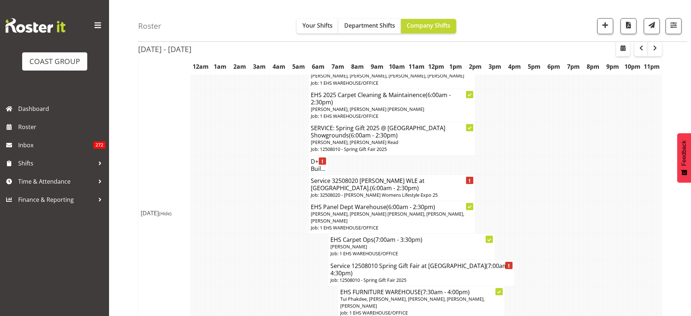
scroll to position [2812, 0]
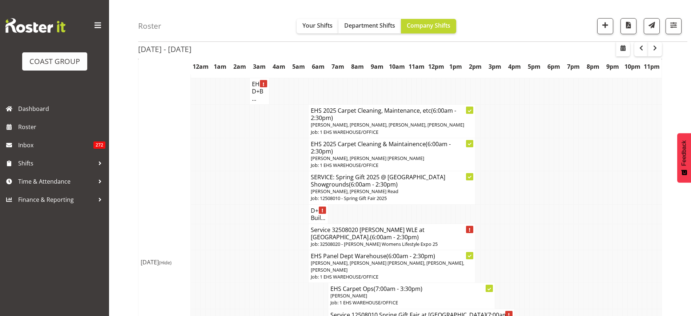
click at [372, 259] on span "[PERSON_NAME], [PERSON_NAME] [PERSON_NAME], [PERSON_NAME], [PERSON_NAME]" at bounding box center [387, 265] width 153 height 13
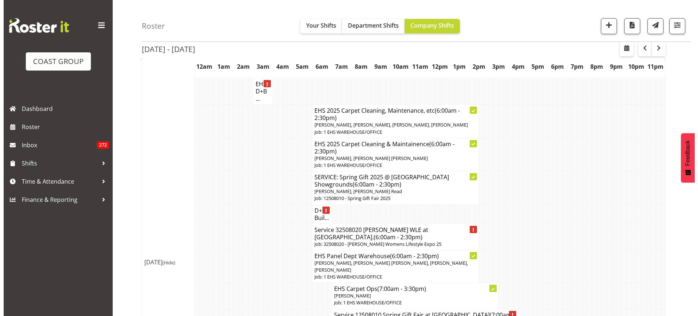
scroll to position [2798, 0]
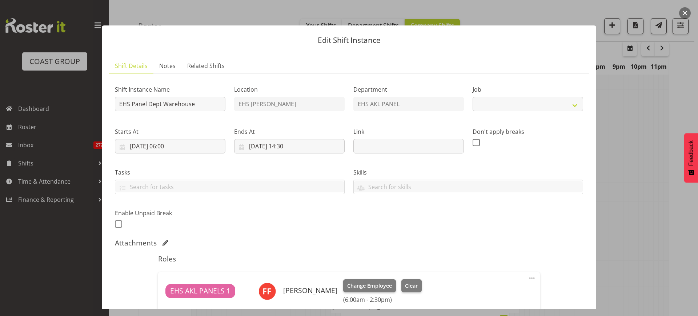
select select "69"
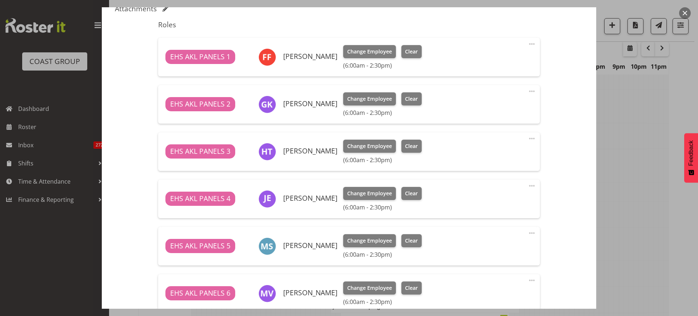
scroll to position [272, 0]
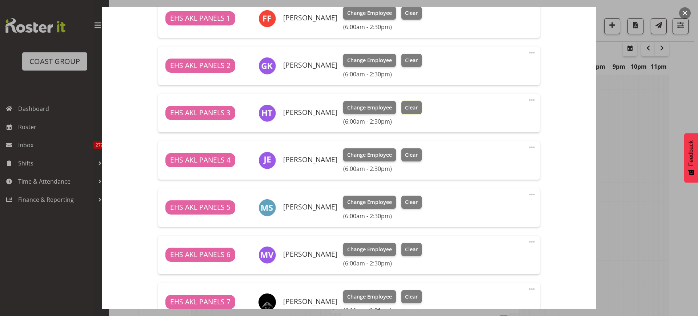
click at [409, 113] on button "Clear" at bounding box center [411, 107] width 21 height 13
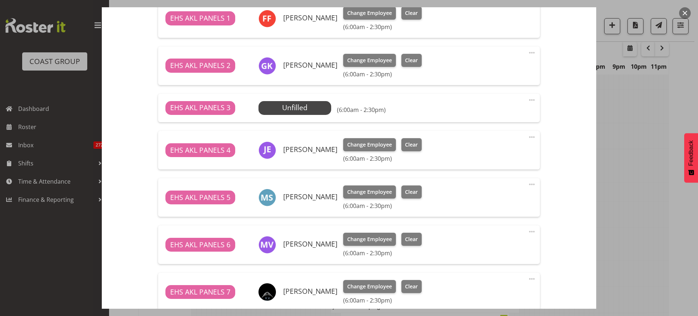
scroll to position [318, 0]
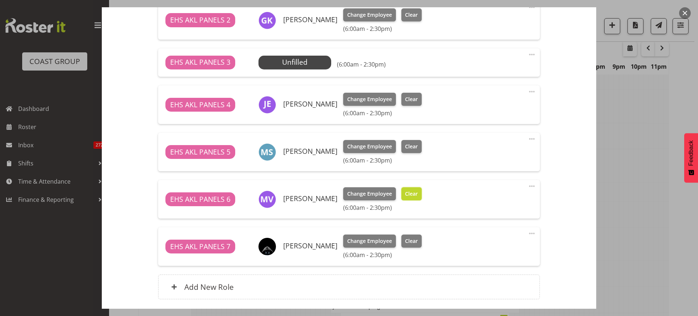
click at [417, 194] on span "Clear" at bounding box center [411, 194] width 13 height 8
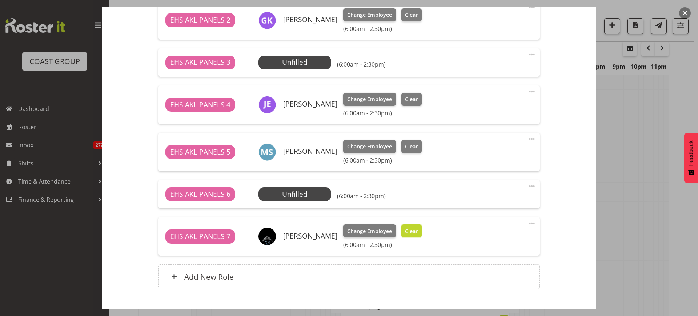
click at [410, 231] on span "Clear" at bounding box center [411, 231] width 13 height 8
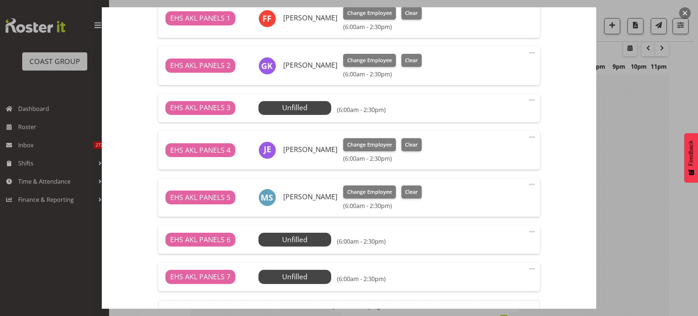
scroll to position [353, 0]
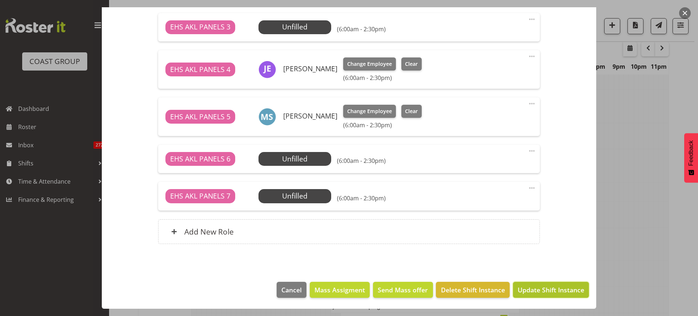
click at [533, 289] on span "Update Shift Instance" at bounding box center [550, 289] width 66 height 9
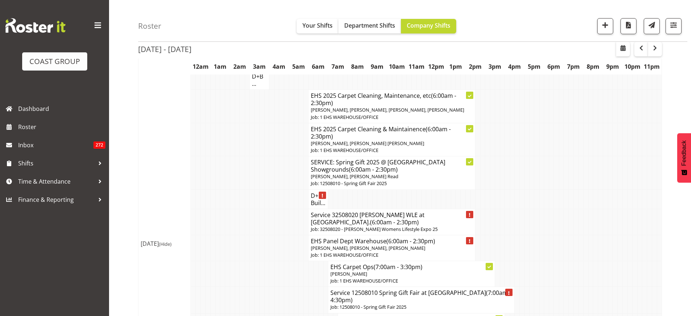
scroll to position [2857, 0]
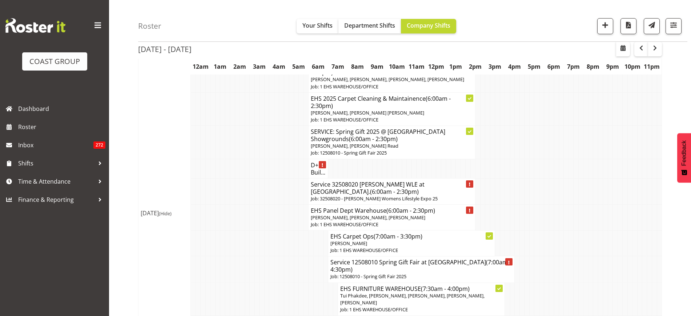
click at [393, 181] on h4 "Service 32508020 Hamilton WLE at Claudeland. (6:00am - 2:30pm)" at bounding box center [392, 188] width 162 height 15
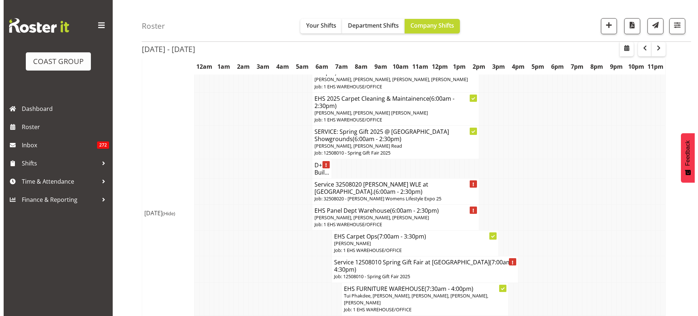
scroll to position [2844, 0]
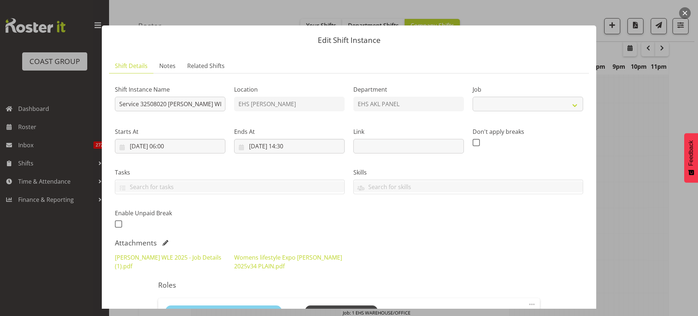
select select "8933"
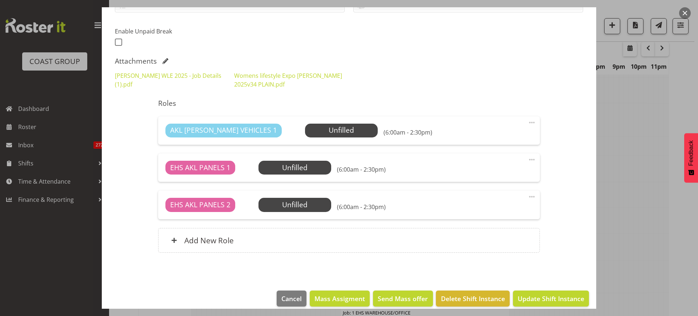
click at [527, 195] on span at bounding box center [531, 196] width 9 height 9
click at [504, 234] on link "Delete" at bounding box center [501, 238] width 70 height 13
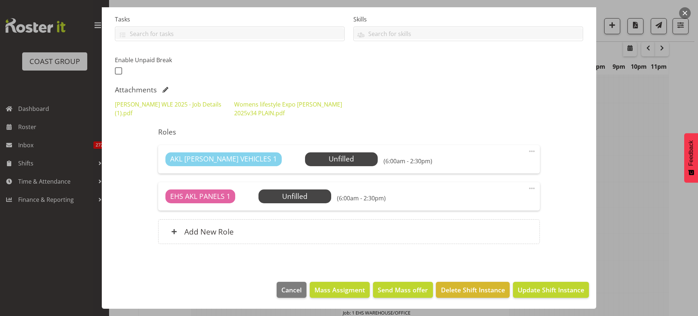
click at [527, 187] on span at bounding box center [531, 188] width 9 height 9
click at [478, 93] on div "Attachments" at bounding box center [349, 89] width 468 height 9
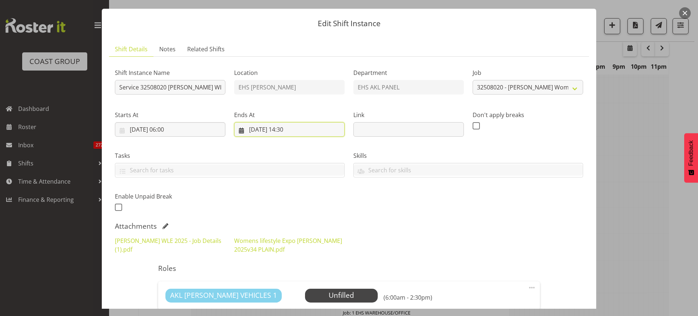
click at [310, 129] on input "22/08/2025, 14:30" at bounding box center [289, 129] width 110 height 15
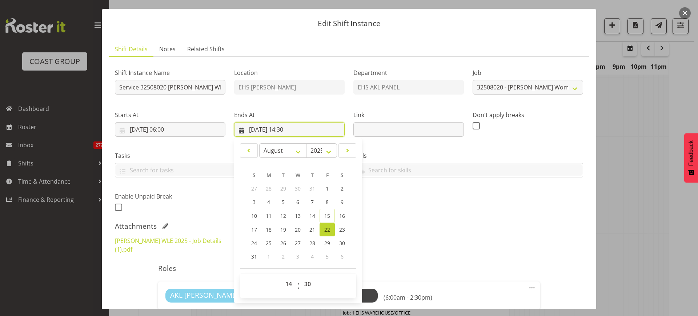
scroll to position [108, 0]
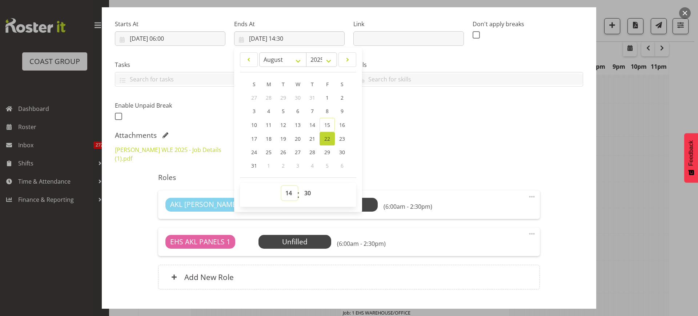
click at [287, 193] on select "00 01 02 03 04 05 06 07 08 09 10 11 12 13 14 15 16 17 18 19 20 21 22 23" at bounding box center [289, 193] width 16 height 15
select select "18"
click at [281, 186] on select "00 01 02 03 04 05 06 07 08 09 10 11 12 13 14 15 16 17 18 19 20 21 22 23" at bounding box center [289, 193] width 16 height 15
type input "22/08/2025, 18:30"
click at [481, 152] on div "Hamilton WLE 2025 - Job Details (1).pdf Womens lifestyle Expo Hamilton 2025v34 …" at bounding box center [348, 154] width 477 height 26
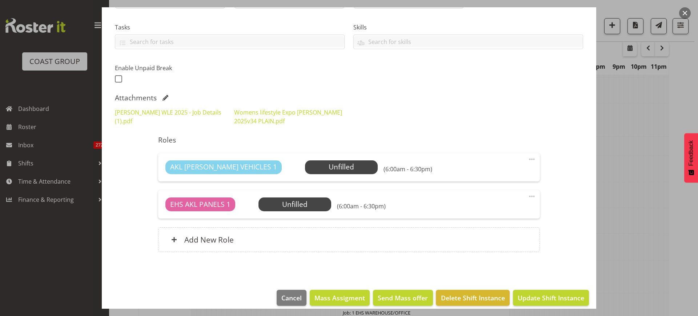
scroll to position [153, 0]
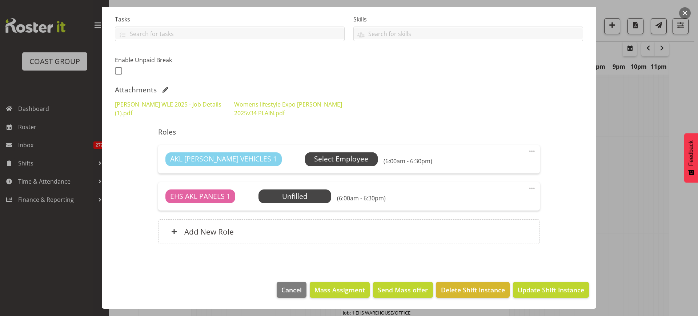
click at [316, 160] on span "Select Employee" at bounding box center [341, 159] width 54 height 11
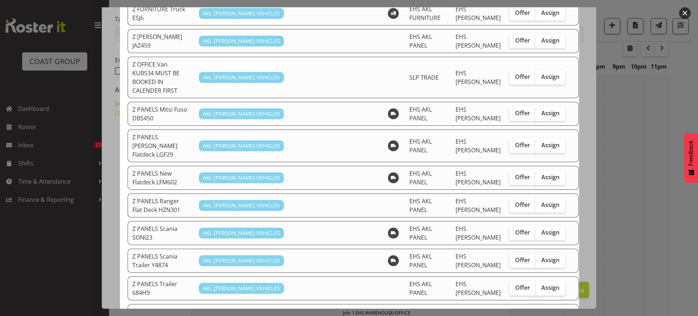
scroll to position [454, 0]
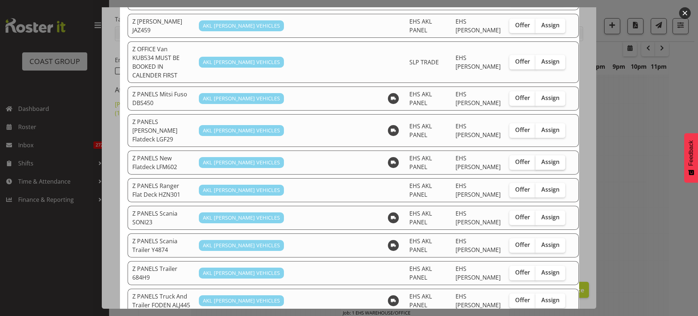
click at [541, 158] on span "Assign" at bounding box center [550, 161] width 18 height 7
click at [535, 159] on input "Assign" at bounding box center [537, 161] width 5 height 5
checkbox input "true"
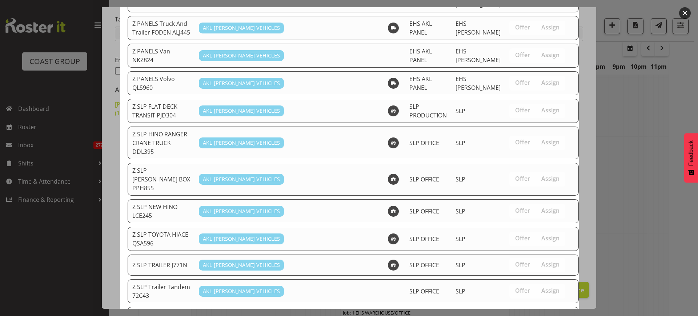
scroll to position [727, 0]
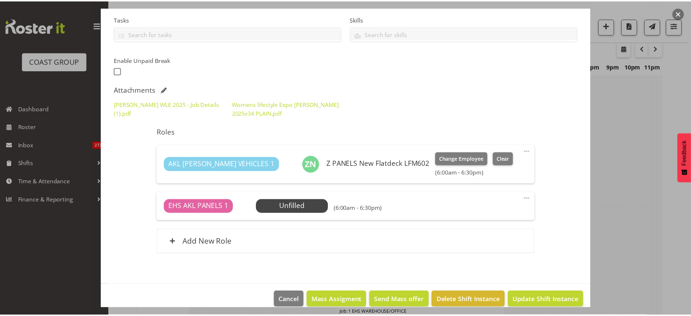
scroll to position [2857, 0]
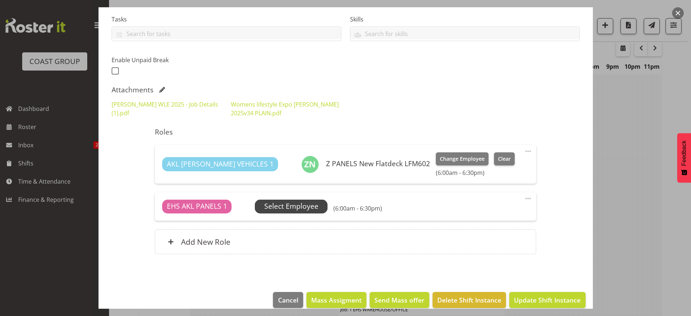
click at [297, 205] on span "Select Employee" at bounding box center [291, 206] width 54 height 11
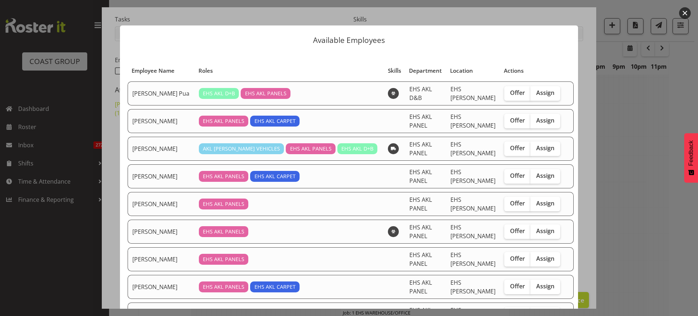
scroll to position [45, 0]
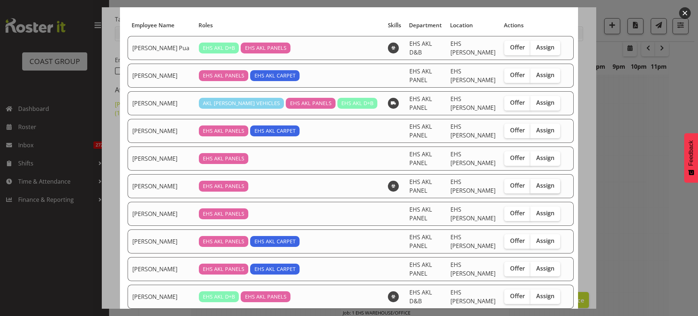
click at [536, 182] on span "Assign" at bounding box center [545, 185] width 18 height 7
click at [530, 183] on input "Assign" at bounding box center [532, 185] width 5 height 5
checkbox input "true"
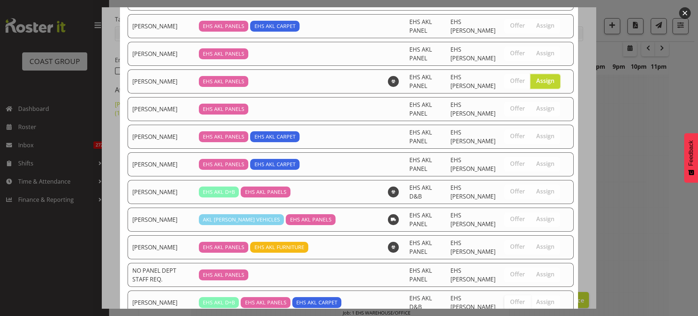
scroll to position [235, 0]
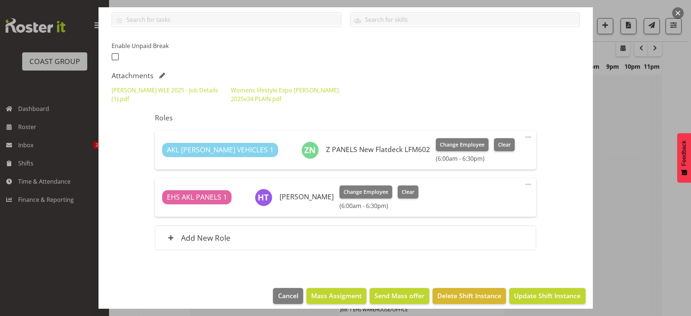
scroll to position [173, 0]
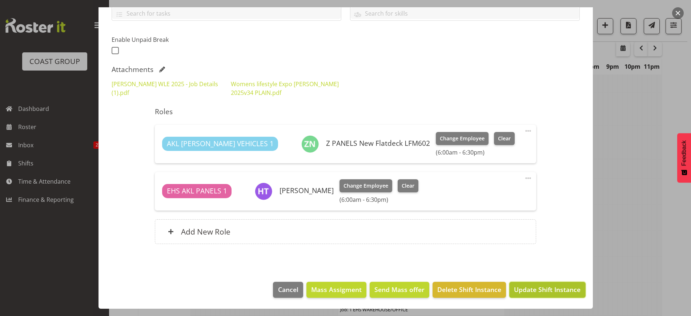
click at [523, 291] on span "Update Shift Instance" at bounding box center [547, 288] width 66 height 9
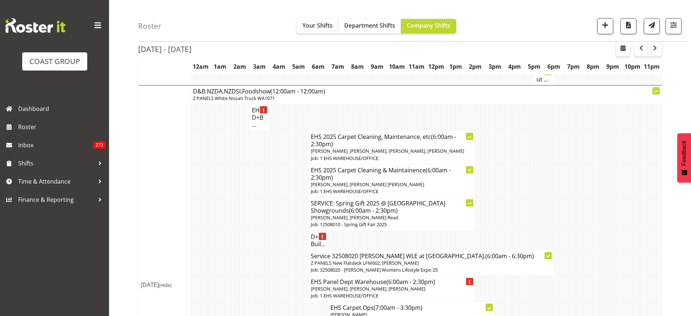
scroll to position [2857, 0]
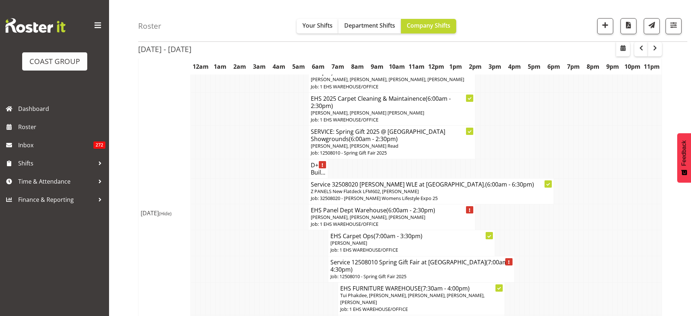
click at [389, 273] on p "Job: 12508010 - Spring Gift Fair 2025" at bounding box center [421, 276] width 182 height 7
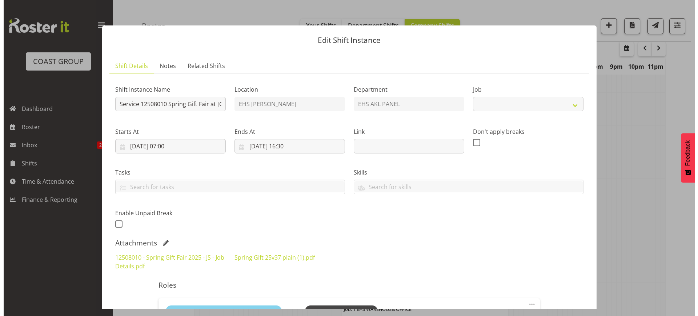
scroll to position [2844, 0]
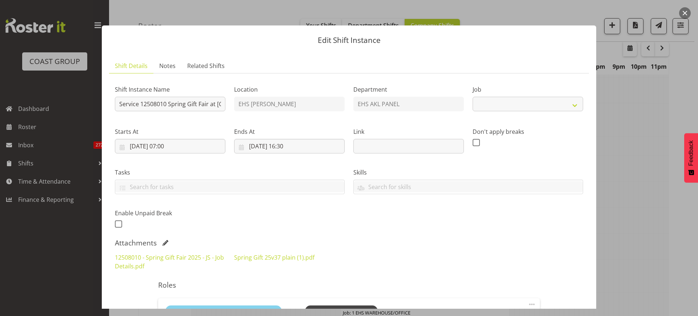
select select "8514"
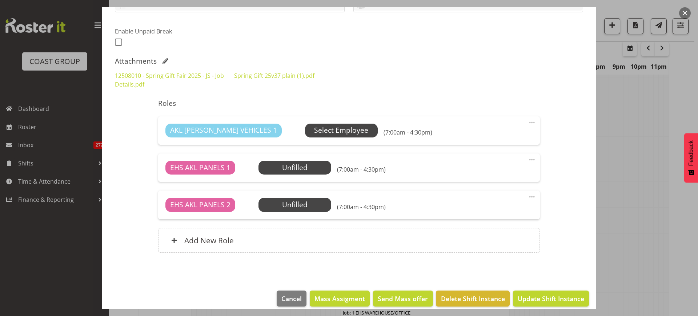
click at [322, 131] on span "Select Employee" at bounding box center [341, 130] width 54 height 11
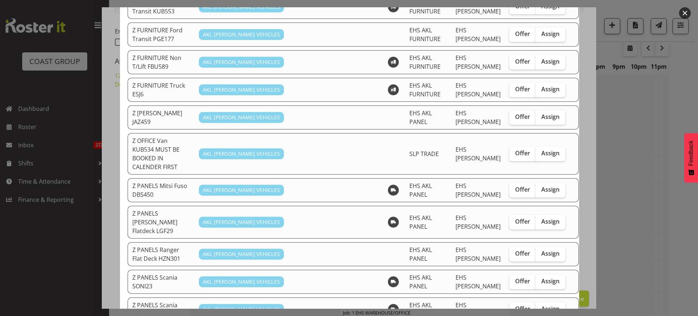
scroll to position [363, 0]
click at [541, 217] on span "Assign" at bounding box center [550, 220] width 18 height 7
click at [535, 218] on input "Assign" at bounding box center [537, 220] width 5 height 5
checkbox input "true"
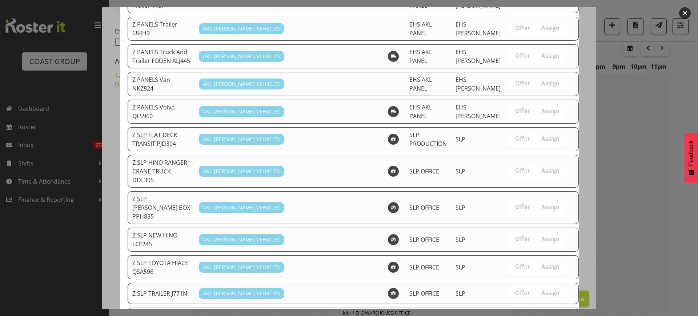
scroll to position [700, 0]
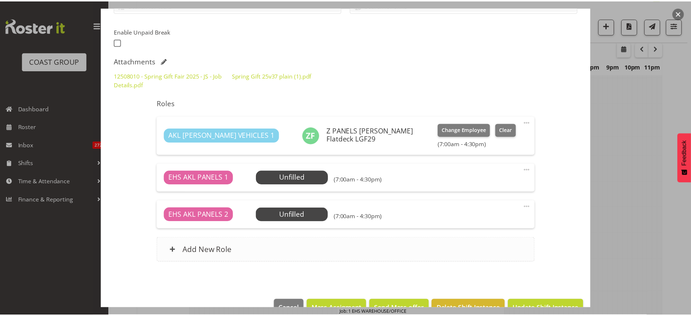
scroll to position [2857, 0]
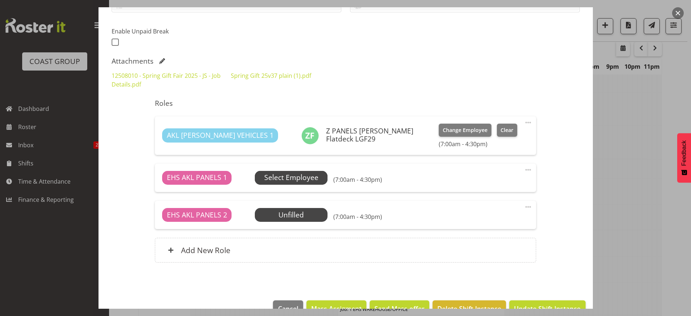
click at [297, 174] on span "Select Employee" at bounding box center [291, 177] width 54 height 11
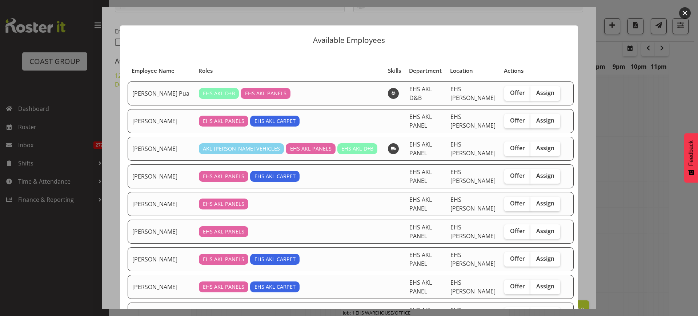
scroll to position [91, 0]
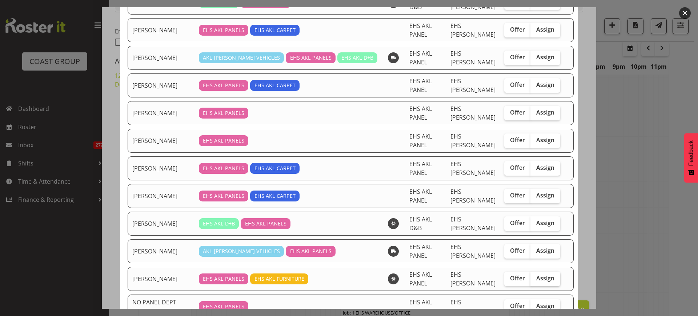
drag, startPoint x: 536, startPoint y: 246, endPoint x: 527, endPoint y: 242, distance: 9.9
click at [536, 274] on span "Assign" at bounding box center [545, 277] width 18 height 7
click at [535, 276] on input "Assign" at bounding box center [532, 278] width 5 height 5
checkbox input "true"
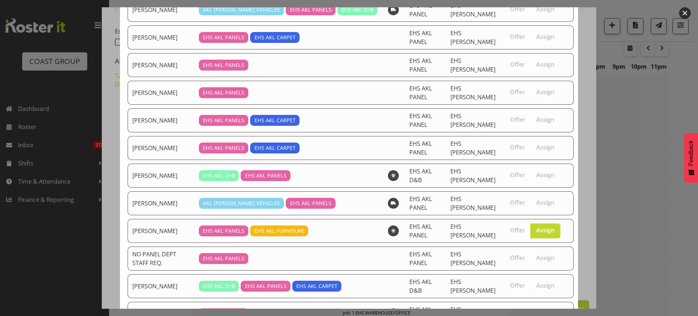
scroll to position [210, 0]
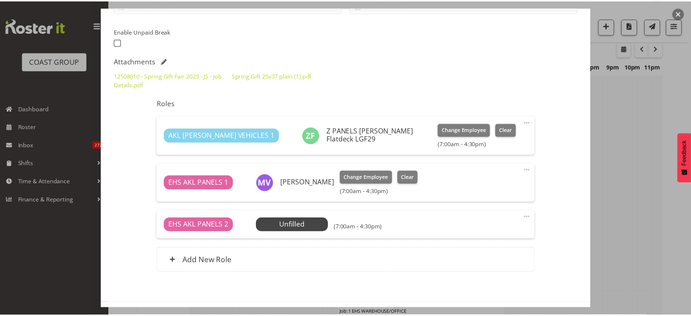
scroll to position [2857, 0]
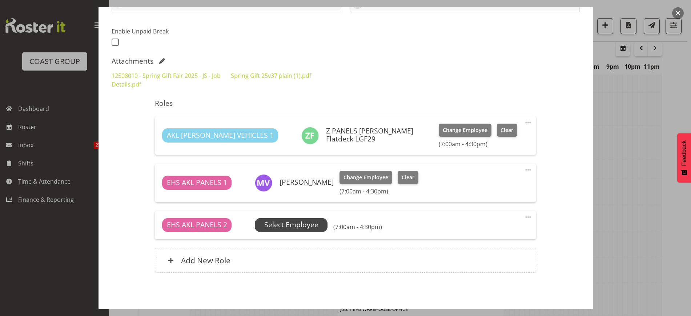
click at [303, 227] on span "Select Employee" at bounding box center [291, 224] width 54 height 11
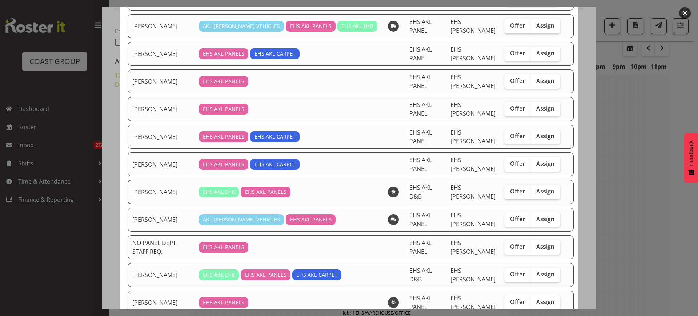
scroll to position [136, 0]
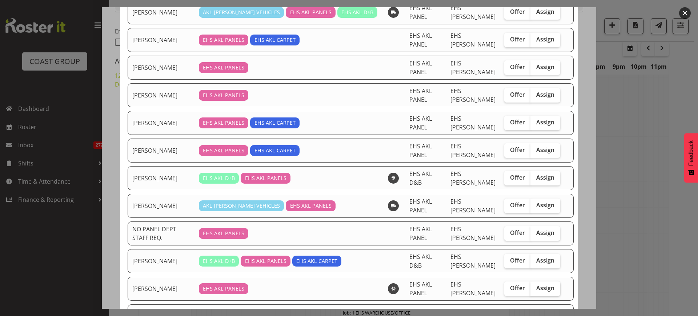
click at [536, 284] on span "Assign" at bounding box center [545, 287] width 18 height 7
click at [530, 286] on input "Assign" at bounding box center [532, 288] width 5 height 5
checkbox input "true"
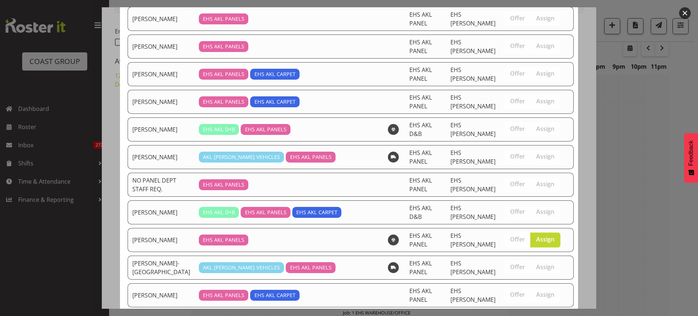
scroll to position [185, 0]
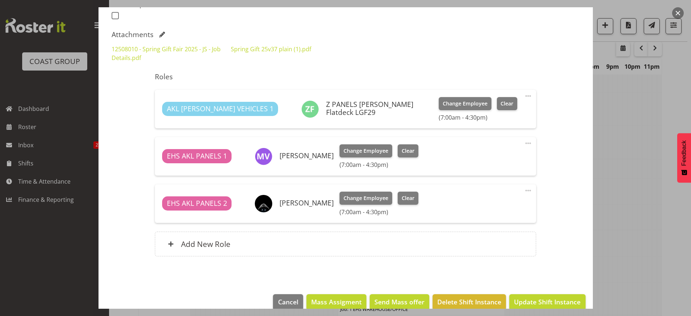
scroll to position [221, 0]
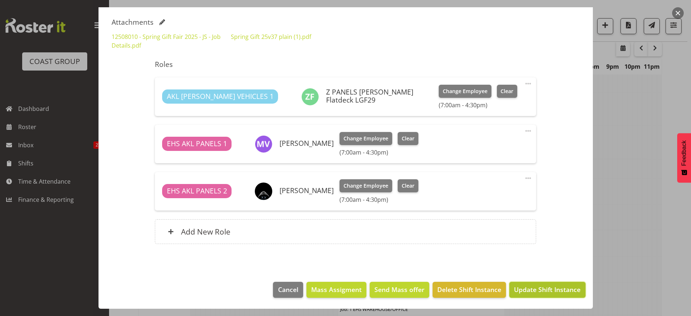
click at [533, 291] on span "Update Shift Instance" at bounding box center [547, 288] width 66 height 9
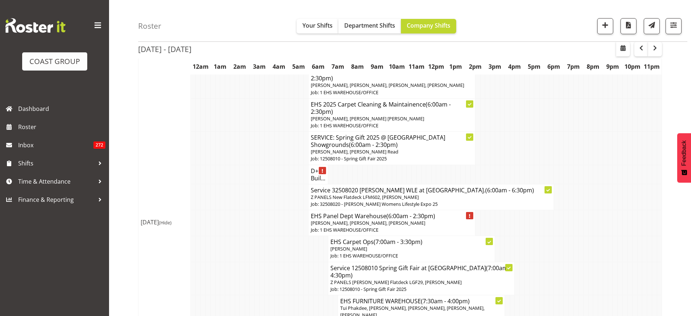
scroll to position [2812, 0]
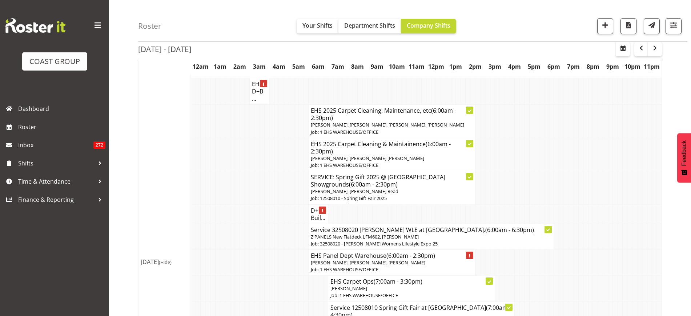
click at [405, 259] on span "Freddieric Fiel, Grace Kaiuha, Jonathan Elder, Martin Samuel" at bounding box center [368, 262] width 114 height 7
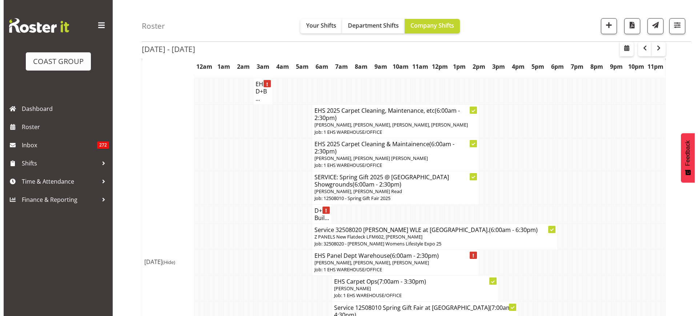
scroll to position [2798, 0]
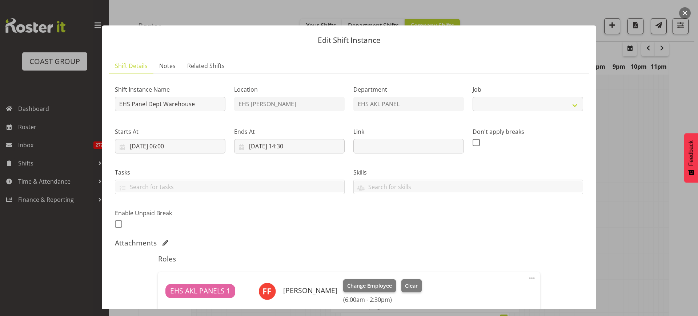
select select "69"
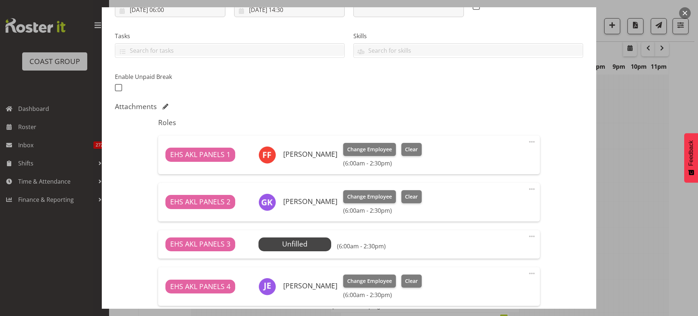
scroll to position [214, 0]
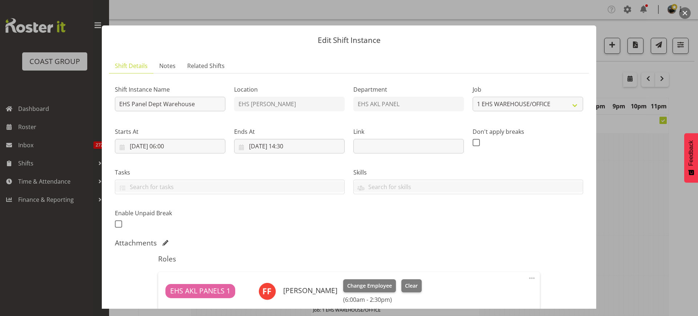
select select "69"
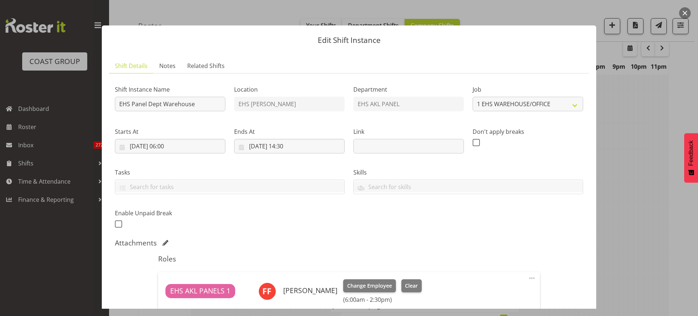
scroll to position [227, 0]
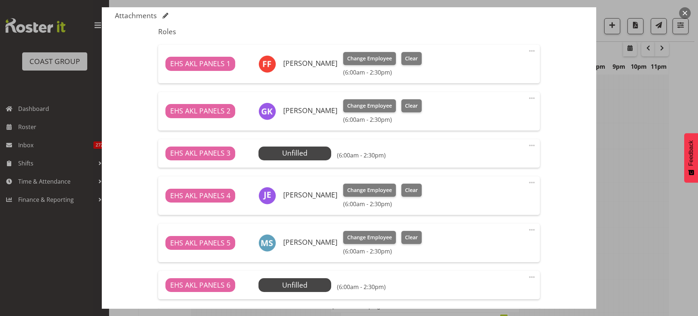
click at [527, 146] on span at bounding box center [531, 145] width 9 height 9
click at [476, 187] on link "Delete" at bounding box center [501, 187] width 70 height 13
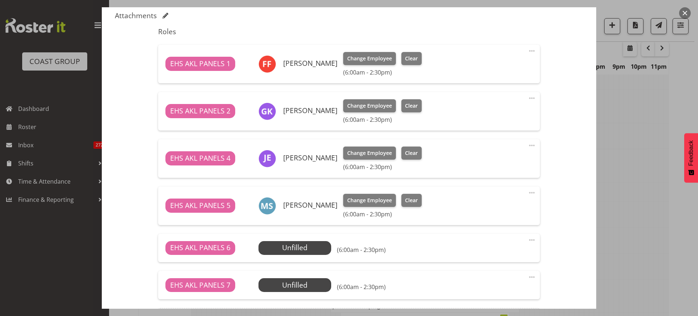
scroll to position [316, 0]
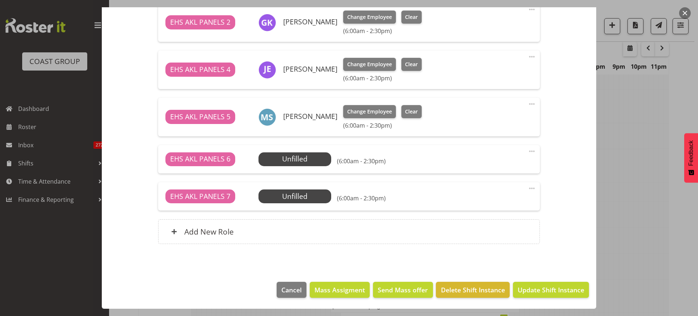
click at [527, 152] on span at bounding box center [531, 151] width 9 height 9
click at [509, 194] on link "Delete" at bounding box center [501, 193] width 70 height 13
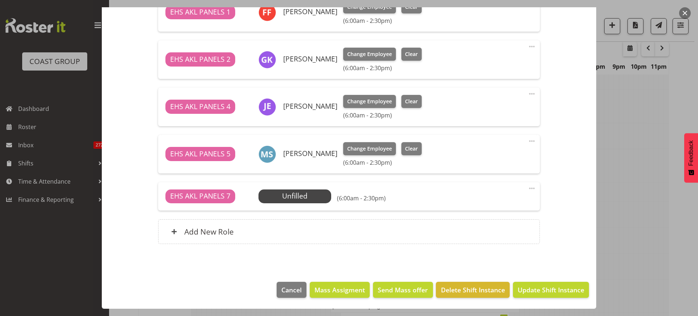
scroll to position [279, 0]
click at [529, 291] on span "Update Shift Instance" at bounding box center [550, 289] width 66 height 9
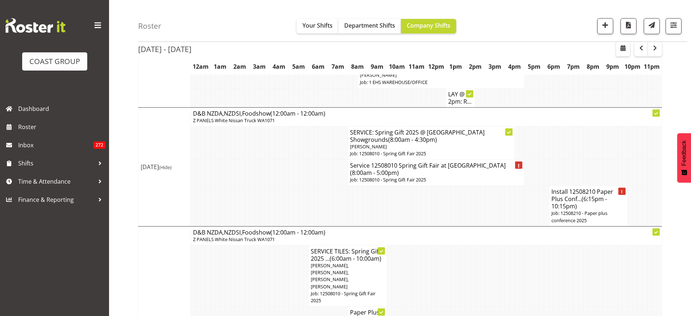
scroll to position [3215, 0]
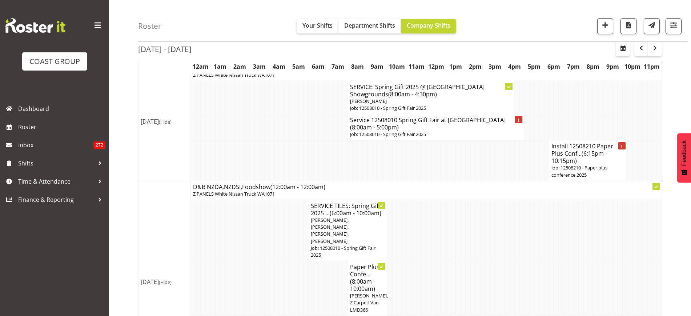
click at [599, 261] on td at bounding box center [600, 288] width 5 height 55
click at [571, 142] on h4 "Install 12508210 Paper Plus Conf... (6:15pm - 10:15pm)" at bounding box center [588, 153] width 74 height 22
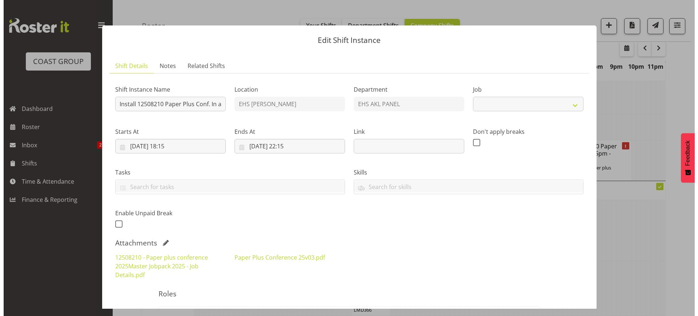
scroll to position [3186, 0]
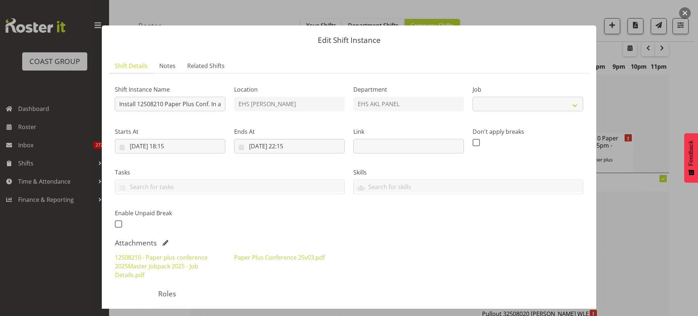
select select "10243"
click at [260, 259] on link "Paper Plus Conference 25v03.pdf" at bounding box center [279, 257] width 90 height 8
click at [685, 14] on button "button" at bounding box center [685, 13] width 12 height 12
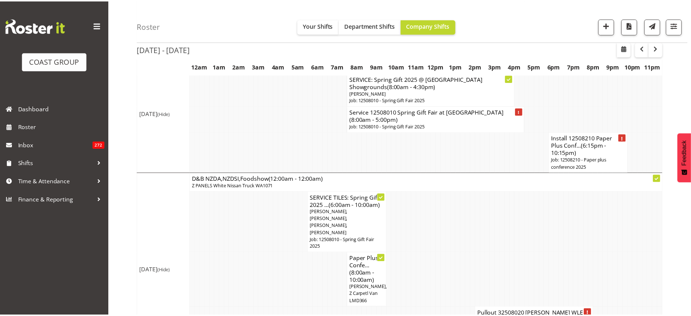
scroll to position [3200, 0]
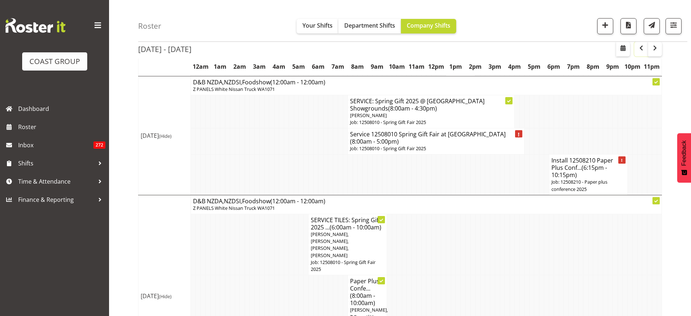
click at [639, 48] on span "button" at bounding box center [641, 48] width 9 height 9
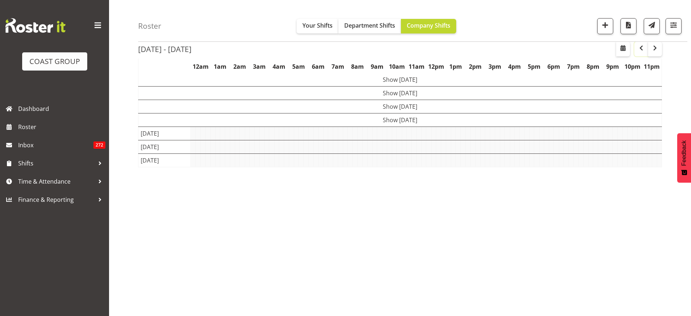
scroll to position [42, 0]
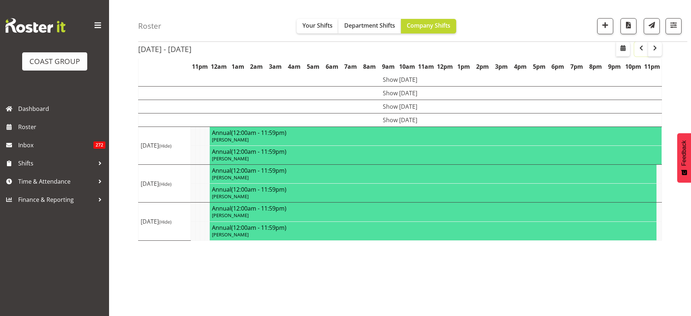
click at [639, 48] on span "button" at bounding box center [641, 48] width 9 height 9
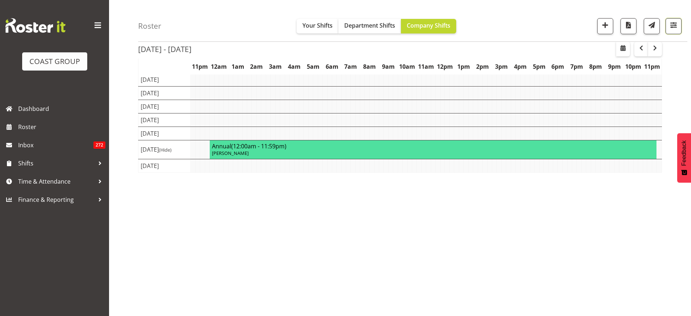
click at [675, 22] on span "button" at bounding box center [672, 24] width 9 height 9
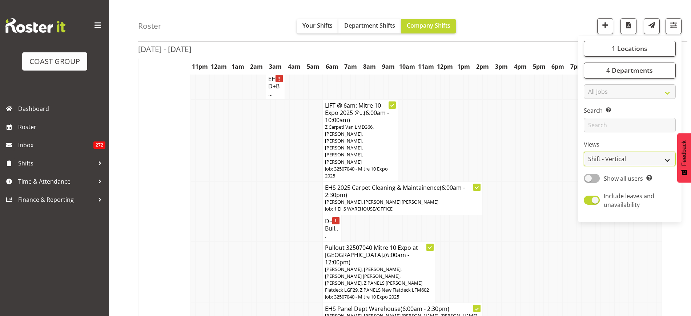
click at [663, 157] on select "Staff Role Shift - Horizontal Shift - Vertical Staff - Location" at bounding box center [629, 159] width 92 height 15
select select "staff"
click at [583, 152] on select "Staff Role Shift - Horizontal Shift - Vertical Staff - Location" at bounding box center [629, 159] width 92 height 15
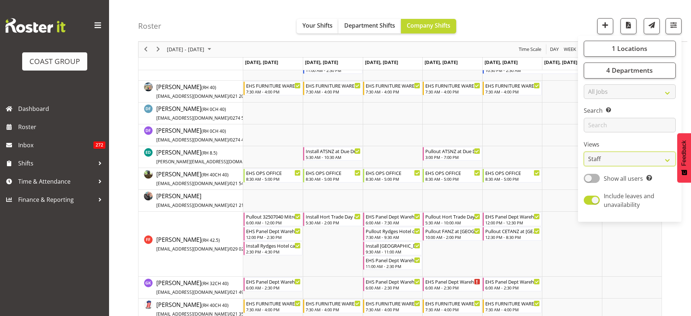
scroll to position [429, 0]
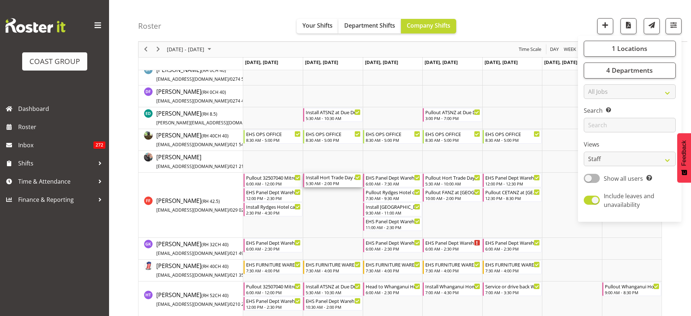
click at [320, 179] on div "Install Hort Trade Day at Claudelands. In at 7am" at bounding box center [333, 176] width 55 height 7
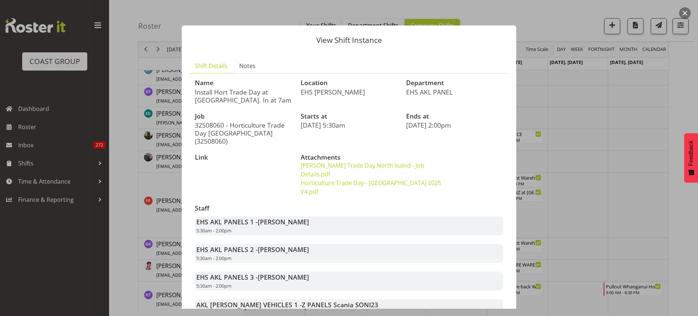
click at [685, 14] on button "button" at bounding box center [685, 13] width 12 height 12
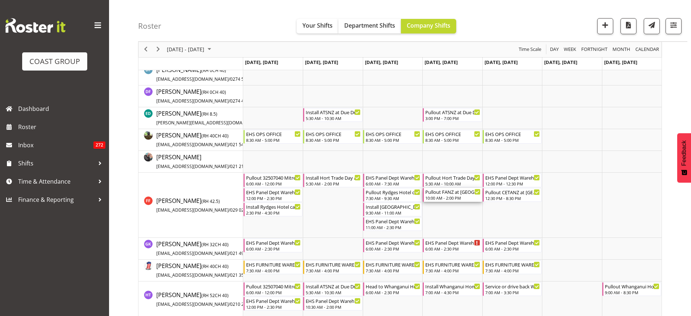
click at [453, 194] on div "Pullout FANZ at Claudelands. Combine with Hort pullout" at bounding box center [452, 191] width 55 height 7
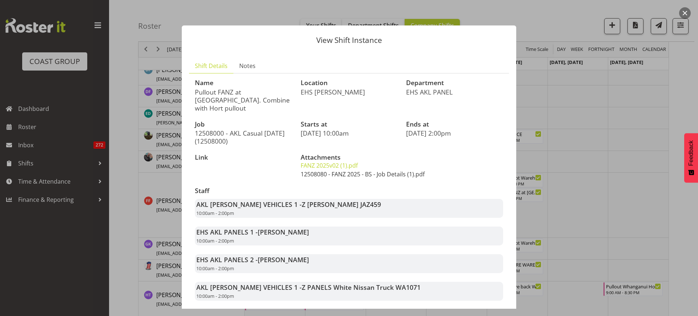
click at [323, 170] on link "12508080 - FANZ 2025 - BS - Job Details (1).pdf" at bounding box center [362, 174] width 124 height 8
click at [688, 14] on button "button" at bounding box center [685, 13] width 12 height 12
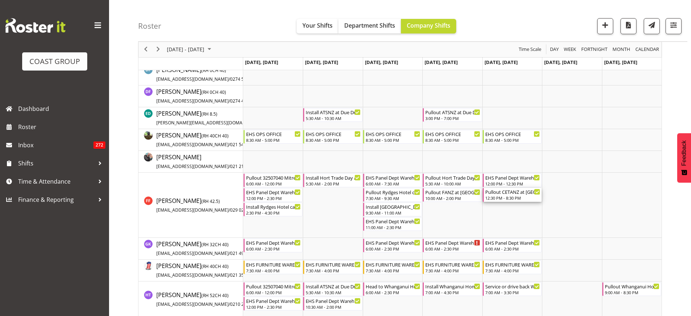
click at [496, 197] on div "12:30 PM - 8:30 PM" at bounding box center [512, 198] width 55 height 6
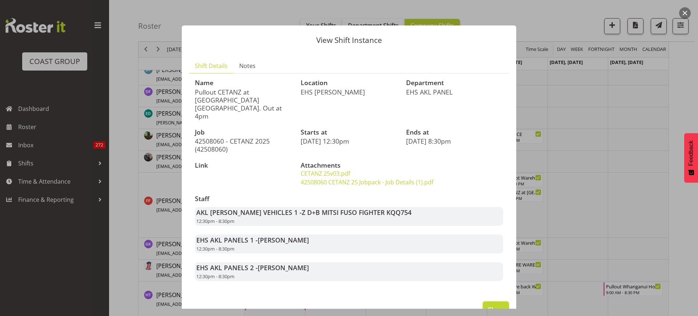
click at [487, 304] on span "Close" at bounding box center [495, 308] width 17 height 9
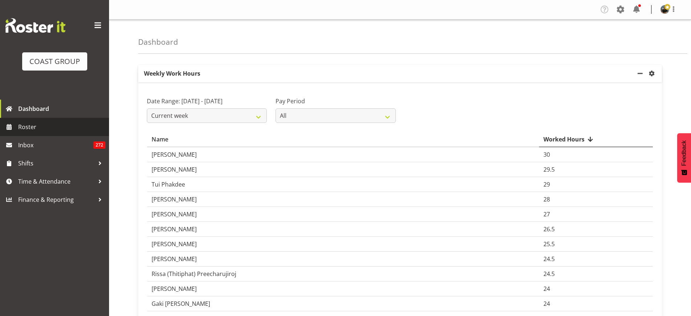
click at [54, 127] on span "Roster" at bounding box center [61, 126] width 87 height 11
